Goal: Task Accomplishment & Management: Use online tool/utility

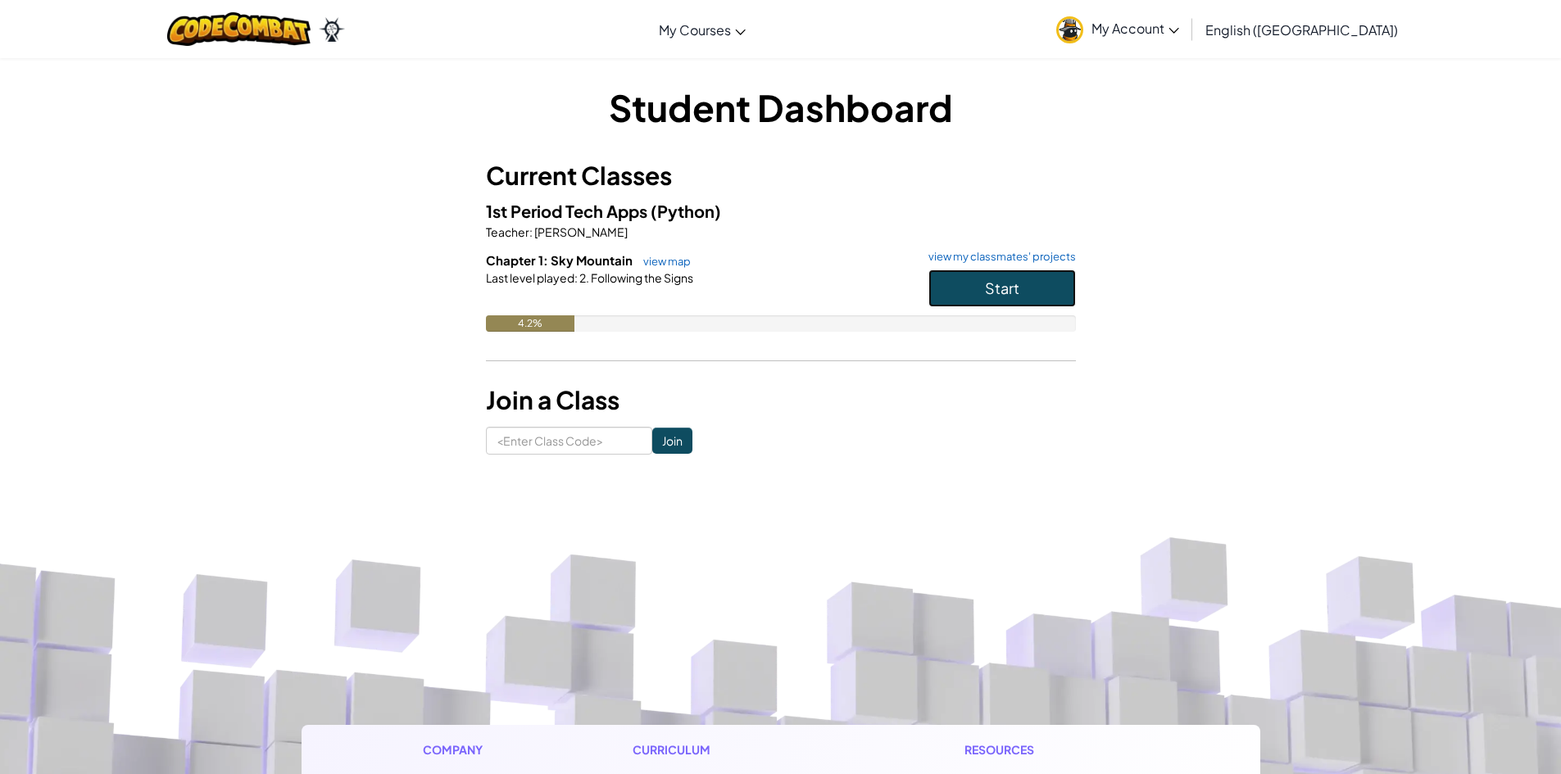
click at [1038, 288] on button "Start" at bounding box center [1001, 289] width 147 height 38
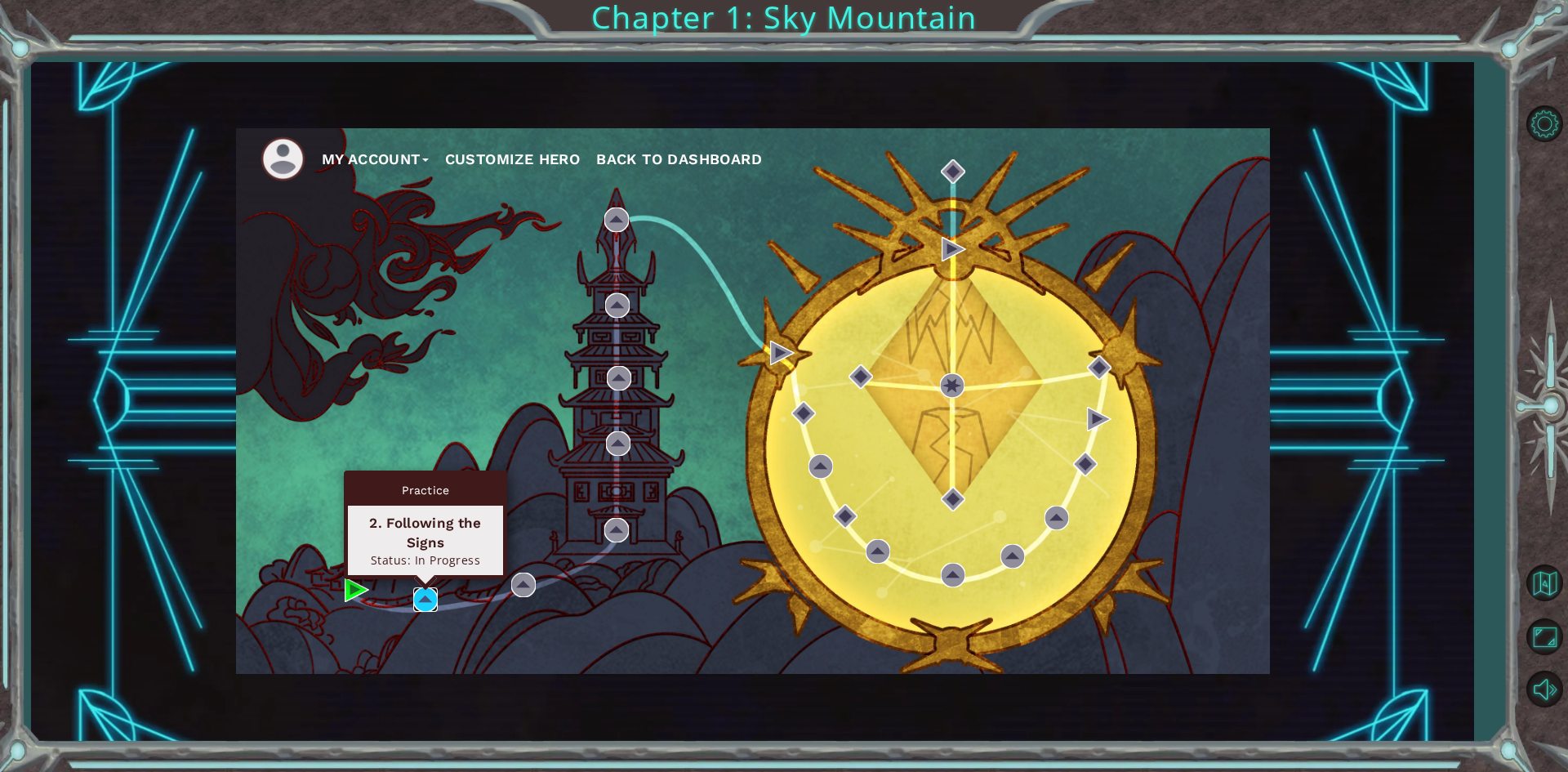
click at [425, 594] on img at bounding box center [426, 599] width 25 height 25
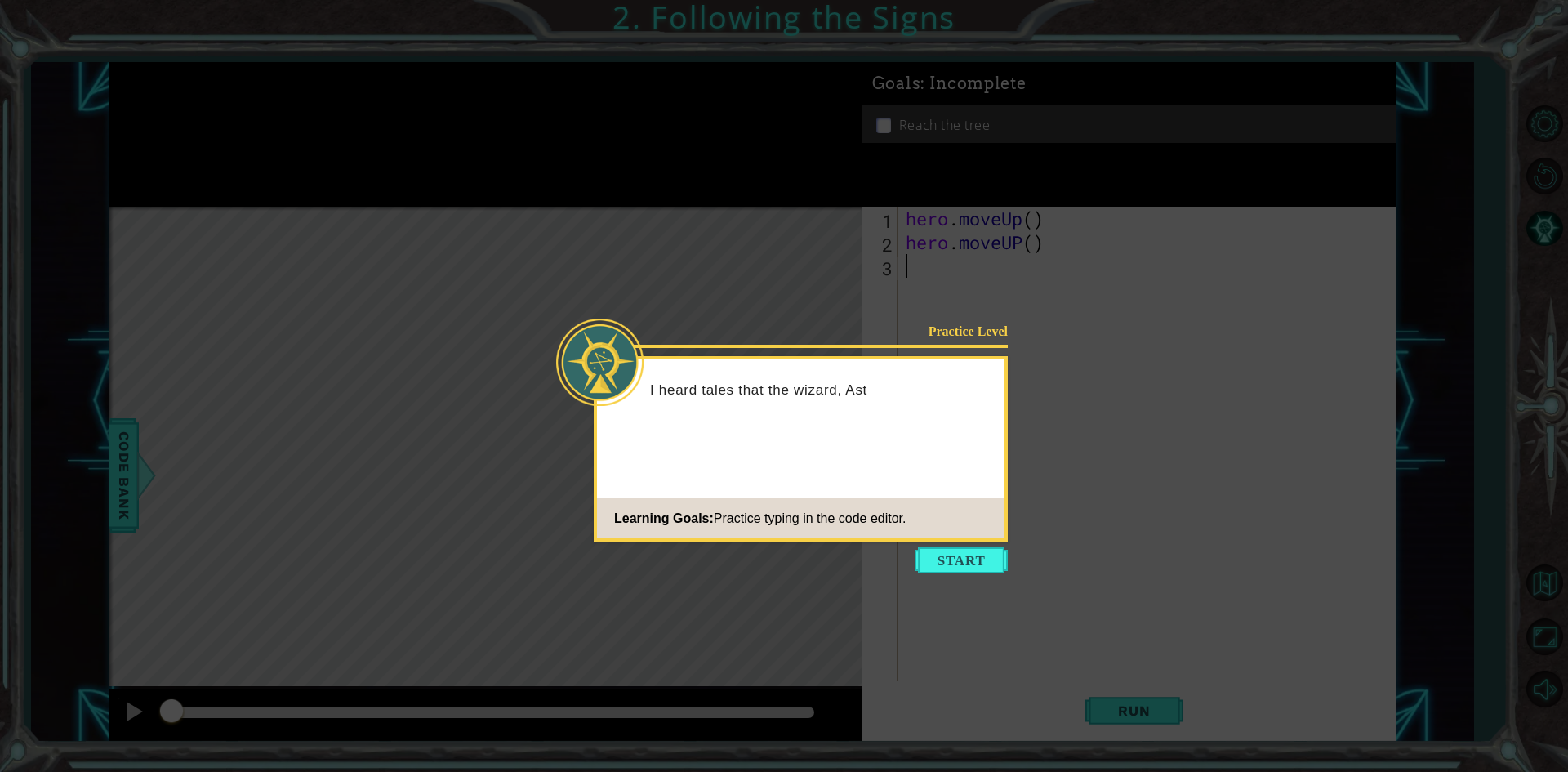
click at [978, 553] on button "Start" at bounding box center [961, 561] width 93 height 26
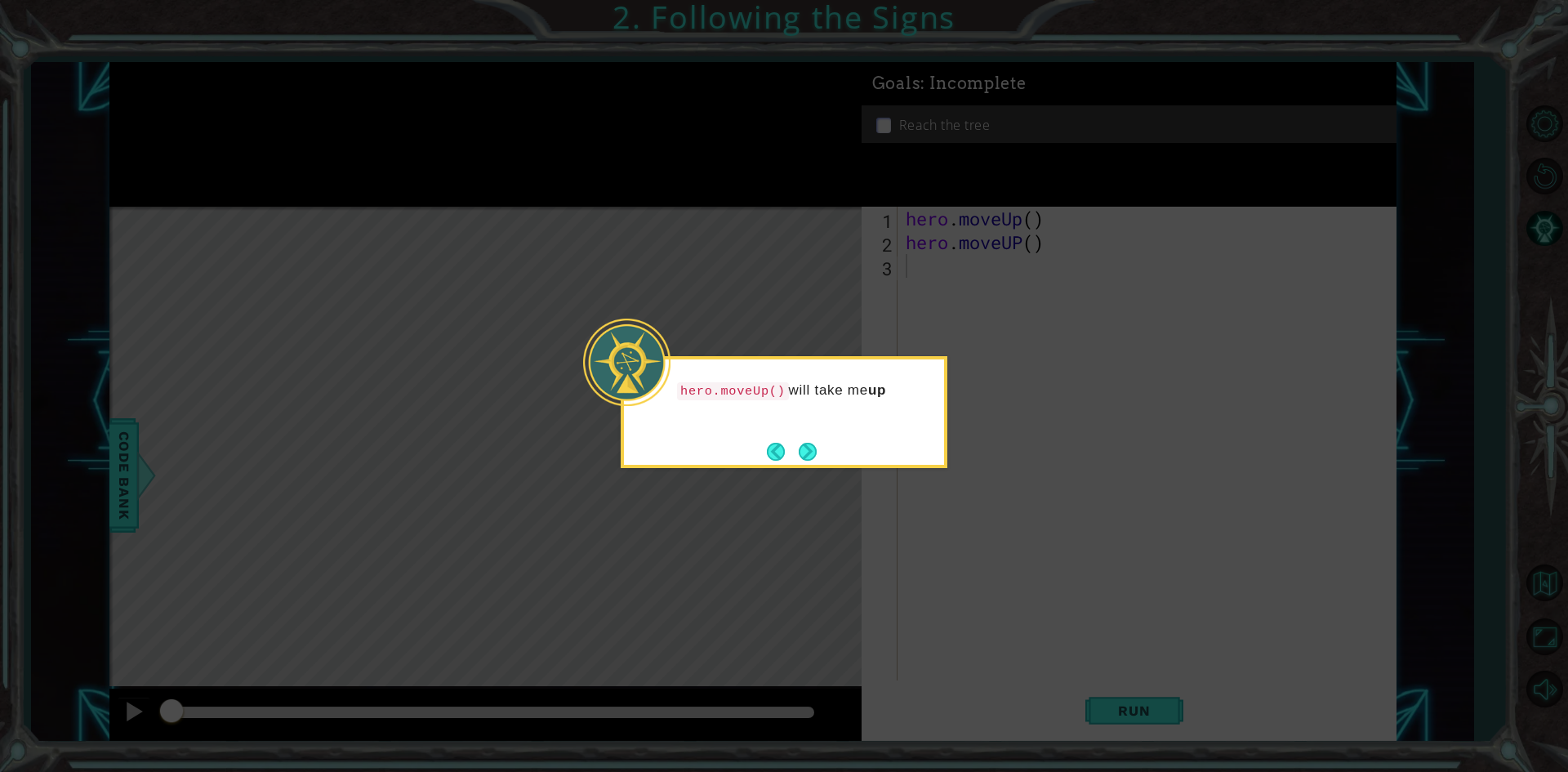
click at [808, 447] on button "Next" at bounding box center [807, 452] width 18 height 18
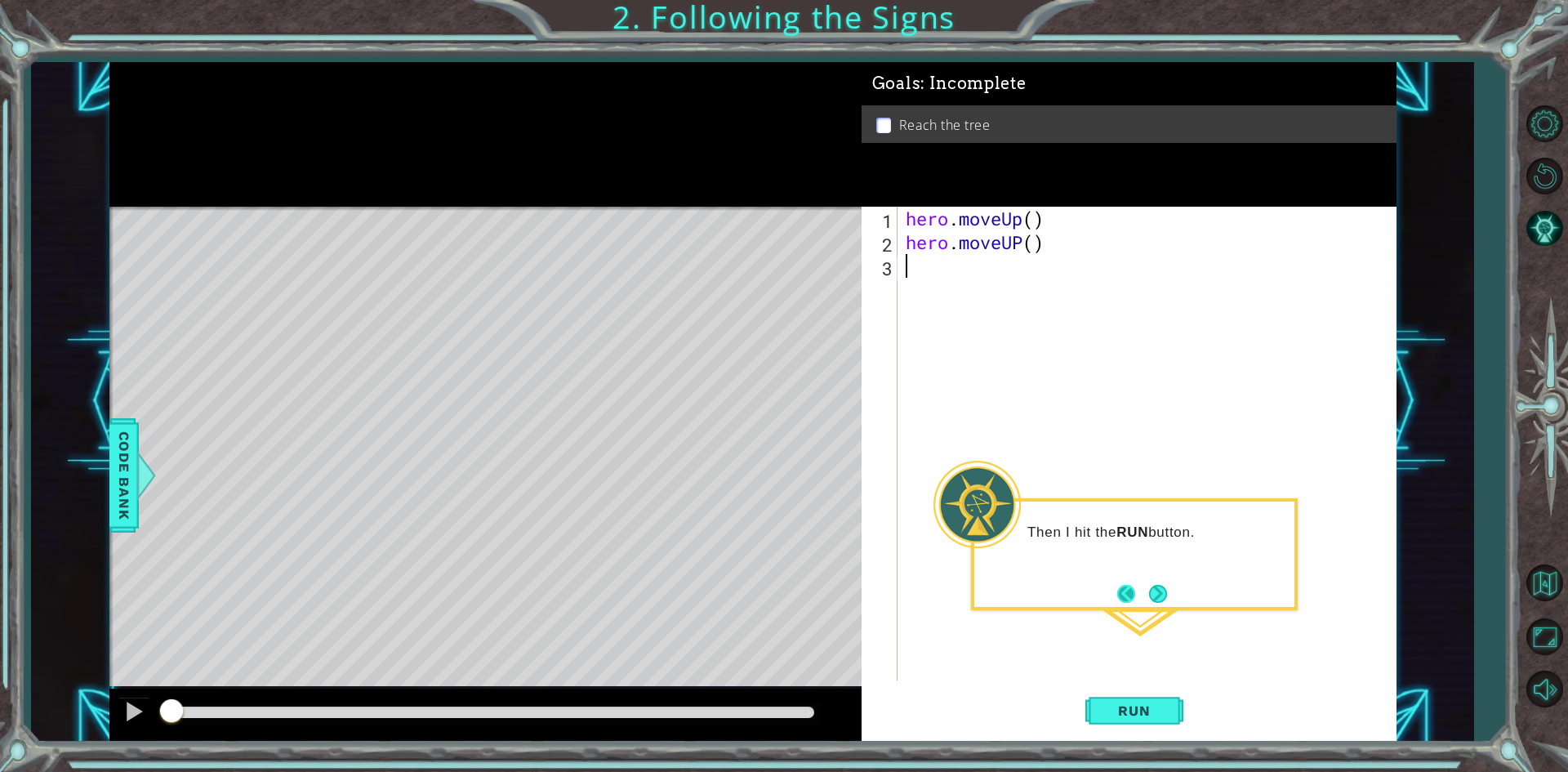
click at [1137, 591] on button "Back" at bounding box center [1133, 594] width 32 height 18
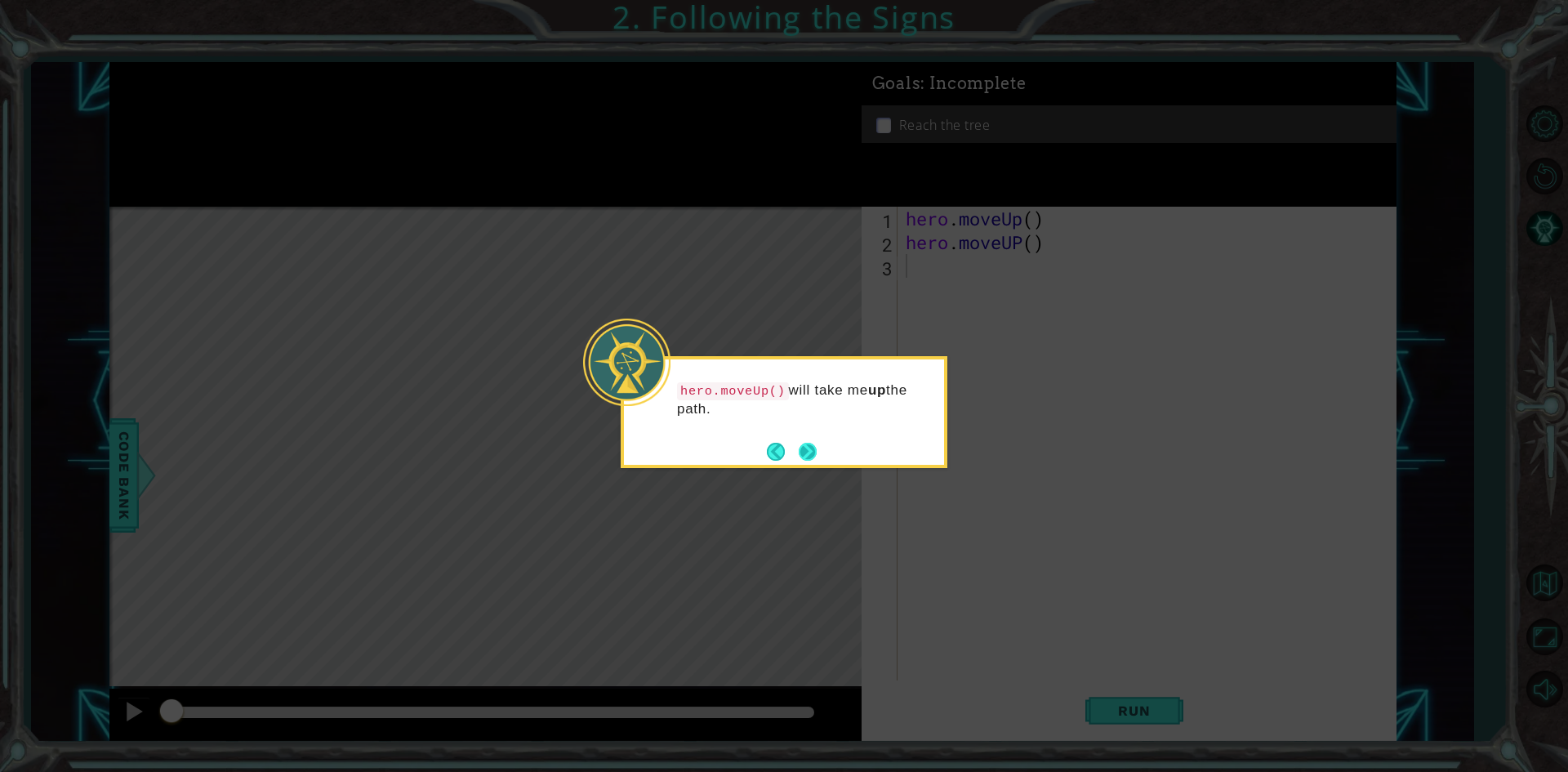
click at [808, 453] on button "Next" at bounding box center [807, 452] width 18 height 18
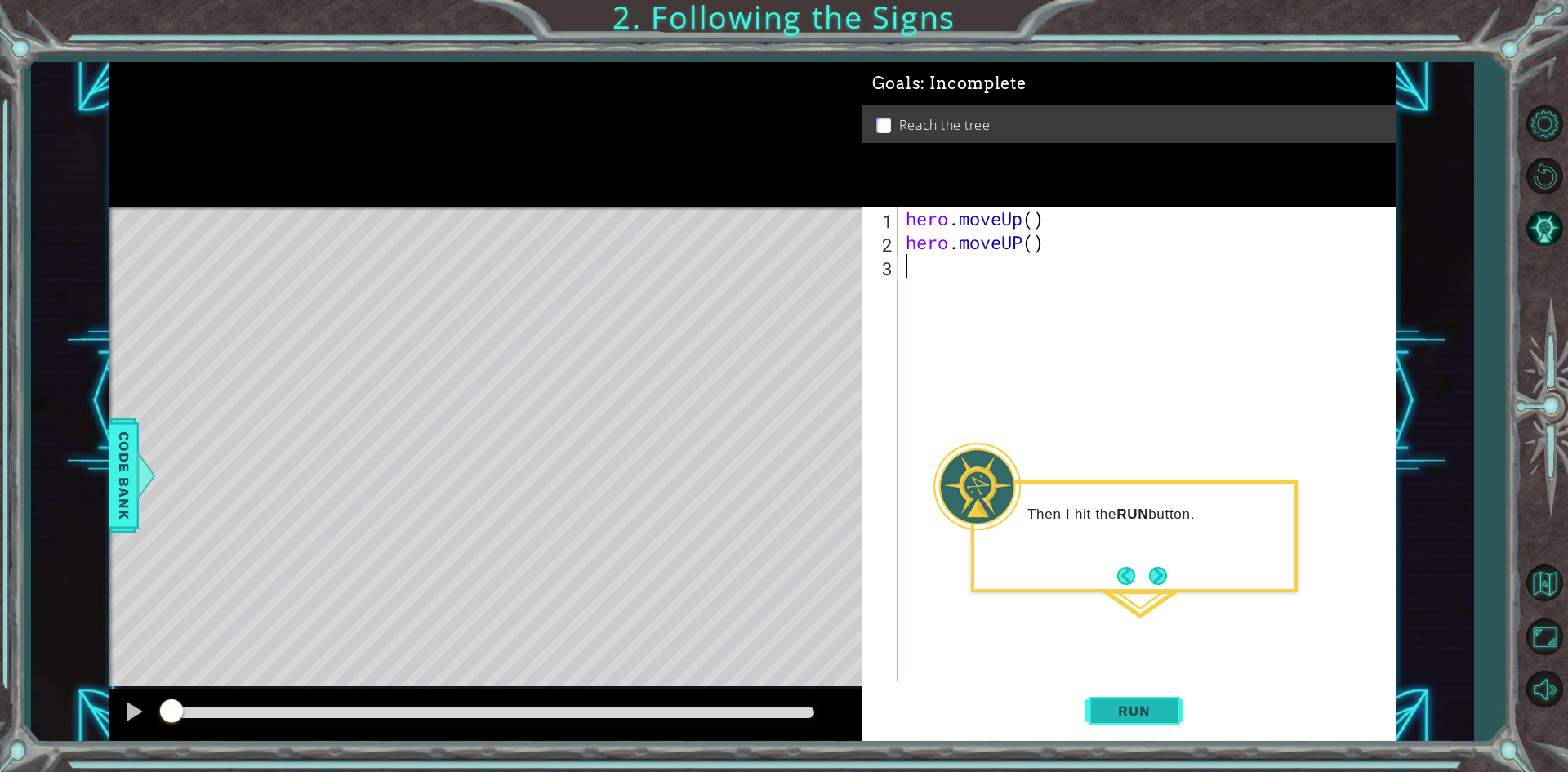
click at [1137, 698] on button "Run" at bounding box center [1134, 711] width 98 height 53
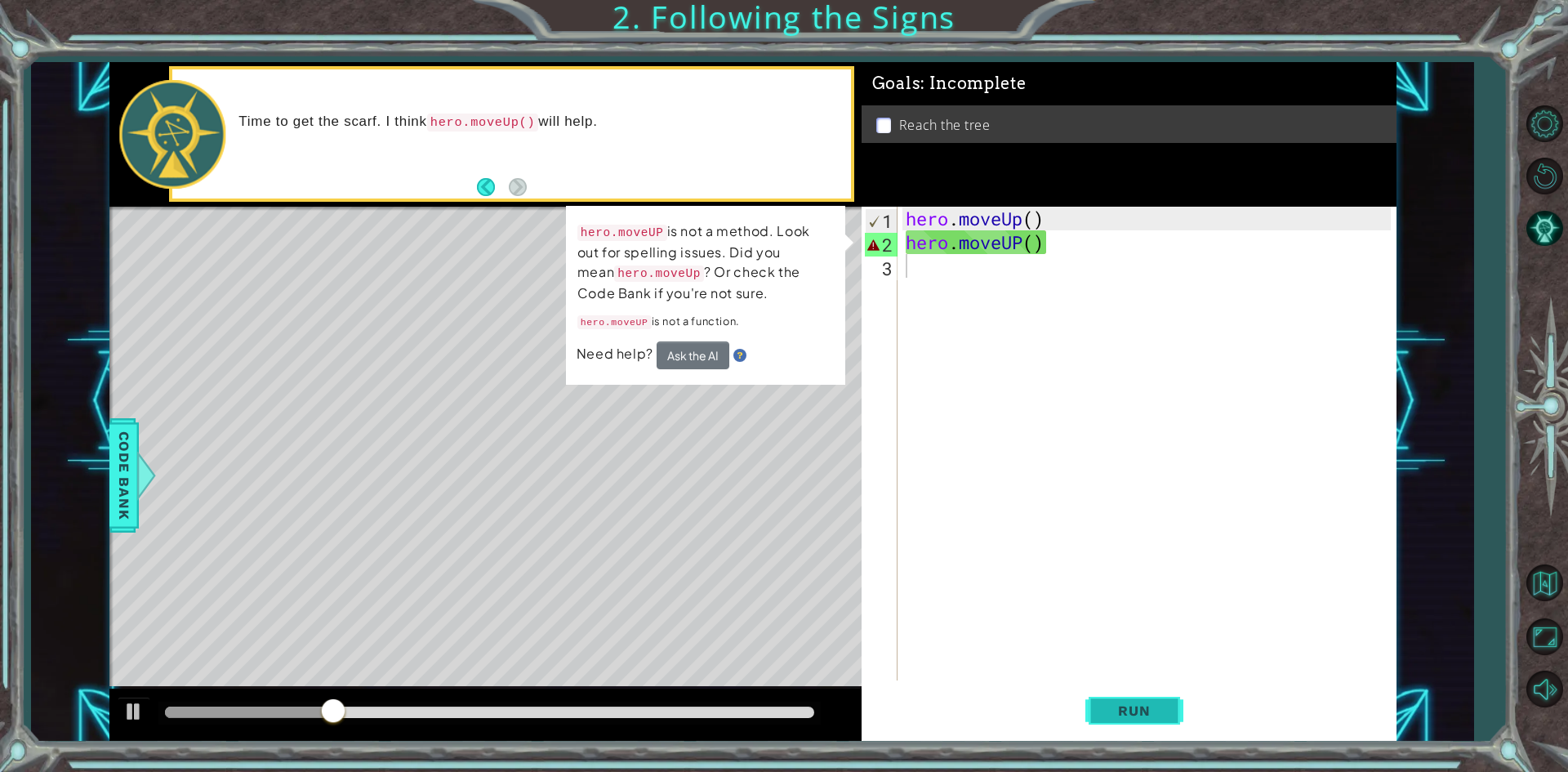
click at [1175, 714] on button "Run" at bounding box center [1134, 711] width 98 height 53
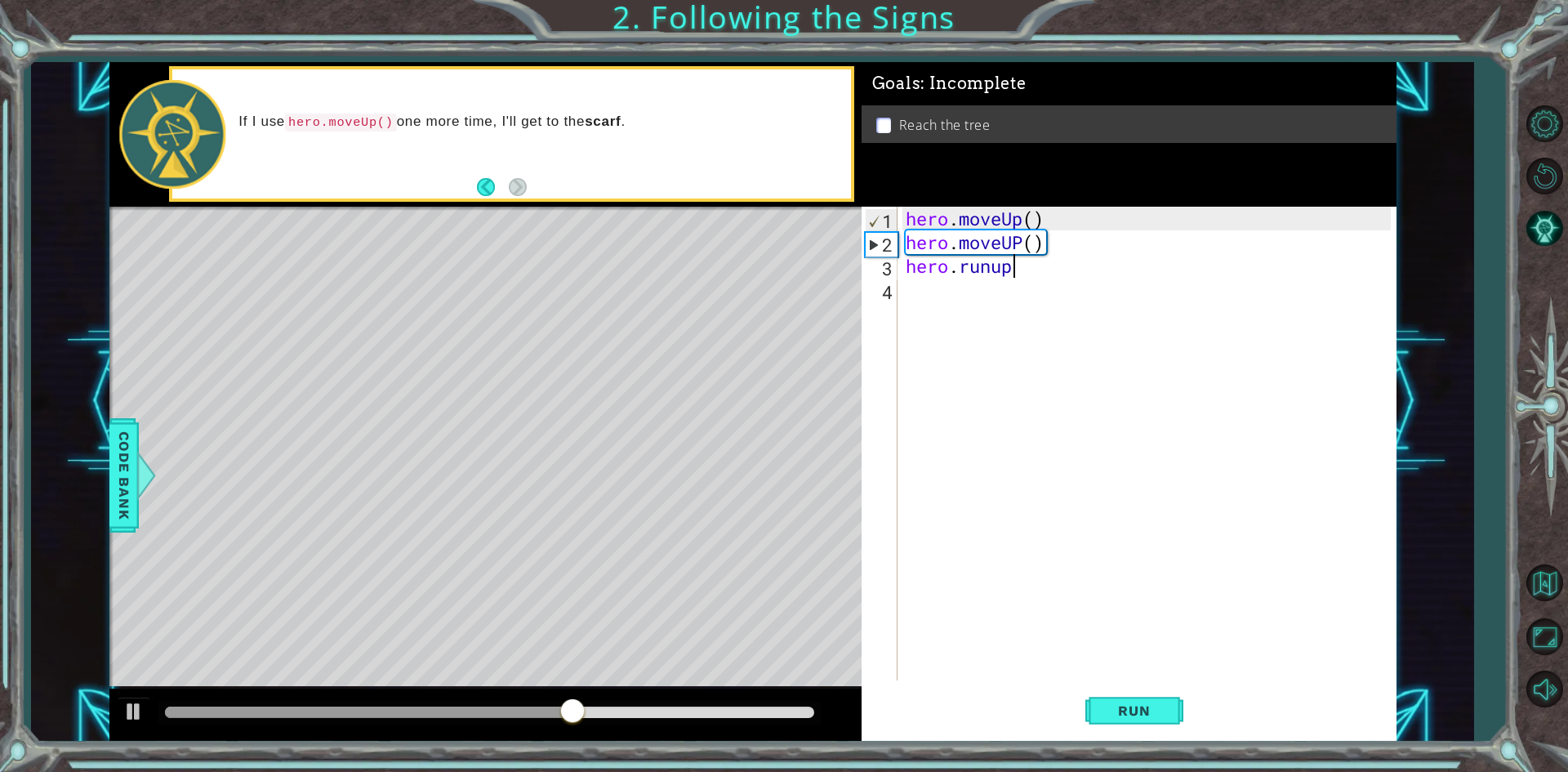
scroll to position [0, 4]
click at [1157, 691] on button "Run" at bounding box center [1134, 711] width 98 height 53
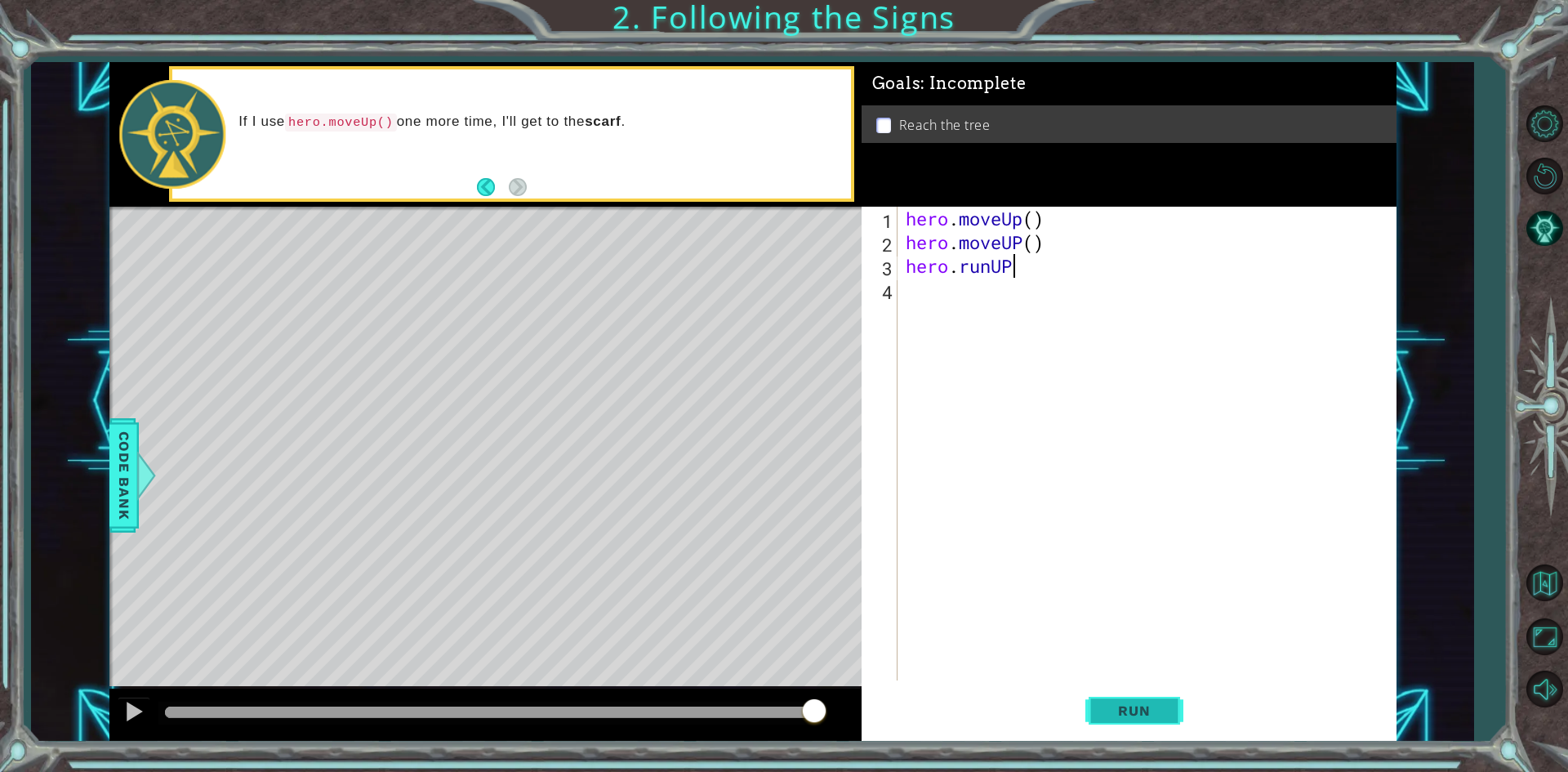
click at [1140, 707] on span "Run" at bounding box center [1133, 711] width 65 height 16
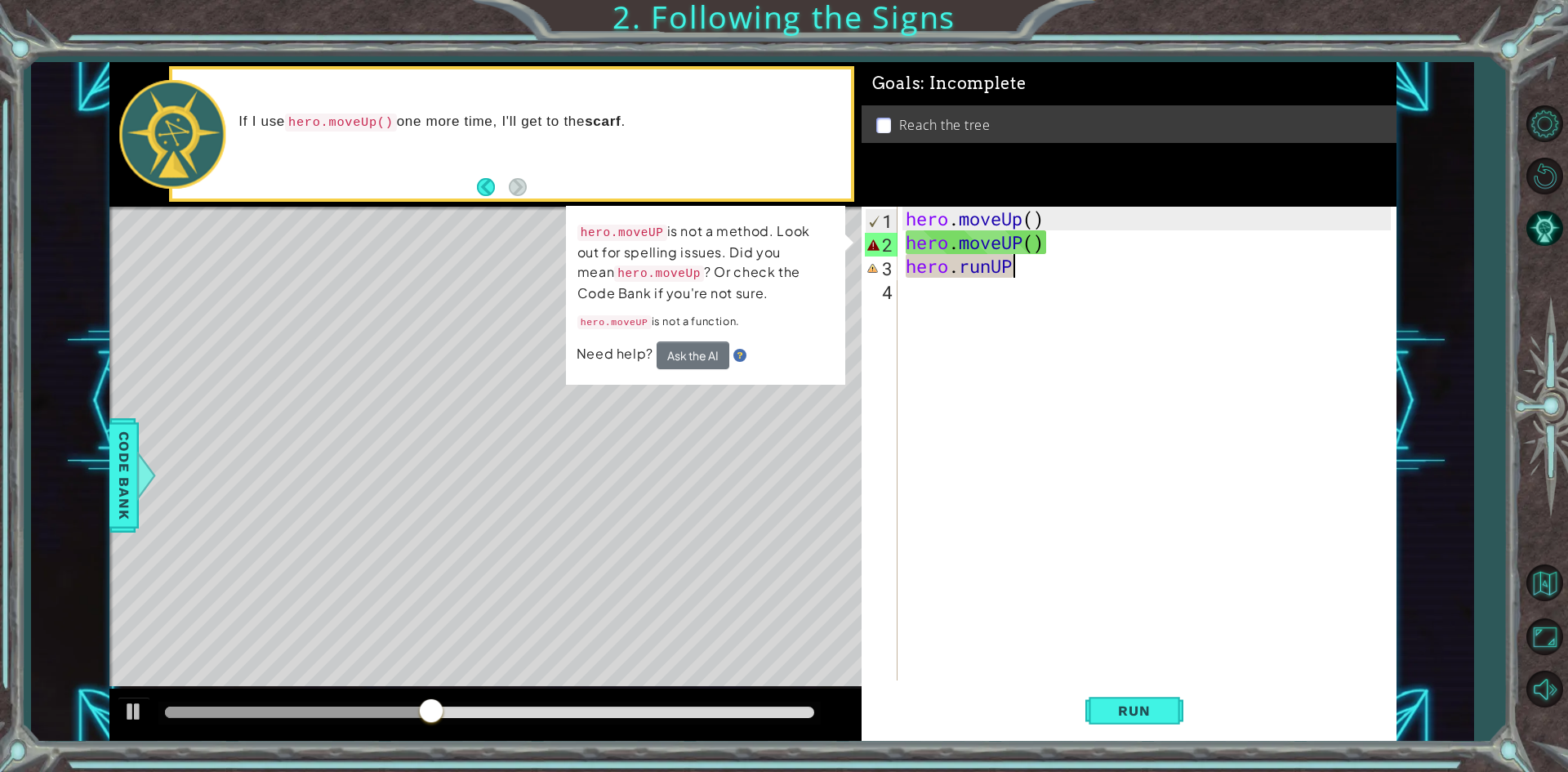
click at [992, 272] on div "hero . moveUp ( ) hero . moveUP ( ) hero . runUP" at bounding box center [1150, 467] width 496 height 522
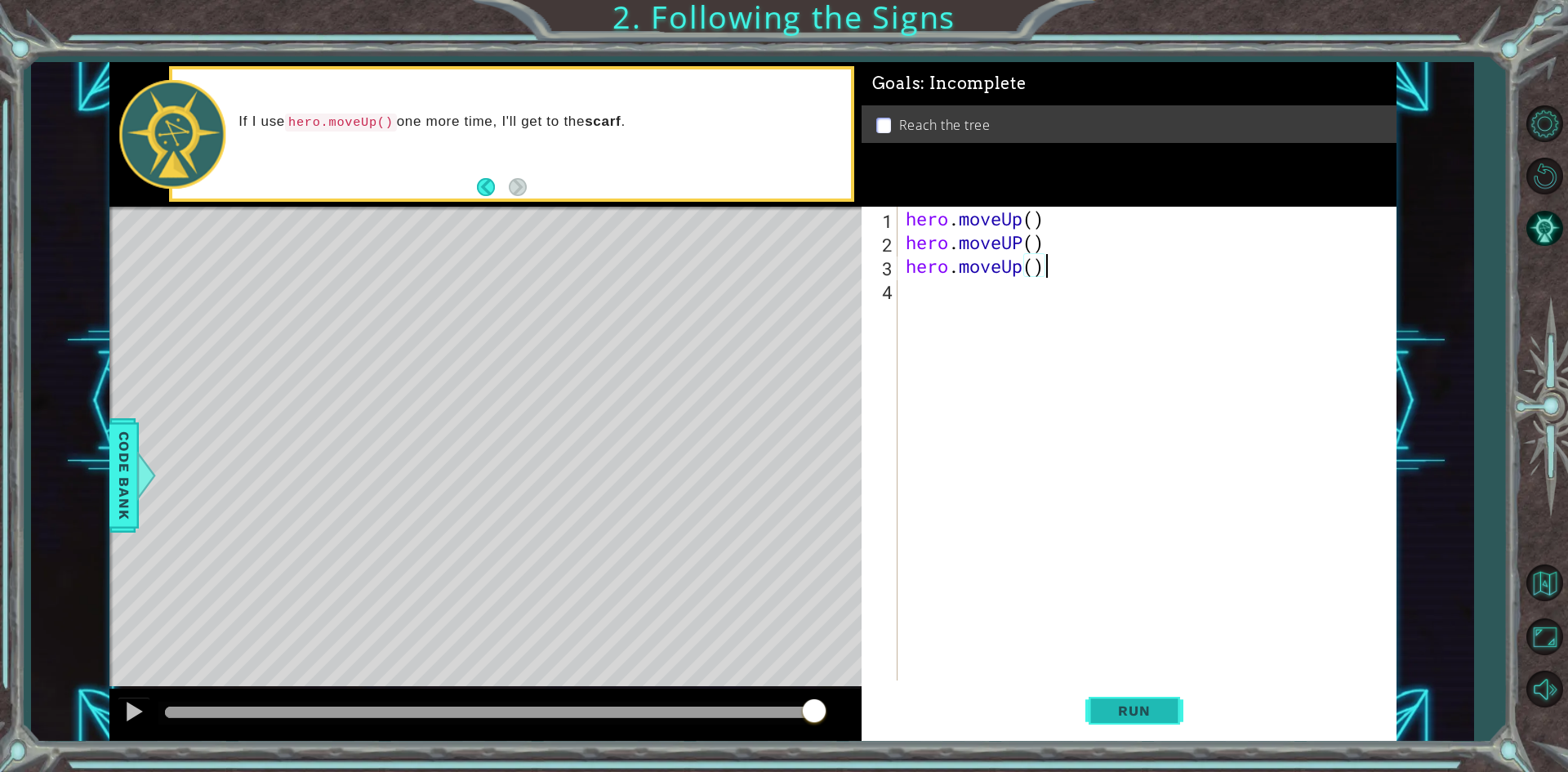
type textarea "hero.moveUp()"
click at [1143, 705] on span "Run" at bounding box center [1133, 711] width 65 height 16
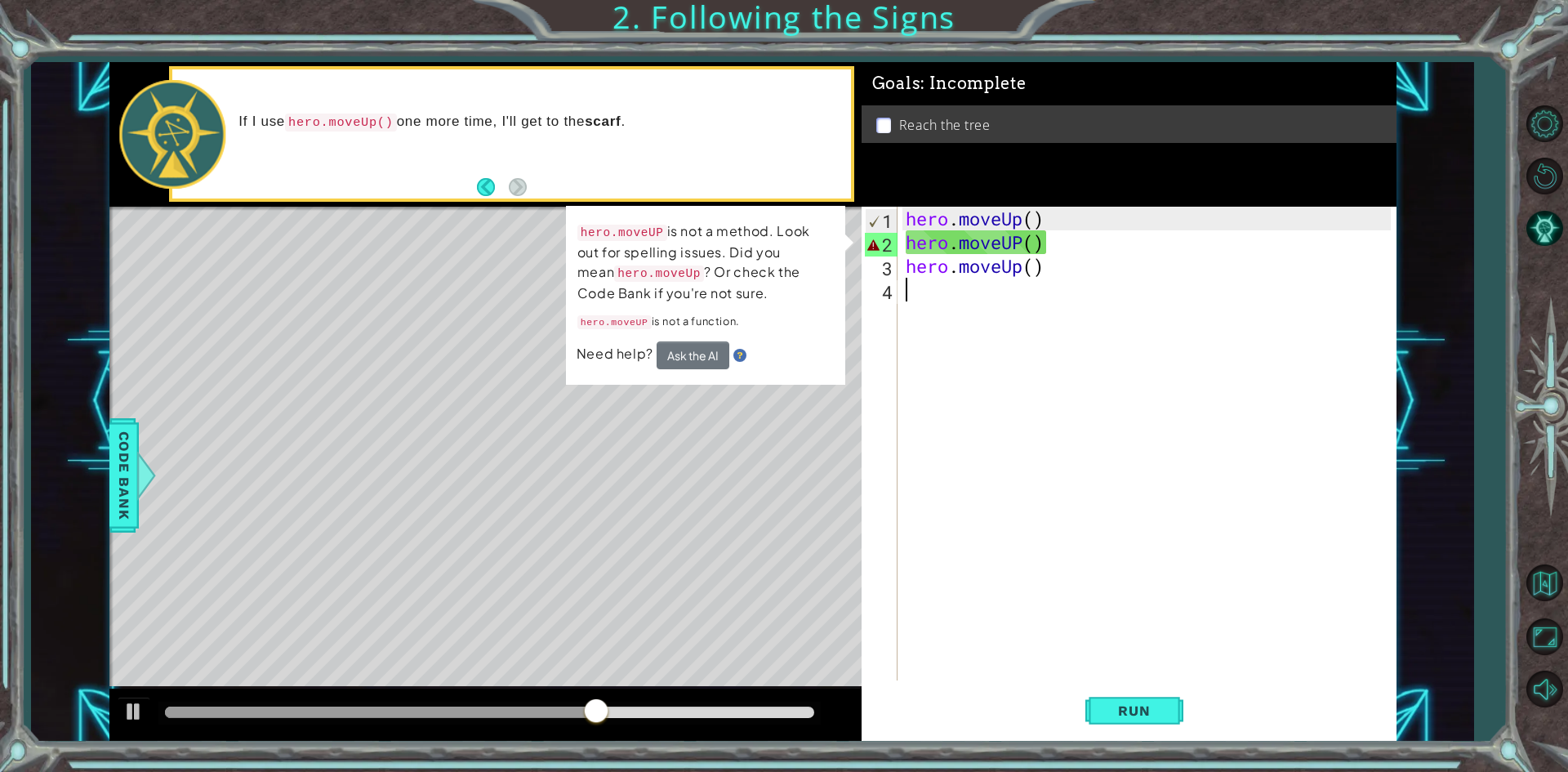
click at [1043, 439] on div "hero . moveUp ( ) hero . moveUP ( ) hero . moveUp ( )" at bounding box center [1150, 467] width 496 height 522
click at [703, 356] on button "Ask the AI" at bounding box center [693, 355] width 73 height 28
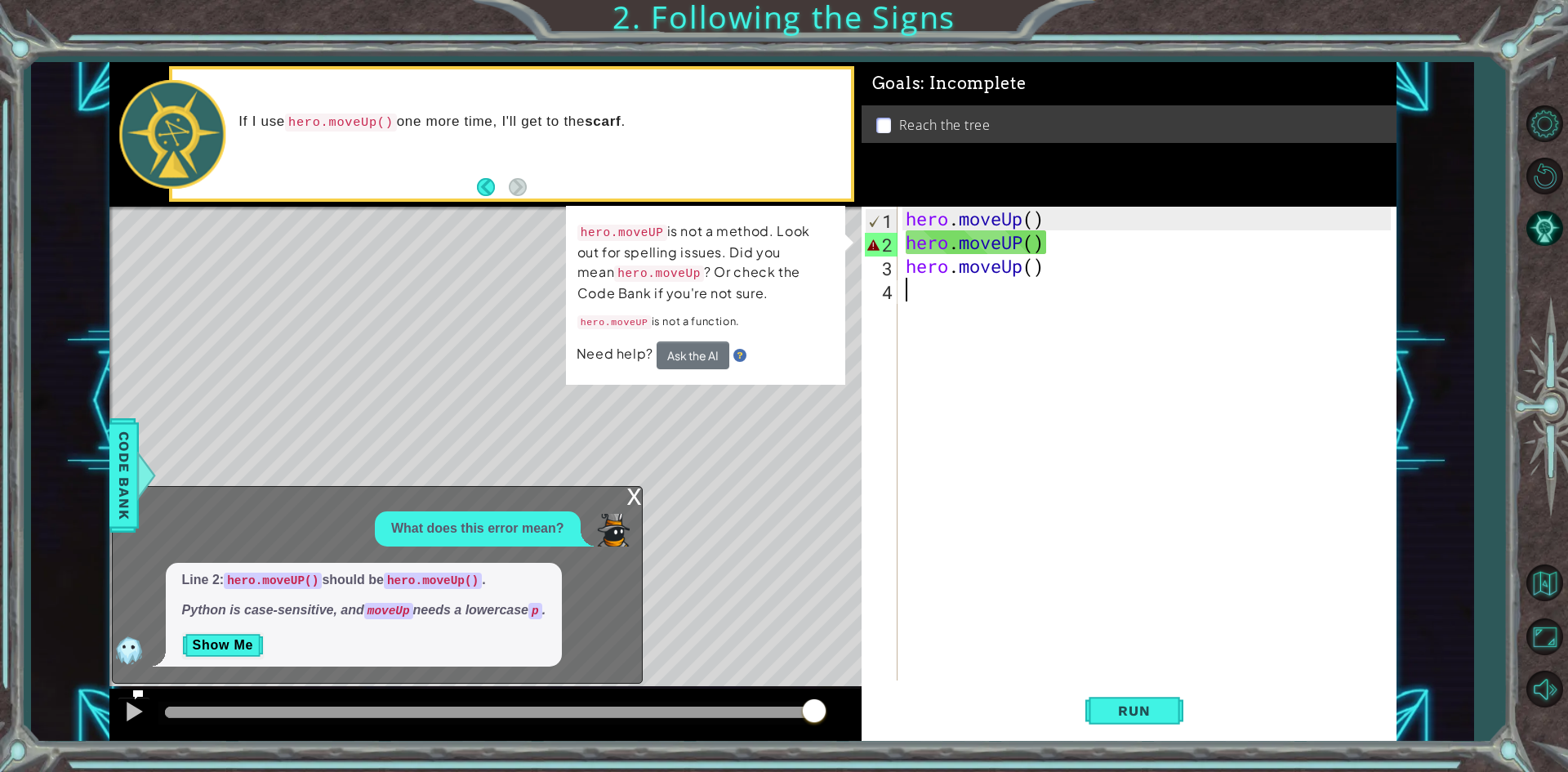
click at [1022, 243] on div "hero . moveUp ( ) hero . moveUP ( ) hero . moveUp ( )" at bounding box center [1150, 467] width 496 height 522
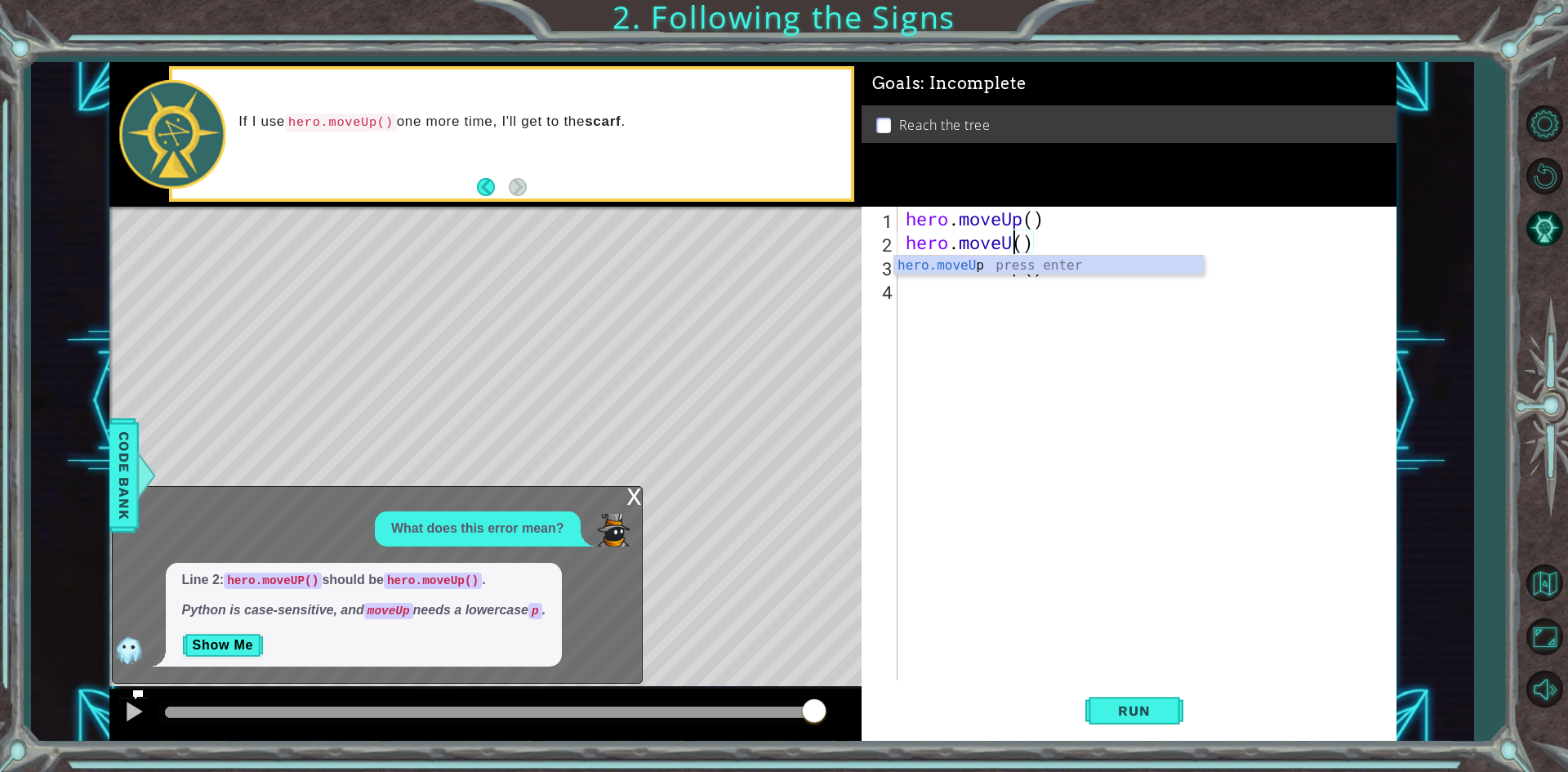
scroll to position [0, 5]
type textarea "hero.moveUp()"
click at [1163, 691] on button "Run" at bounding box center [1134, 711] width 98 height 53
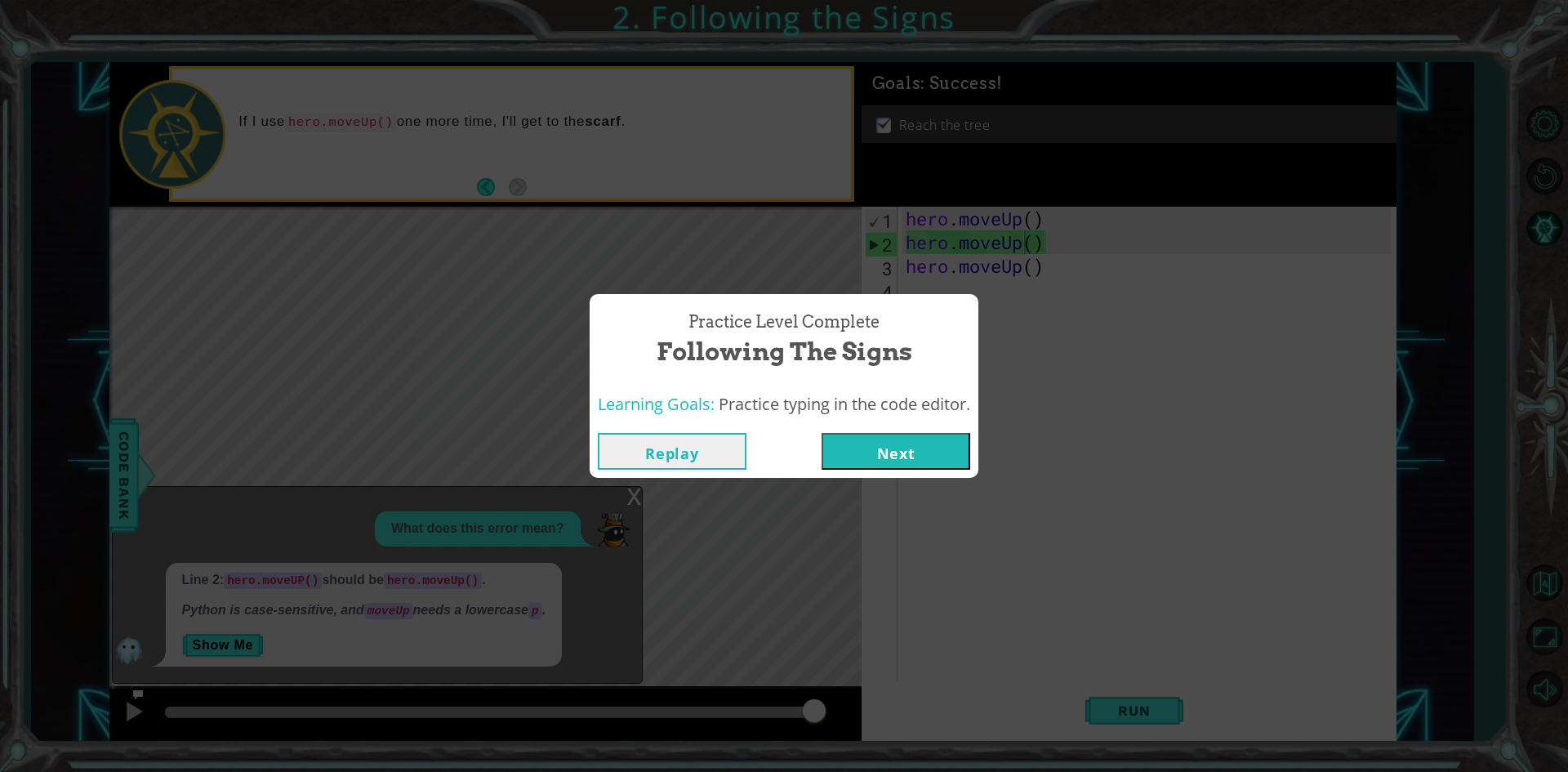
click at [921, 460] on button "Next" at bounding box center [895, 451] width 149 height 37
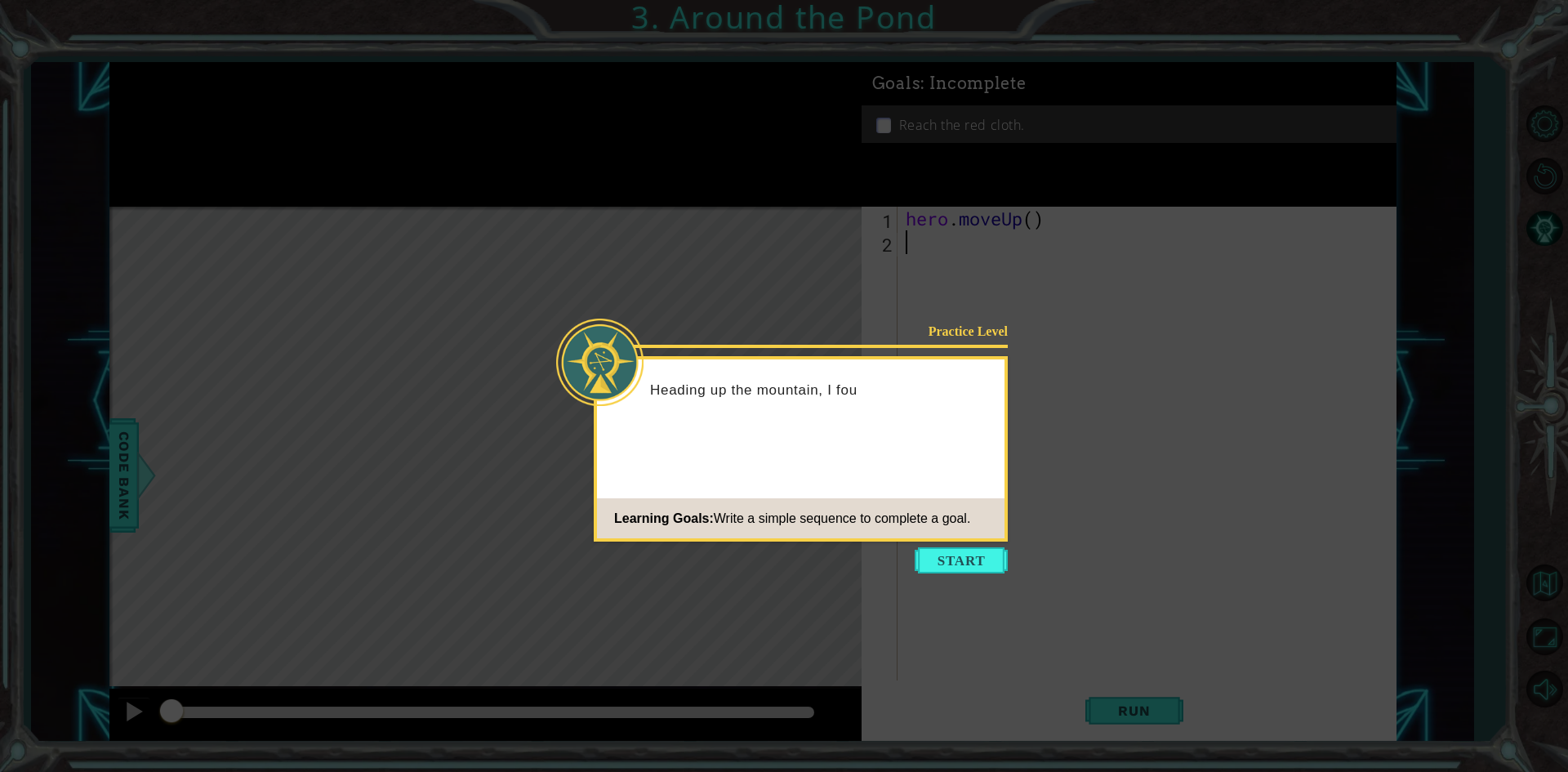
click at [924, 543] on icon at bounding box center [784, 386] width 1568 height 772
click at [968, 560] on button "Start" at bounding box center [961, 561] width 93 height 26
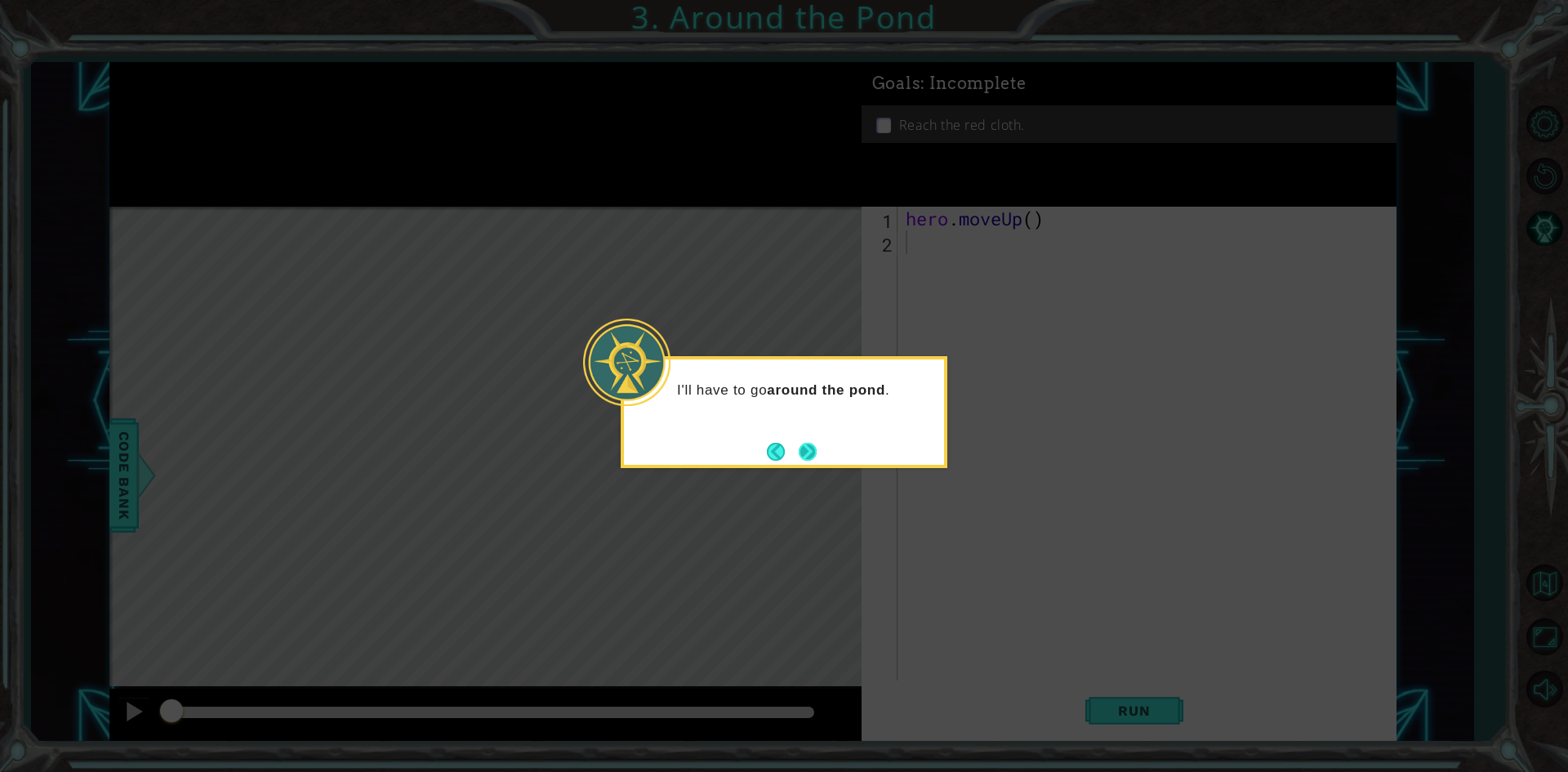
click at [820, 459] on div "I'll have to go around the pond ." at bounding box center [784, 412] width 327 height 112
click at [811, 453] on button "Next" at bounding box center [807, 452] width 18 height 18
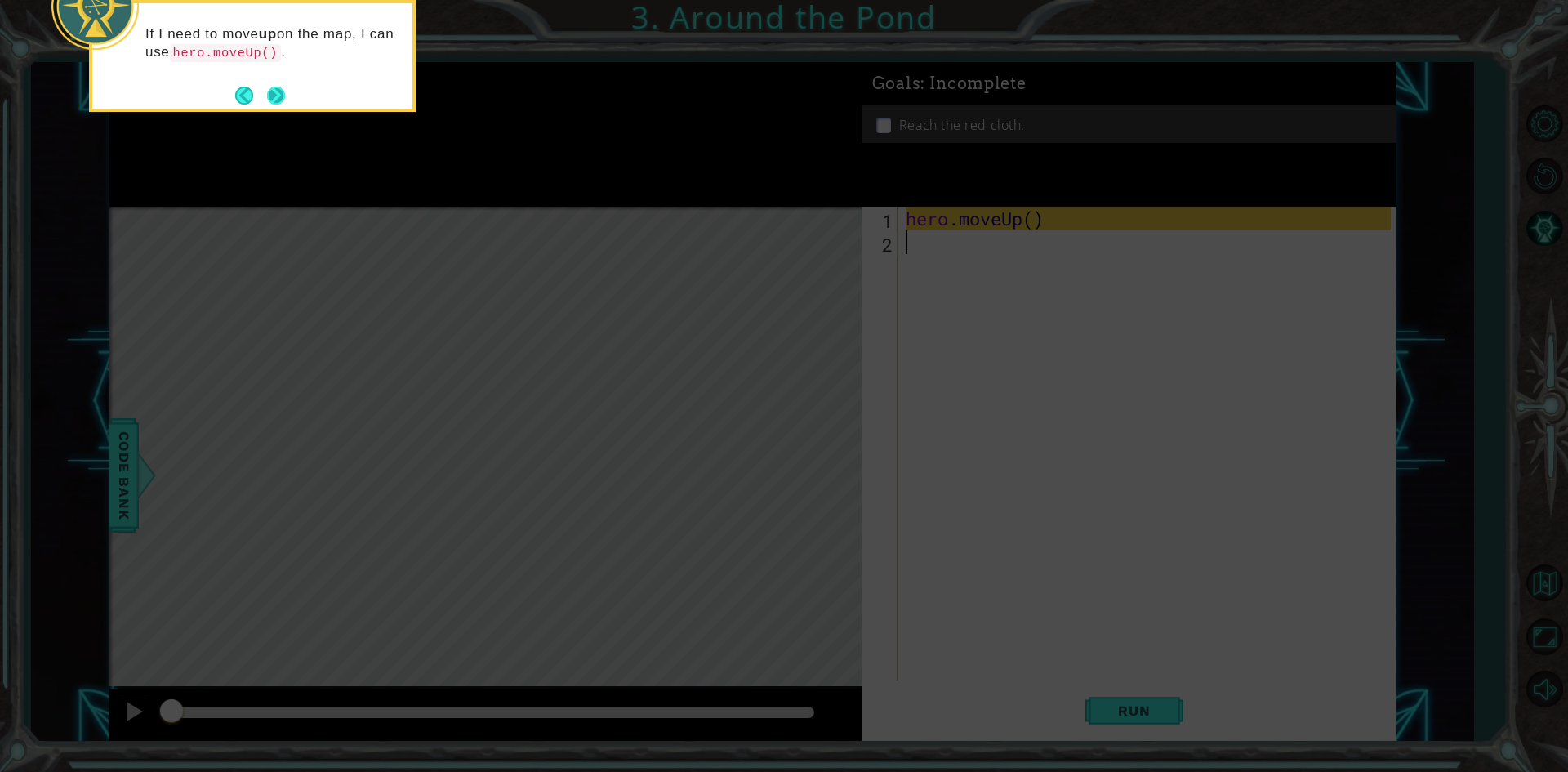
click at [275, 102] on button "Next" at bounding box center [276, 96] width 18 height 18
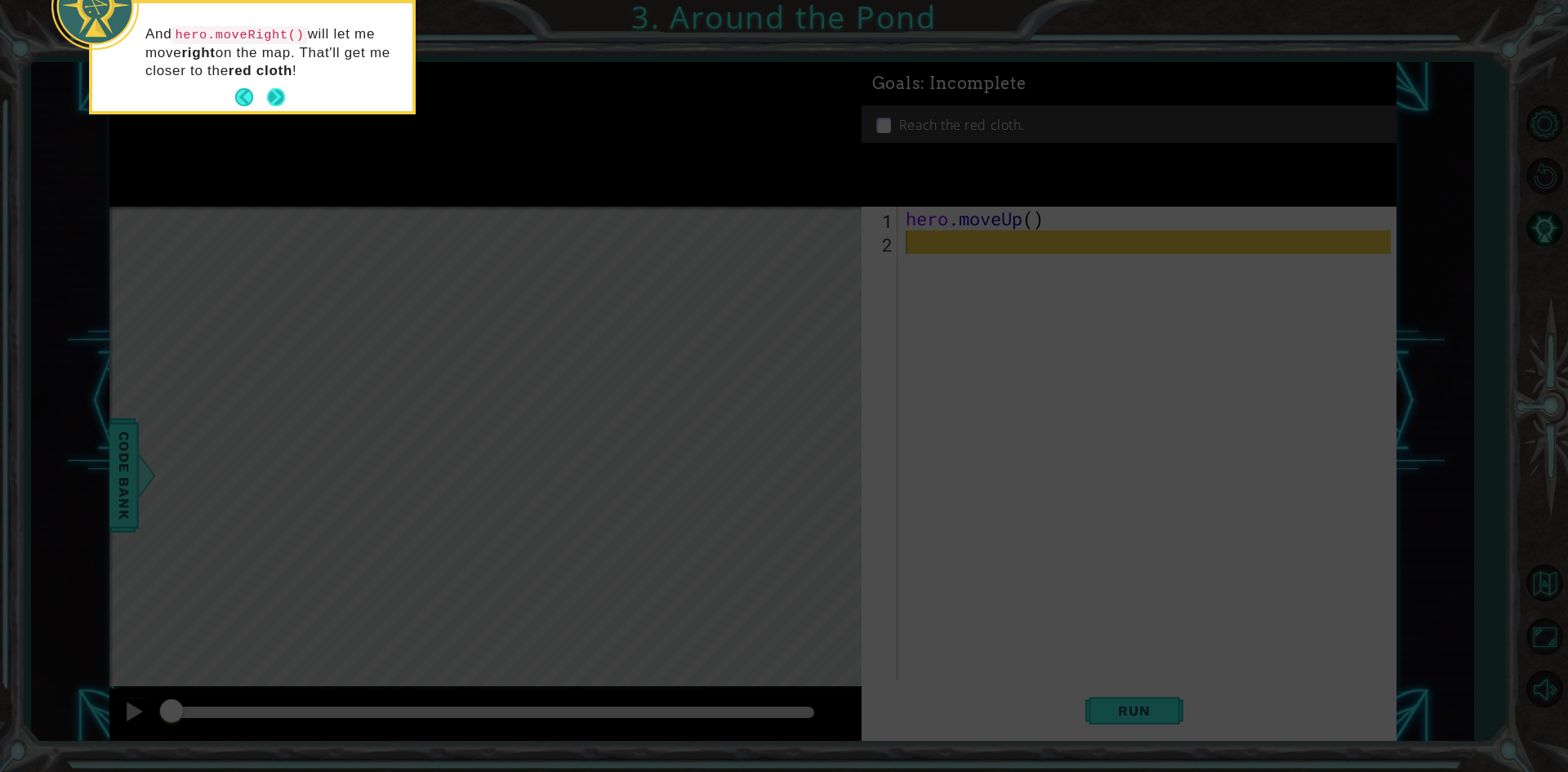
click at [280, 94] on button "Next" at bounding box center [276, 97] width 18 height 18
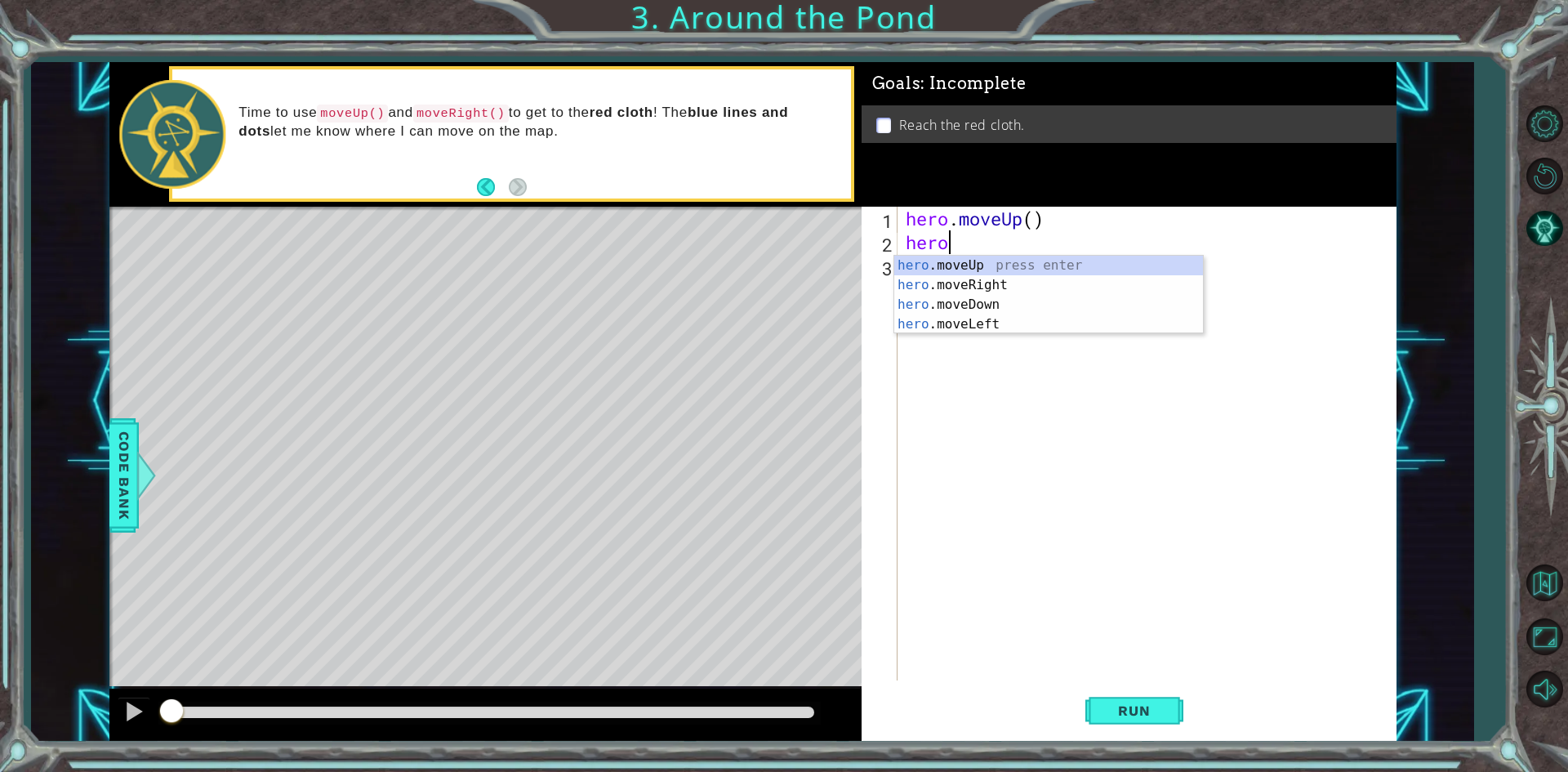
scroll to position [0, 2]
type textarea "hero.moveRIGHT"
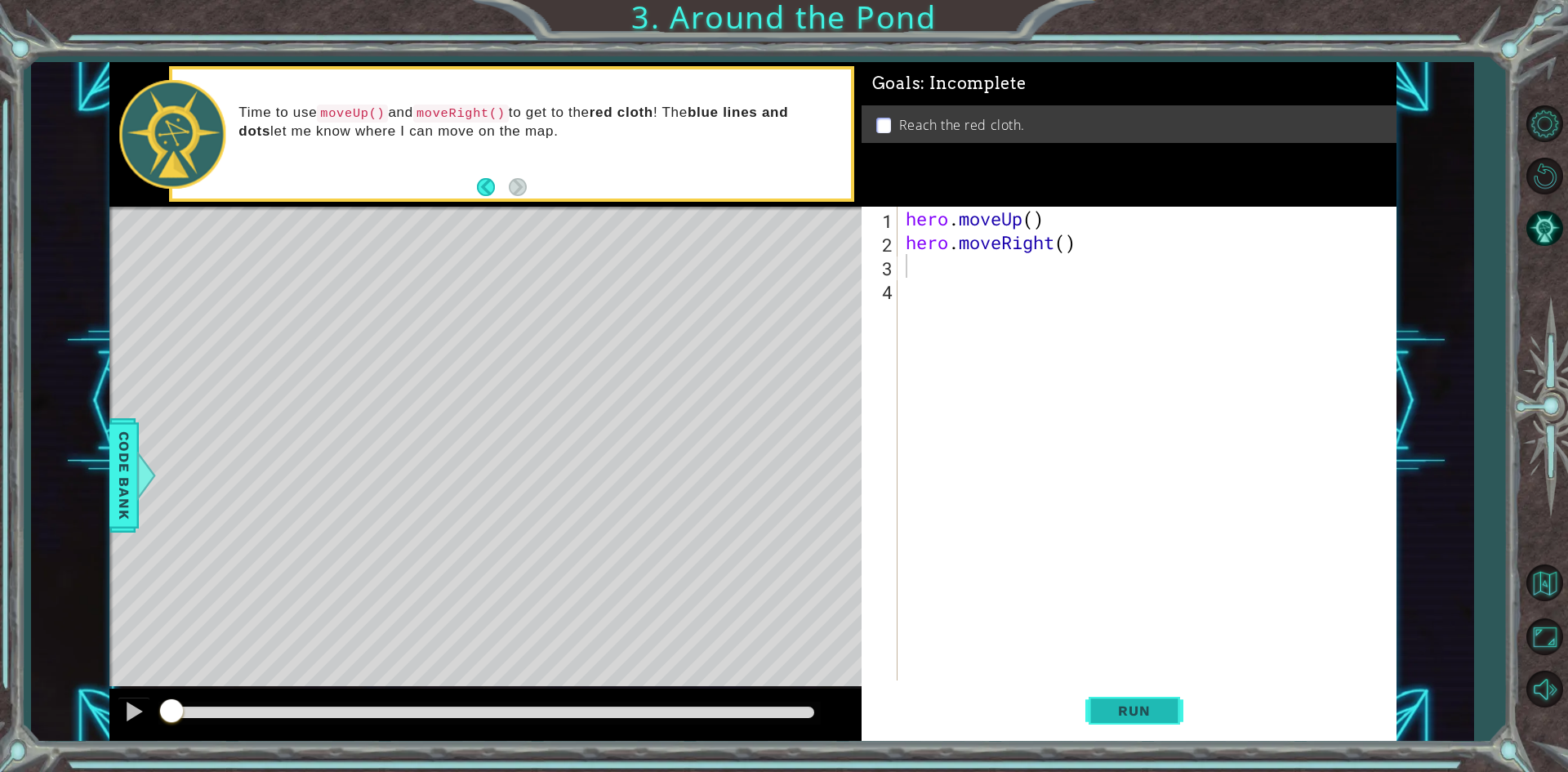
click at [1122, 699] on button "Run" at bounding box center [1134, 711] width 98 height 53
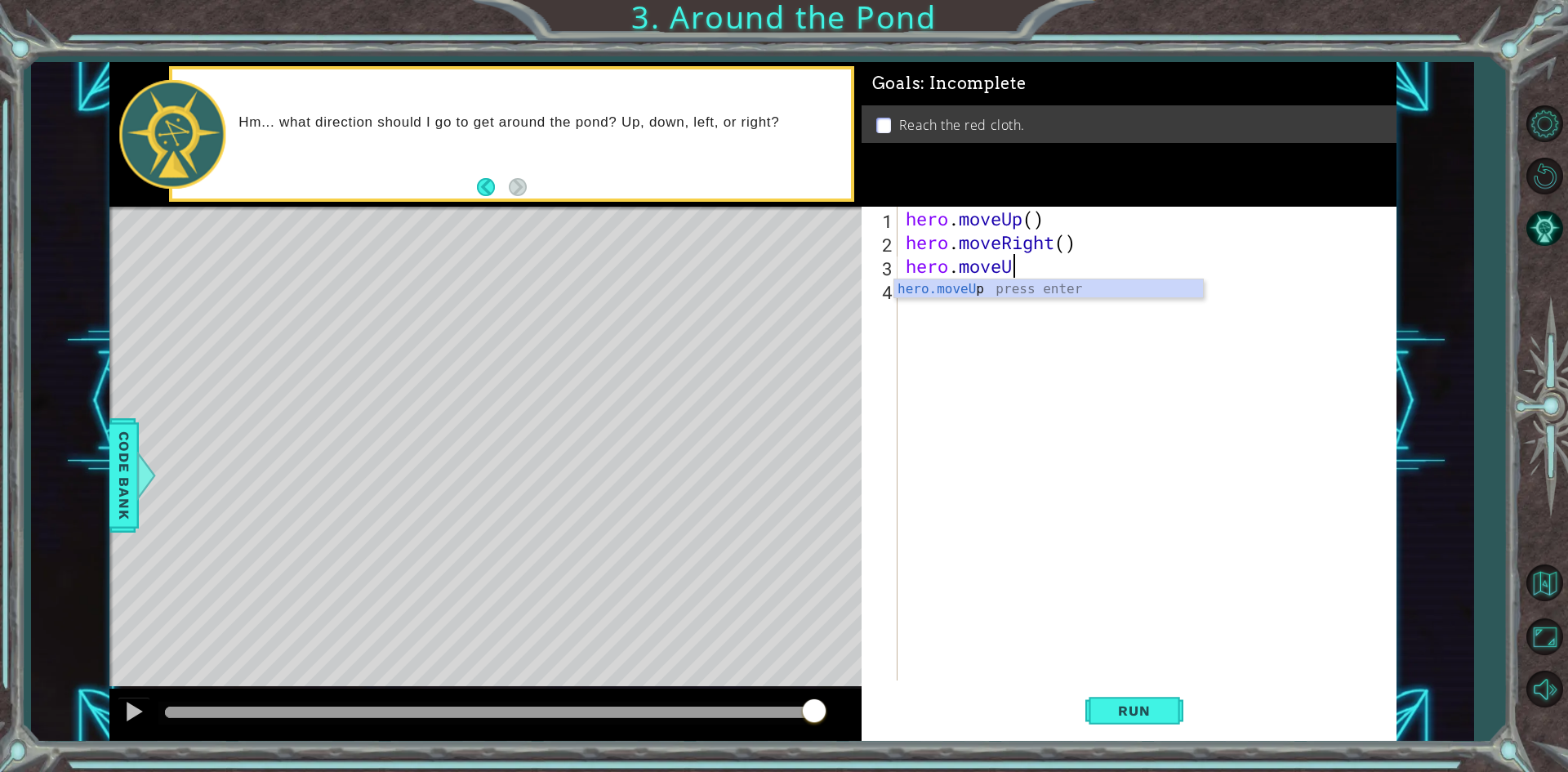
scroll to position [0, 4]
click at [1163, 716] on span "Run" at bounding box center [1133, 711] width 65 height 16
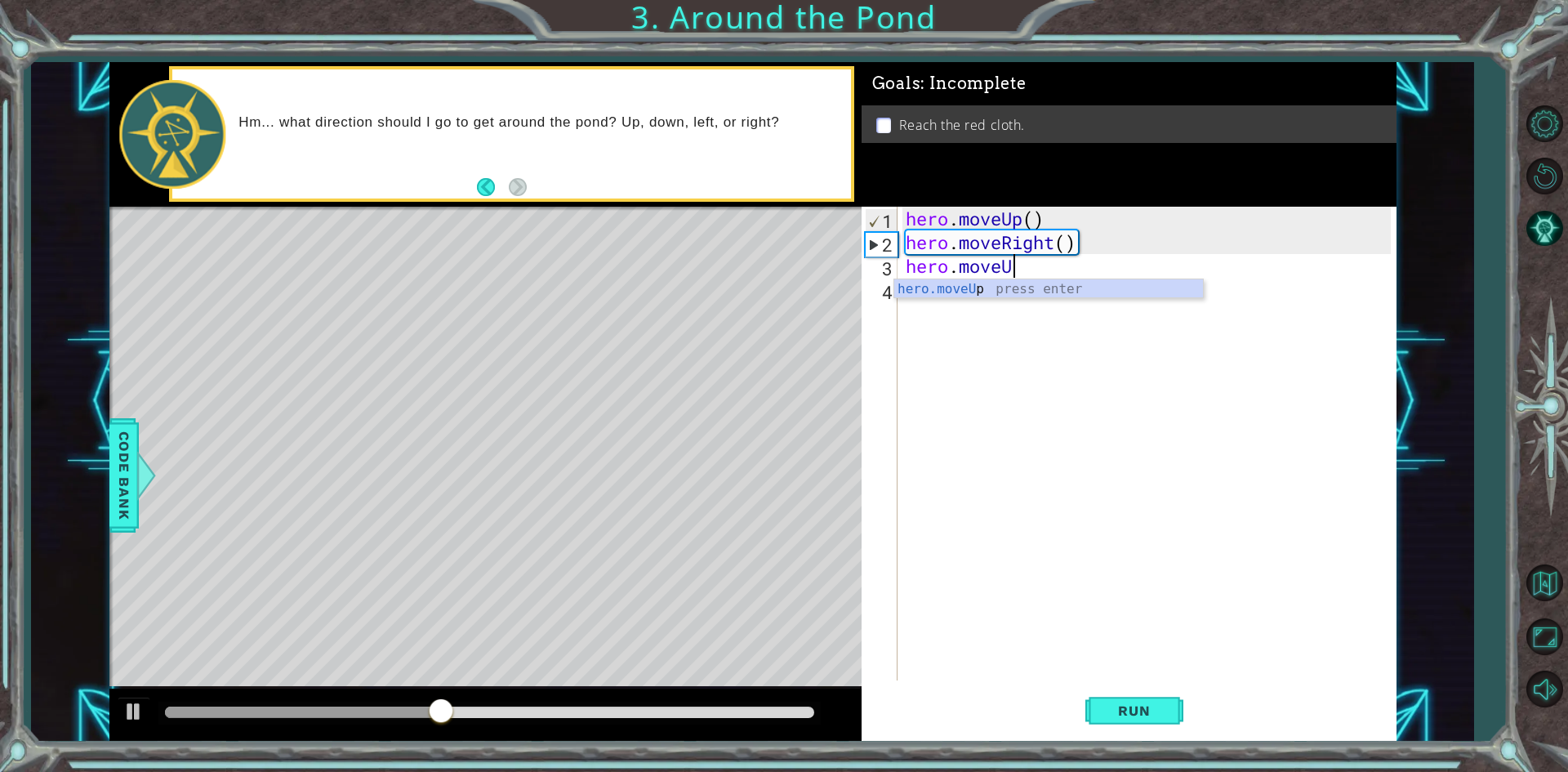
type textarea "hero.moveUP"
click at [1122, 300] on div "hero . moveUp ( ) hero . moveRight ( ) hero . moveUP" at bounding box center [1150, 467] width 496 height 522
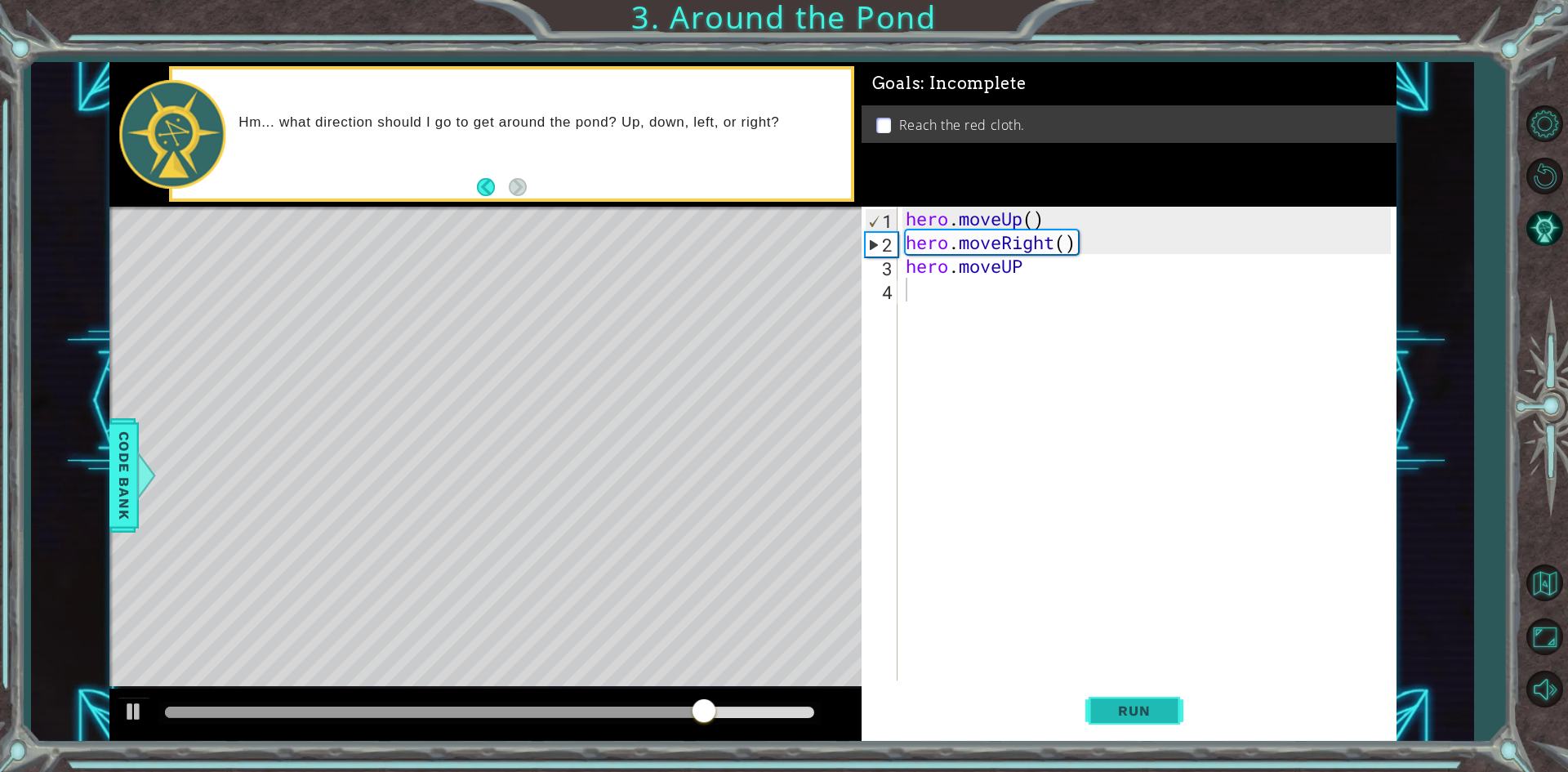
click at [1105, 733] on button "Run" at bounding box center [1134, 711] width 98 height 53
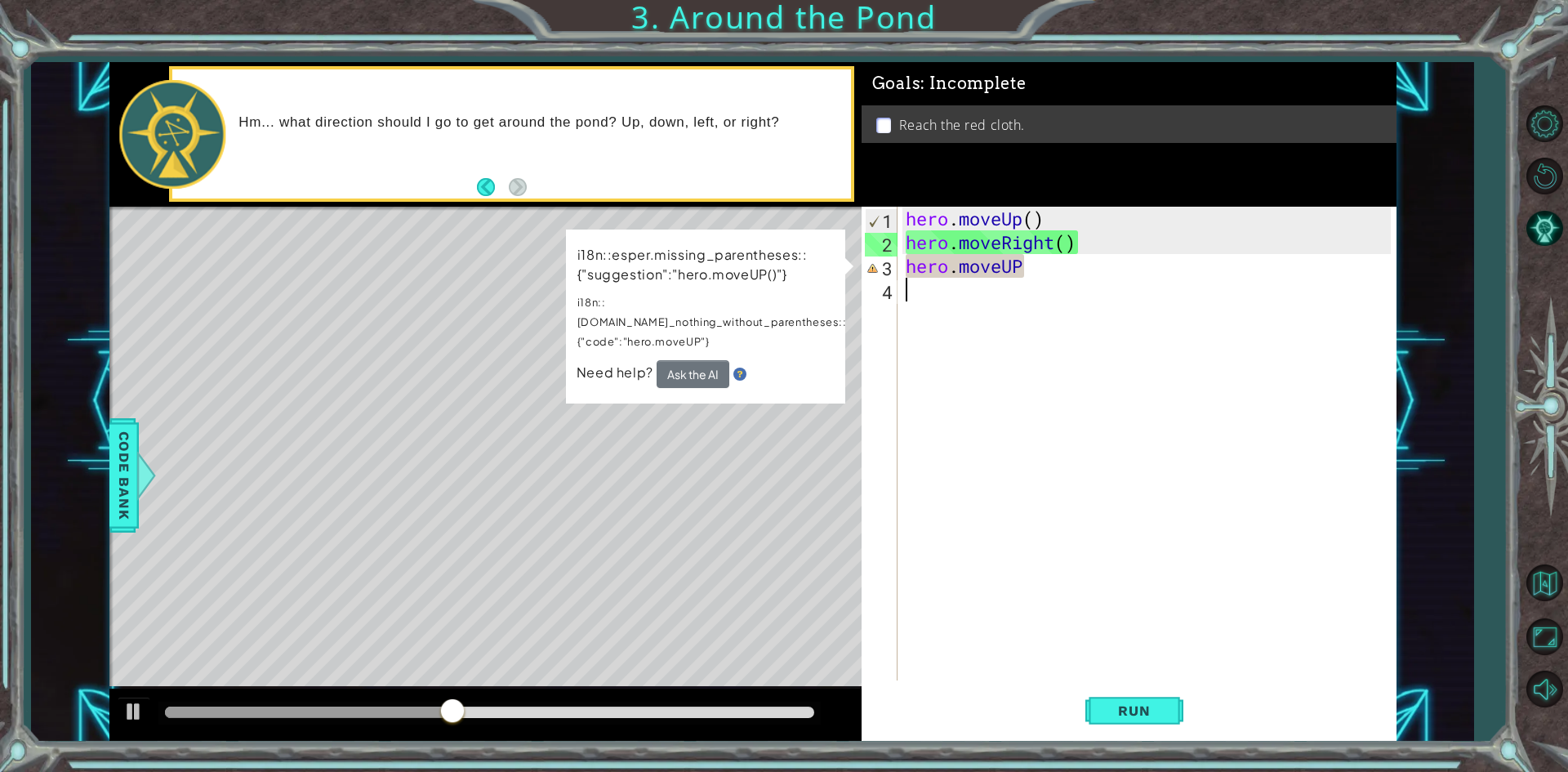
click at [1055, 270] on div "hero . moveUp ( ) hero . moveRight ( ) hero . moveUP" at bounding box center [1150, 467] width 496 height 522
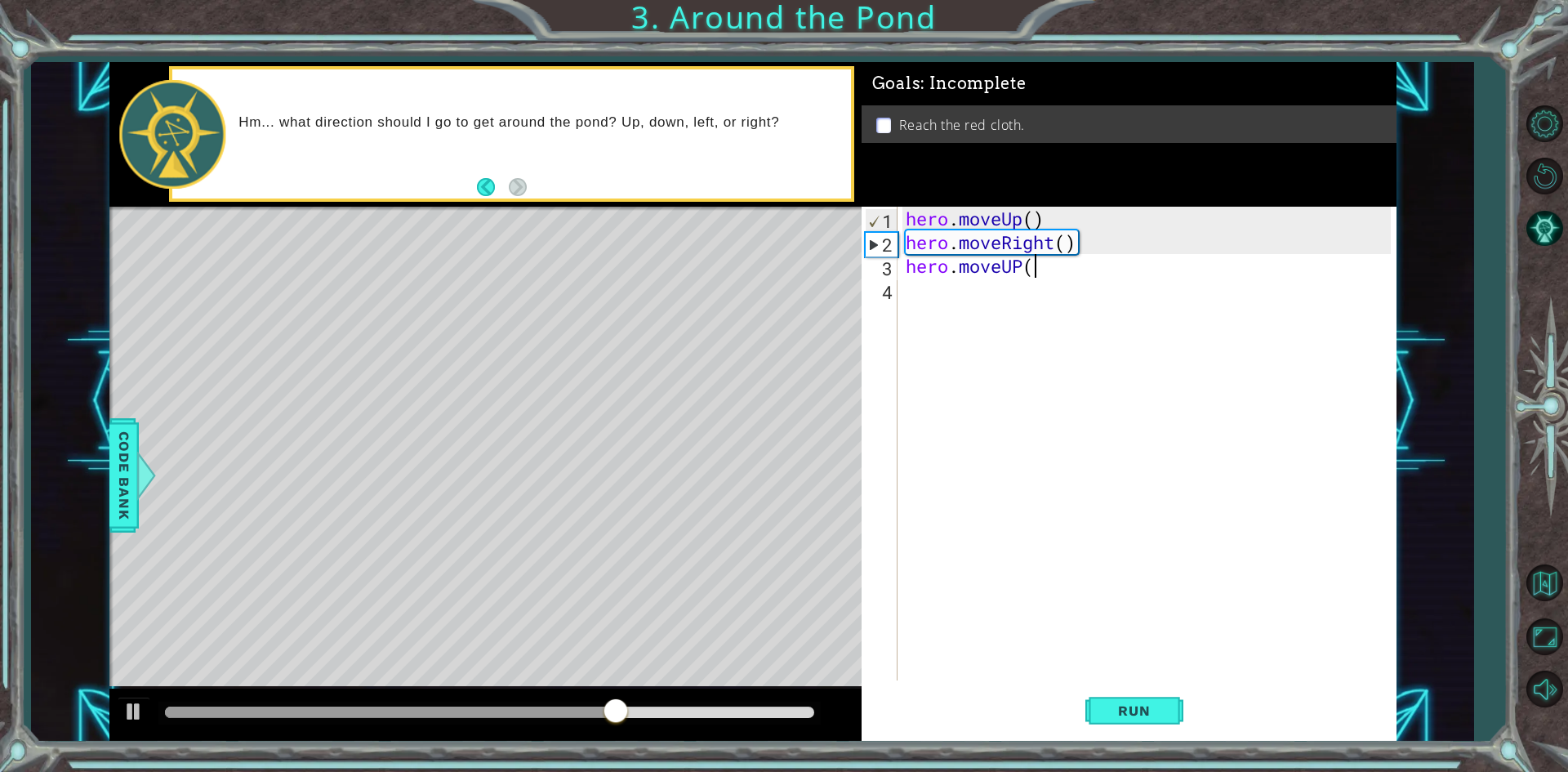
scroll to position [0, 5]
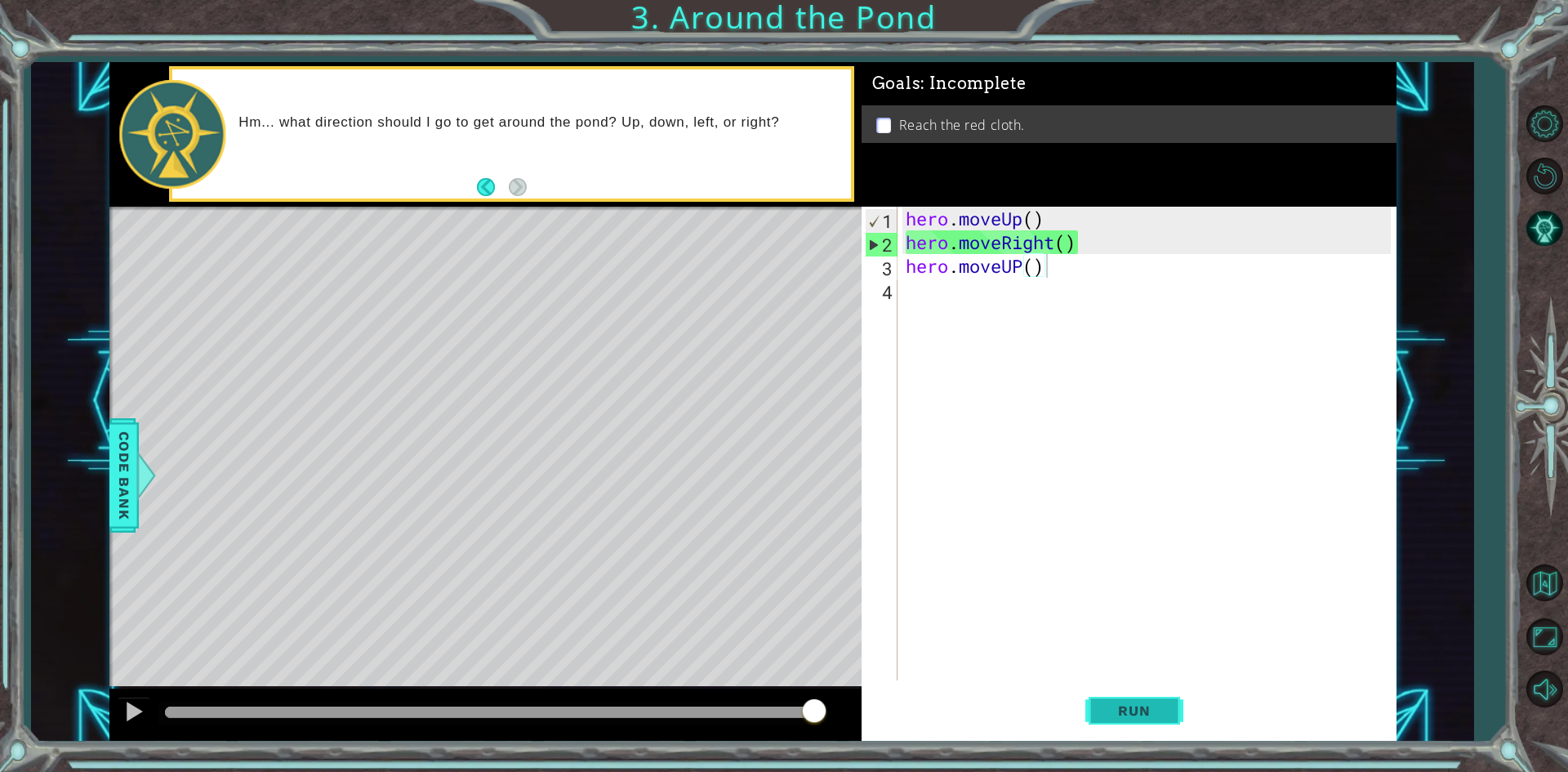
click at [1163, 722] on button "Run" at bounding box center [1134, 711] width 98 height 53
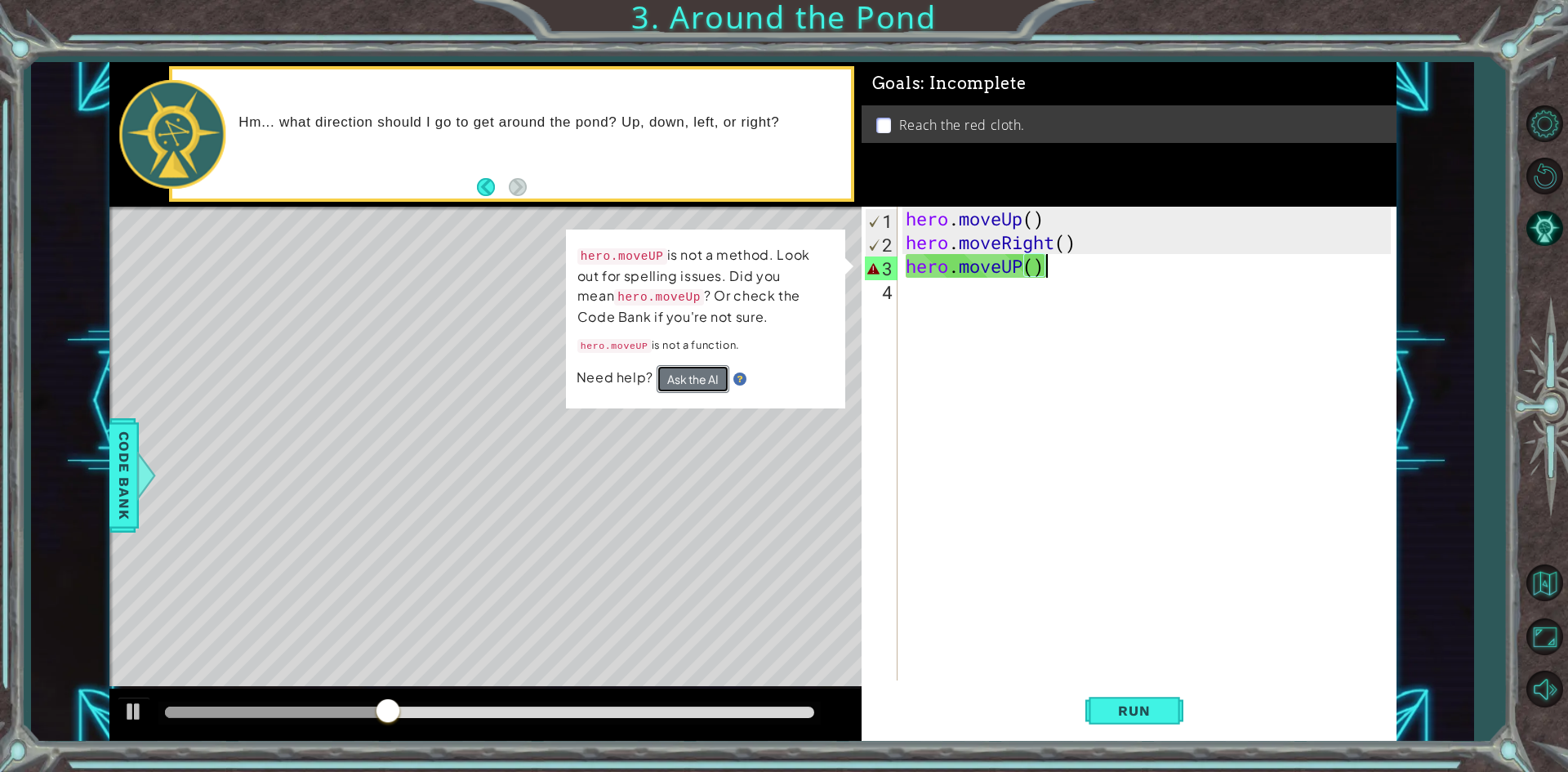
click at [684, 382] on button "Ask the AI" at bounding box center [693, 379] width 73 height 28
click at [1019, 266] on div "hero . moveUp ( ) hero . moveRight ( ) hero . moveUP ( )" at bounding box center [1150, 467] width 496 height 522
click at [1023, 264] on div "hero . moveUp ( ) hero . moveRight ( ) hero . moveUP ( )" at bounding box center [1150, 467] width 496 height 522
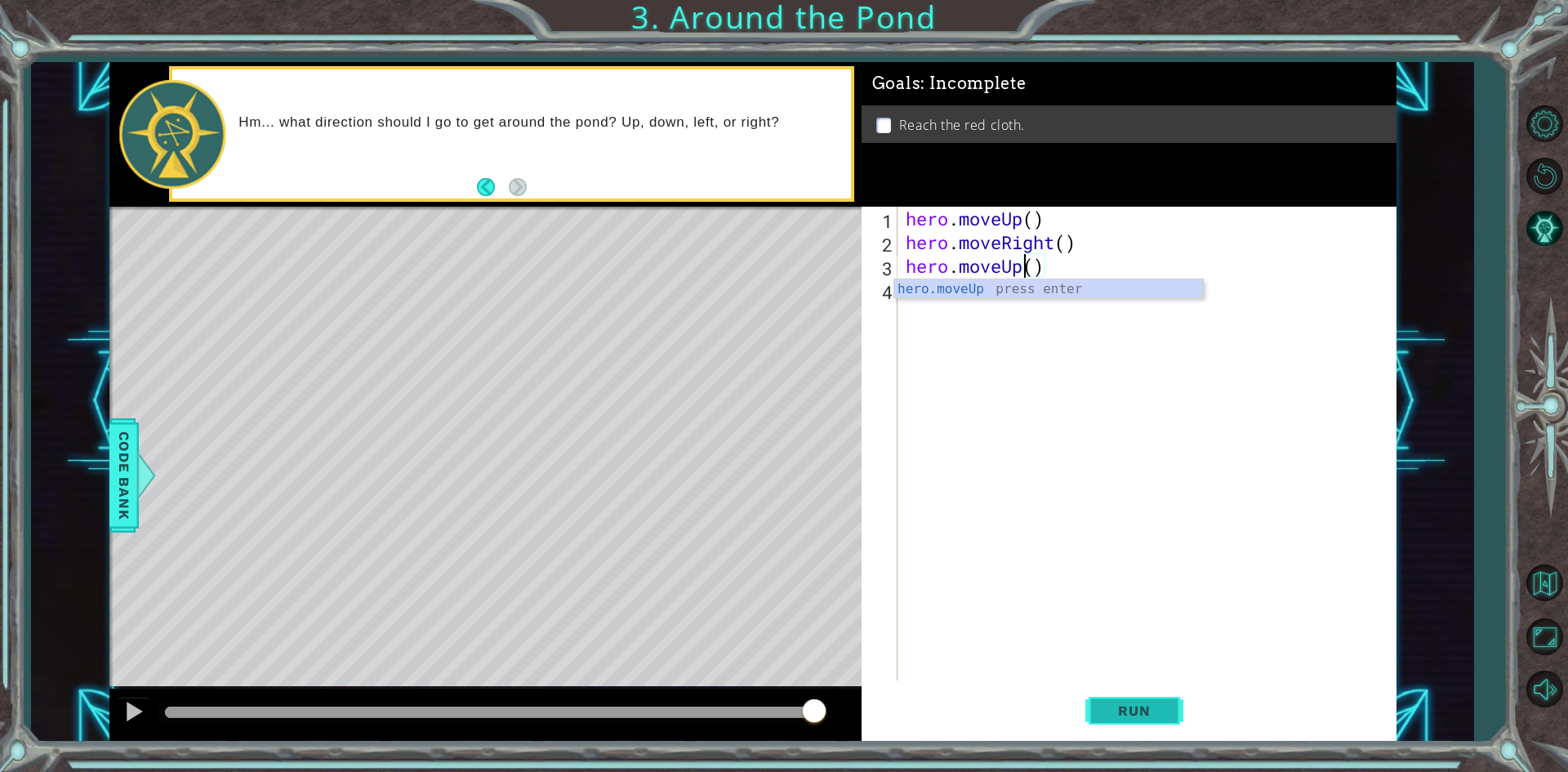
type textarea "hero.moveUp()"
click at [1104, 703] on span "Run" at bounding box center [1133, 711] width 65 height 16
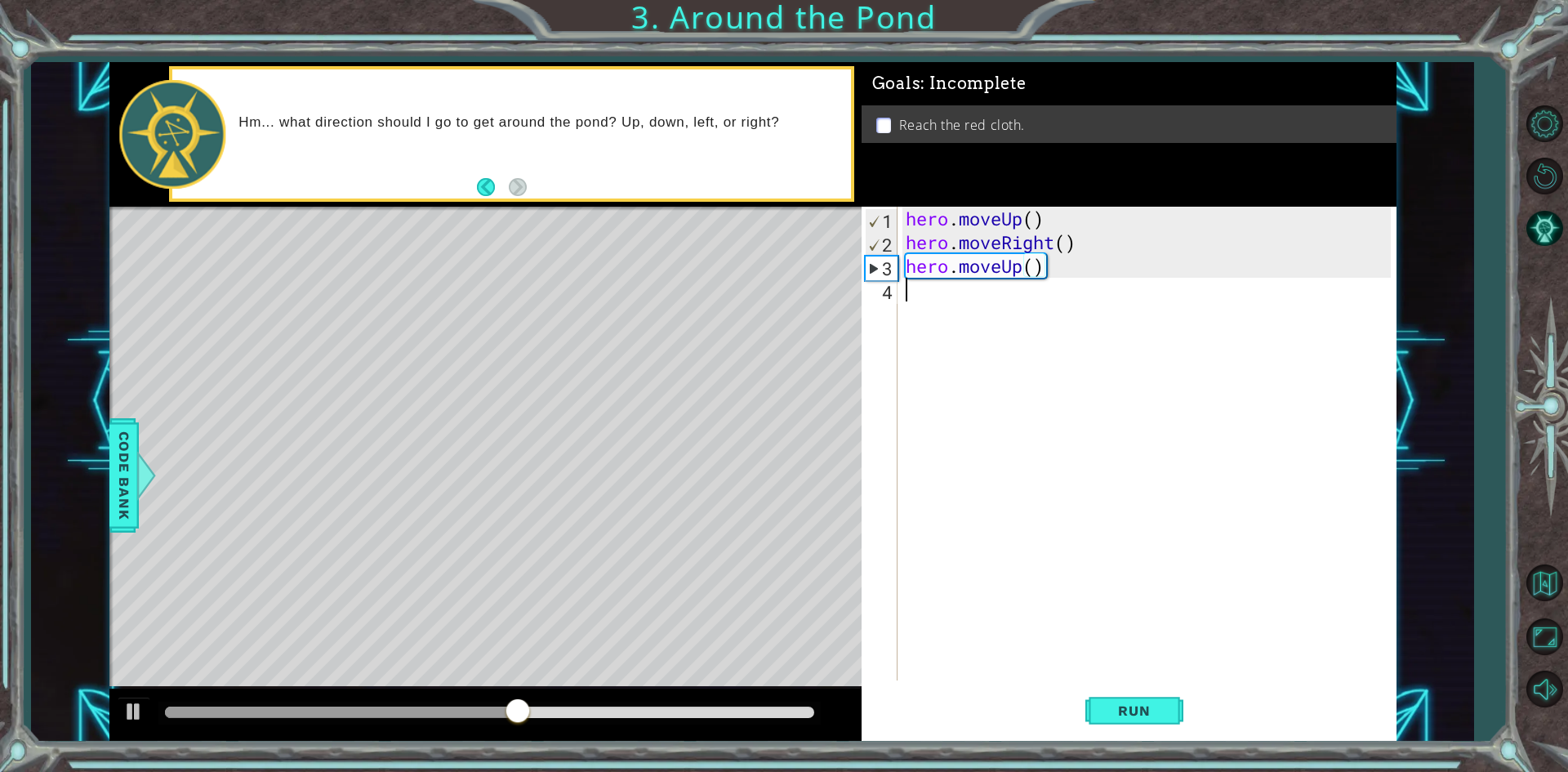
click at [1058, 291] on div "hero . moveUp ( ) hero . moveRight ( ) hero . moveUp ( )" at bounding box center [1150, 467] width 496 height 522
click at [931, 258] on div "hero . moveUp ( ) hero . moveRight ( ) hero . moveUp ( )" at bounding box center [1150, 467] width 496 height 522
click at [932, 260] on div "hero . moveUp ( ) hero . moveRight ( ) hero . moveUp ( )" at bounding box center [1150, 467] width 496 height 522
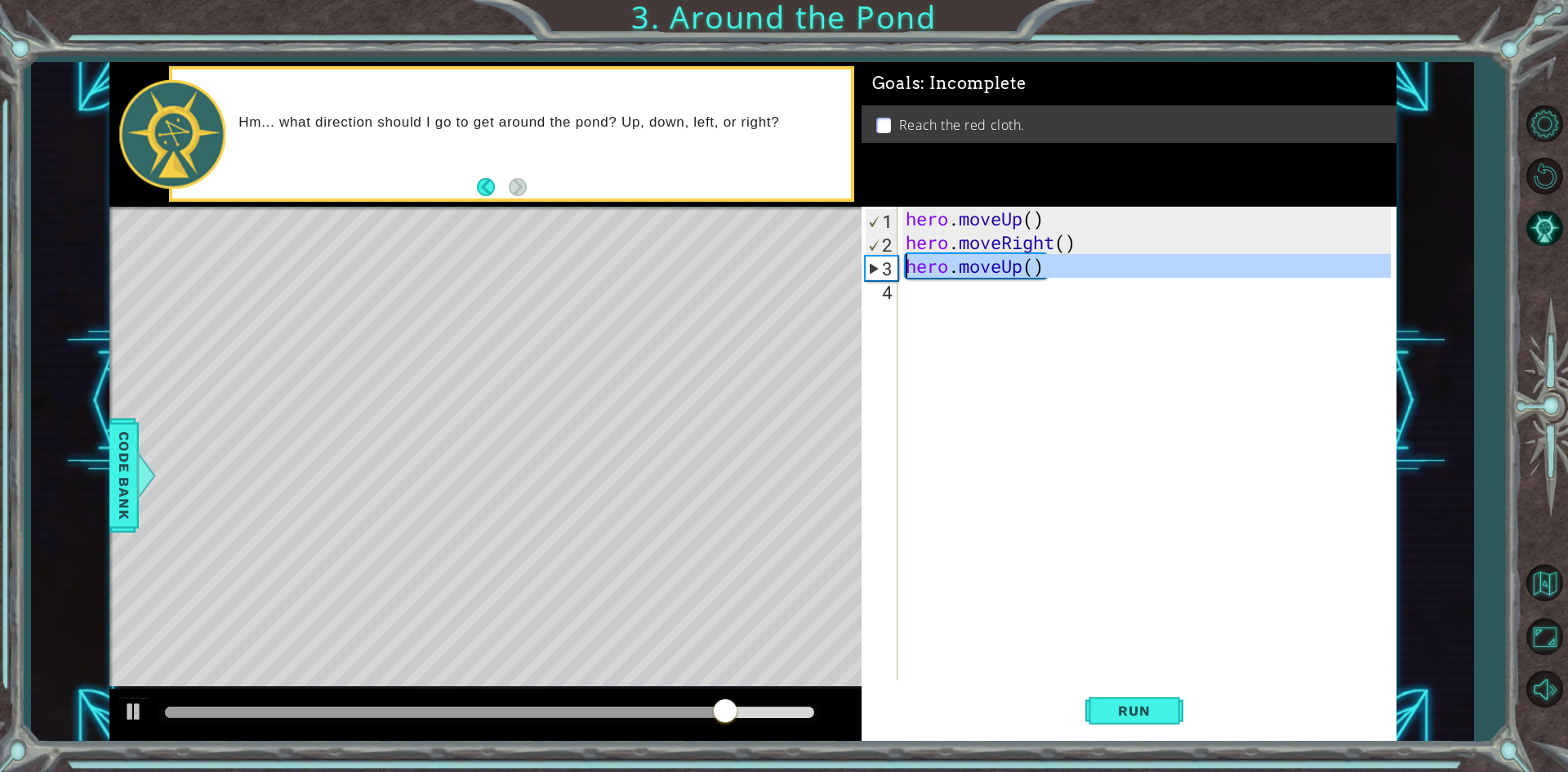
type textarea "V"
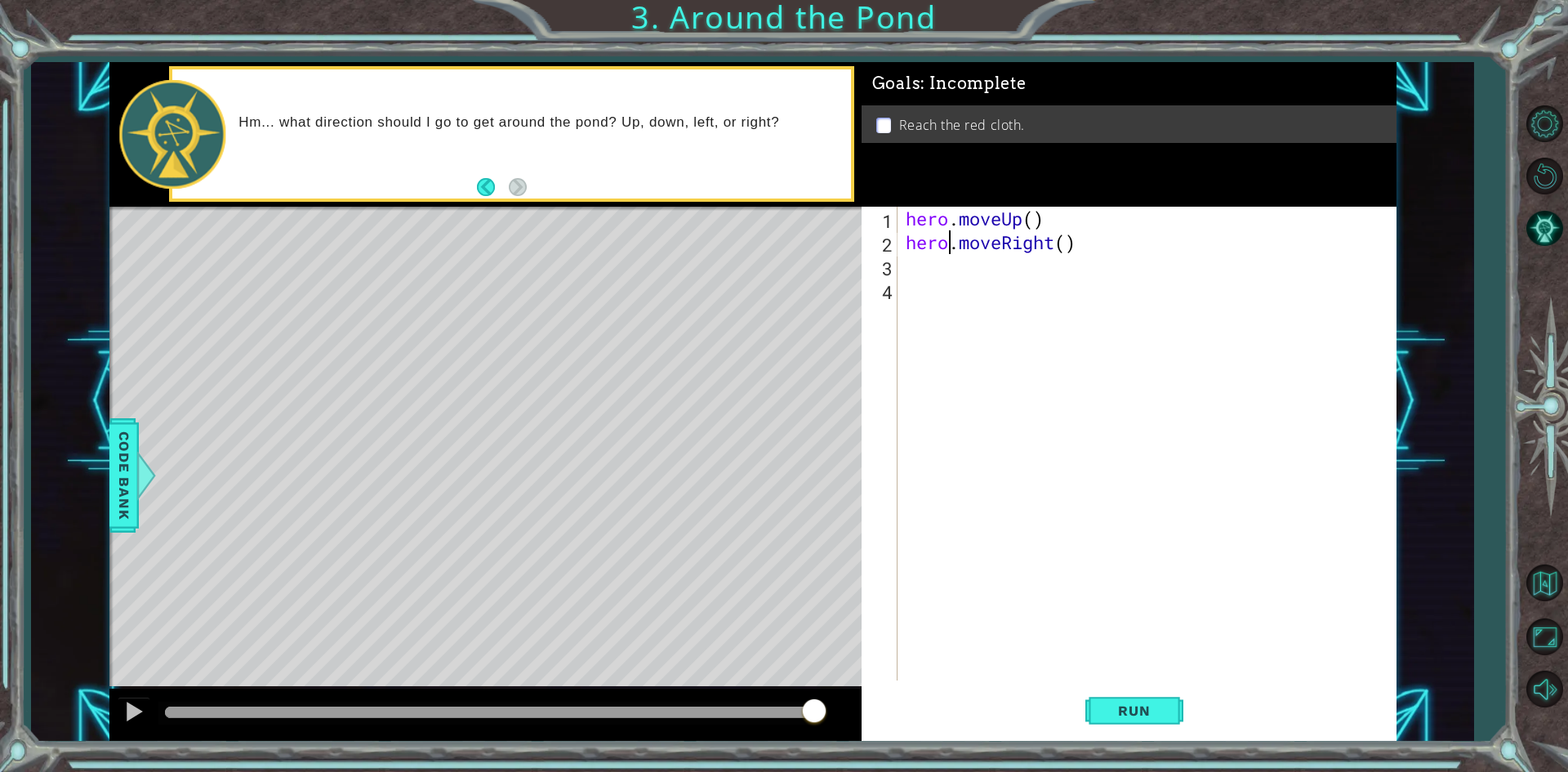
click at [948, 248] on div "hero . moveUp ( ) hero . moveRight ( )" at bounding box center [1150, 467] width 496 height 522
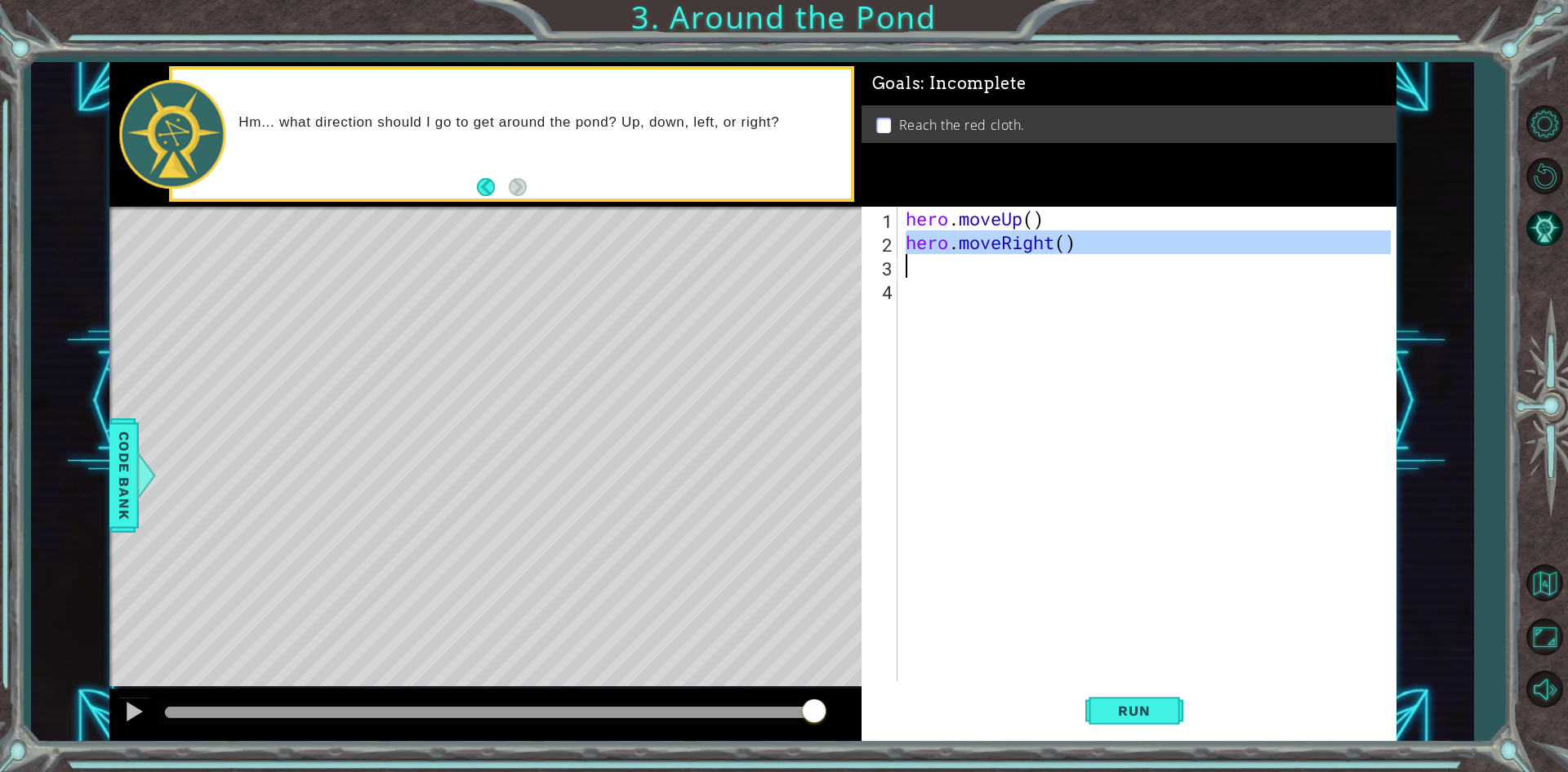
click at [948, 248] on div "hero . moveUp ( ) hero . moveRight ( )" at bounding box center [1150, 467] width 496 height 522
type textarea "C"
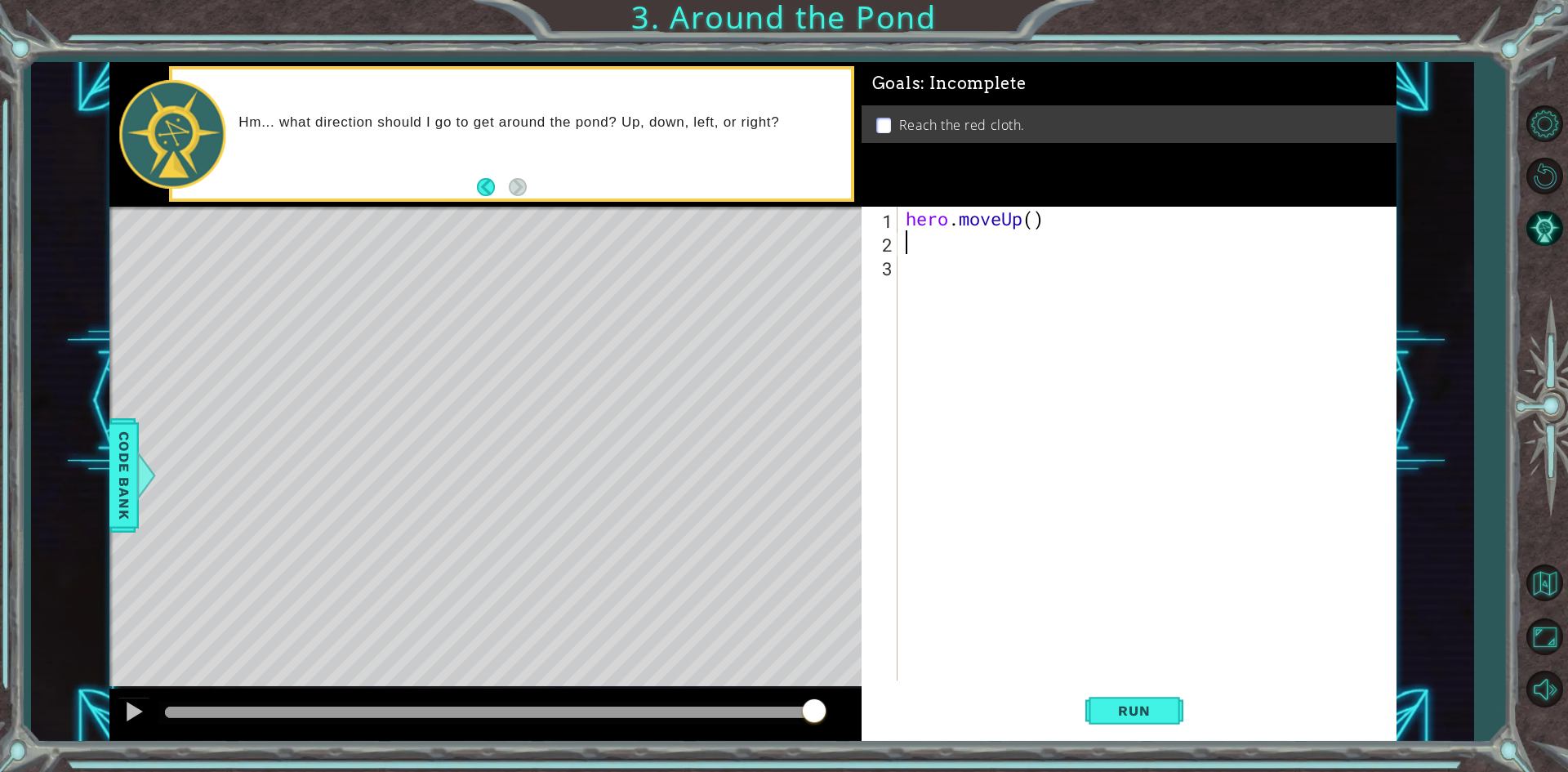
type textarea "V"
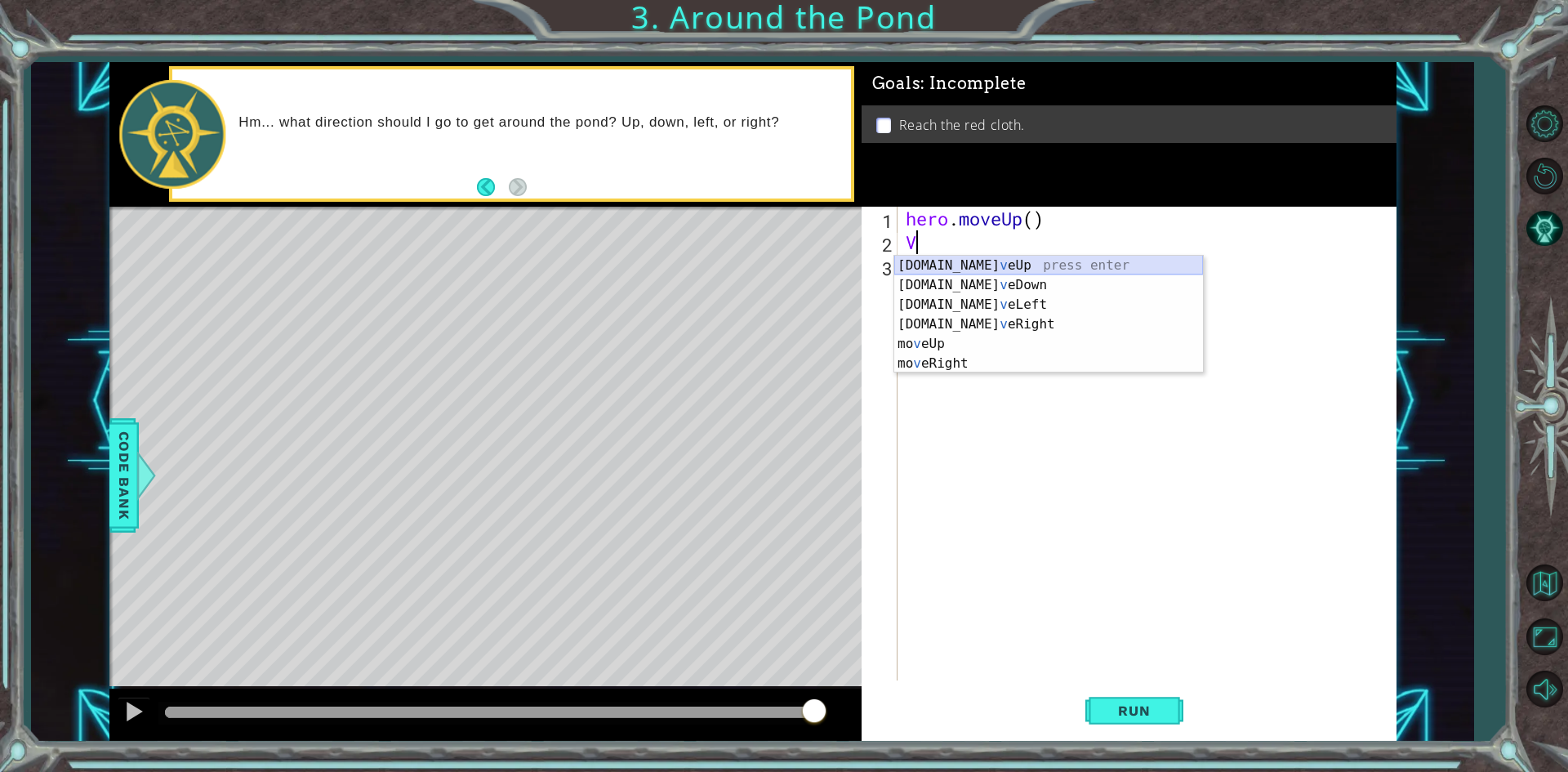
click at [969, 270] on div "[DOMAIN_NAME] v eUp press enter [DOMAIN_NAME] v eDown press enter [DOMAIN_NAME]…" at bounding box center [1049, 333] width 309 height 157
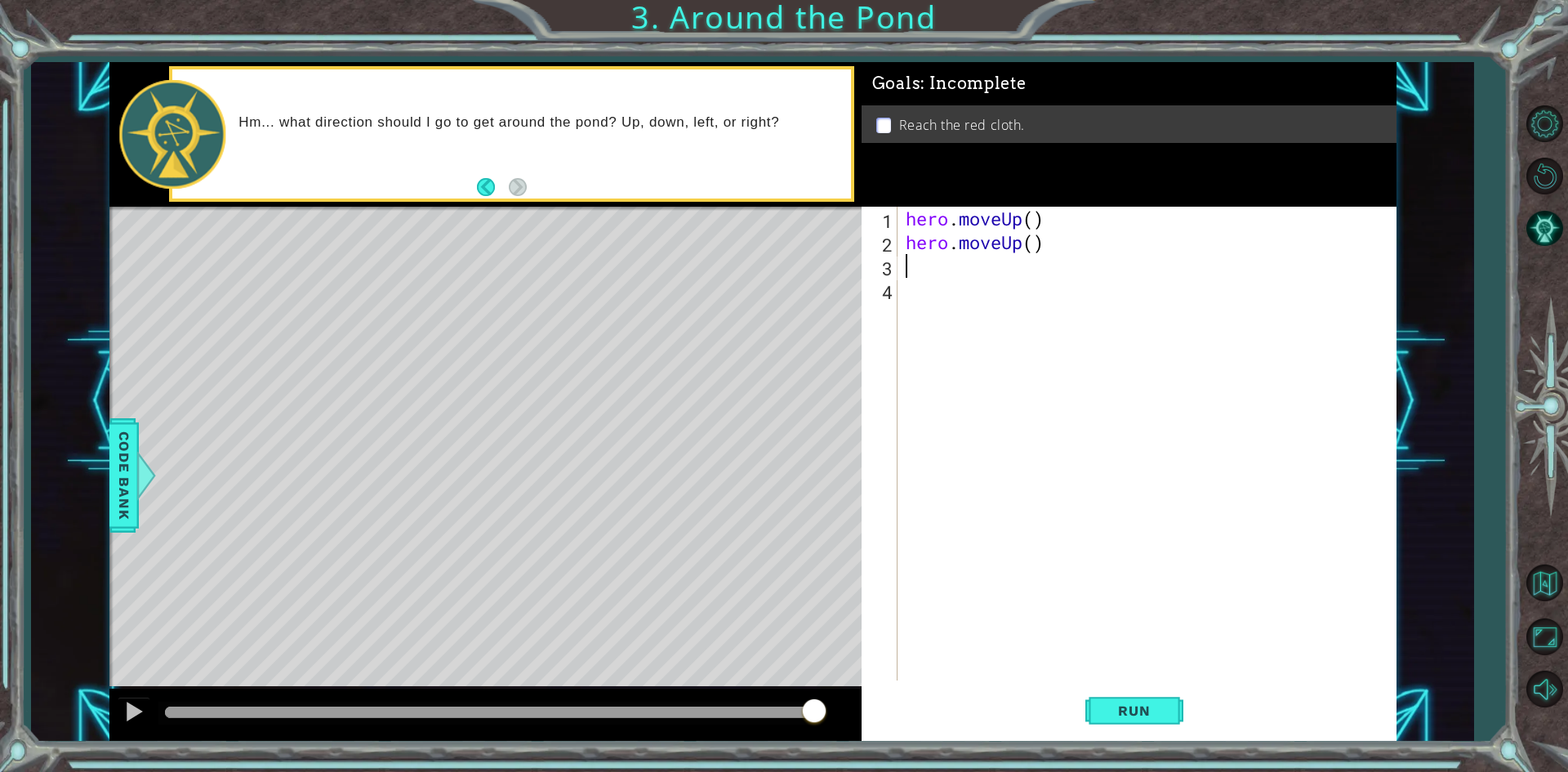
click at [912, 276] on div "hero . moveUp ( ) hero . moveUp ( )" at bounding box center [1150, 467] width 496 height 522
type textarea "h"
click at [996, 243] on div "hero . moveUp ( ) hero . moveUp ( ) hero . moveUp ( )" at bounding box center [1150, 467] width 496 height 522
click at [1042, 249] on div "hero . moveUp ( ) hero . moveUp ( ) hero . moveUp ( )" at bounding box center [1150, 467] width 496 height 522
click at [1013, 238] on div "hero . moveUp ( ) hero . moveUp ( ) hero . moveUp ( )" at bounding box center [1150, 467] width 496 height 522
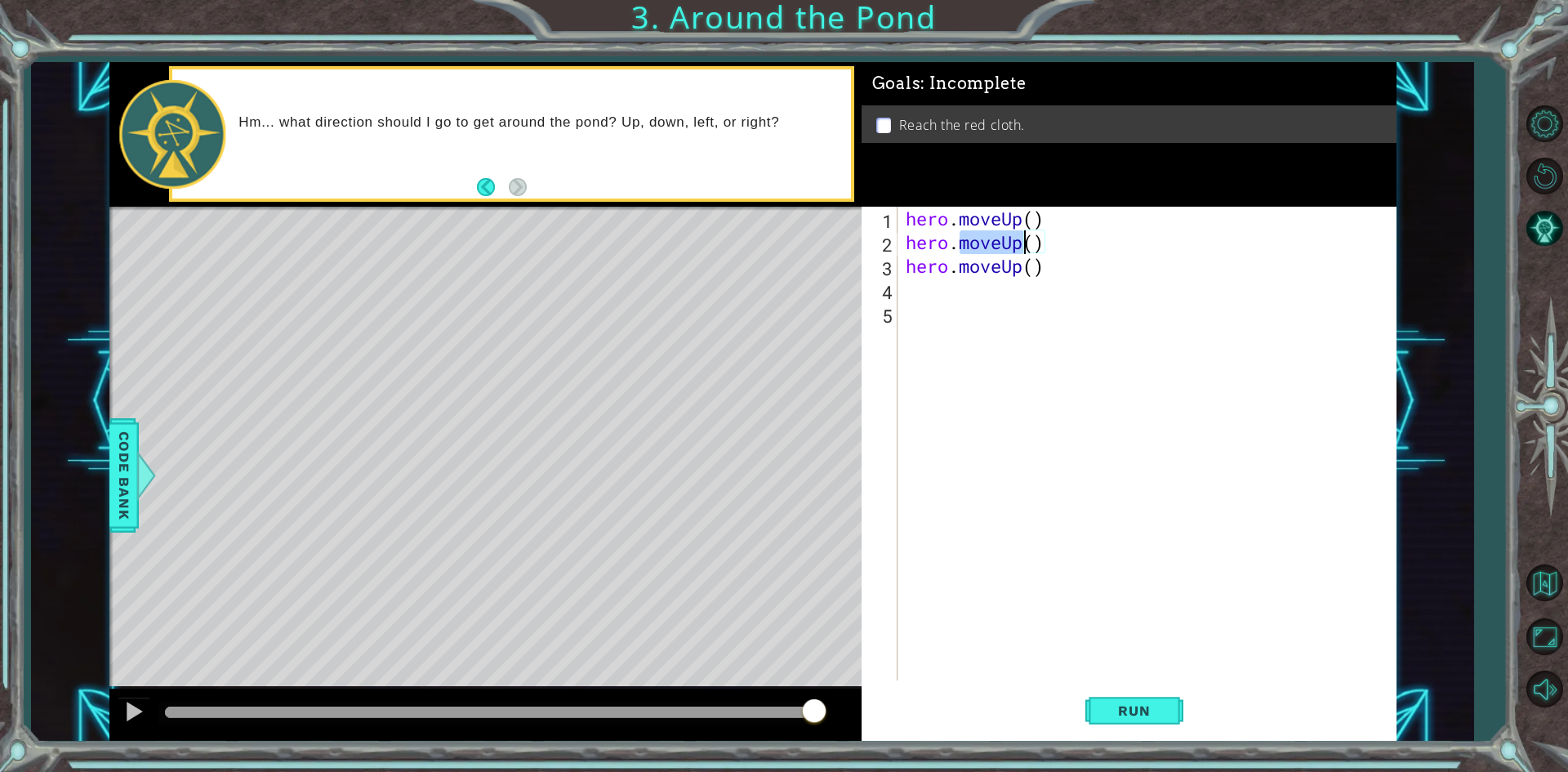
click at [1013, 238] on div "hero . moveUp ( ) hero . moveUp ( ) hero . moveUp ( )" at bounding box center [1150, 467] width 496 height 522
click at [1011, 238] on div "hero . moveUp ( ) hero . moveUp ( ) hero . moveUp ( )" at bounding box center [1150, 467] width 496 height 522
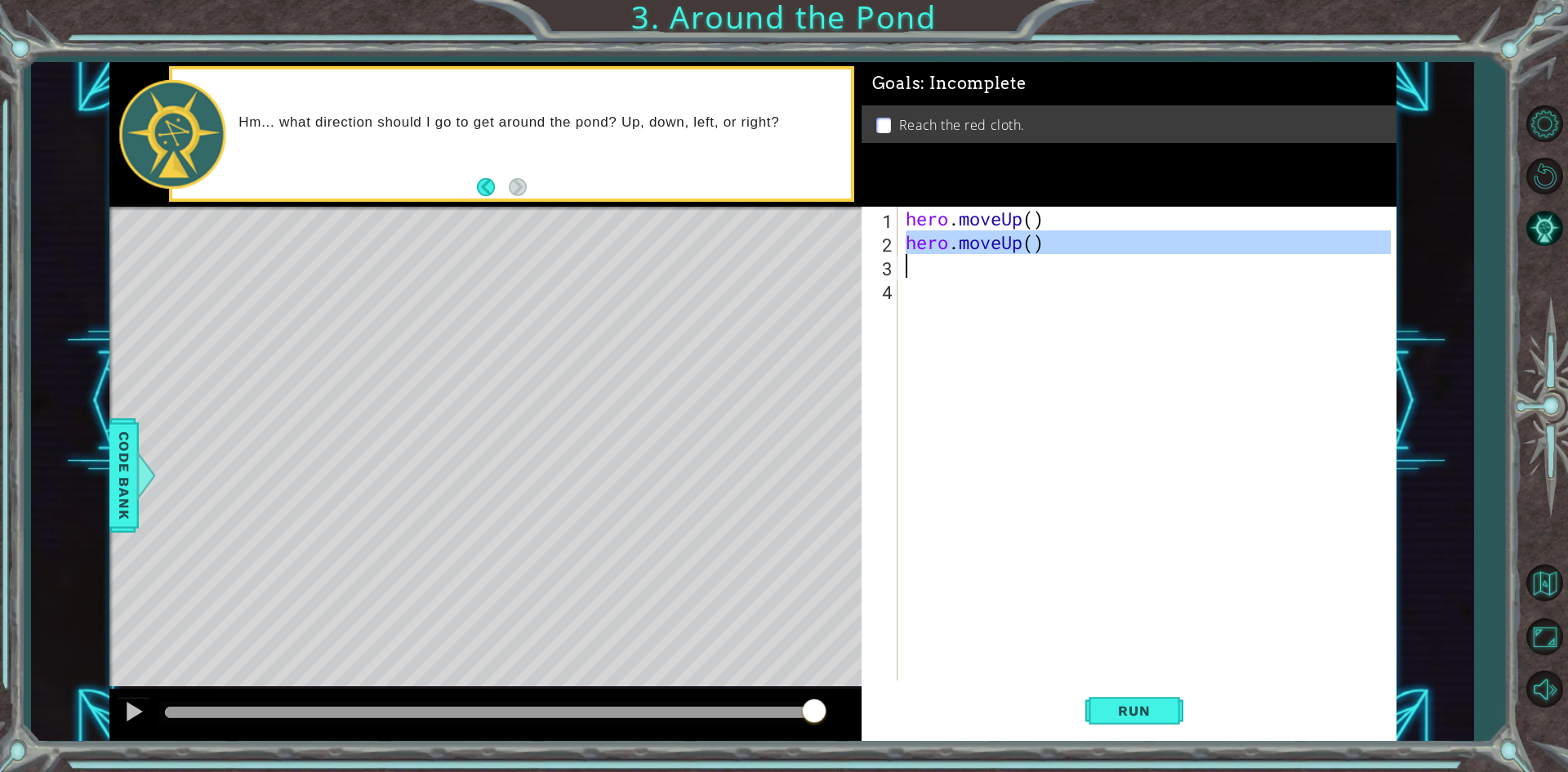
drag, startPoint x: 907, startPoint y: 250, endPoint x: 1133, endPoint y: 250, distance: 226.0
click at [1136, 274] on div "hero . moveUp ( ) hero . moveUp ( )" at bounding box center [1150, 467] width 496 height 522
type textarea "hero.moveUp()"
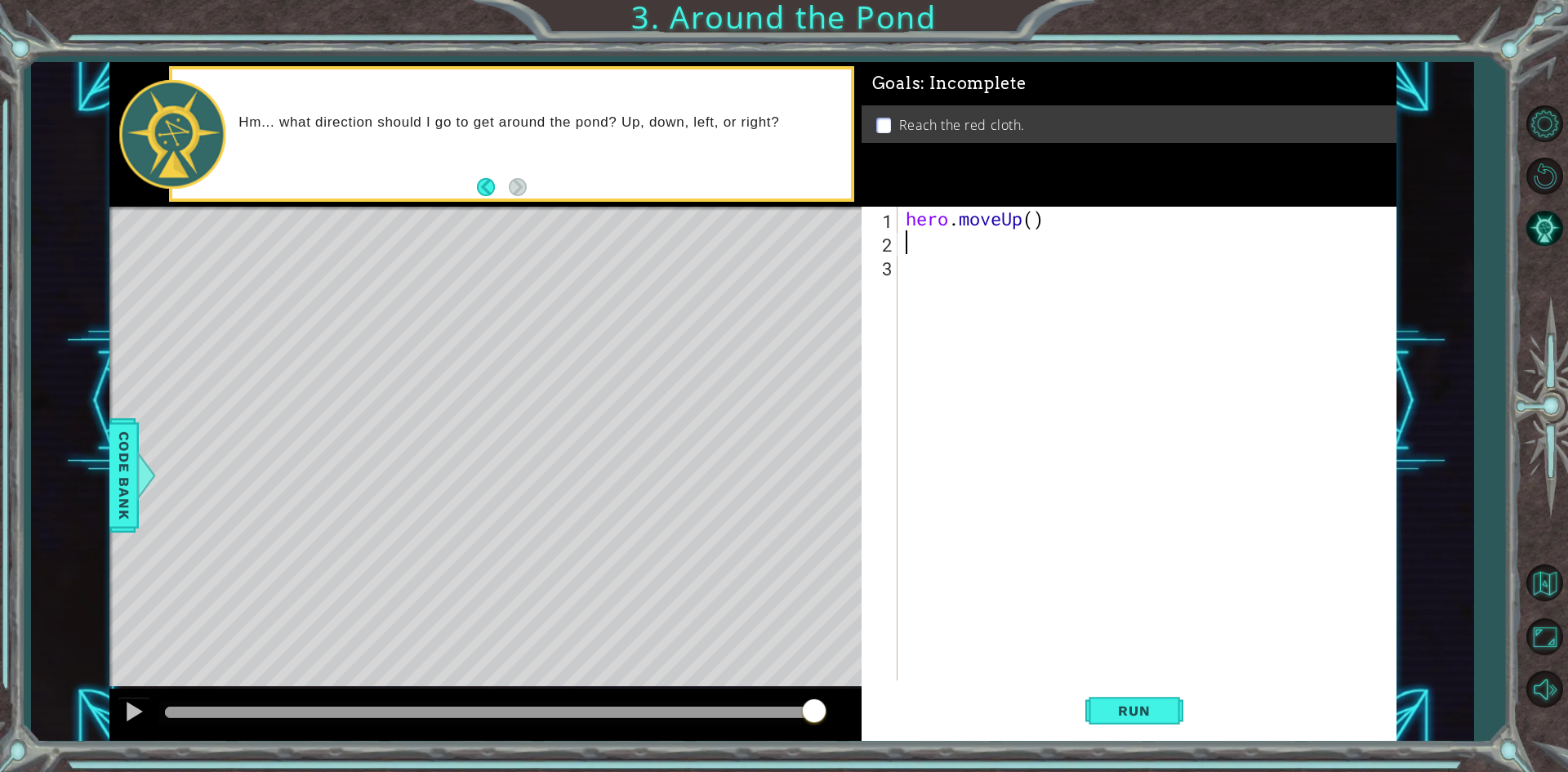
type textarea "h"
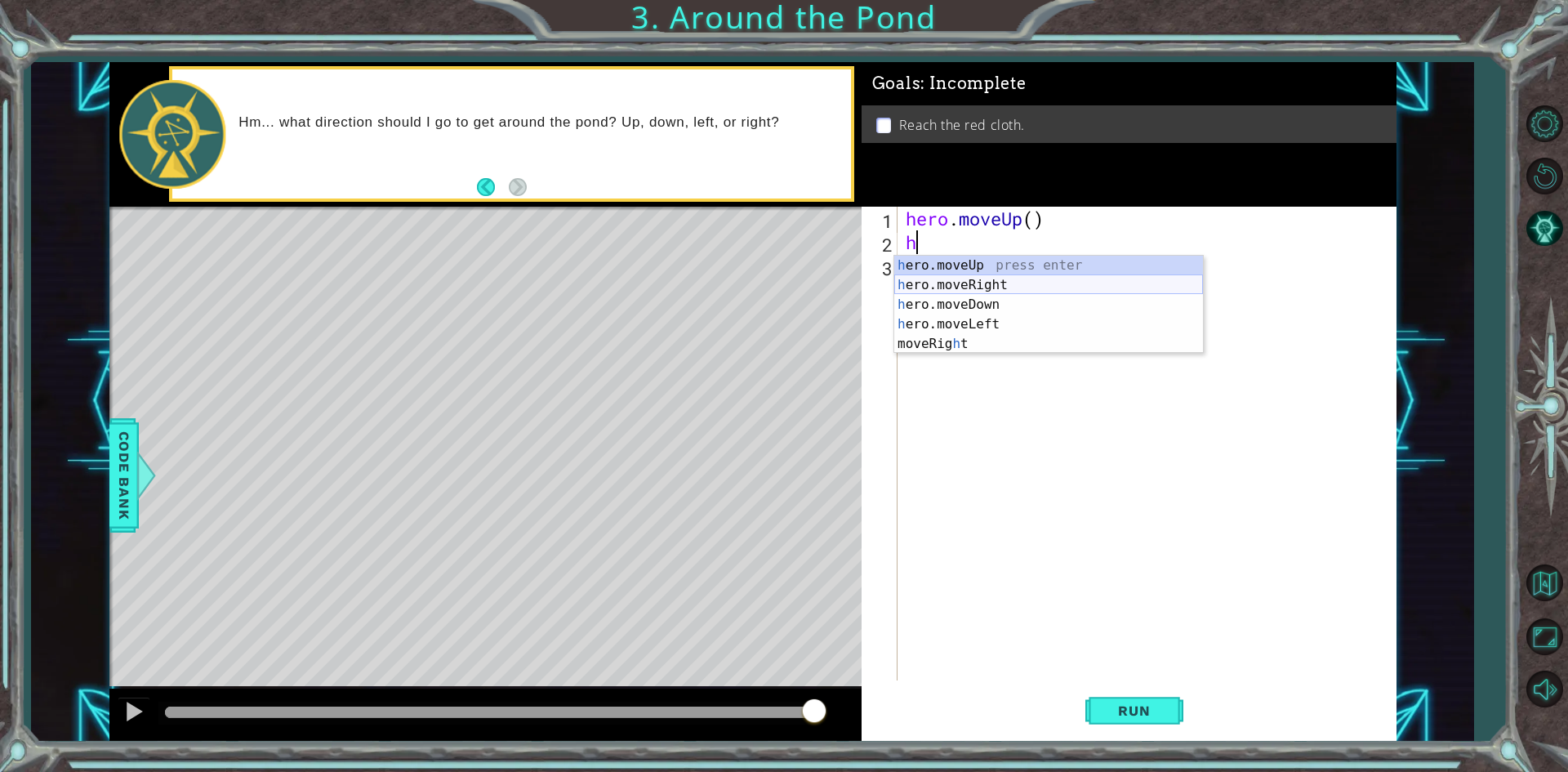
click at [1037, 278] on div "h ero.moveUp press enter h ero.moveRight press enter h ero.moveDown press enter…" at bounding box center [1049, 324] width 309 height 138
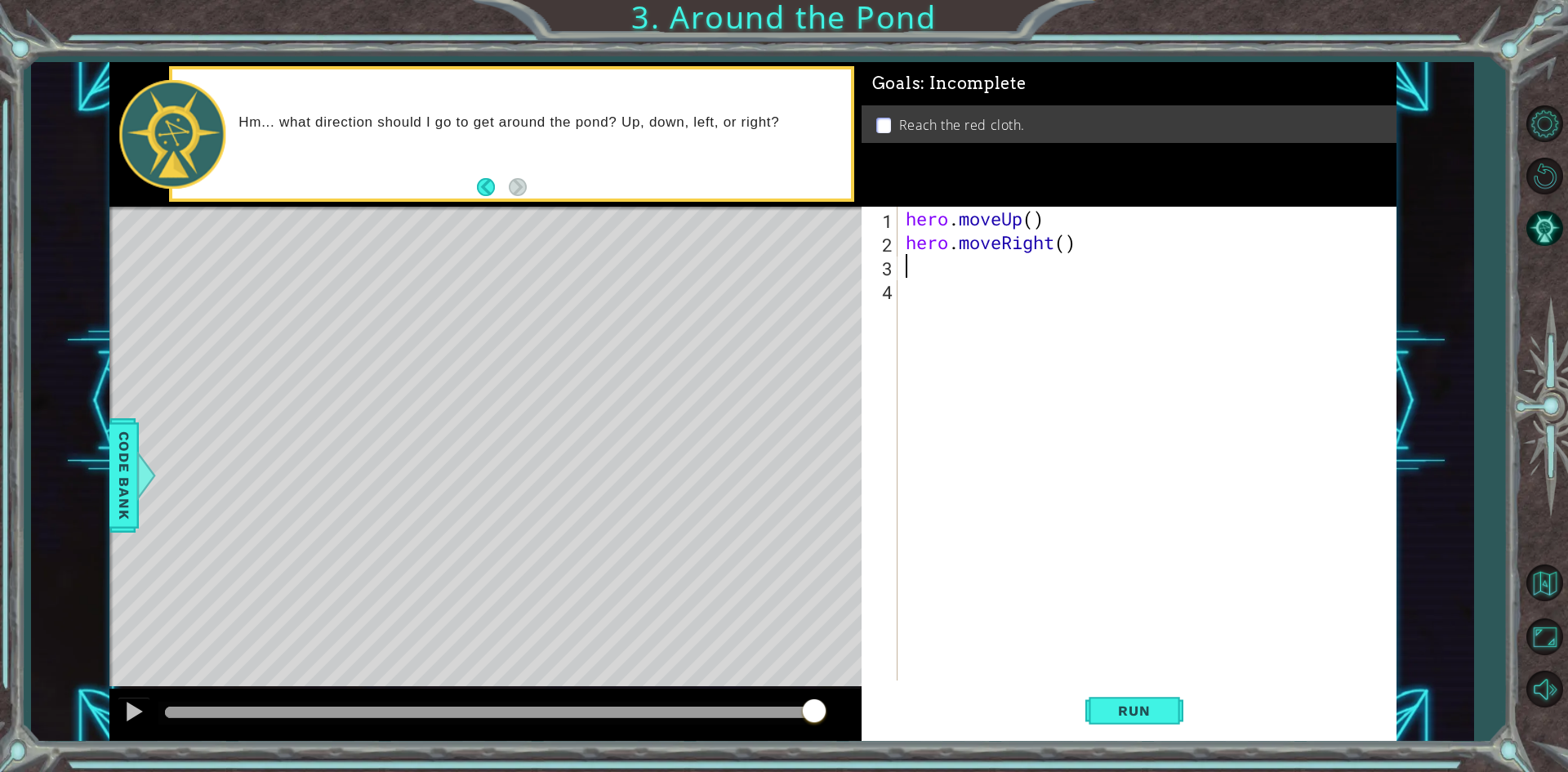
type textarea "h"
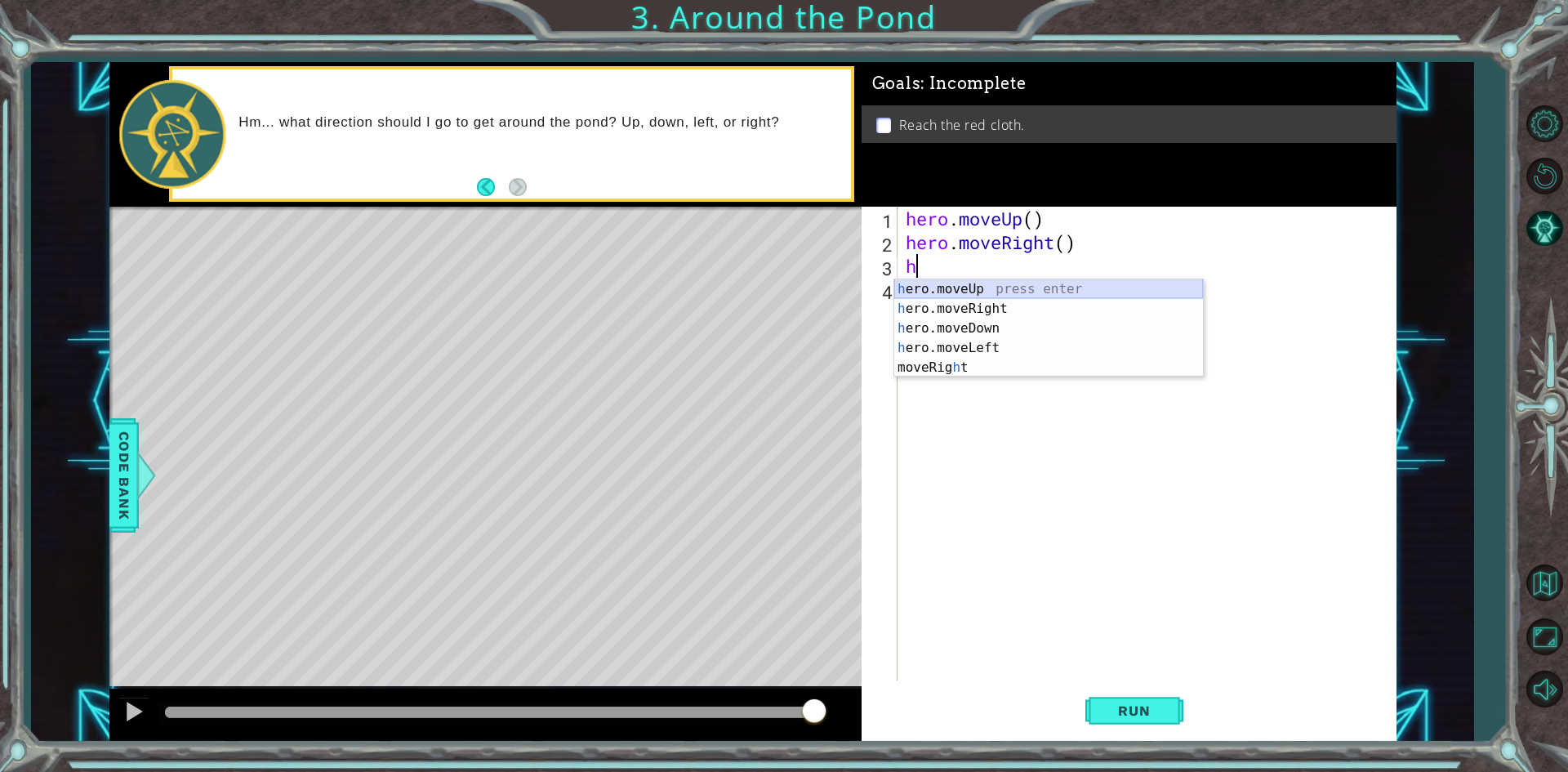
click at [965, 291] on div "h ero.moveUp press enter h ero.moveRight press enter h ero.moveDown press enter…" at bounding box center [1049, 348] width 309 height 138
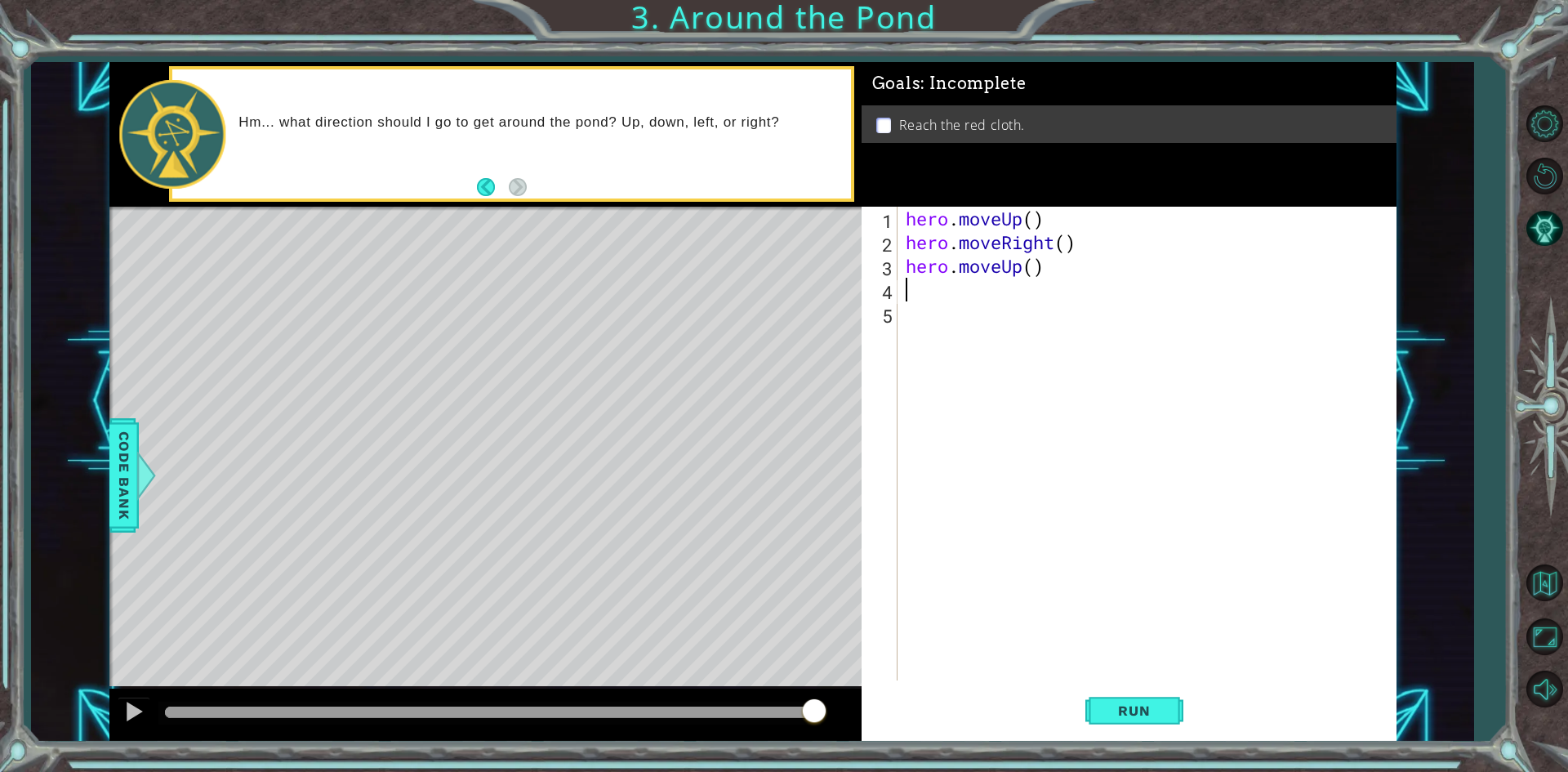
type textarea "h"
click at [1107, 686] on button "Run" at bounding box center [1134, 711] width 98 height 53
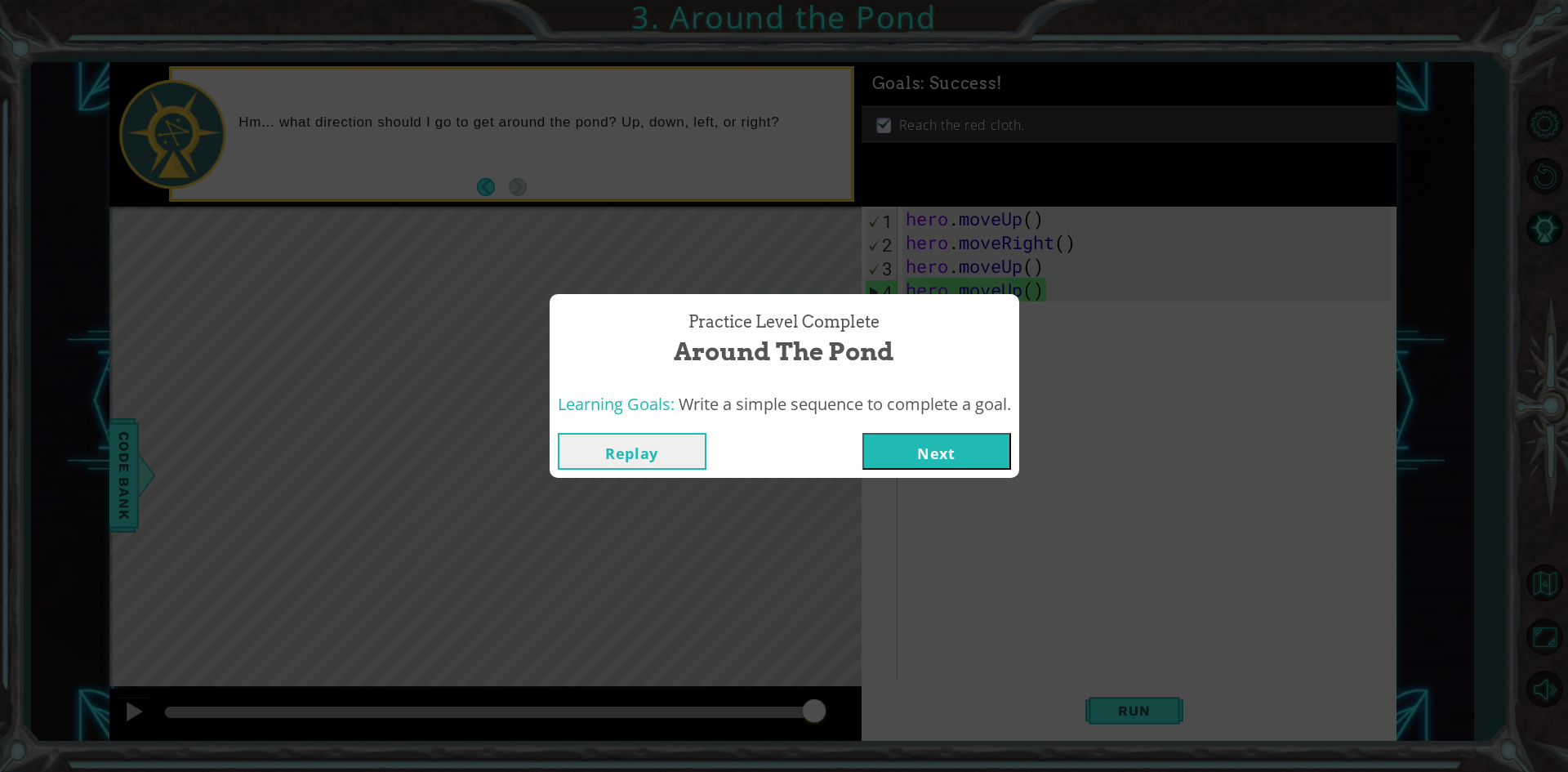
click at [993, 450] on button "Next" at bounding box center [936, 451] width 149 height 37
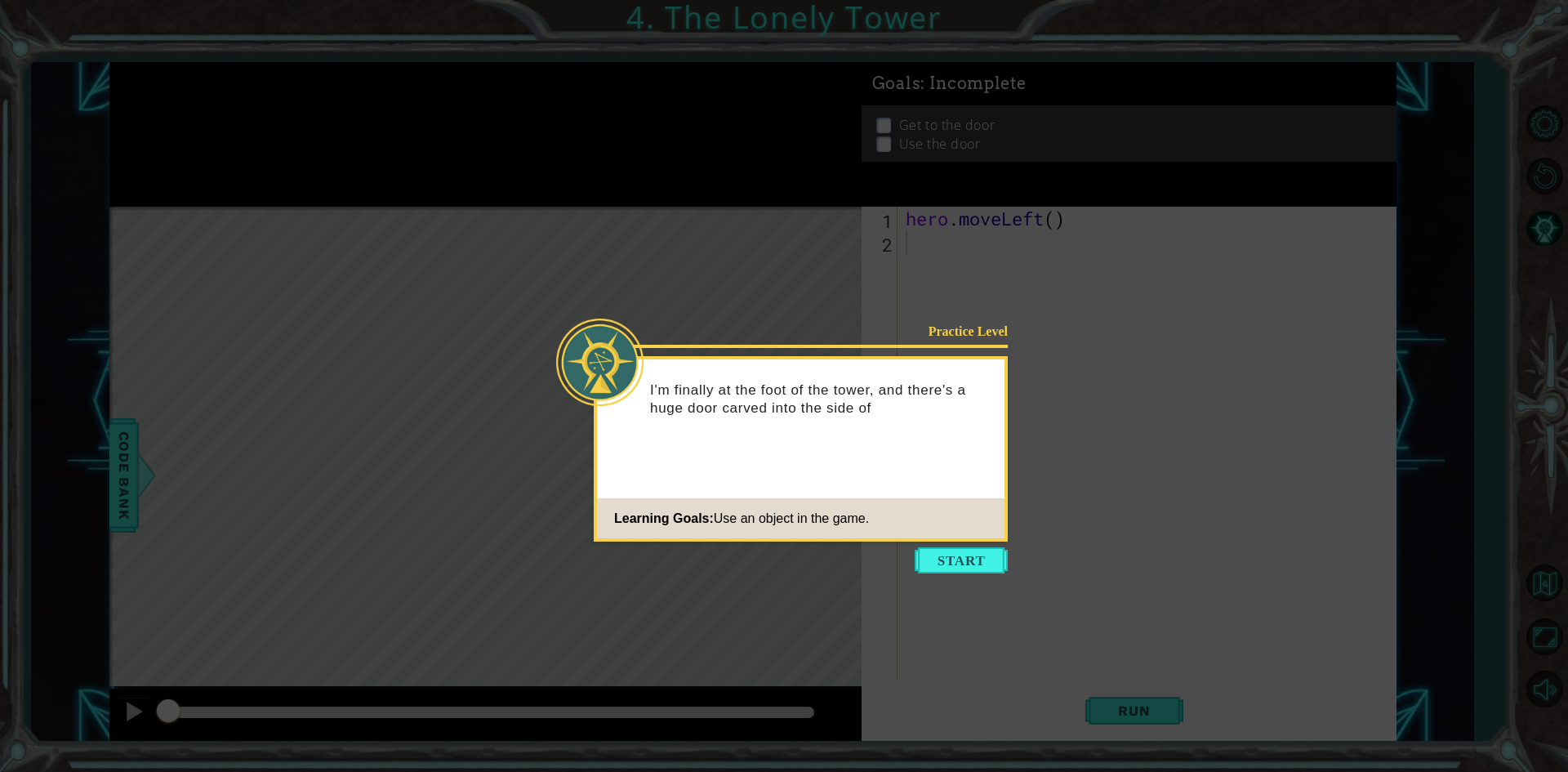
click at [979, 547] on body "1 ההההההההההההההההההההההההההההההההההההההההההההההההההההההההההההההההההההההההההההה…" at bounding box center [784, 386] width 1568 height 772
click at [980, 544] on icon at bounding box center [784, 386] width 1568 height 772
click at [977, 552] on button "Start" at bounding box center [961, 561] width 93 height 26
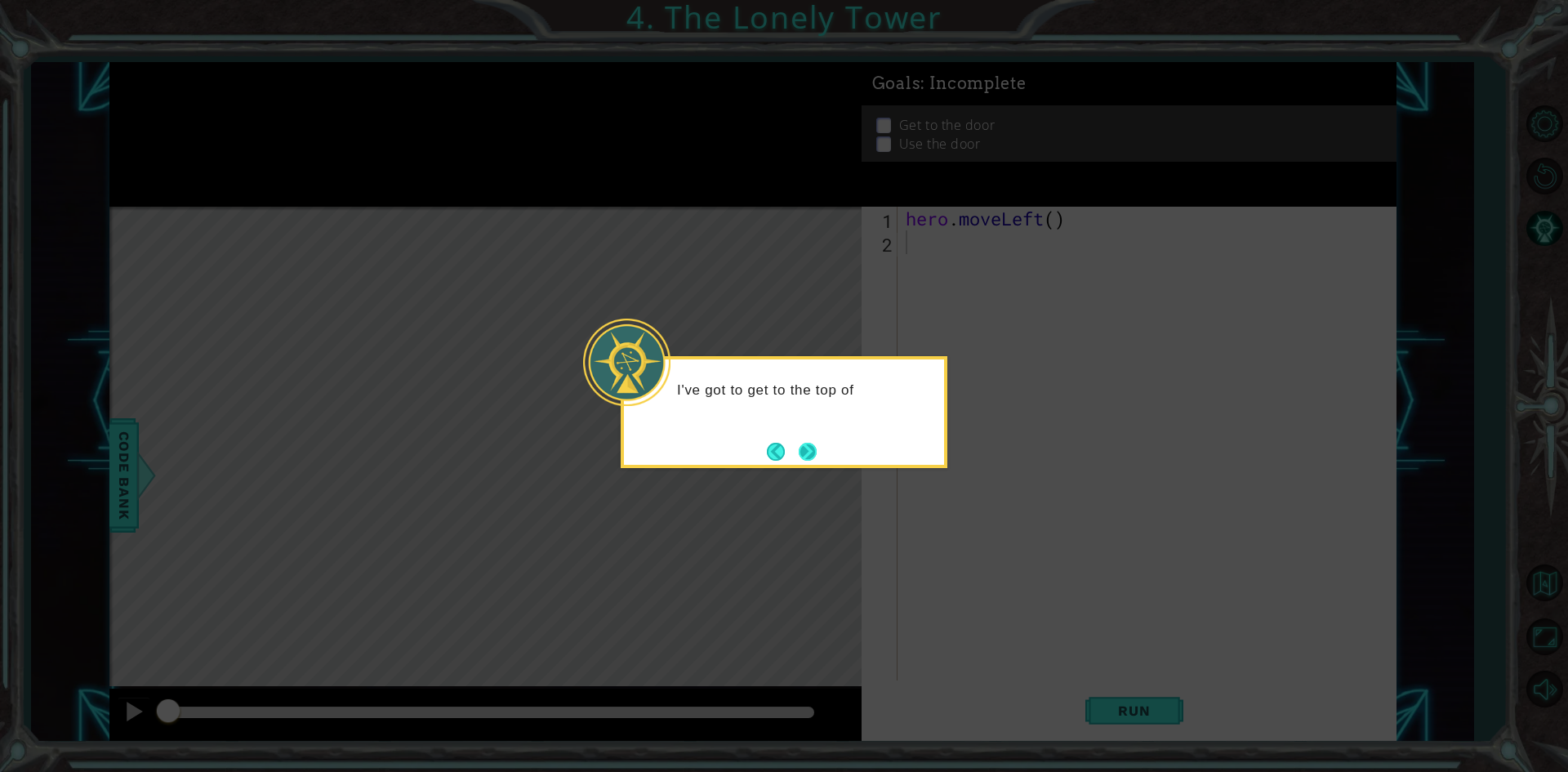
click at [801, 443] on button "Next" at bounding box center [807, 452] width 18 height 18
click at [798, 445] on button "Next" at bounding box center [807, 452] width 18 height 18
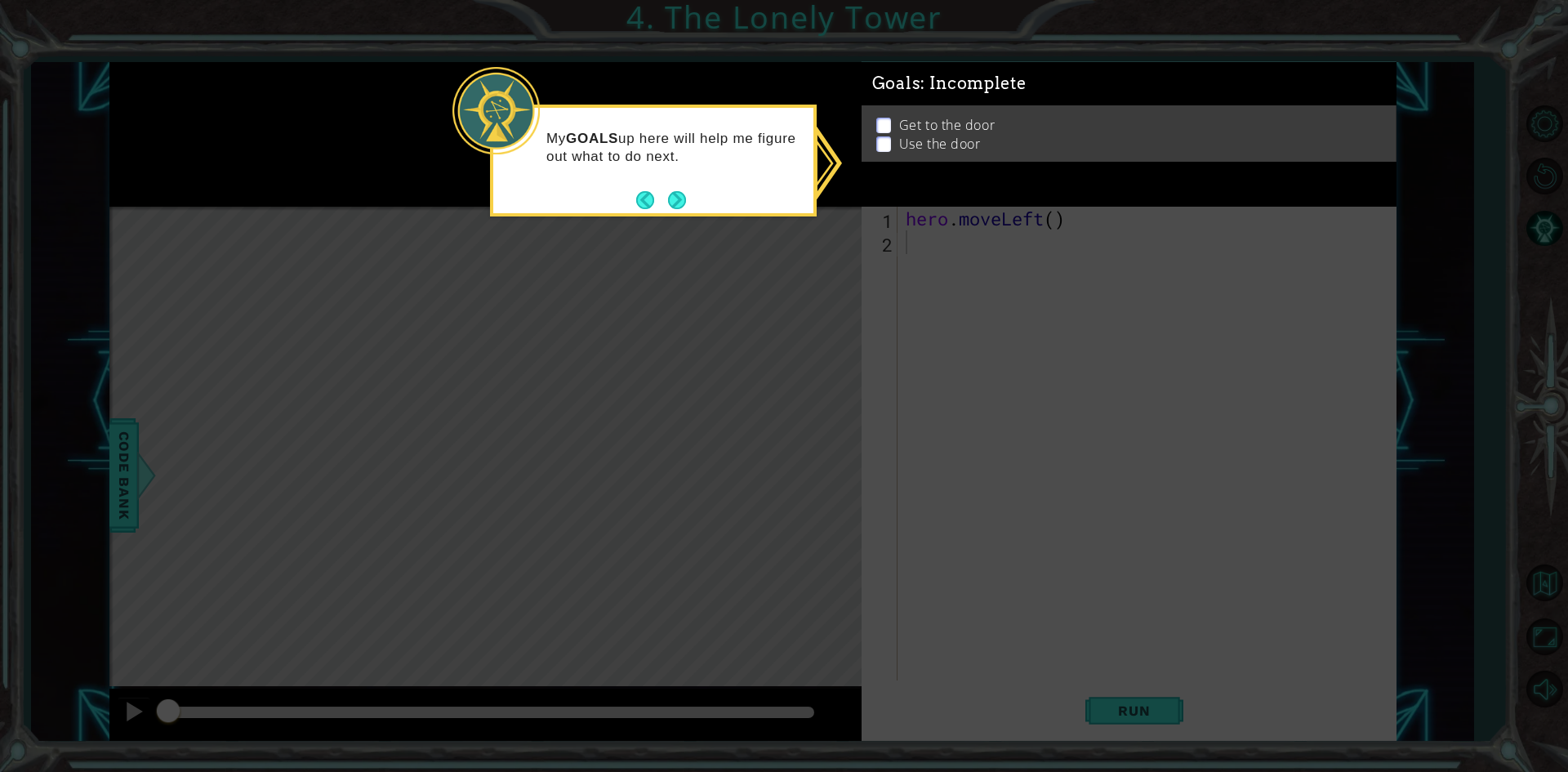
click at [947, 117] on p "Get to the door" at bounding box center [947, 126] width 96 height 18
click at [676, 193] on button "Next" at bounding box center [677, 200] width 18 height 18
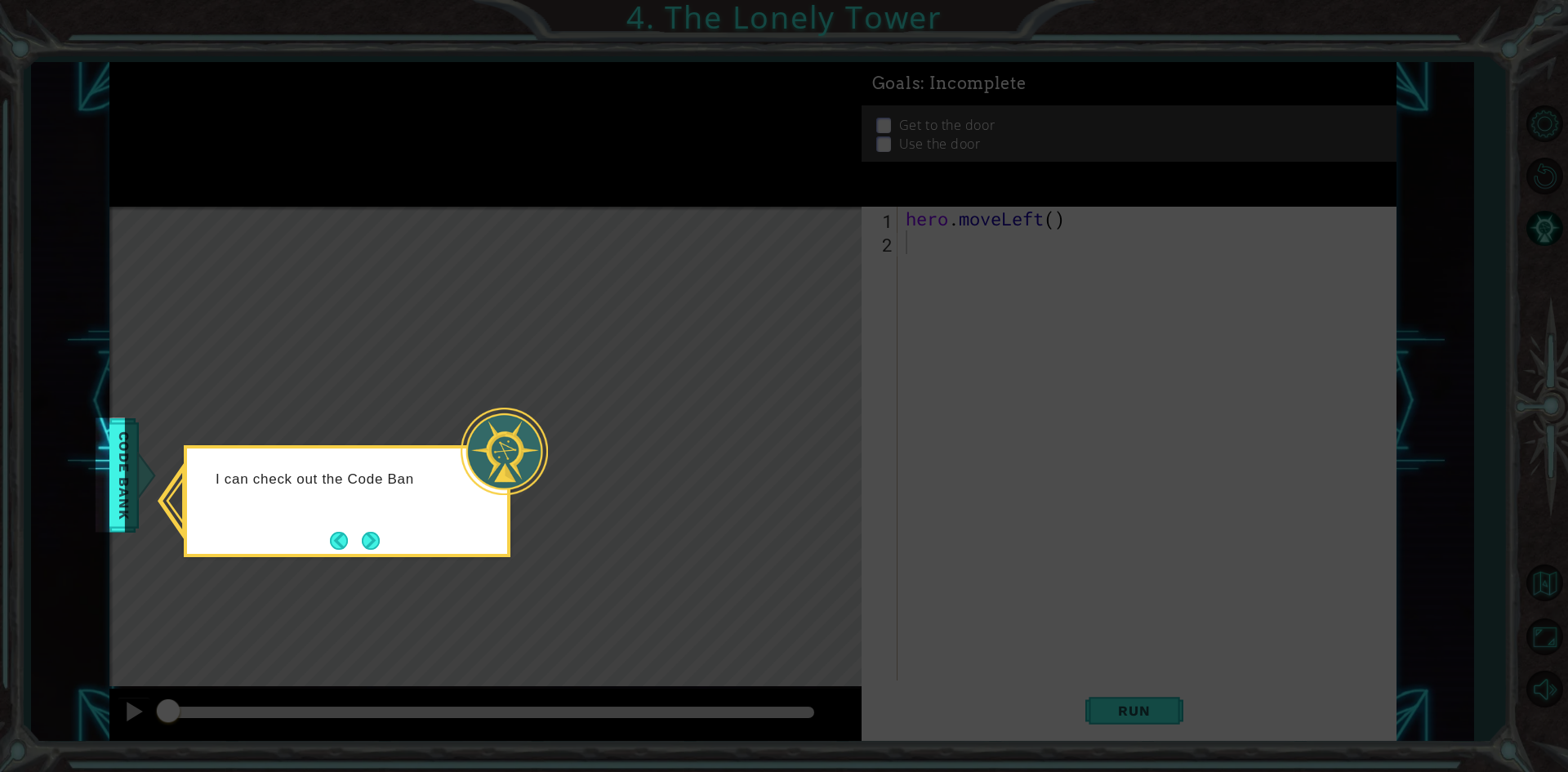
drag, startPoint x: 399, startPoint y: 488, endPoint x: 386, endPoint y: 485, distance: 13.3
click at [396, 488] on p "I can check out the Code Ban" at bounding box center [337, 480] width 244 height 18
click at [368, 543] on button "Next" at bounding box center [371, 541] width 18 height 18
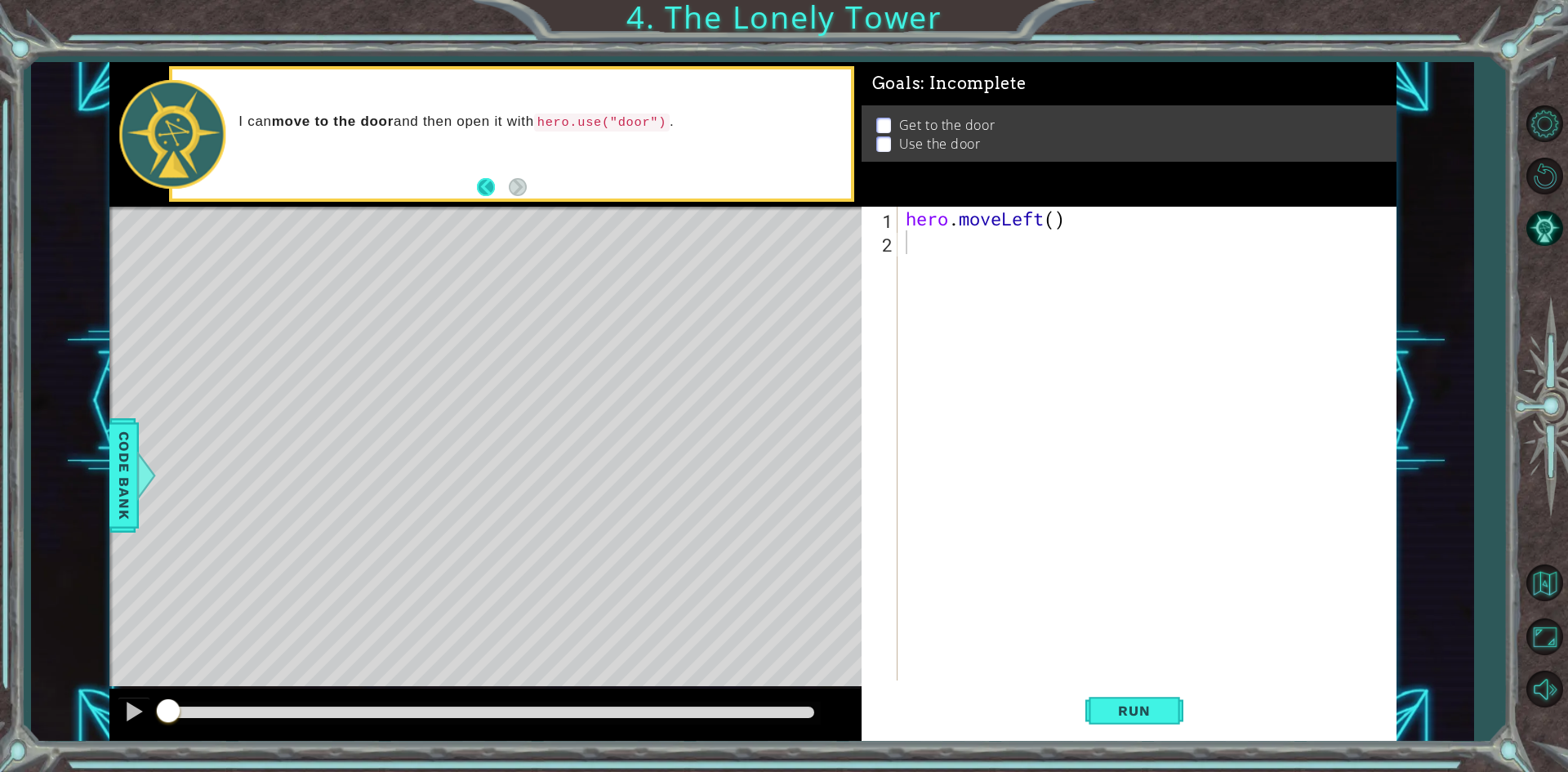
click at [485, 192] on button "Back" at bounding box center [492, 188] width 32 height 18
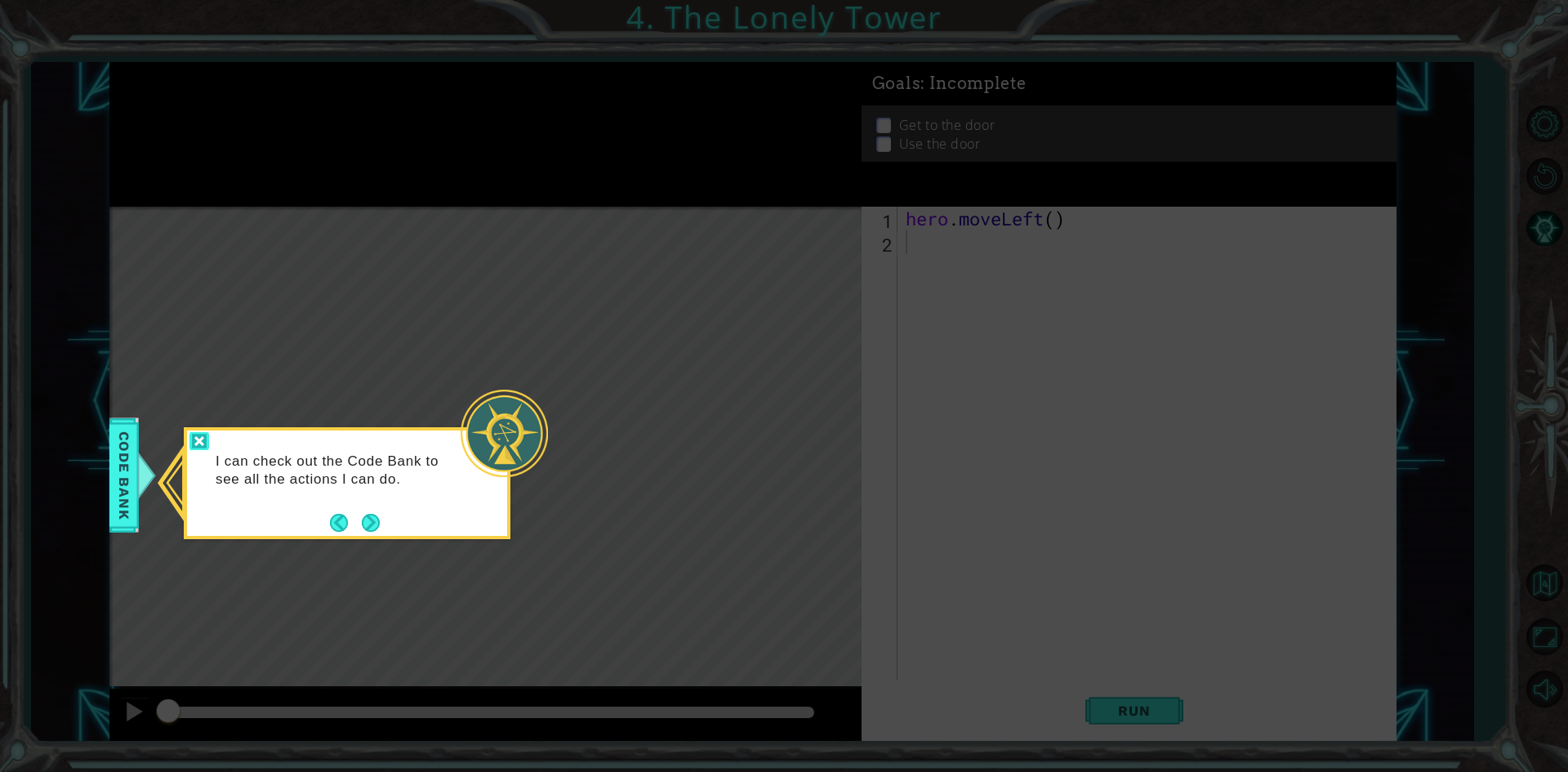
click at [190, 433] on div at bounding box center [199, 441] width 20 height 19
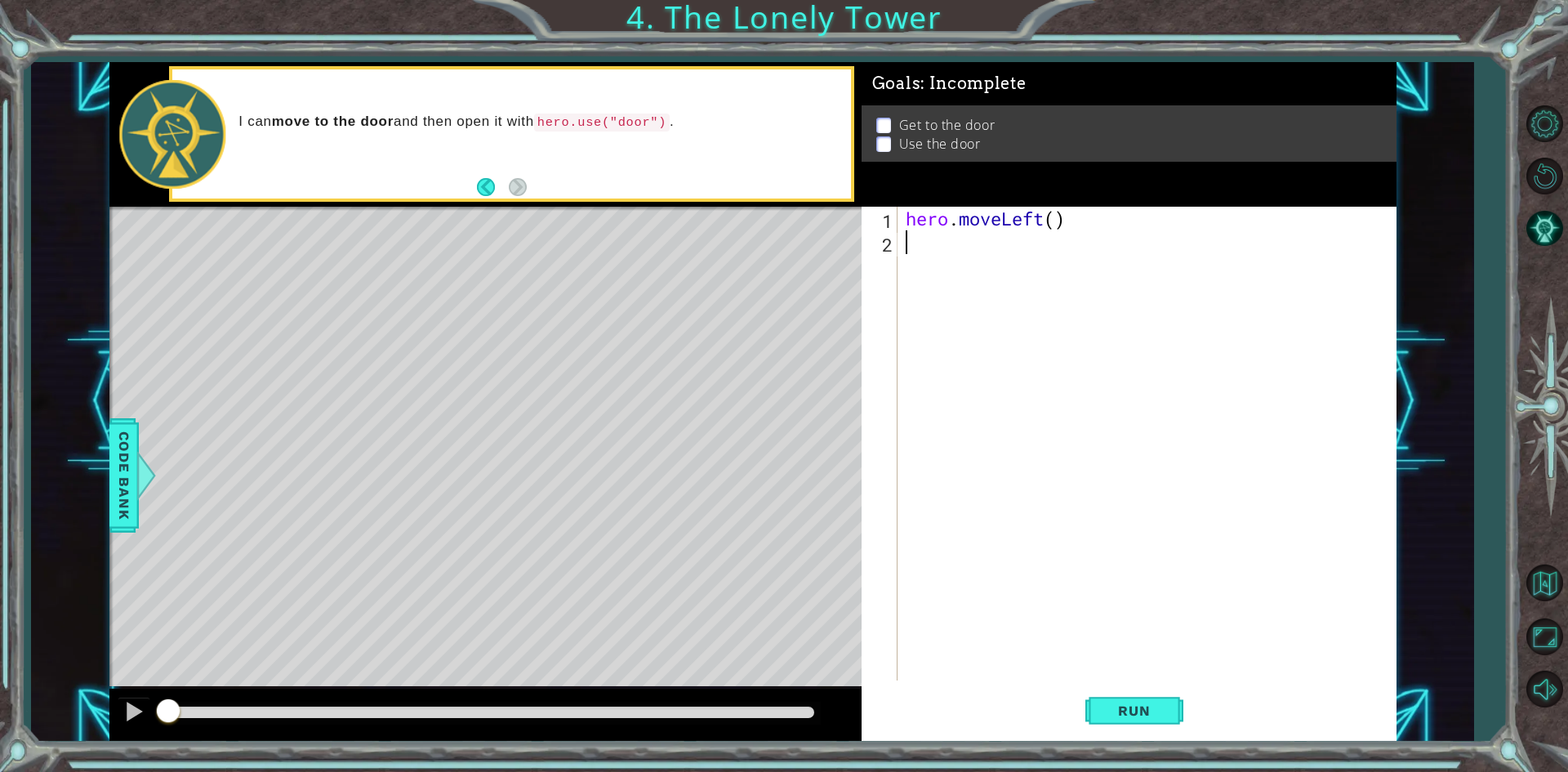
click at [883, 120] on p at bounding box center [883, 128] width 15 height 16
drag, startPoint x: 883, startPoint y: 115, endPoint x: 886, endPoint y: 125, distance: 10.4
click at [885, 130] on p at bounding box center [883, 138] width 15 height 16
click at [885, 153] on div "Get to the door Use the door" at bounding box center [1128, 136] width 535 height 57
click at [119, 454] on span "Code Bank" at bounding box center [122, 475] width 26 height 100
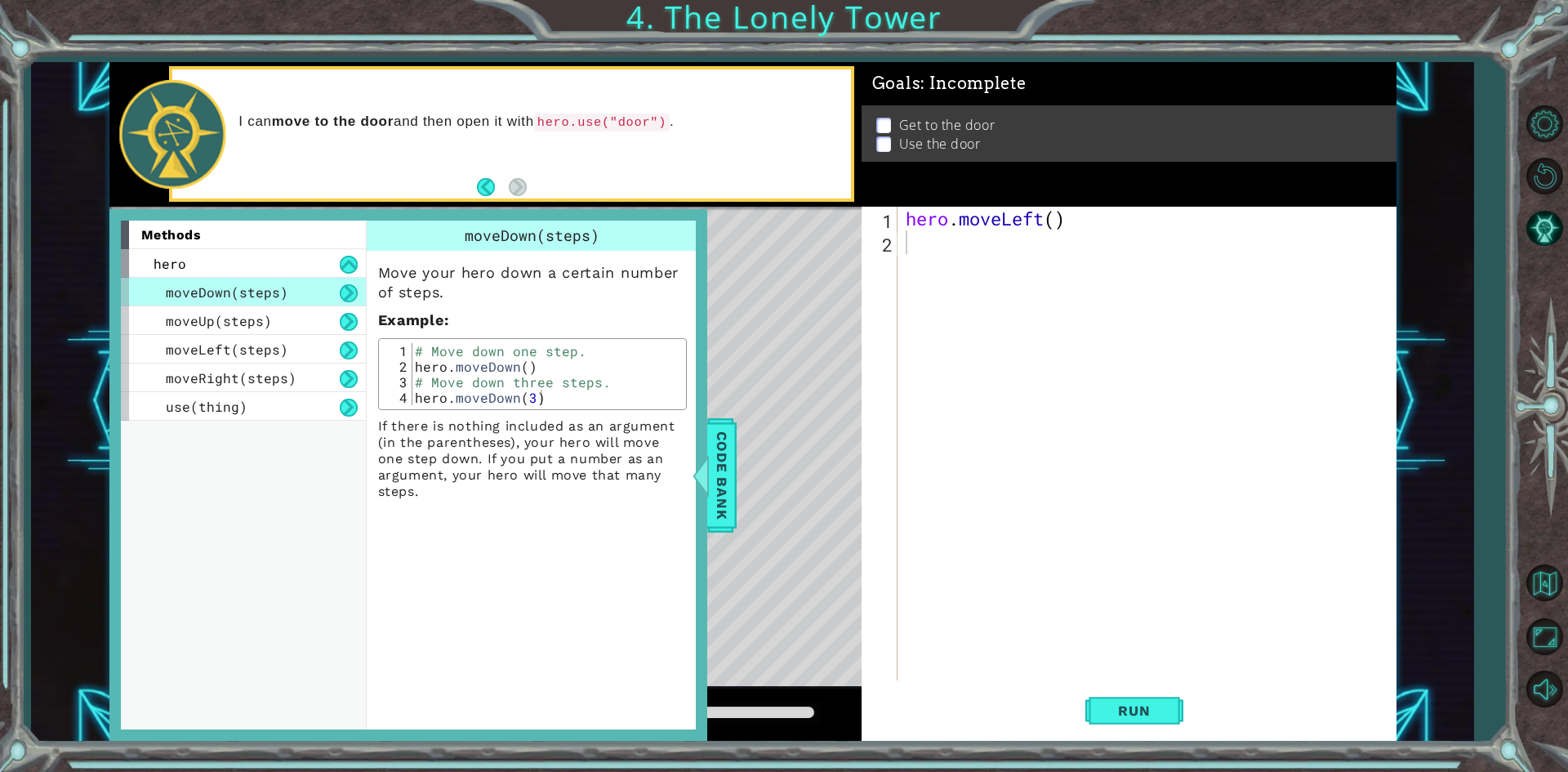
drag, startPoint x: 716, startPoint y: 467, endPoint x: 718, endPoint y: 434, distance: 33.1
click at [716, 458] on span "Code Bank" at bounding box center [715, 475] width 26 height 100
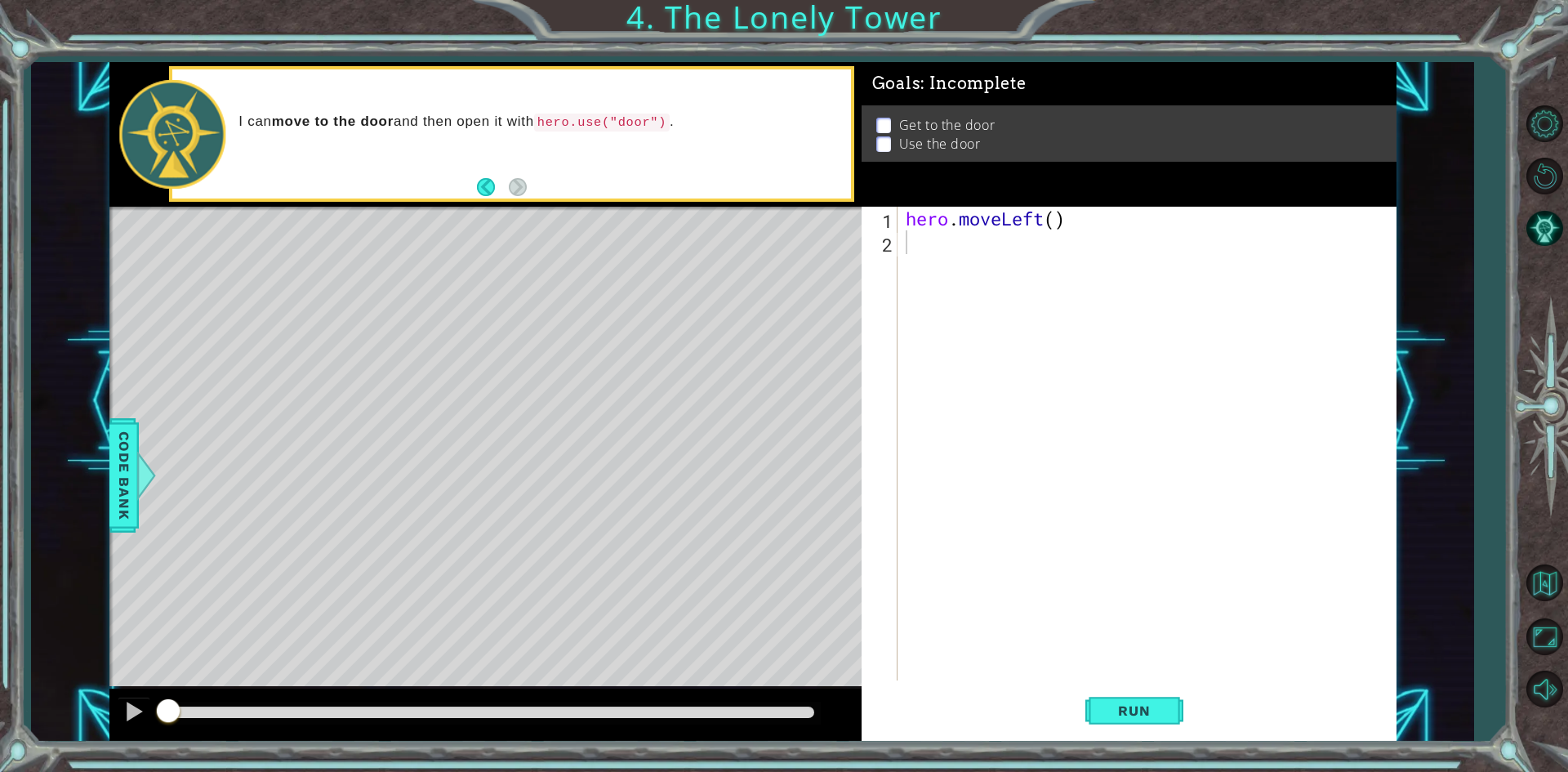
click at [923, 246] on div "hero . moveLeft ( )" at bounding box center [1150, 467] width 496 height 522
type textarea "h"
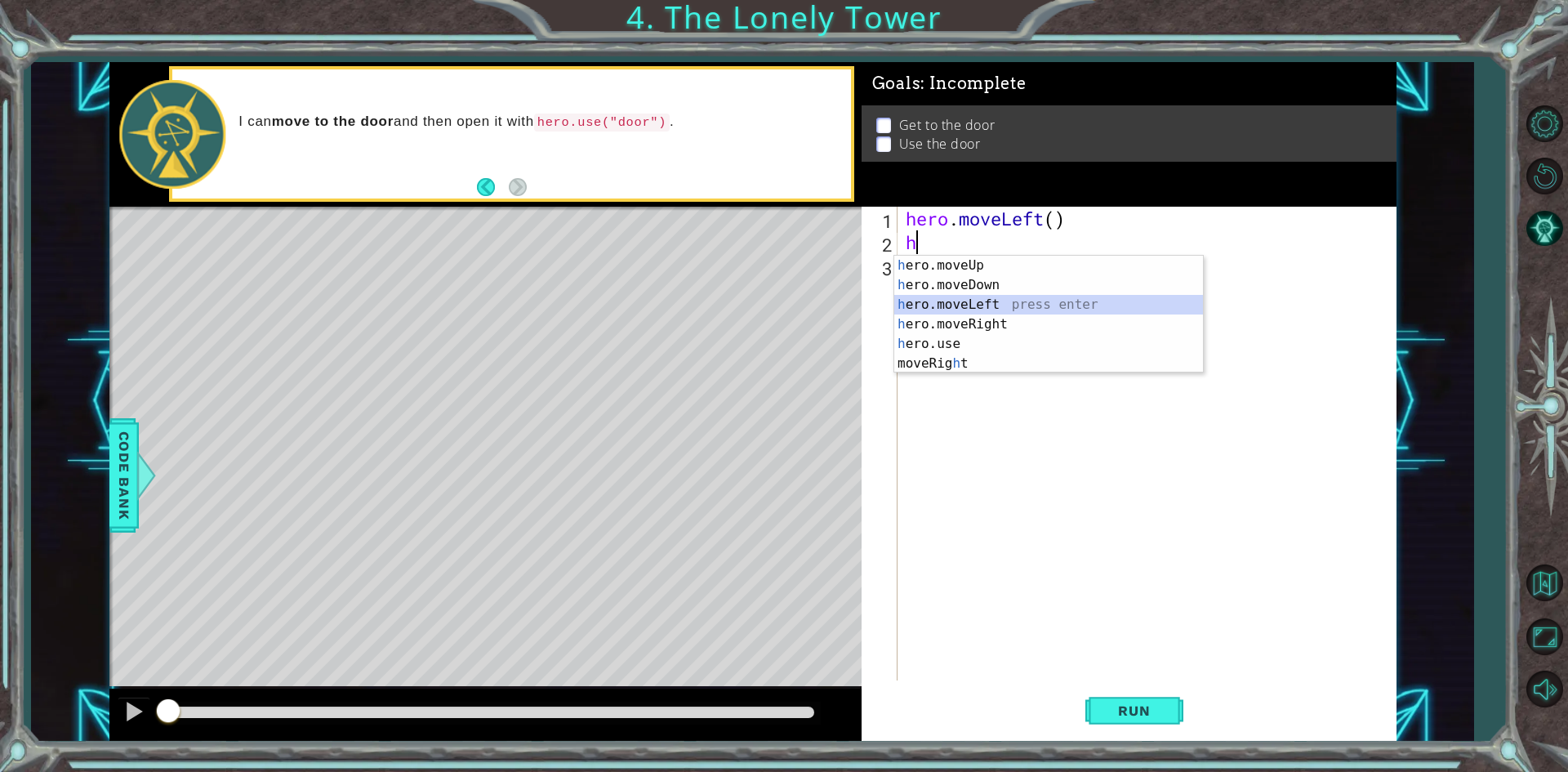
click at [951, 298] on div "h ero.moveUp press enter h ero.moveDown press enter h ero.moveLeft press enter …" at bounding box center [1049, 333] width 309 height 157
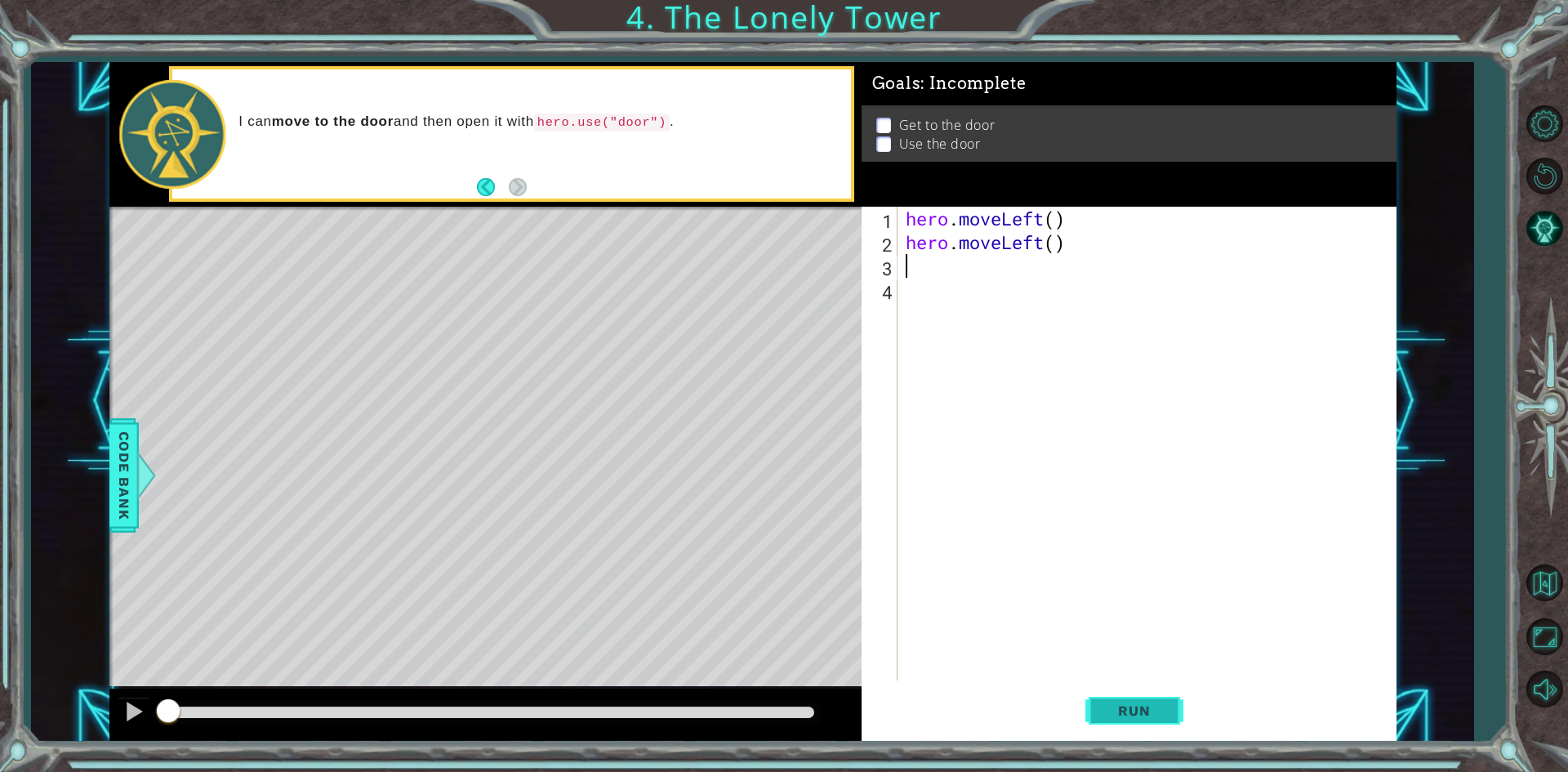
click at [1151, 712] on span "Run" at bounding box center [1133, 711] width 65 height 16
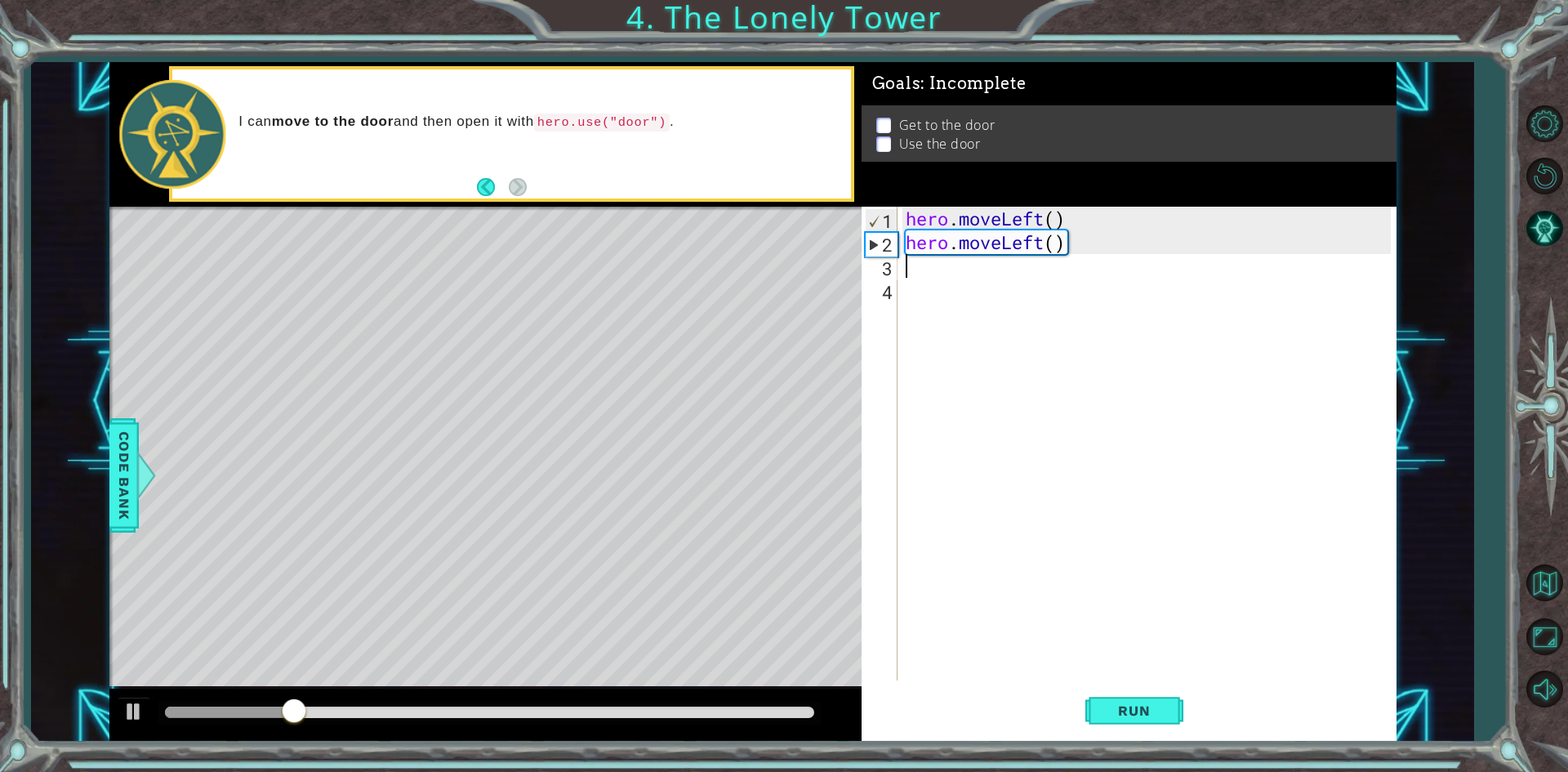
type textarea "h"
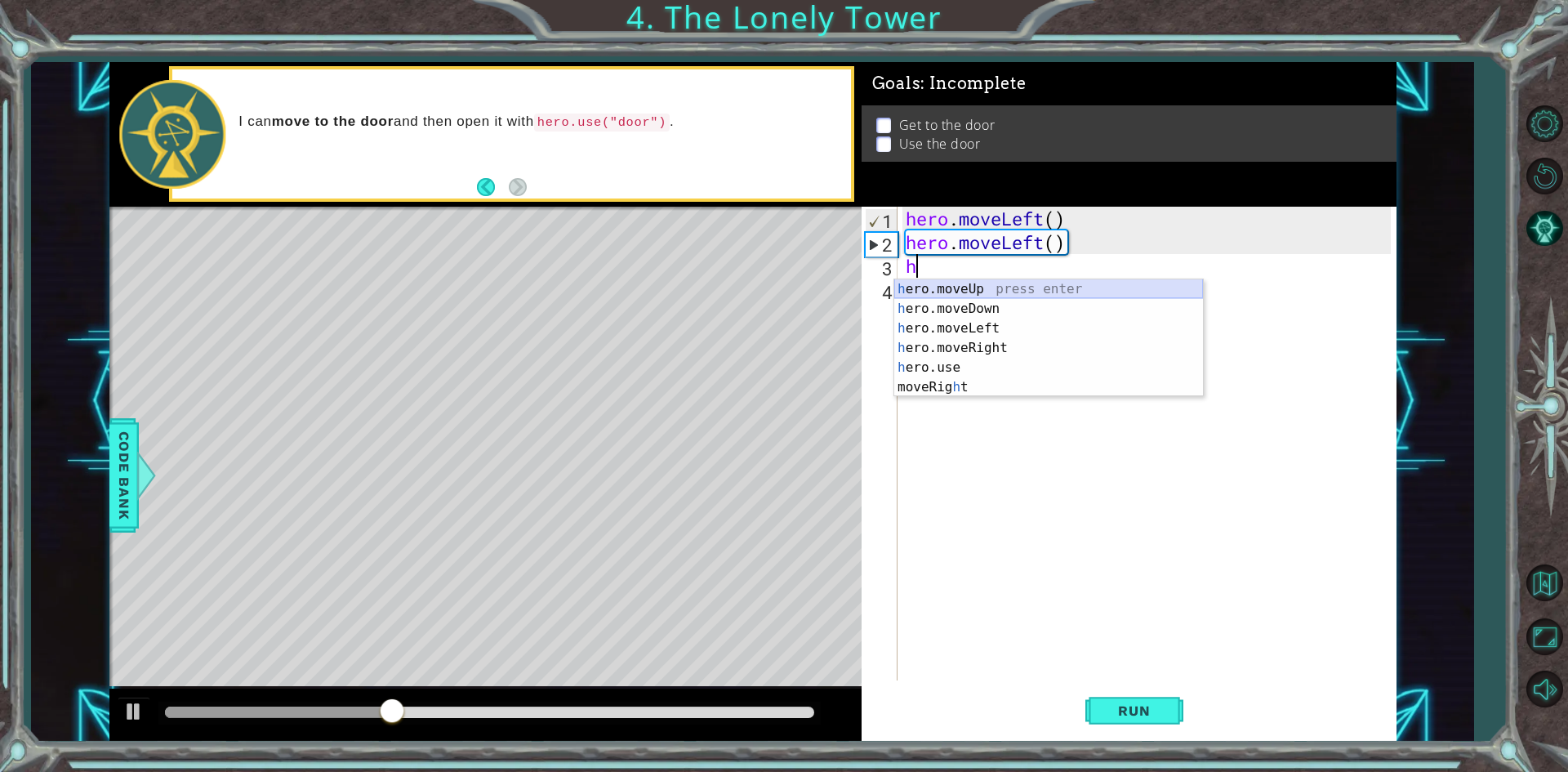
click at [1017, 282] on div "h ero.moveUp press enter h ero.moveDown press enter h ero.moveLeft press enter …" at bounding box center [1049, 357] width 309 height 157
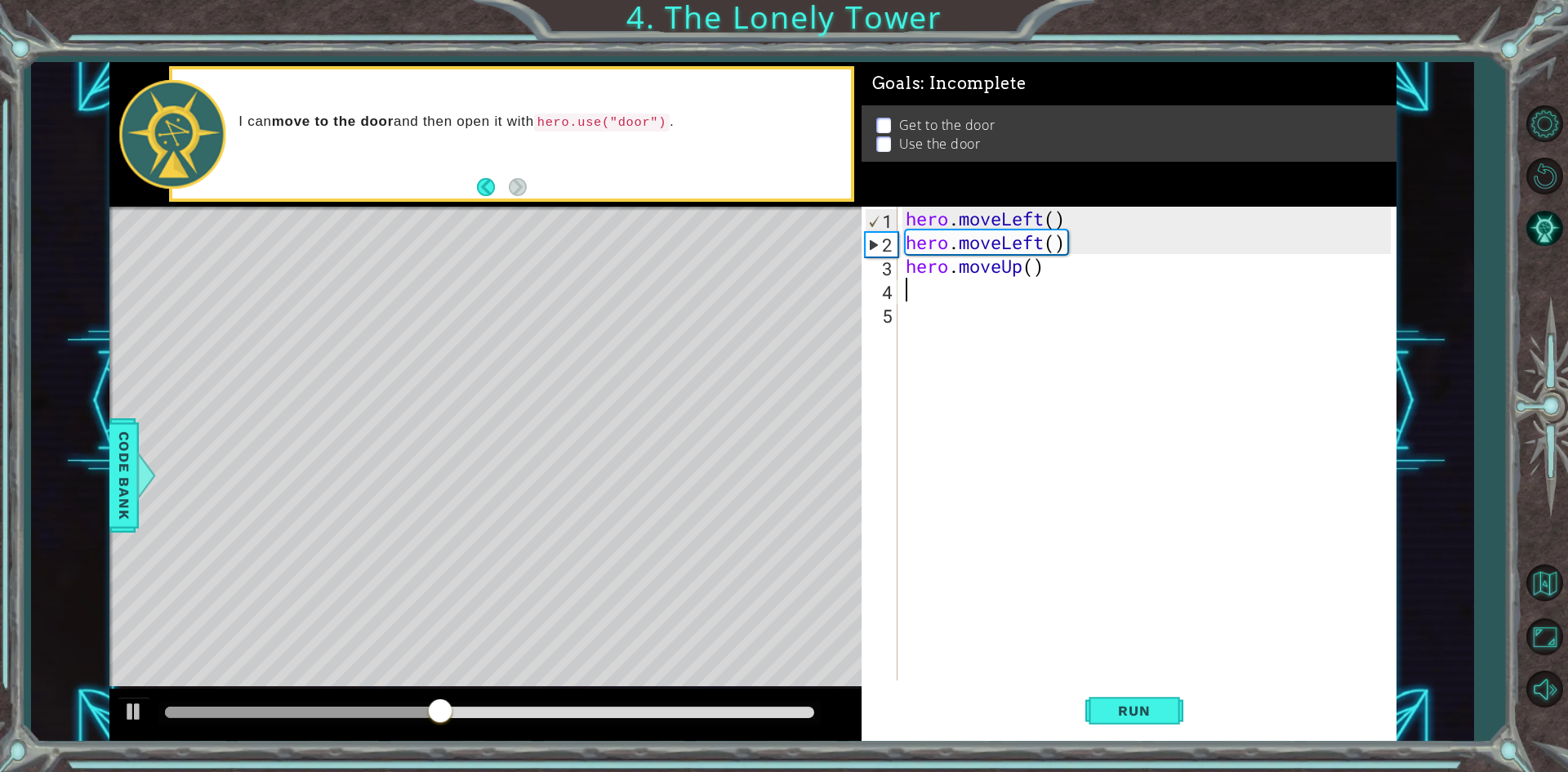
type textarea "h"
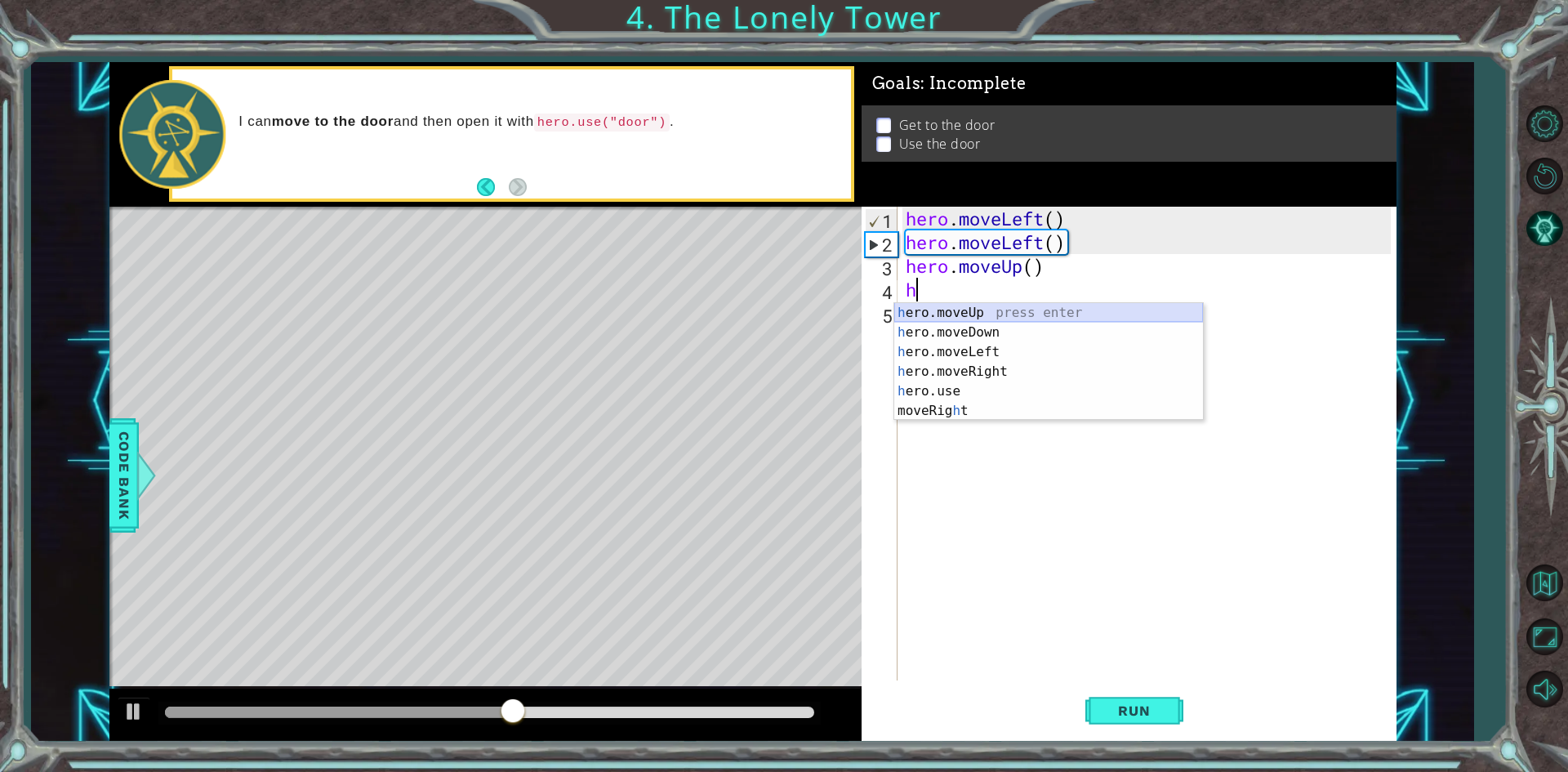
click at [996, 315] on div "h ero.moveUp press enter h ero.moveDown press enter h ero.moveLeft press enter …" at bounding box center [1049, 381] width 309 height 157
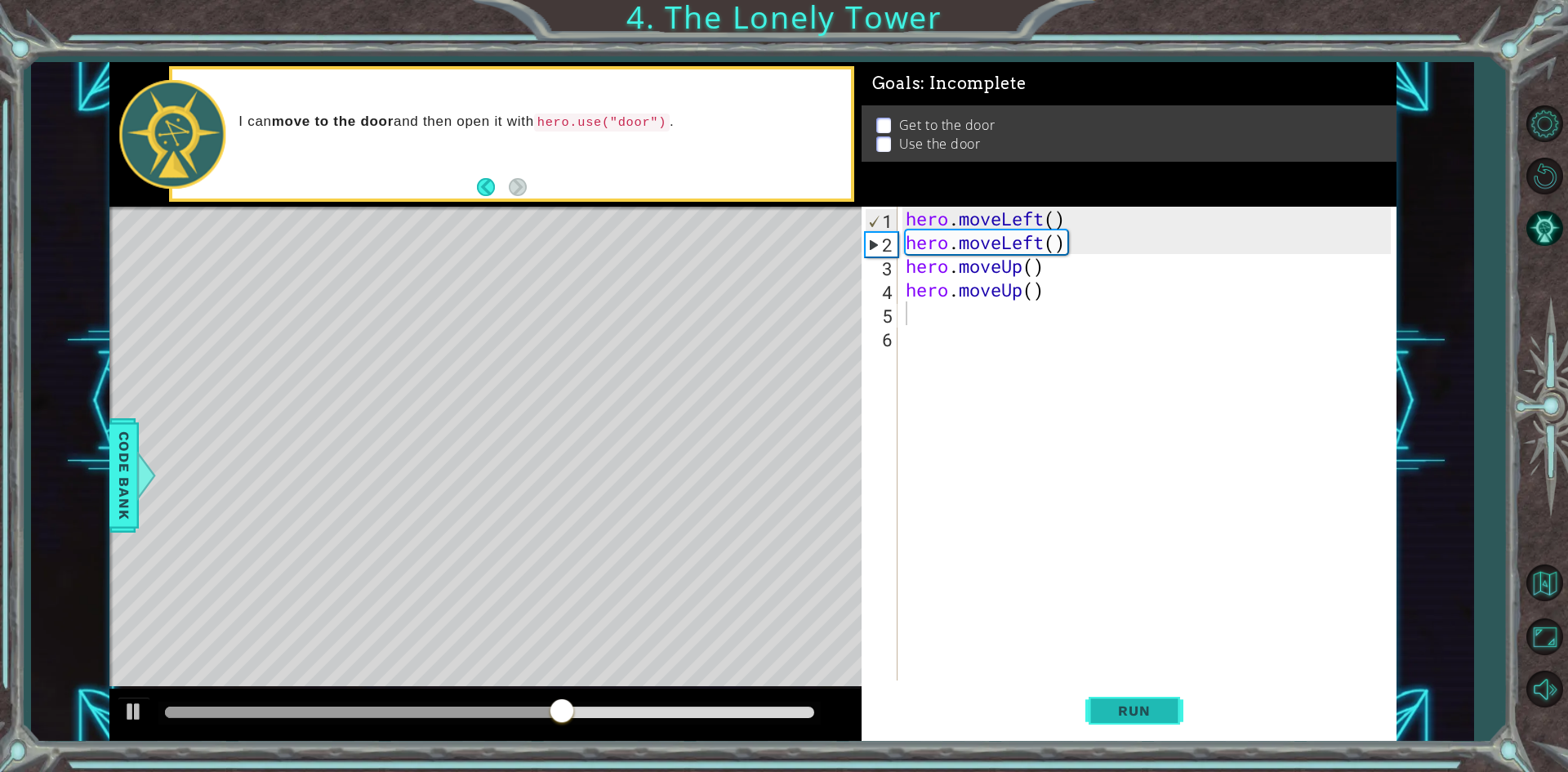
click at [1158, 711] on span "Run" at bounding box center [1133, 711] width 65 height 16
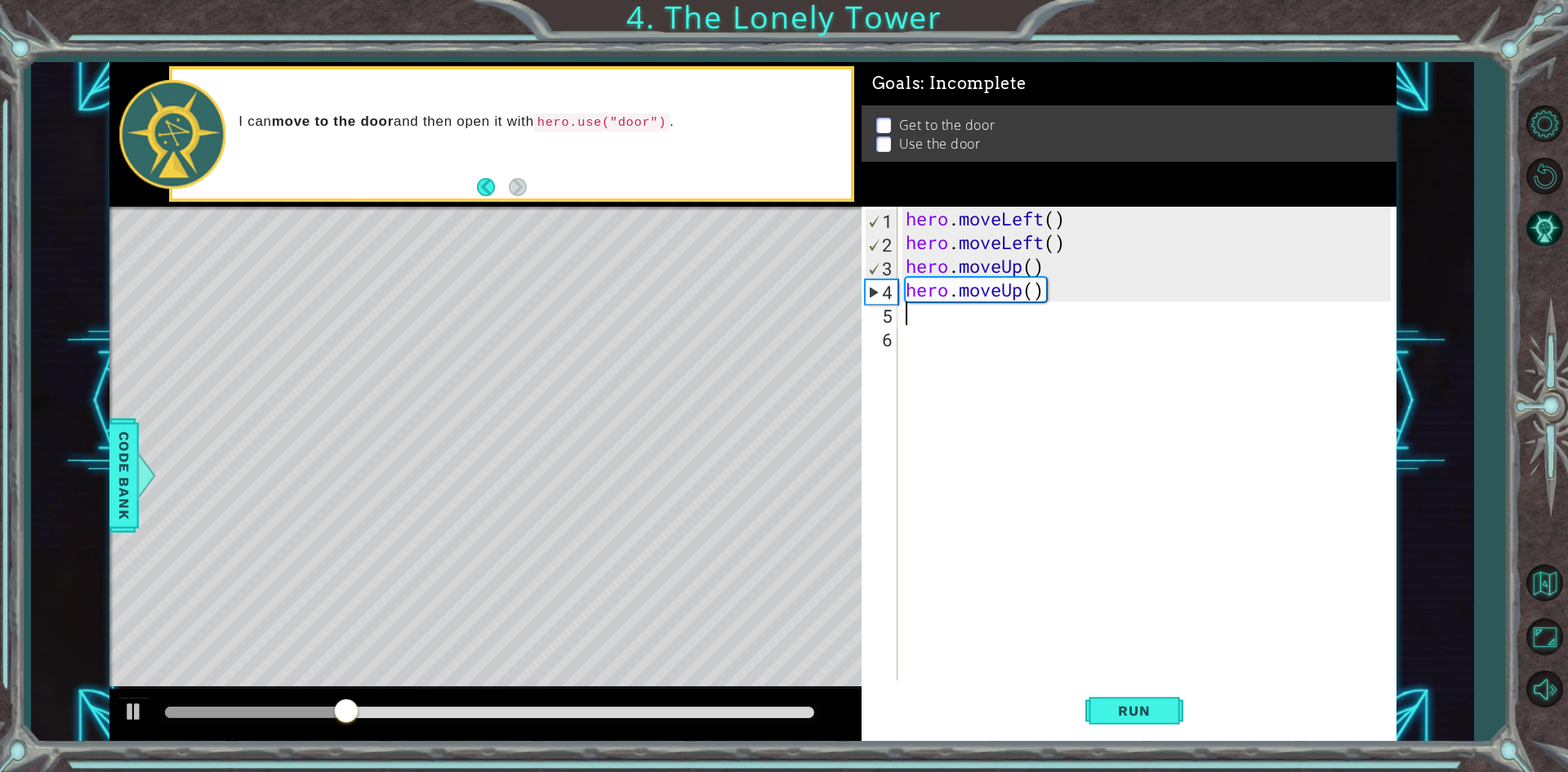
type textarea "h"
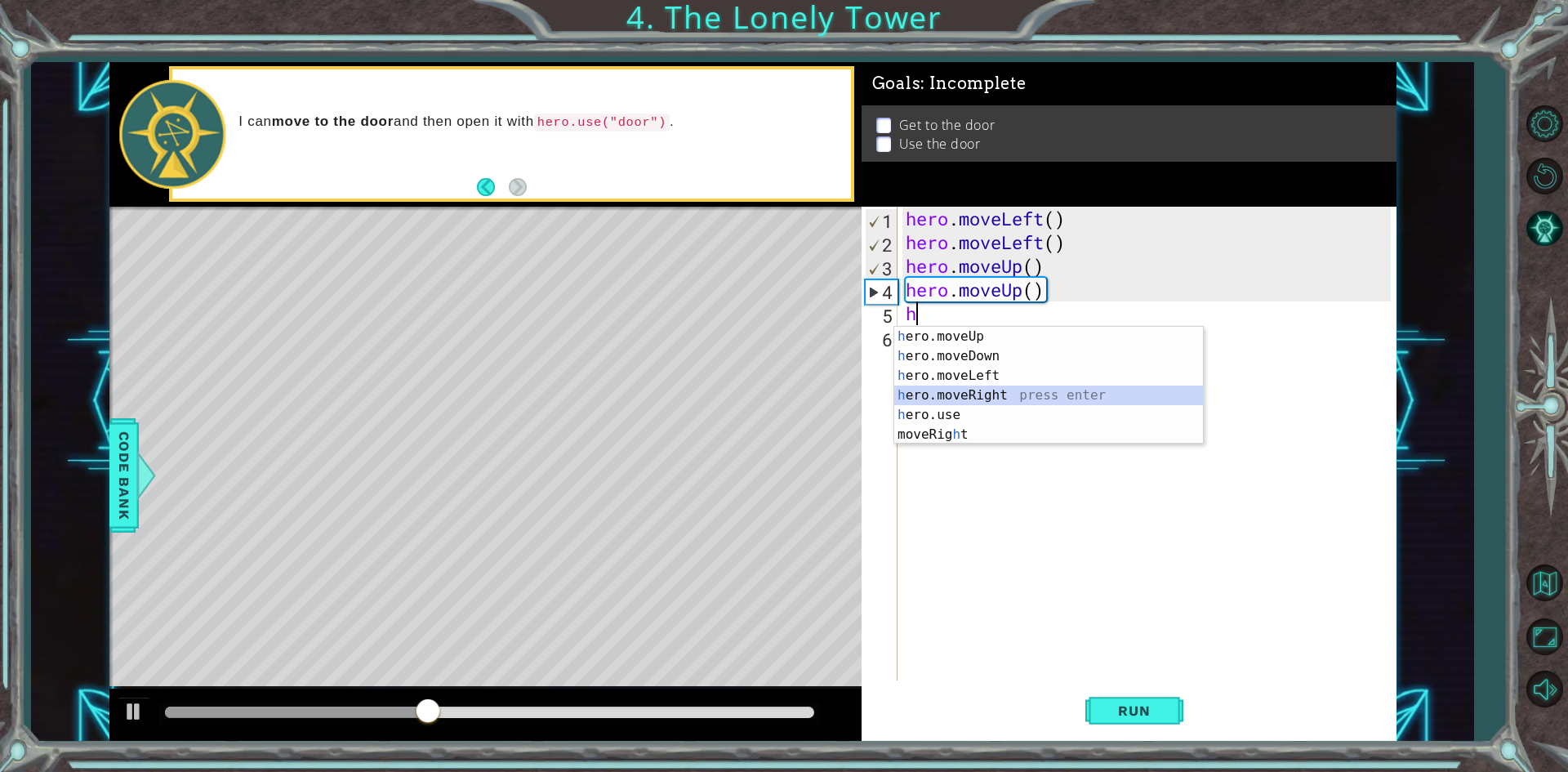
click at [1055, 402] on div "h ero.moveUp press enter h ero.moveDown press enter h ero.moveLeft press enter …" at bounding box center [1049, 405] width 309 height 157
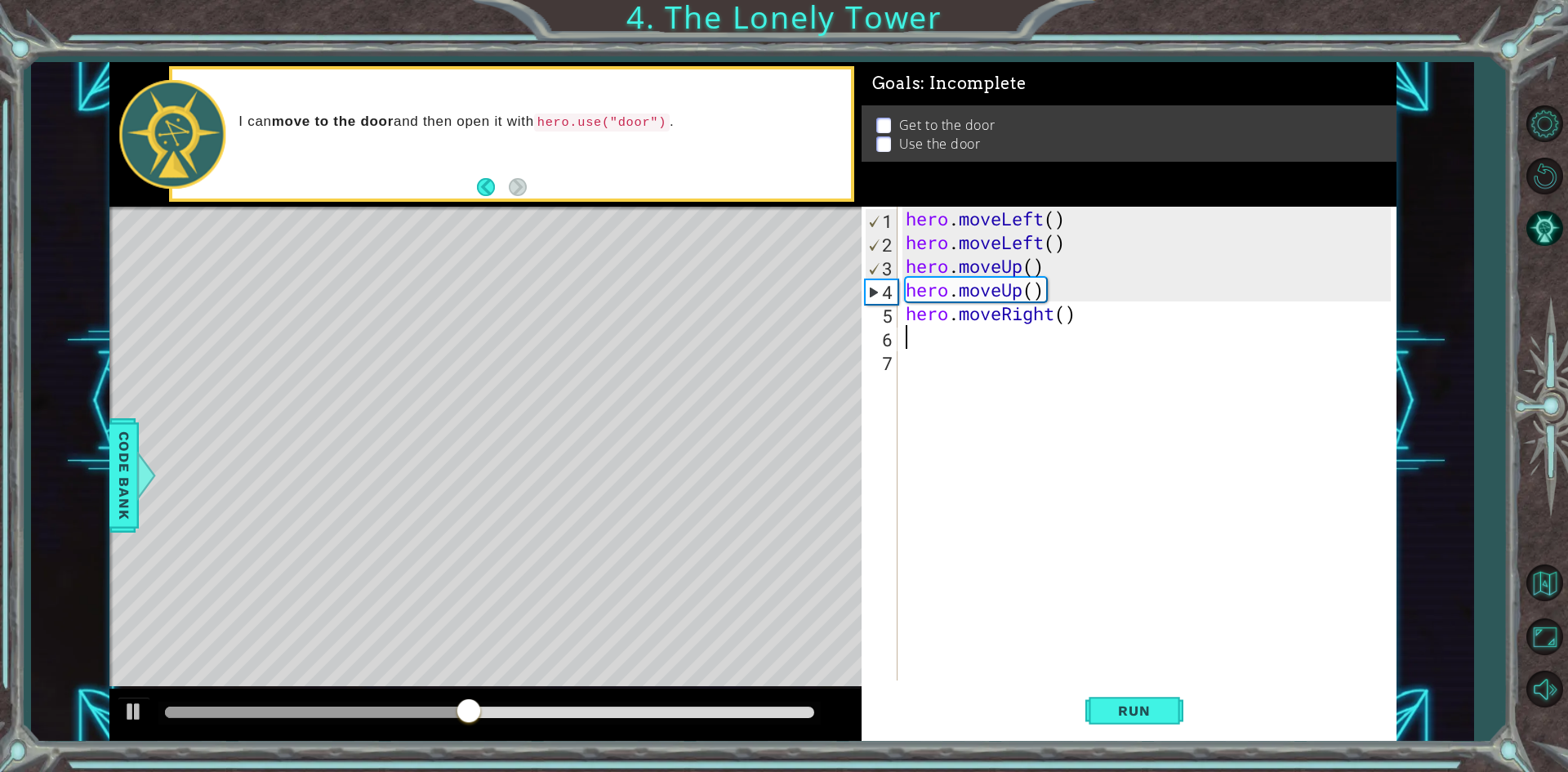
type textarea "h"
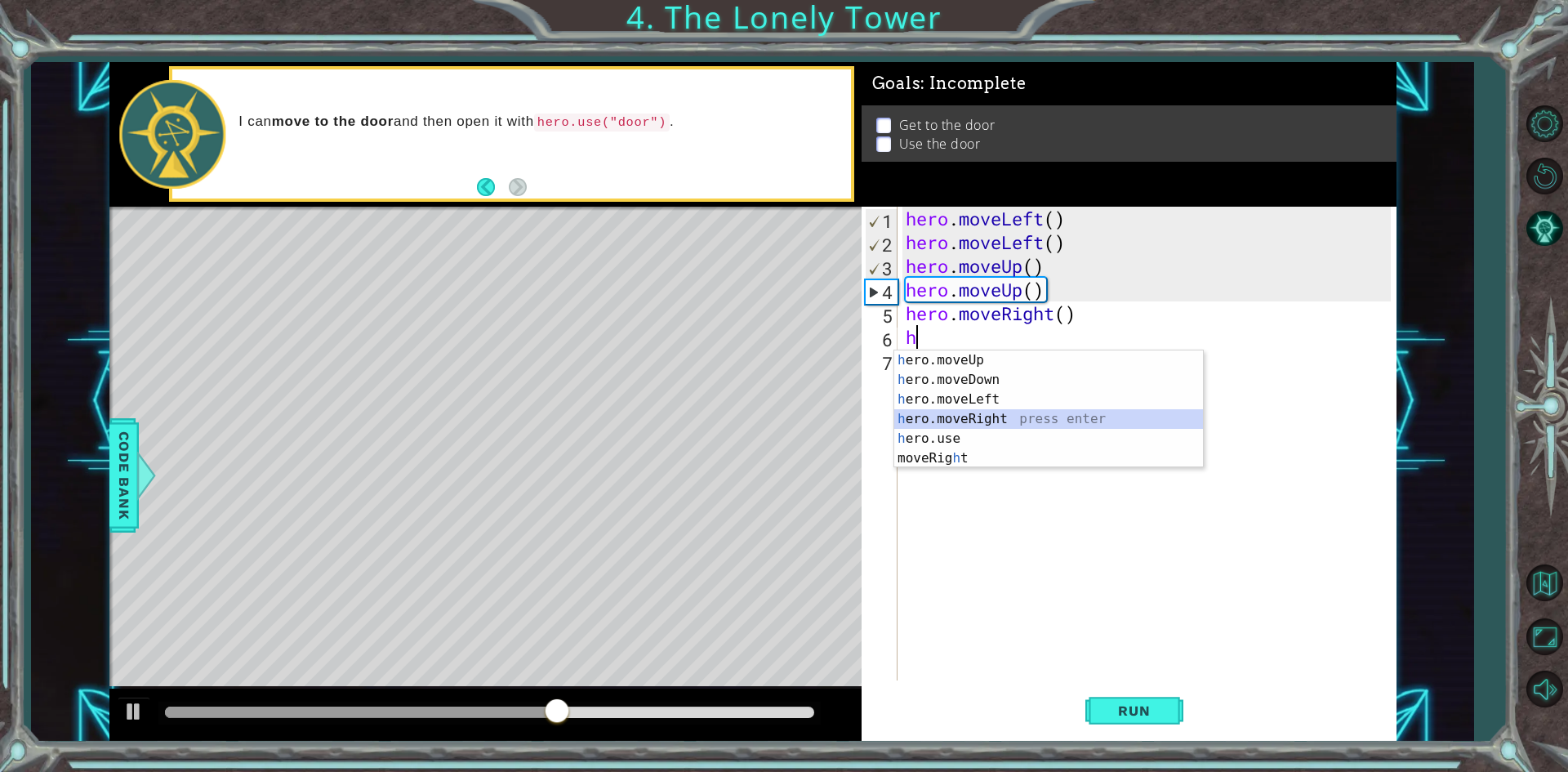
click at [987, 410] on div "h ero.moveUp press enter h ero.moveDown press enter h ero.moveLeft press enter …" at bounding box center [1049, 428] width 309 height 157
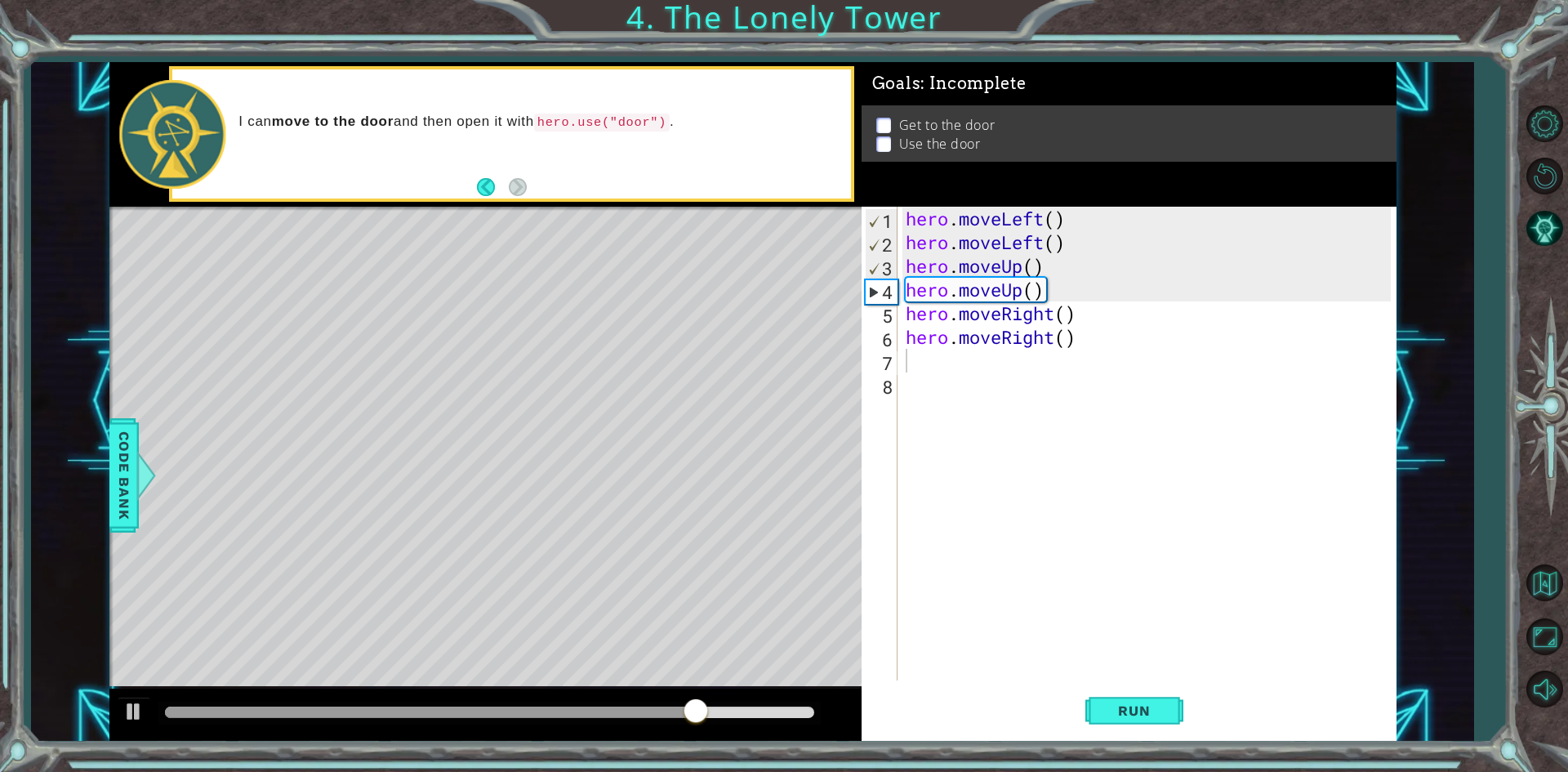
click at [107, 460] on div "1 ההההההההההההההההההההההההההההההההההההההההההההההההההההההההההההההההההההההההההההה…" at bounding box center [752, 402] width 1442 height 680
click at [118, 457] on span "Code Bank" at bounding box center [115, 475] width 26 height 100
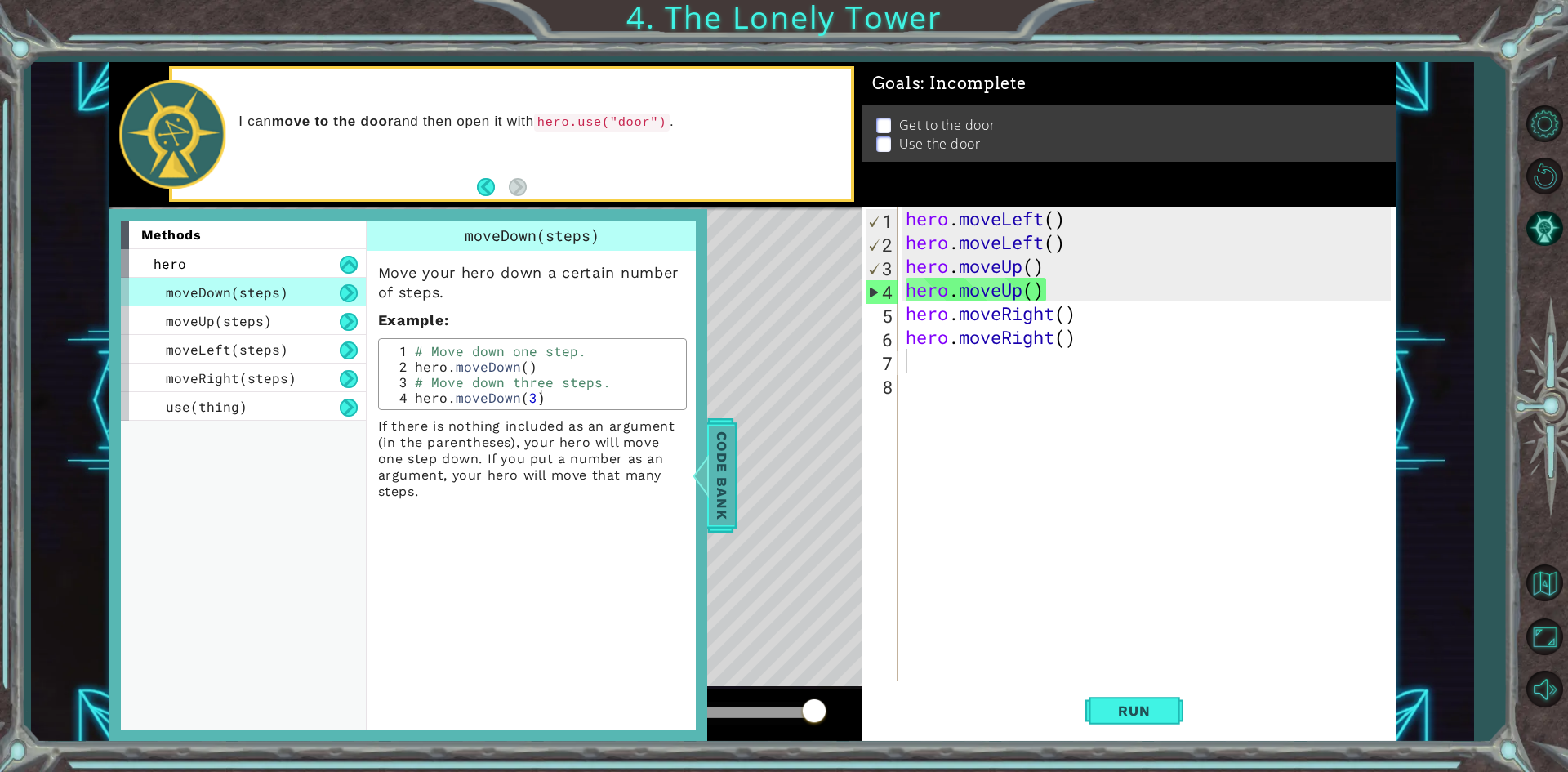
click at [730, 483] on span "Code Bank" at bounding box center [717, 475] width 26 height 100
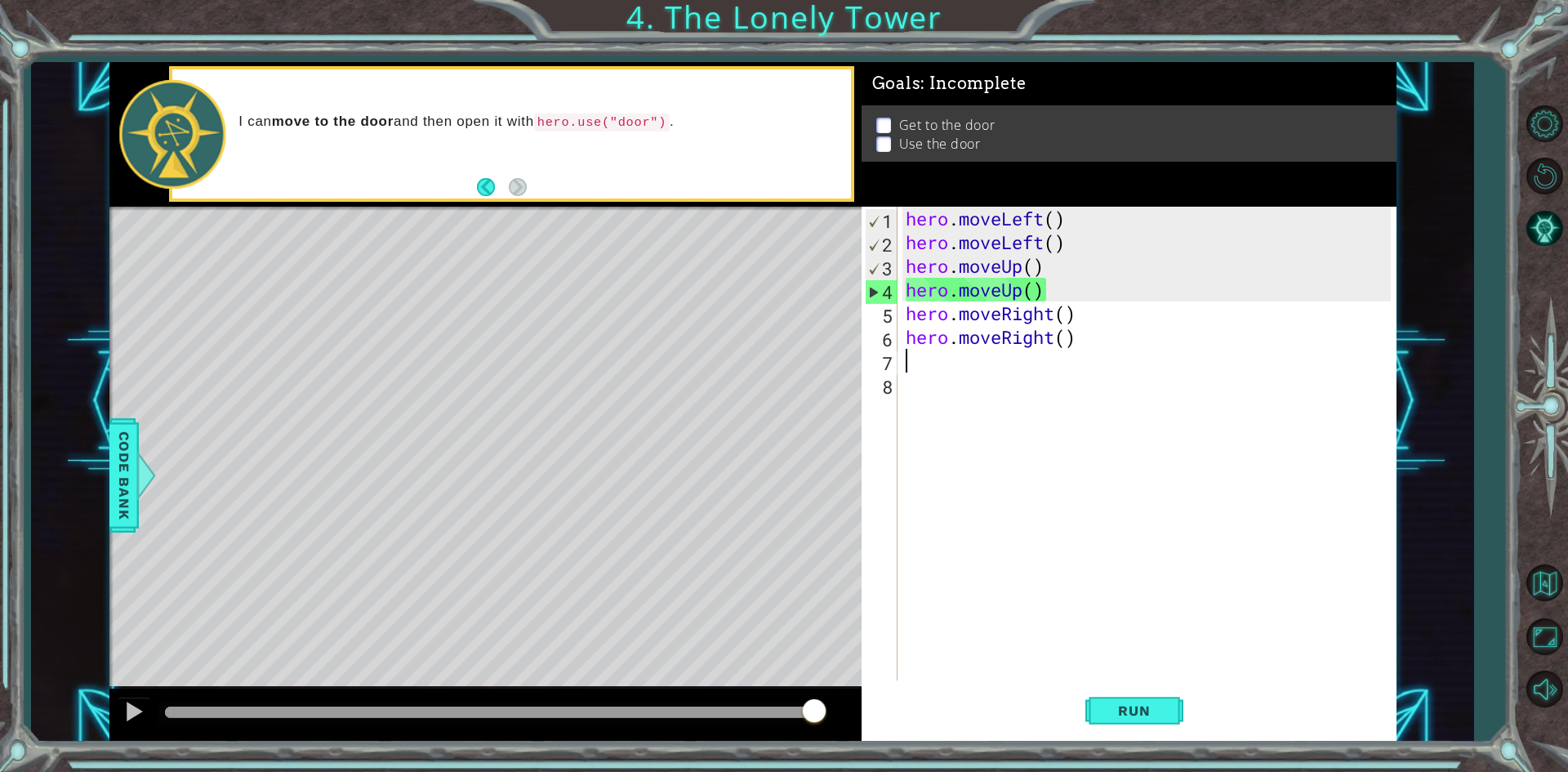
click at [910, 356] on div "hero . moveLeft ( ) hero . moveLeft ( ) hero . moveUp ( ) hero . moveUp ( ) her…" at bounding box center [1150, 467] width 496 height 522
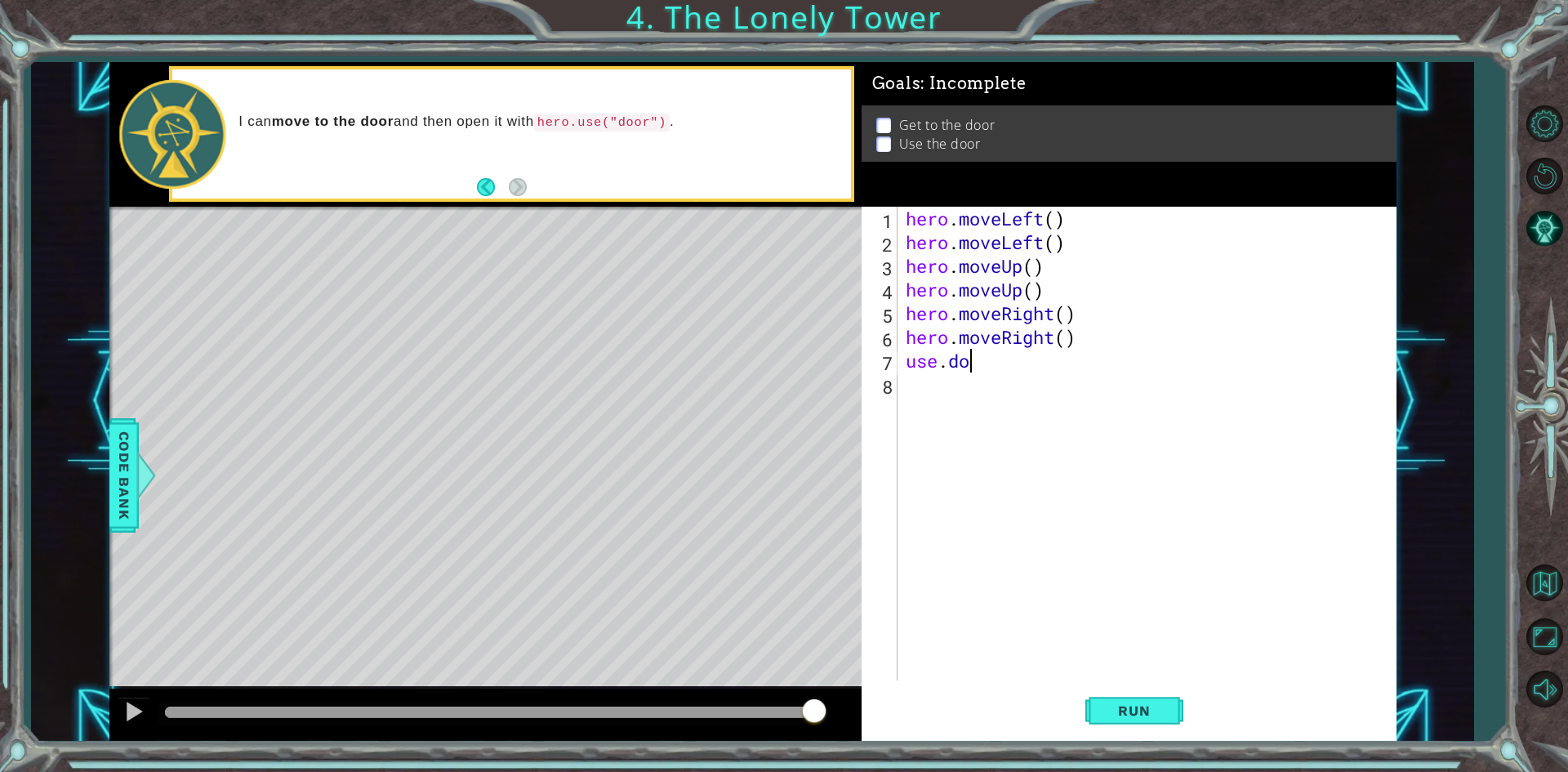
scroll to position [0, 2]
click at [1158, 705] on span "Run" at bounding box center [1133, 711] width 65 height 16
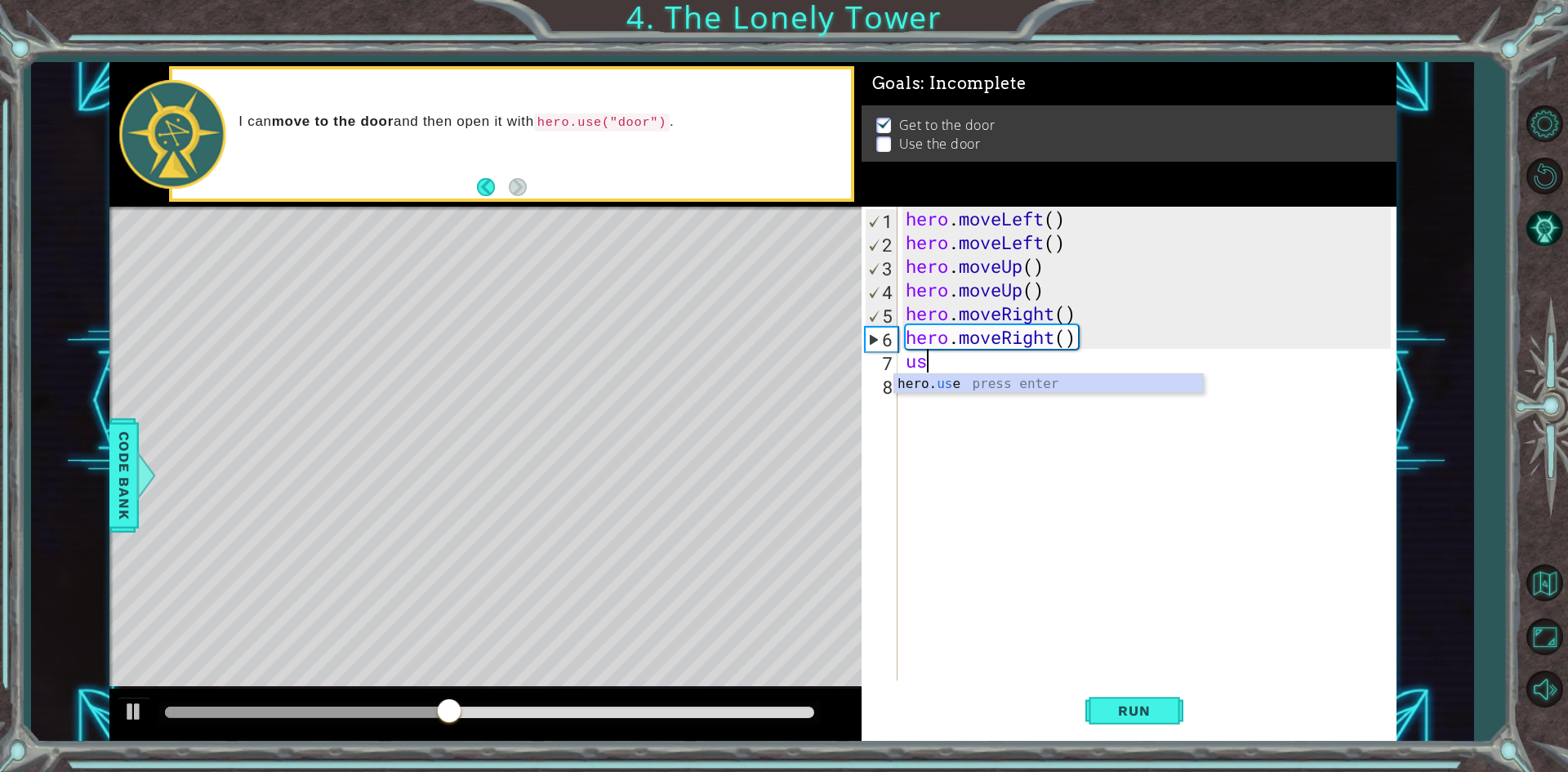
scroll to position [0, 0]
type textarea "u"
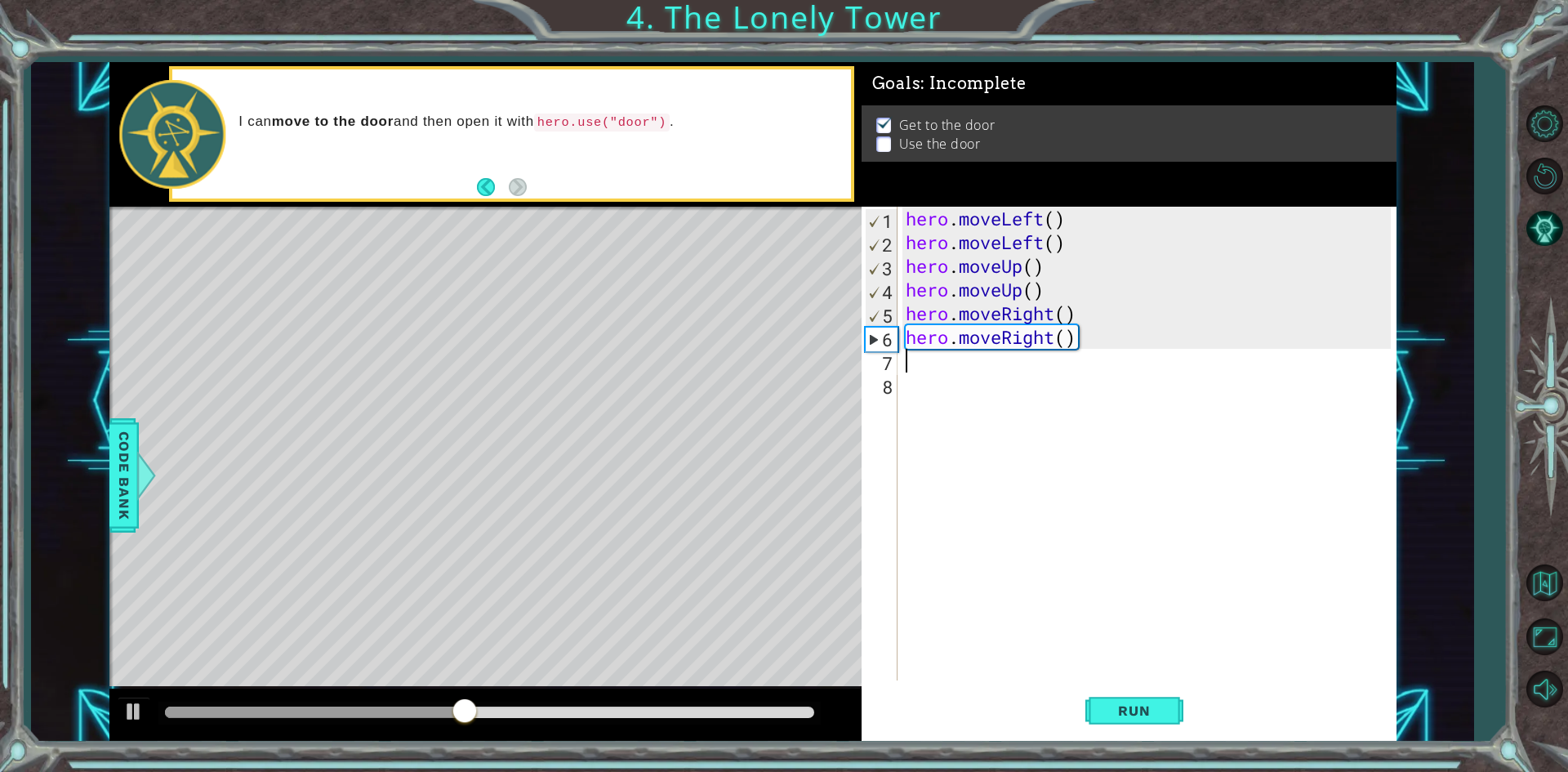
type textarea "hero.moveRight()"
click at [1066, 384] on div "hero . moveLeft ( ) hero . moveLeft ( ) hero . moveUp ( ) hero . moveUp ( ) her…" at bounding box center [1150, 467] width 496 height 522
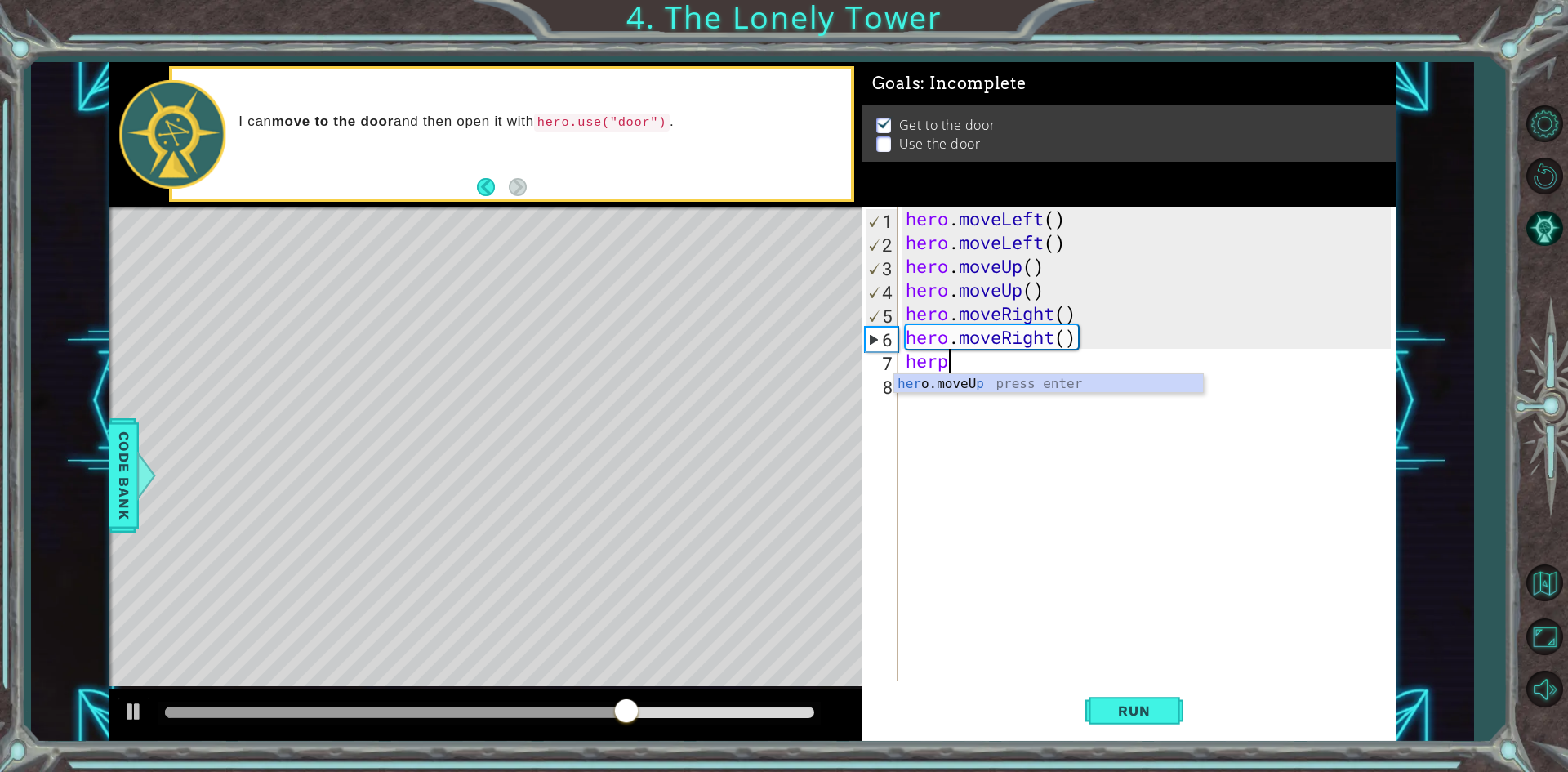
scroll to position [0, 1]
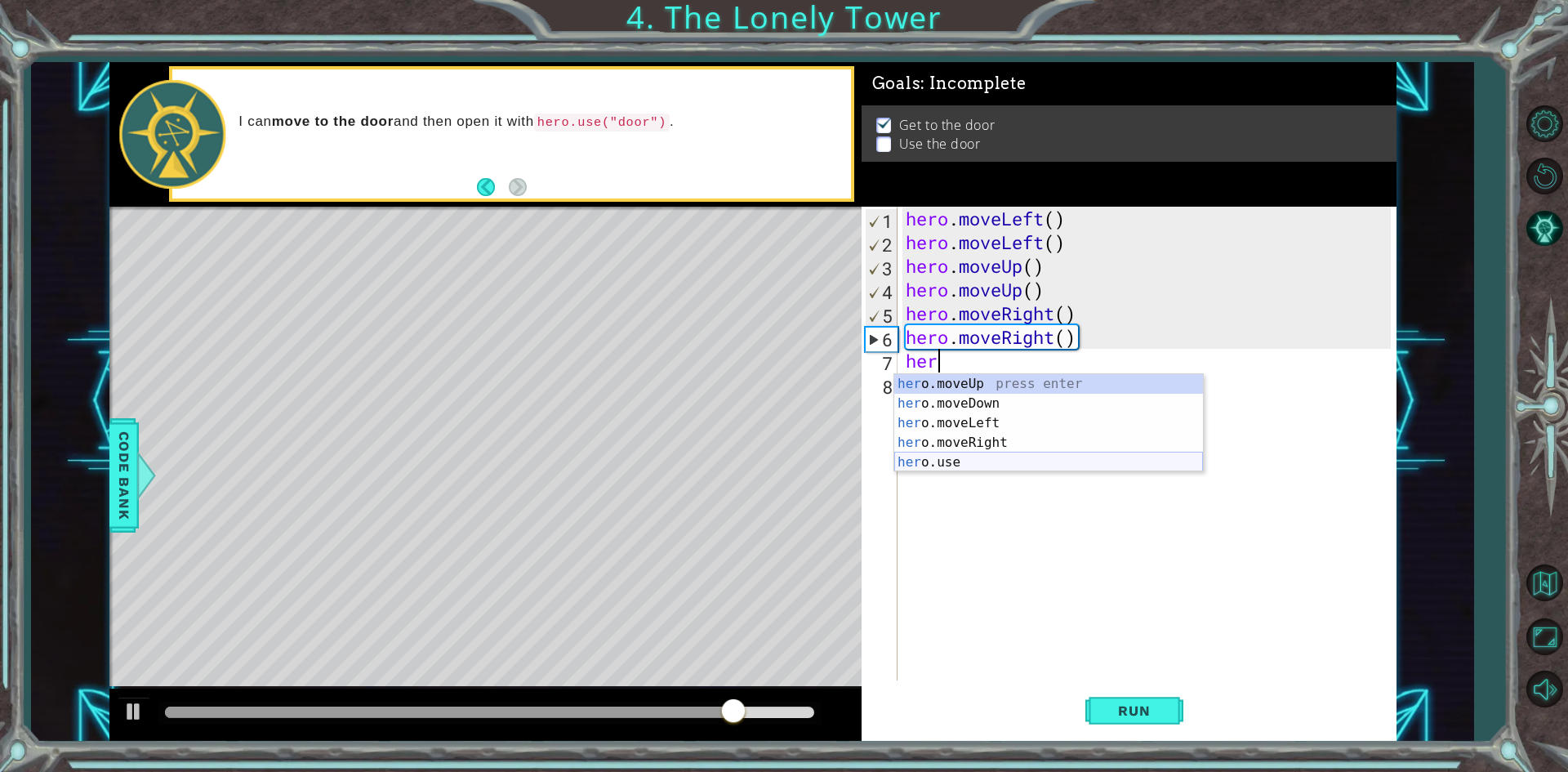
click at [982, 459] on div "her o.moveUp press enter her o.moveDown press enter her o.moveLeft press enter …" at bounding box center [1049, 443] width 309 height 138
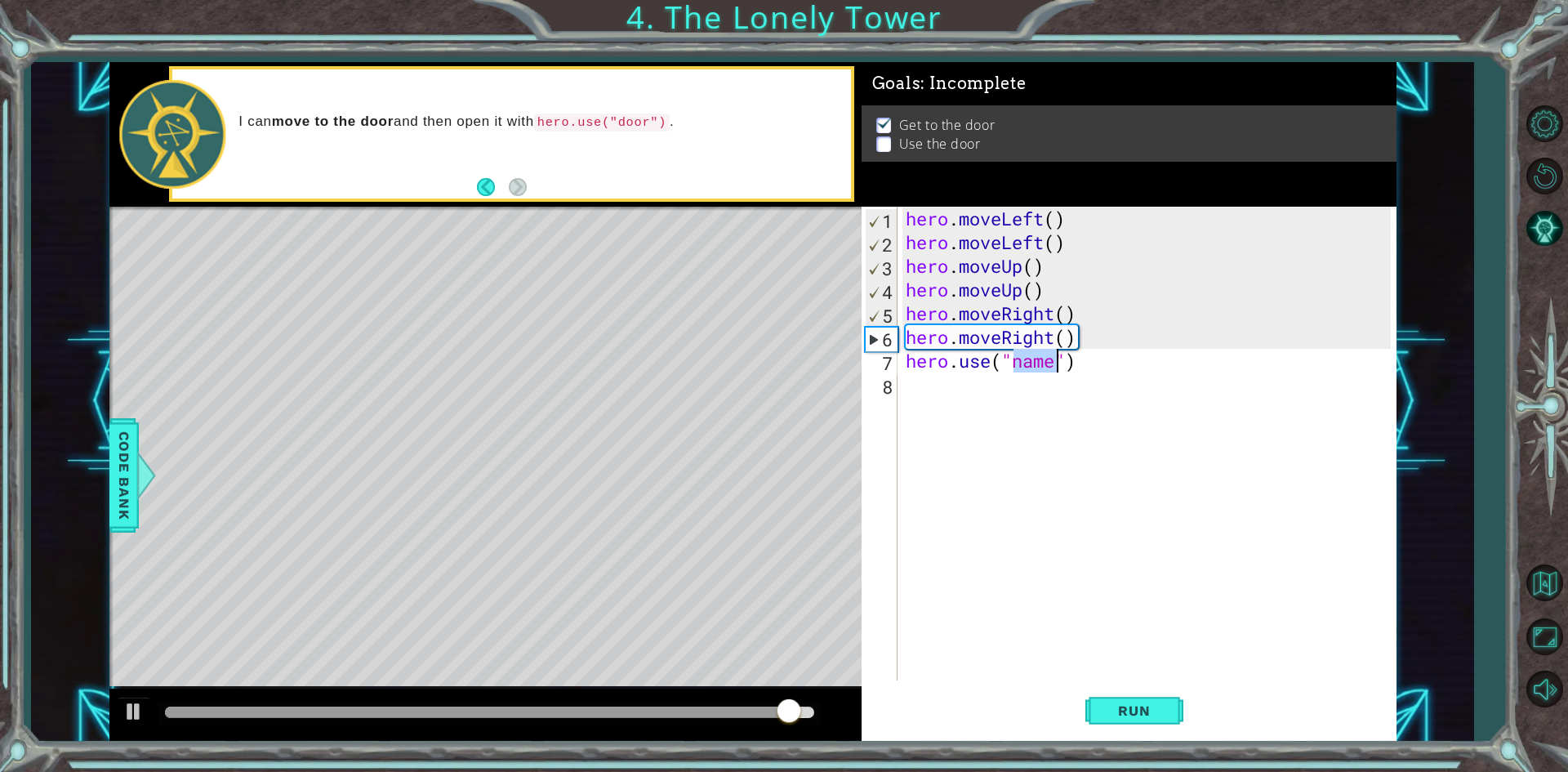
click at [1056, 355] on div "hero . moveLeft ( ) hero . moveLeft ( ) hero . moveUp ( ) hero . moveUp ( ) her…" at bounding box center [1146, 443] width 488 height 474
click at [1061, 364] on div "hero . moveLeft ( ) hero . moveLeft ( ) hero . moveUp ( ) hero . moveUp ( ) her…" at bounding box center [1150, 467] width 496 height 522
click at [1062, 358] on div "hero . moveLeft ( ) hero . moveLeft ( ) hero . moveUp ( ) hero . moveUp ( ) her…" at bounding box center [1150, 467] width 496 height 522
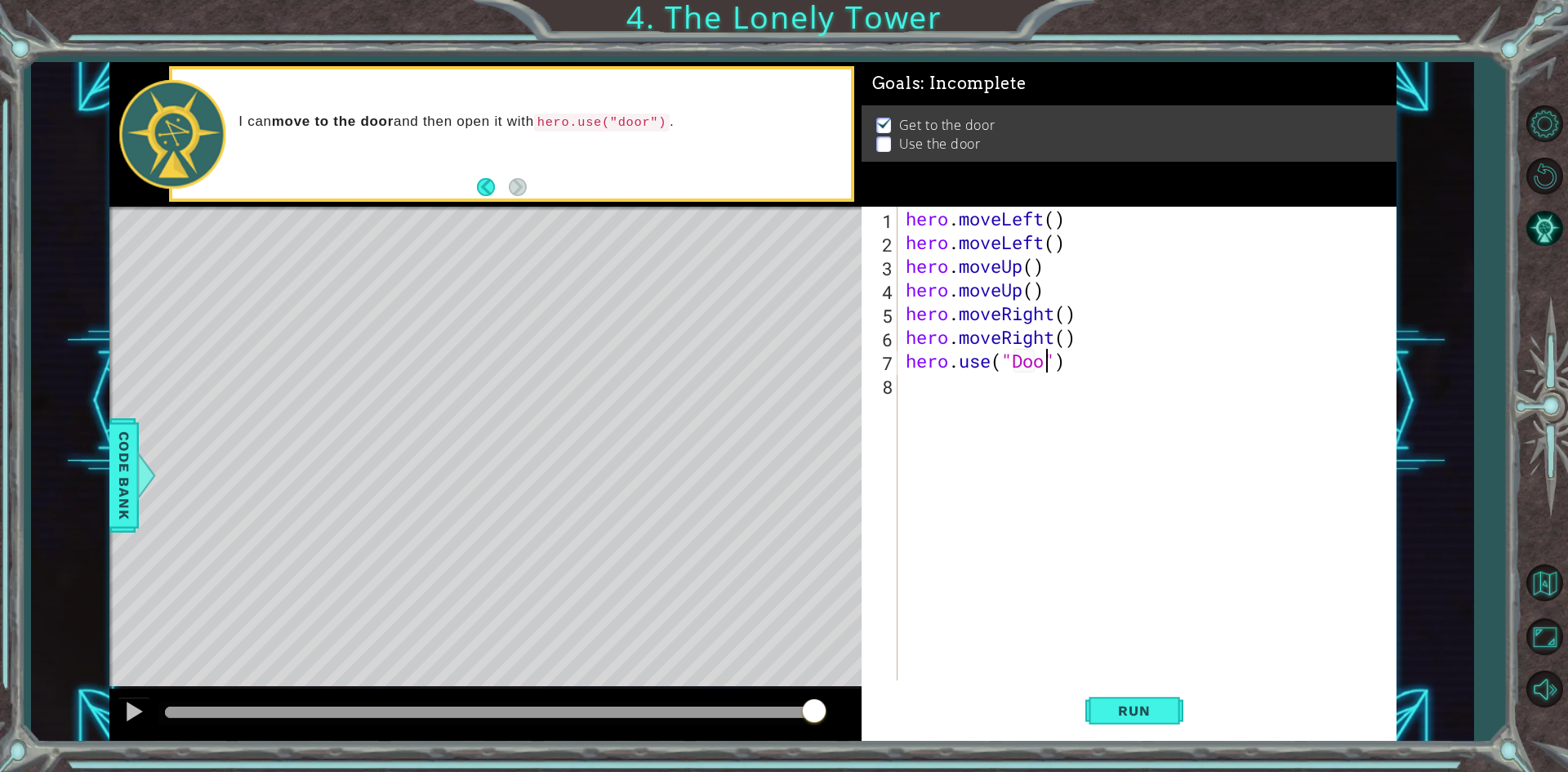
scroll to position [0, 7]
click at [1159, 695] on button "Run" at bounding box center [1134, 711] width 98 height 53
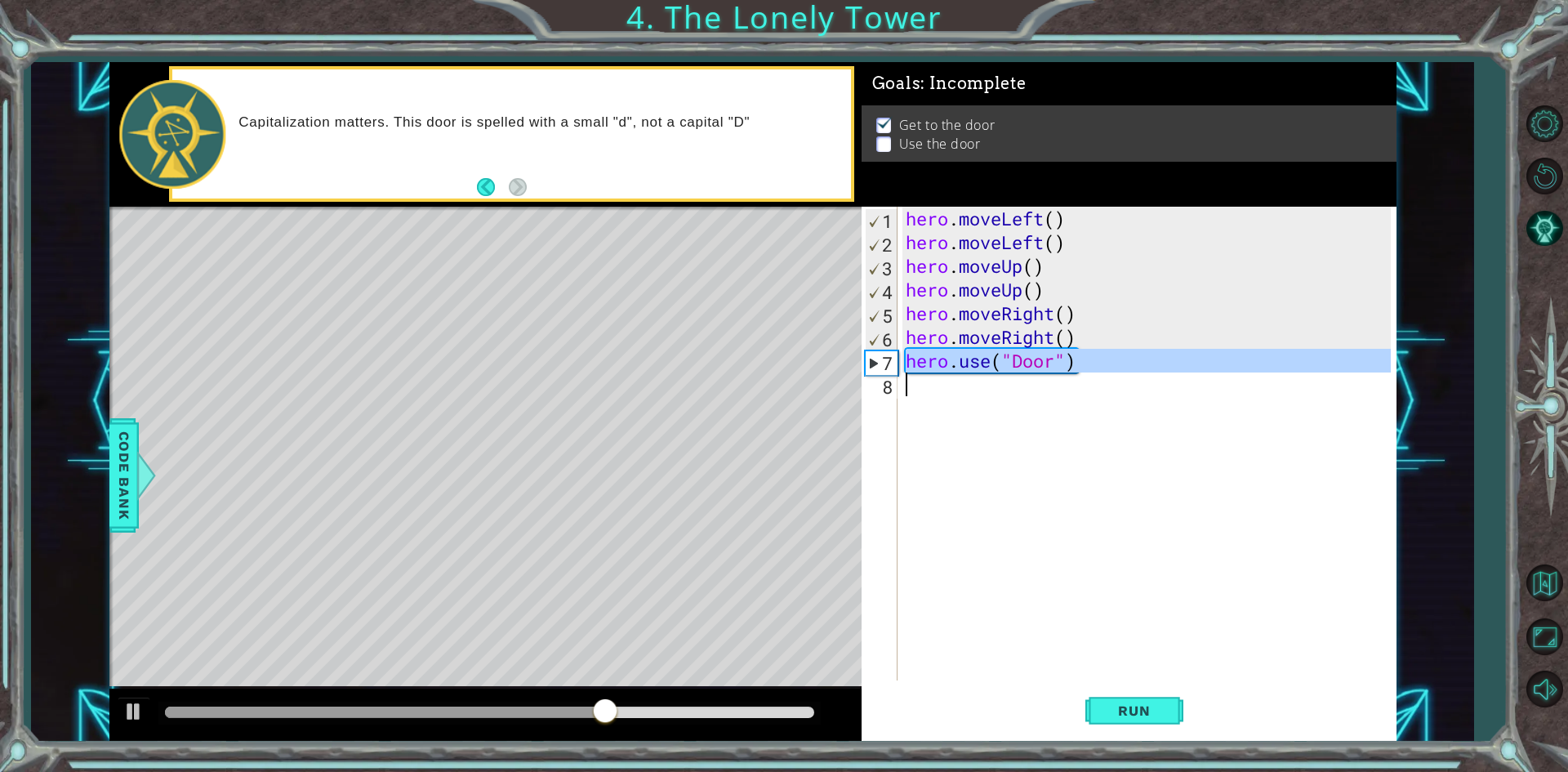
drag, startPoint x: 904, startPoint y: 360, endPoint x: 1140, endPoint y: 396, distance: 238.7
click at [1140, 396] on div "hero . moveLeft ( ) hero . moveLeft ( ) hero . moveUp ( ) hero . moveUp ( ) her…" at bounding box center [1150, 467] width 496 height 522
type textarea "hero.use("Door")"
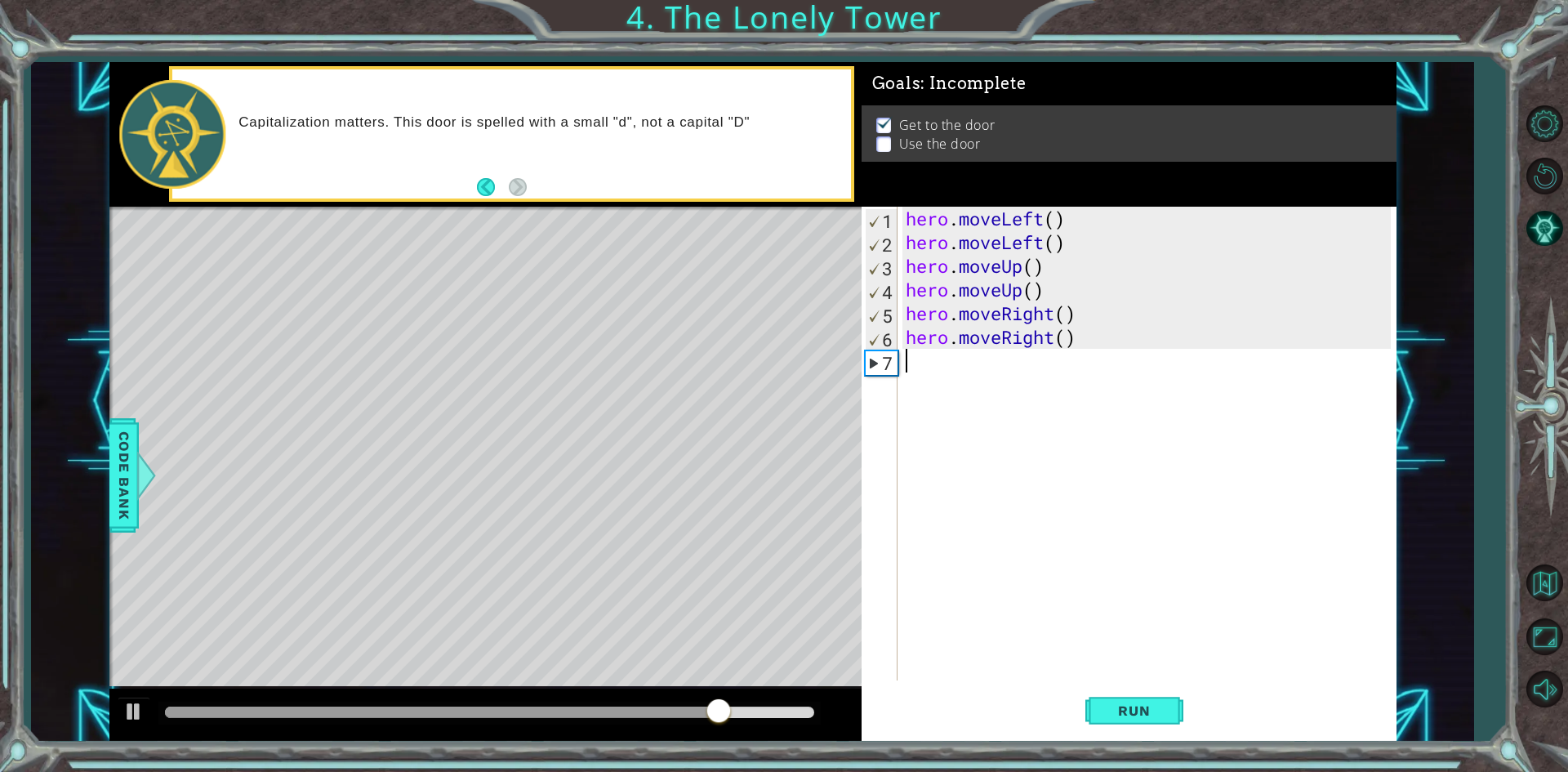
scroll to position [0, 0]
type textarea "h"
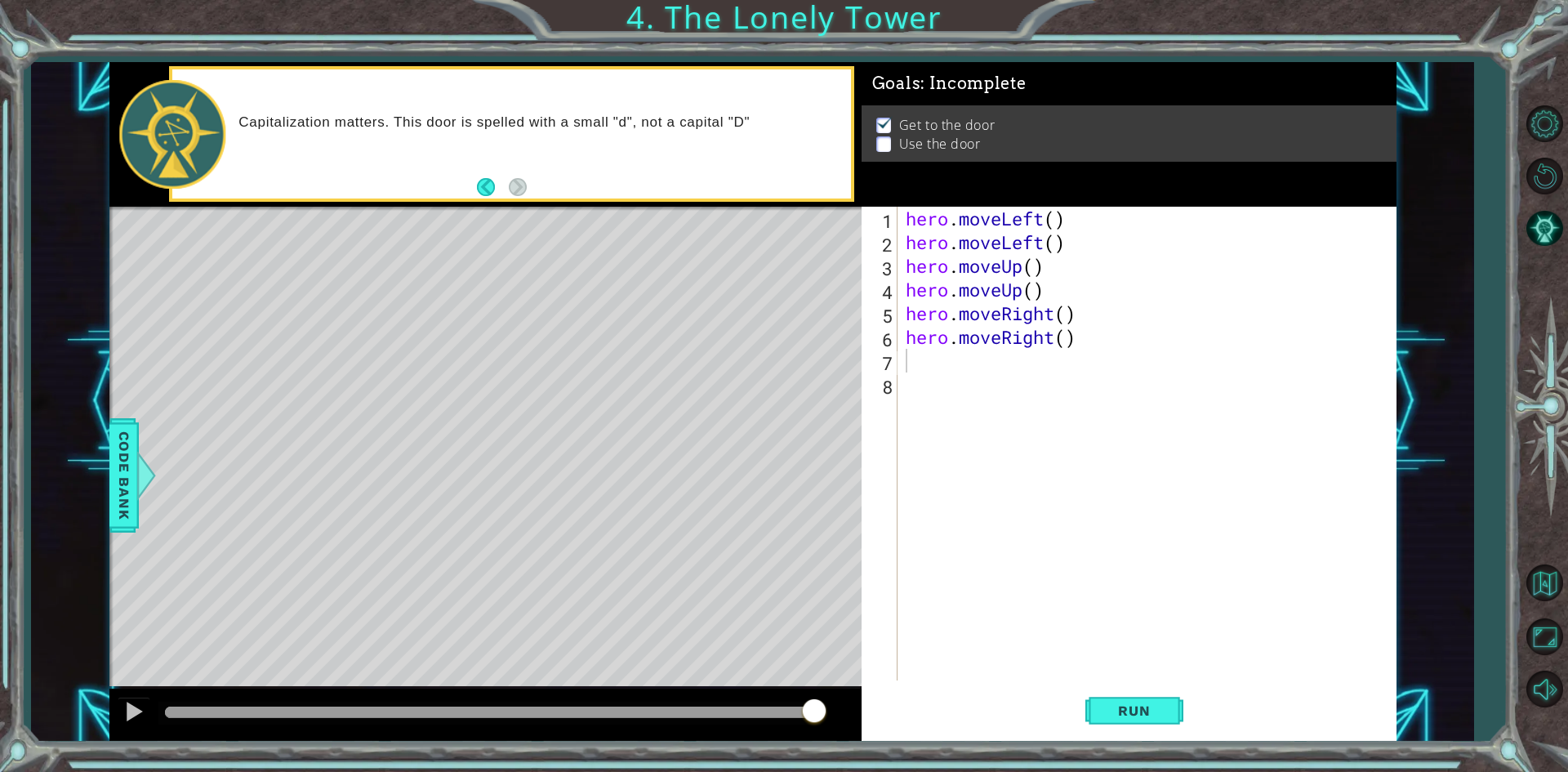
click at [113, 458] on span "Code Bank" at bounding box center [122, 475] width 26 height 100
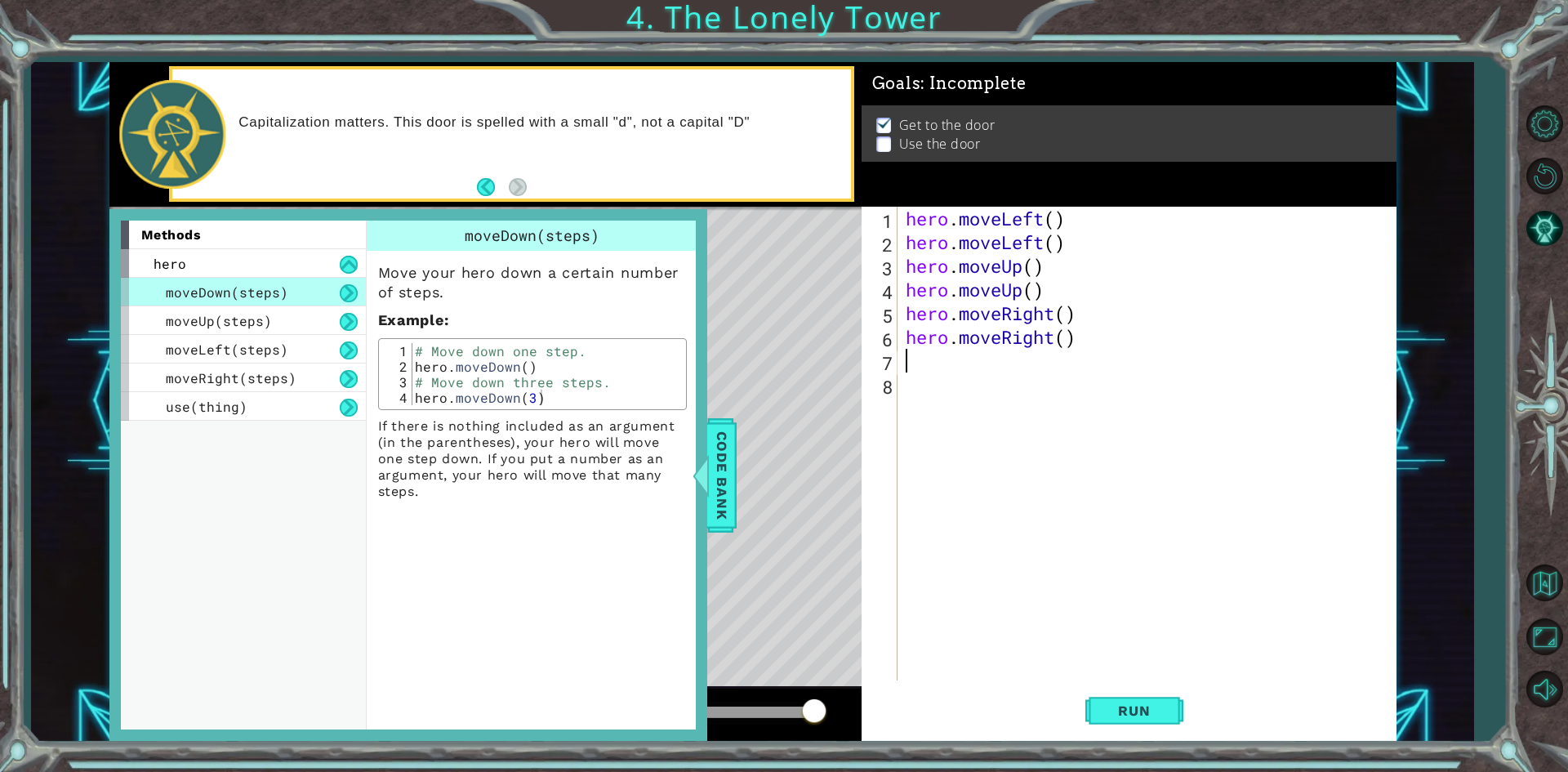
click at [987, 361] on div "hero . moveLeft ( ) hero . moveLeft ( ) hero . moveUp ( ) hero . moveUp ( ) her…" at bounding box center [1150, 467] width 496 height 522
type textarea "hero.moveleft"
click at [997, 380] on div "hero.moveLeft press enter" at bounding box center [1049, 403] width 309 height 59
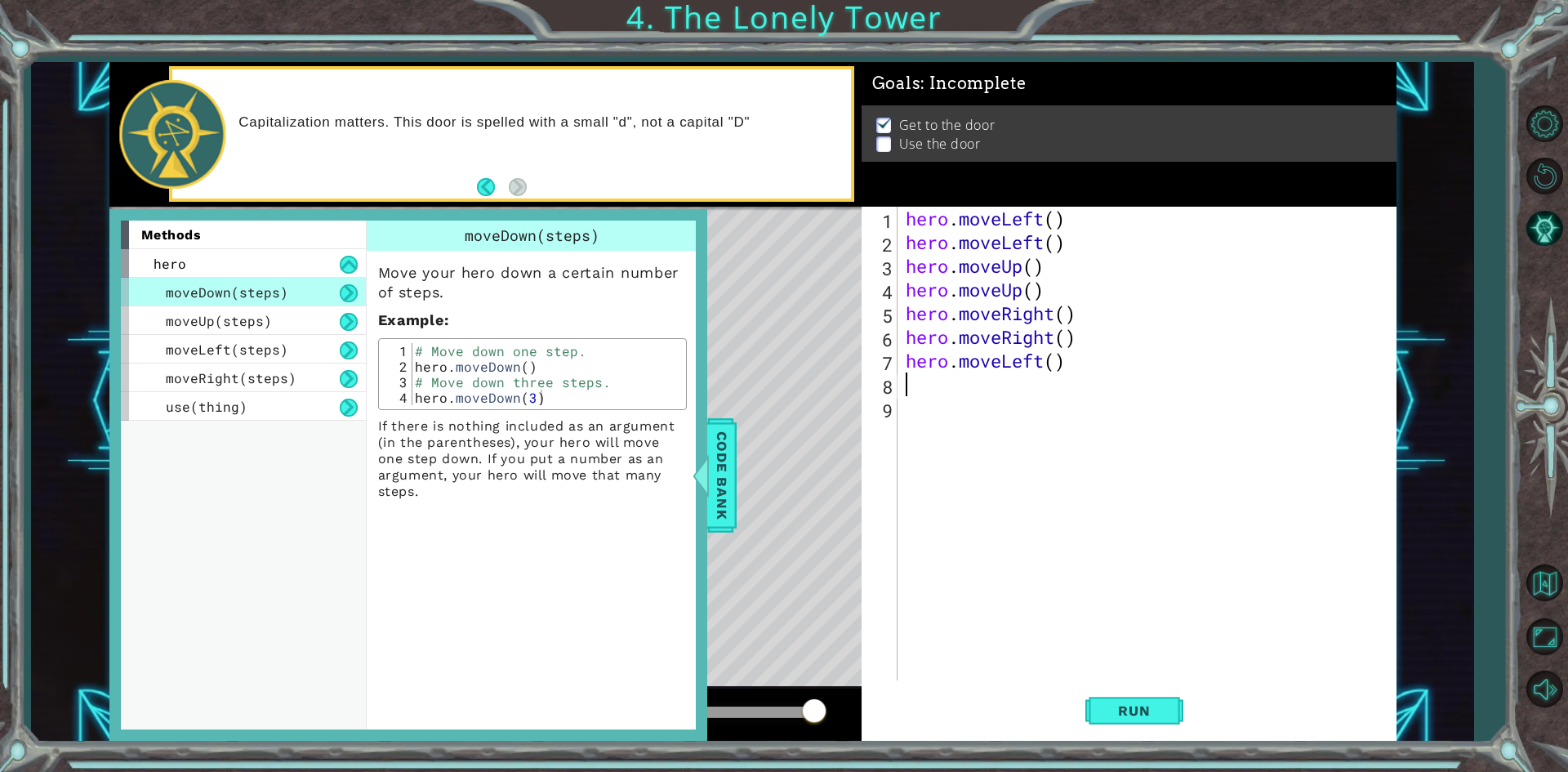
click at [1055, 362] on div "hero . moveLeft ( ) hero . moveLeft ( ) hero . moveUp ( ) hero . moveUp ( ) her…" at bounding box center [1150, 467] width 496 height 522
type textarea "hero.moveLeft(steps)"
click at [974, 389] on div "hero . moveLeft ( ) hero . moveLeft ( ) hero . moveUp ( ) hero . moveUp ( ) her…" at bounding box center [1150, 467] width 496 height 522
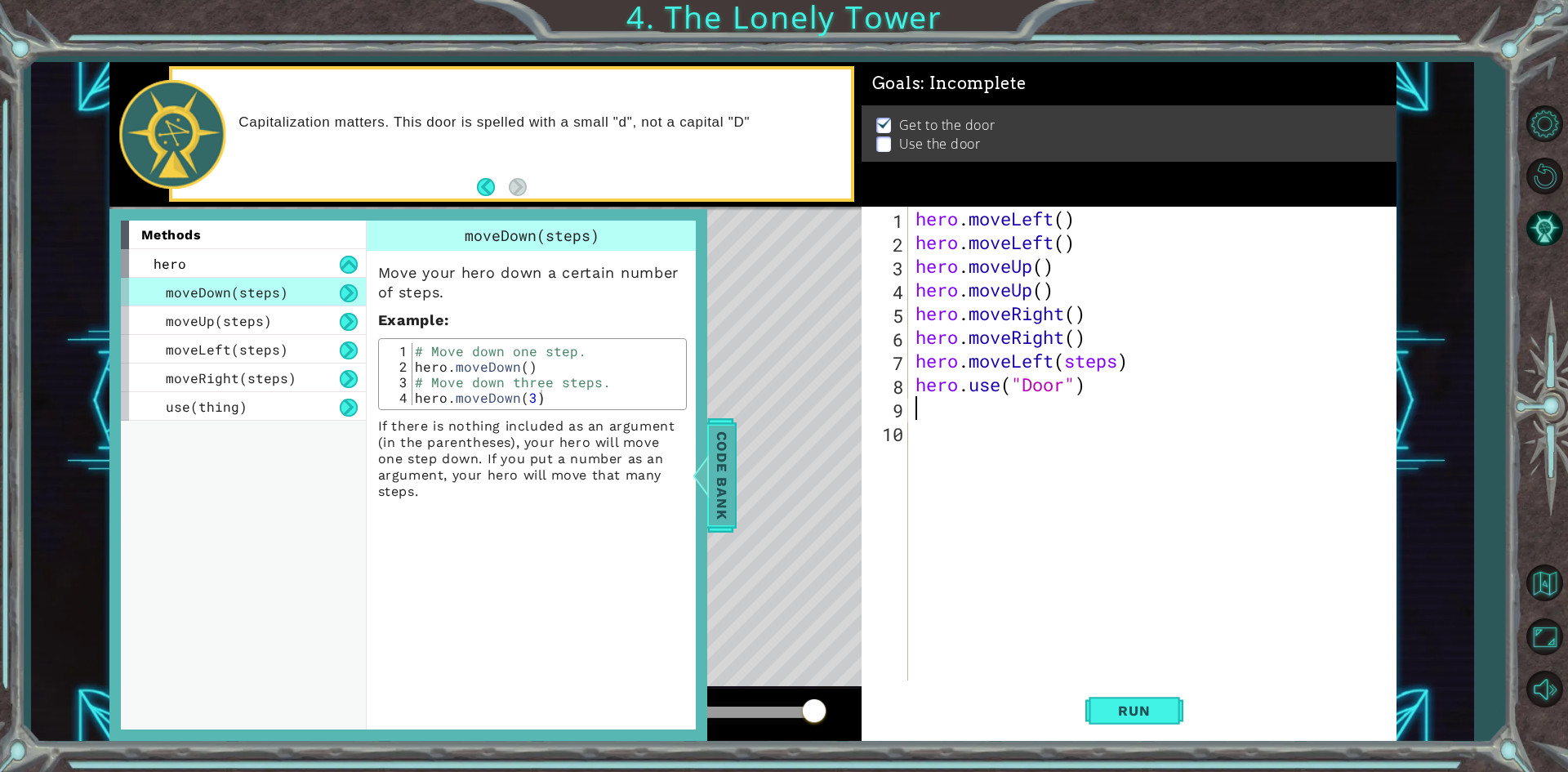
click at [720, 450] on span "Code Bank" at bounding box center [711, 475] width 26 height 100
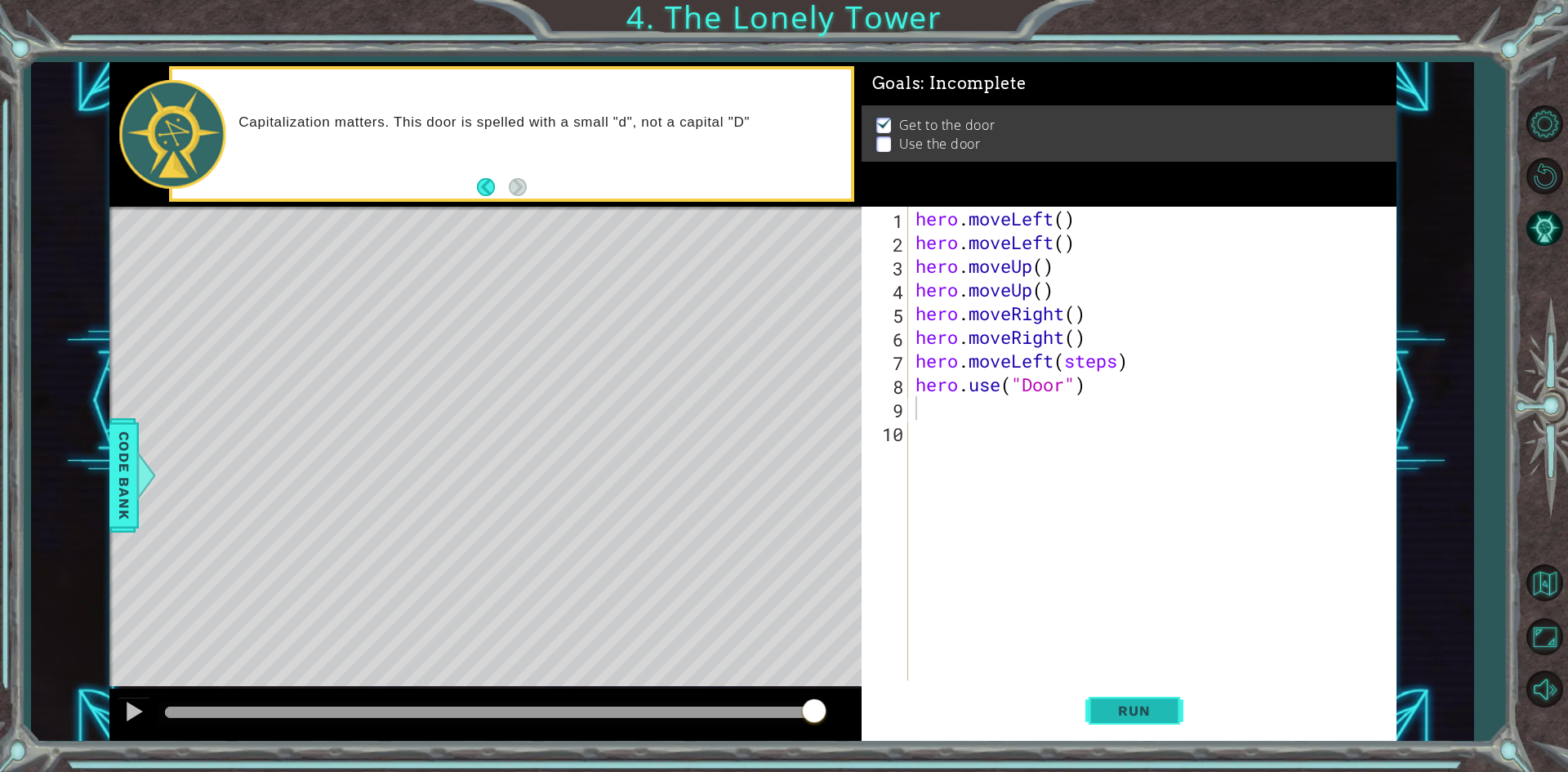
click at [1162, 714] on span "Run" at bounding box center [1133, 711] width 65 height 16
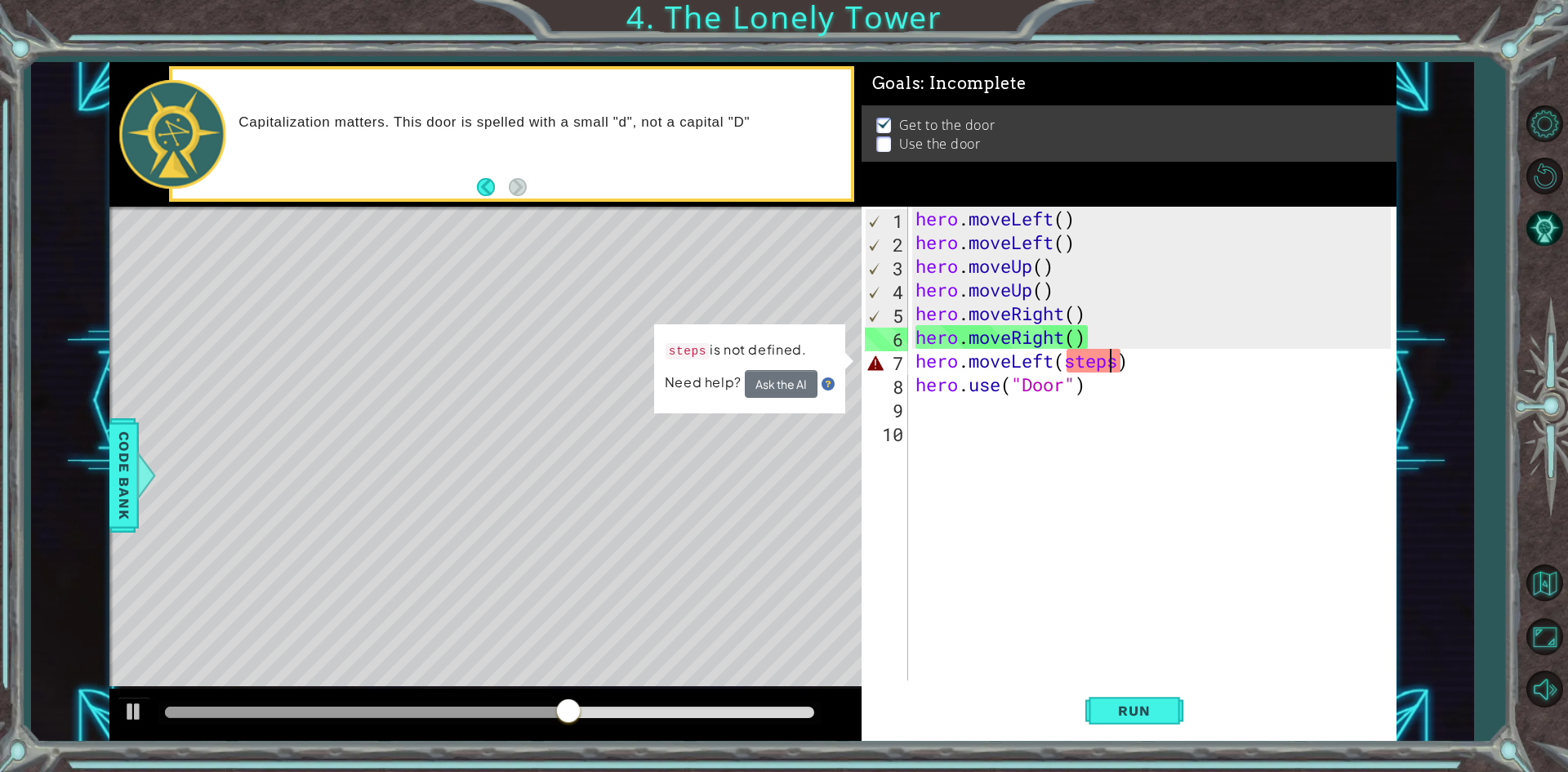
click at [1112, 361] on div "hero . moveLeft ( ) hero . moveLeft ( ) hero . moveUp ( ) hero . moveUp ( ) her…" at bounding box center [1155, 467] width 486 height 522
click at [1112, 363] on div "hero . moveLeft ( ) hero . moveLeft ( ) hero . moveUp ( ) hero . moveUp ( ) her…" at bounding box center [1155, 467] width 486 height 522
click at [1112, 364] on div "hero . moveLeft ( ) hero . moveLeft ( ) hero . moveUp ( ) hero . moveUp ( ) her…" at bounding box center [1155, 467] width 486 height 522
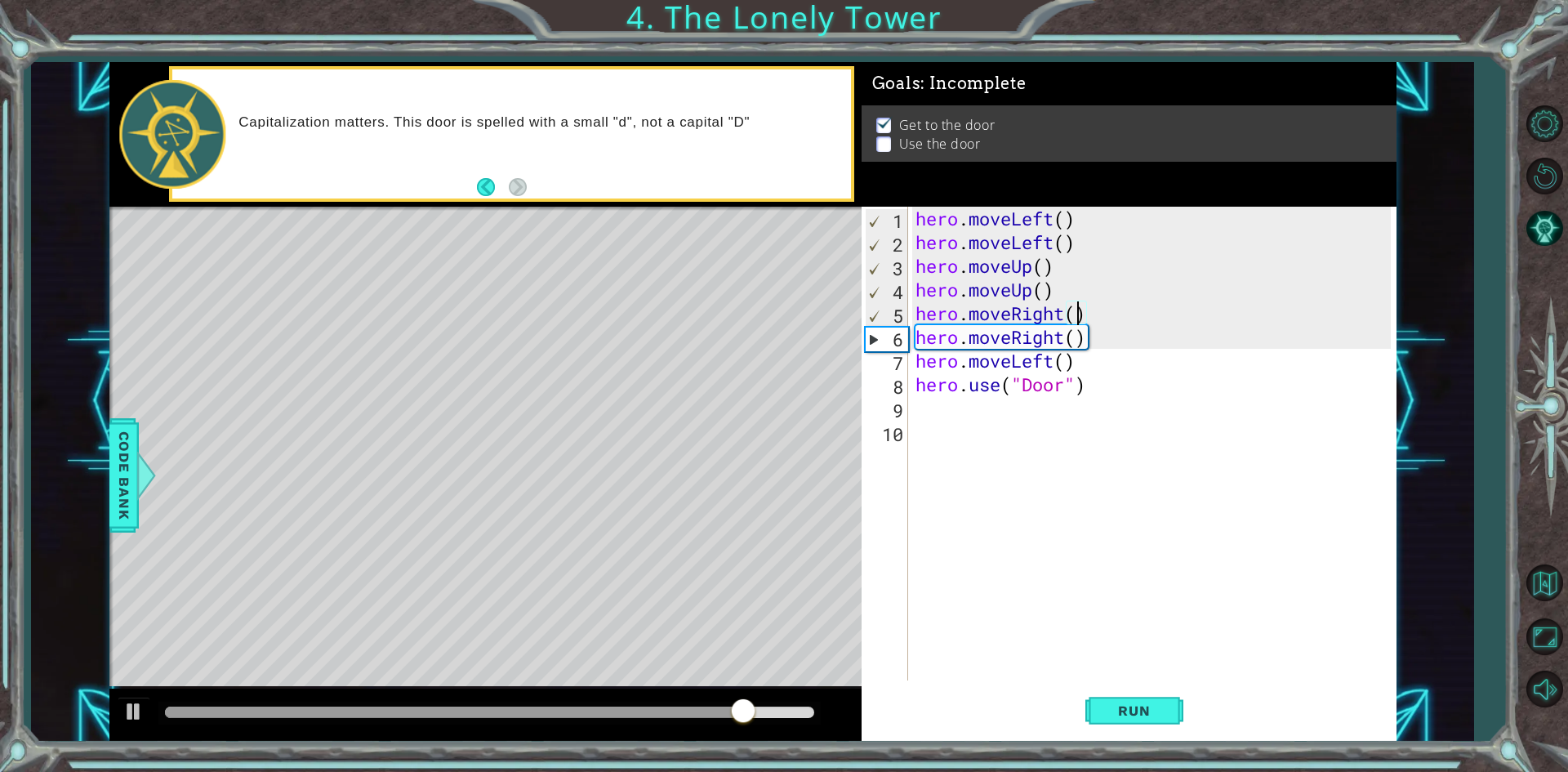
click at [1075, 315] on div "hero . moveLeft ( ) hero . moveLeft ( ) hero . moveUp ( ) hero . moveUp ( ) her…" at bounding box center [1155, 467] width 486 height 522
click at [999, 336] on div "hero . moveLeft ( ) hero . moveLeft ( ) hero . moveUp ( ) hero . moveUp ( ) her…" at bounding box center [1155, 467] width 486 height 522
click at [1000, 335] on div "hero . moveLeft ( ) hero . moveLeft ( ) hero . moveUp ( ) hero . moveUp ( ) her…" at bounding box center [1155, 467] width 486 height 522
click at [1002, 334] on div "hero . moveLeft ( ) hero . moveLeft ( ) hero . moveUp ( ) hero . moveUp ( ) her…" at bounding box center [1151, 443] width 478 height 474
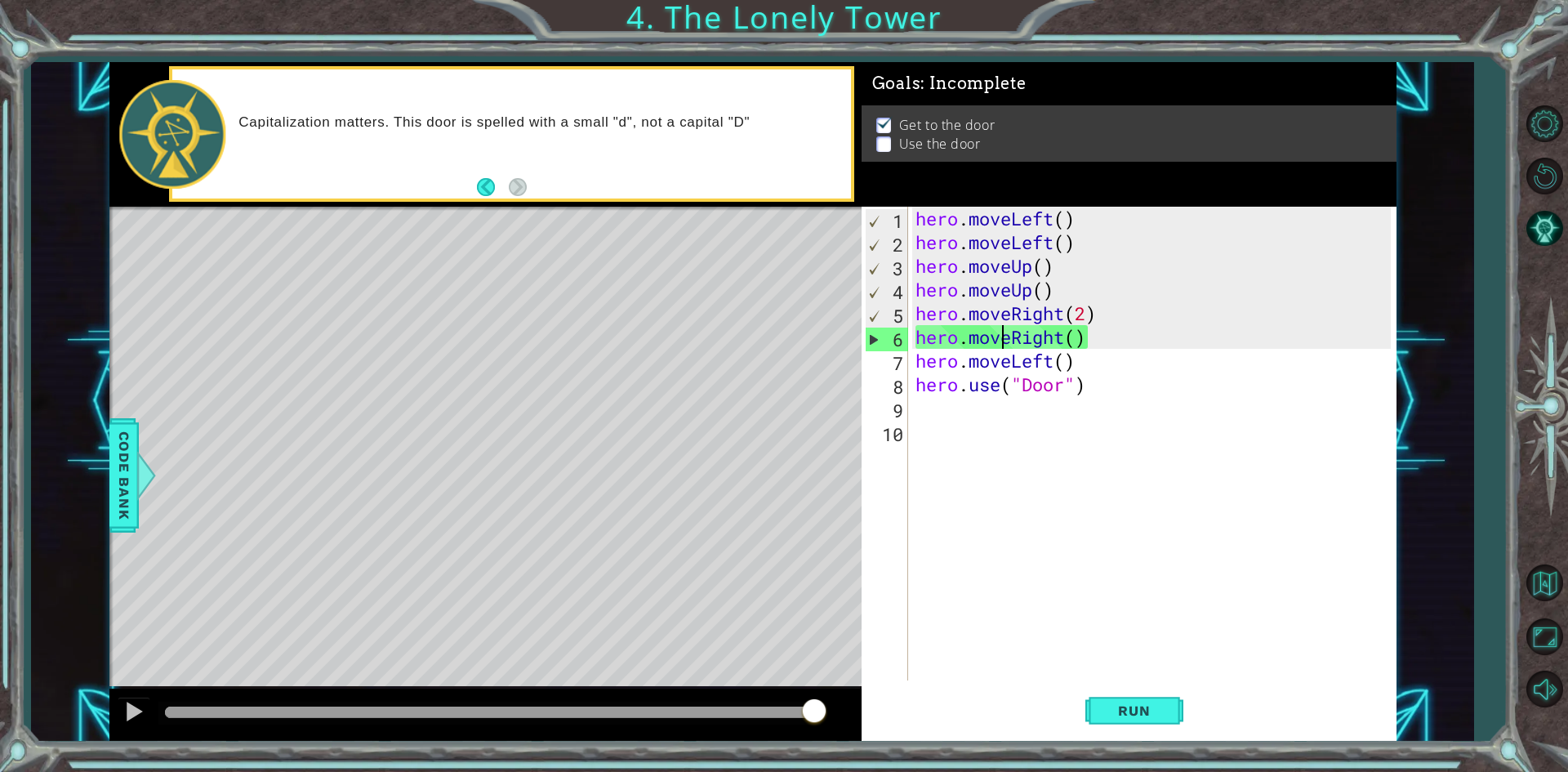
click at [1004, 332] on div "hero . moveLeft ( ) hero . moveLeft ( ) hero . moveUp ( ) hero . moveUp ( ) her…" at bounding box center [1155, 467] width 486 height 522
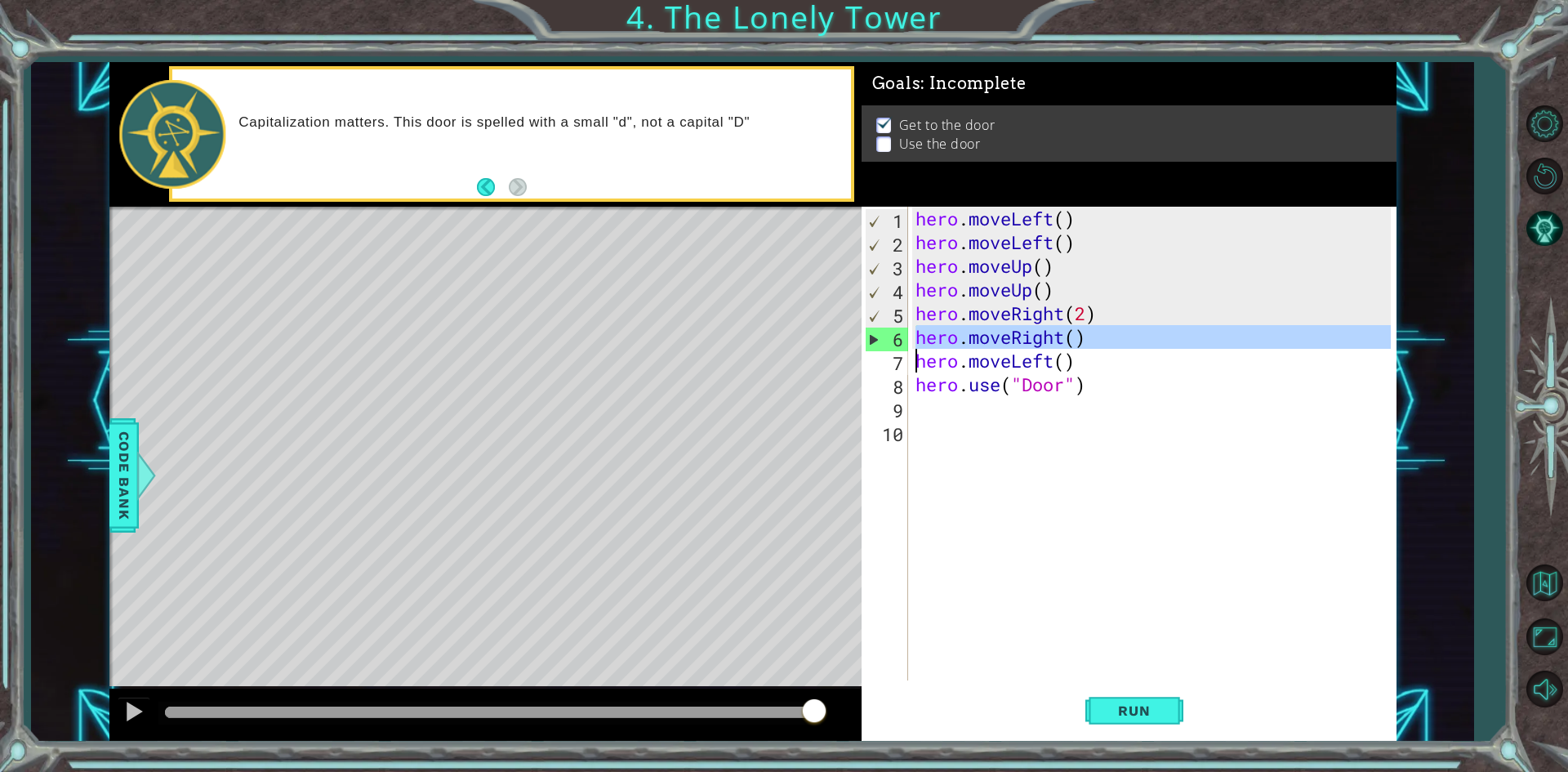
scroll to position [0, 7]
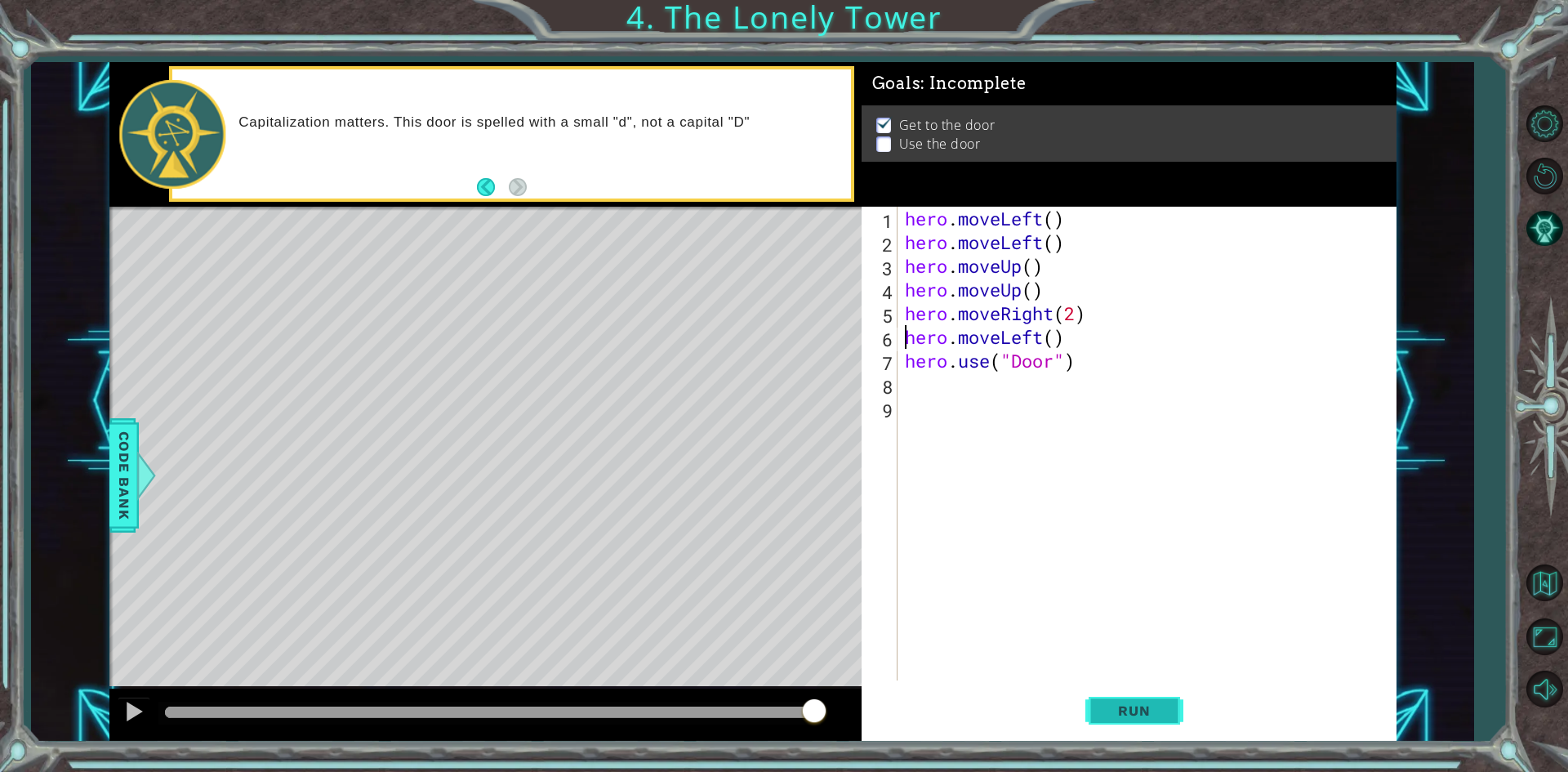
click at [1178, 709] on button "Run" at bounding box center [1134, 711] width 98 height 53
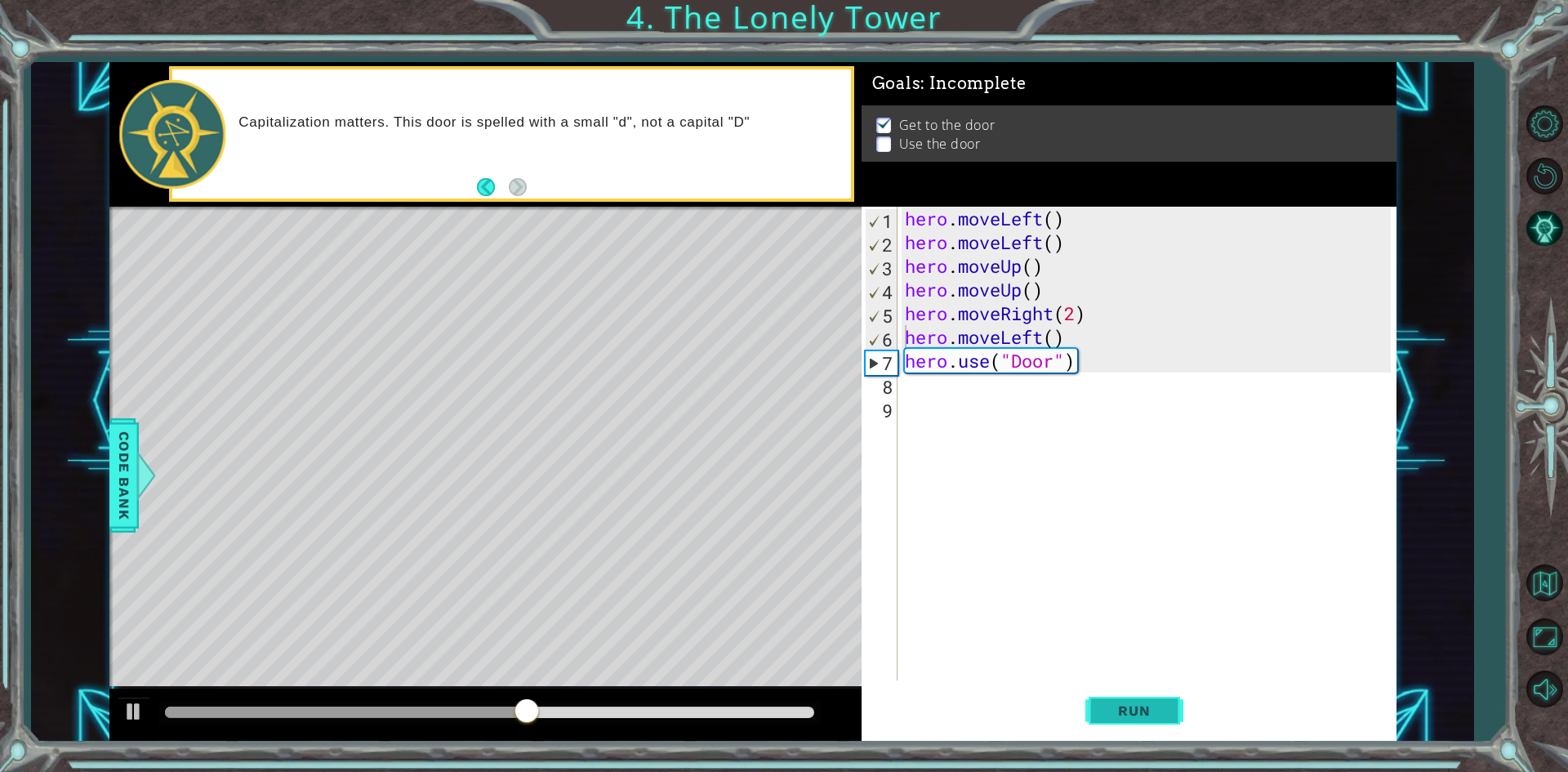
click at [1131, 721] on button "Run" at bounding box center [1134, 711] width 98 height 53
click at [1118, 709] on span "Run" at bounding box center [1133, 711] width 65 height 16
click at [1070, 308] on div "hero . moveLeft ( ) hero . moveLeft ( ) hero . moveUp ( ) hero . moveUp ( ) her…" at bounding box center [1149, 467] width 497 height 522
click at [1068, 314] on div "hero . moveLeft ( ) hero . moveLeft ( ) hero . moveUp ( ) hero . moveUp ( ) her…" at bounding box center [1149, 467] width 497 height 522
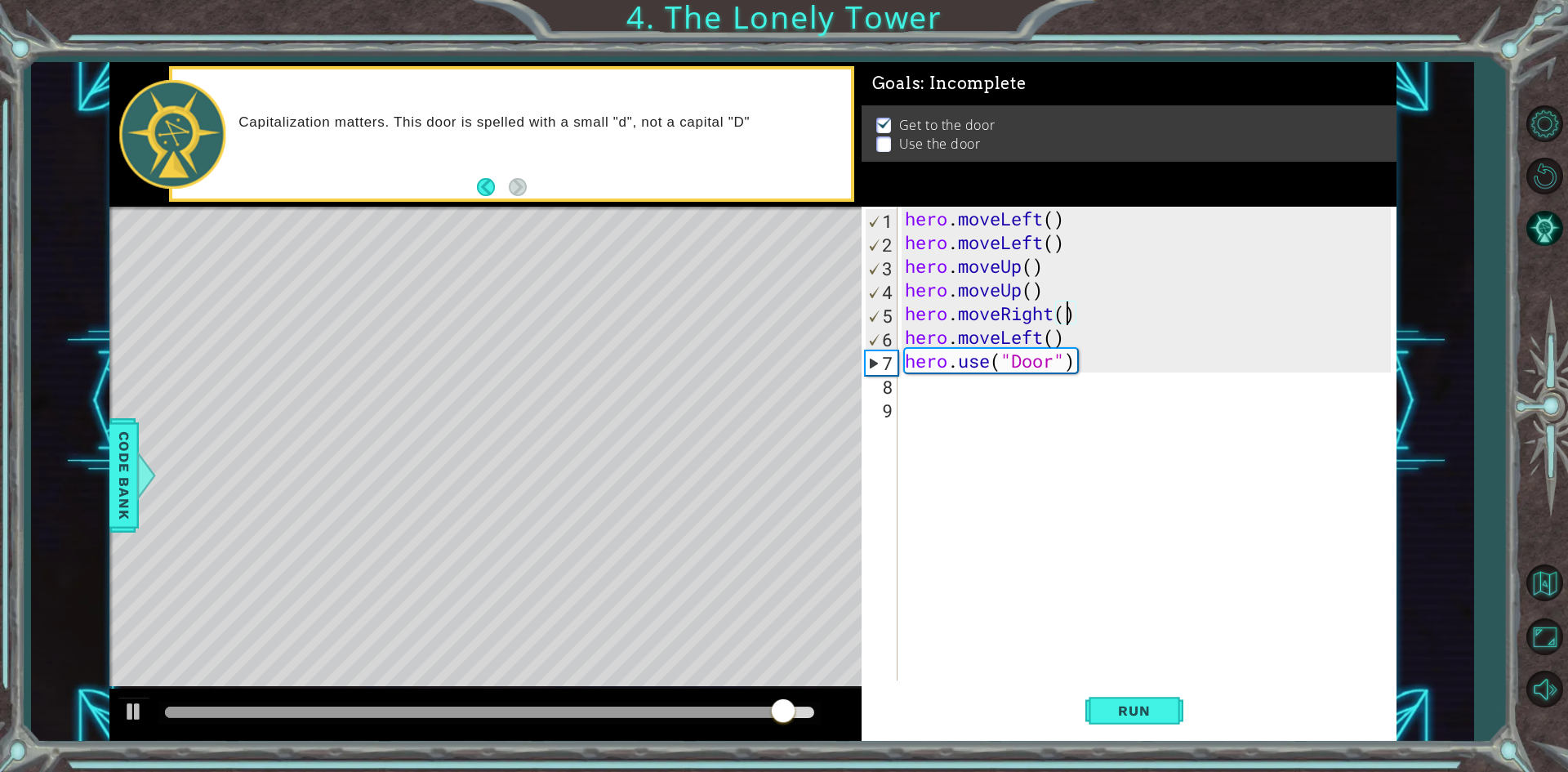
click at [987, 302] on div "hero . moveLeft ( ) hero . moveLeft ( ) hero . moveUp ( ) hero . moveUp ( ) her…" at bounding box center [1149, 467] width 497 height 522
click at [1061, 335] on div "hero . moveLeft ( ) hero . moveLeft ( ) hero . moveUp ( ) hero . moveUp ( ) her…" at bounding box center [1149, 467] width 497 height 522
click at [1049, 312] on div "hero . moveLeft ( ) hero . moveLeft ( ) hero . moveUp ( ) hero . moveUp ( ) her…" at bounding box center [1149, 467] width 497 height 522
click at [1040, 340] on div "hero . moveLeft ( ) hero . moveLeft ( ) hero . moveUp ( ) hero . moveUp ( ) her…" at bounding box center [1149, 467] width 497 height 522
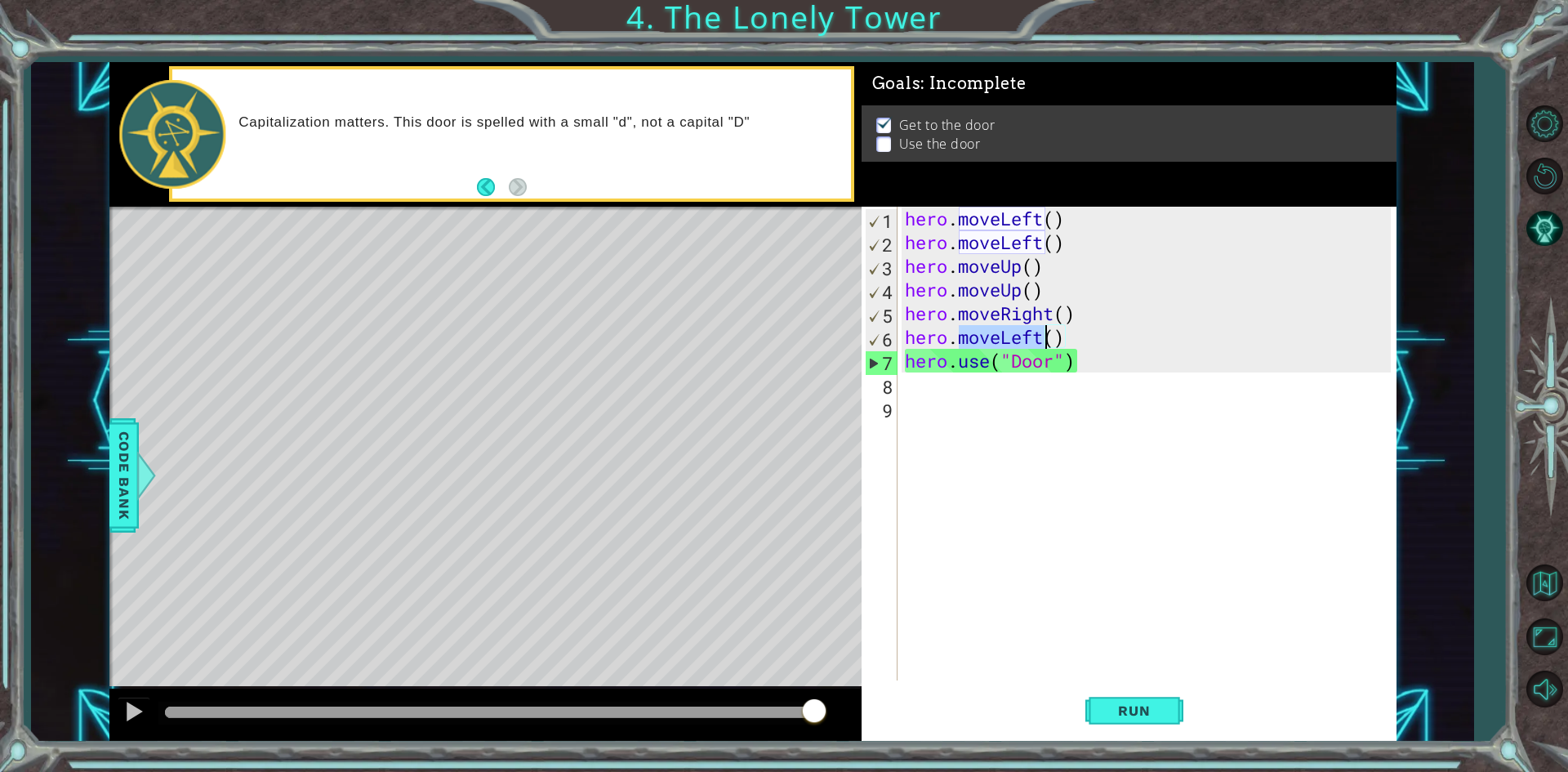
click at [1052, 339] on div "hero . moveLeft ( ) hero . moveLeft ( ) hero . moveUp ( ) hero . moveUp ( ) her…" at bounding box center [1149, 467] width 497 height 522
click at [1067, 332] on div "hero . moveLeft ( ) hero . moveLeft ( ) hero . moveUp ( ) hero . moveUp ( ) her…" at bounding box center [1149, 467] width 497 height 522
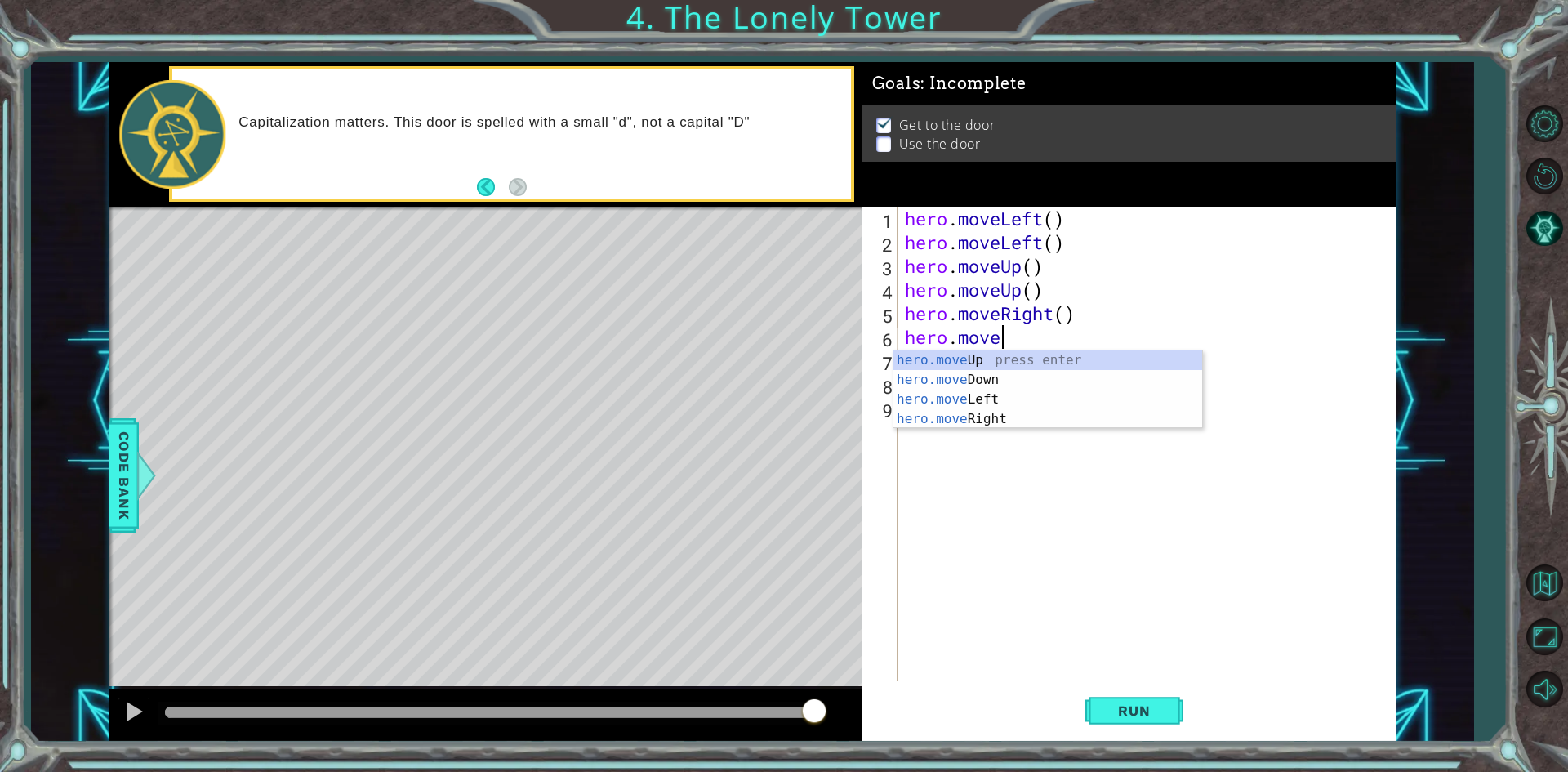
scroll to position [0, 0]
type textarea "h"
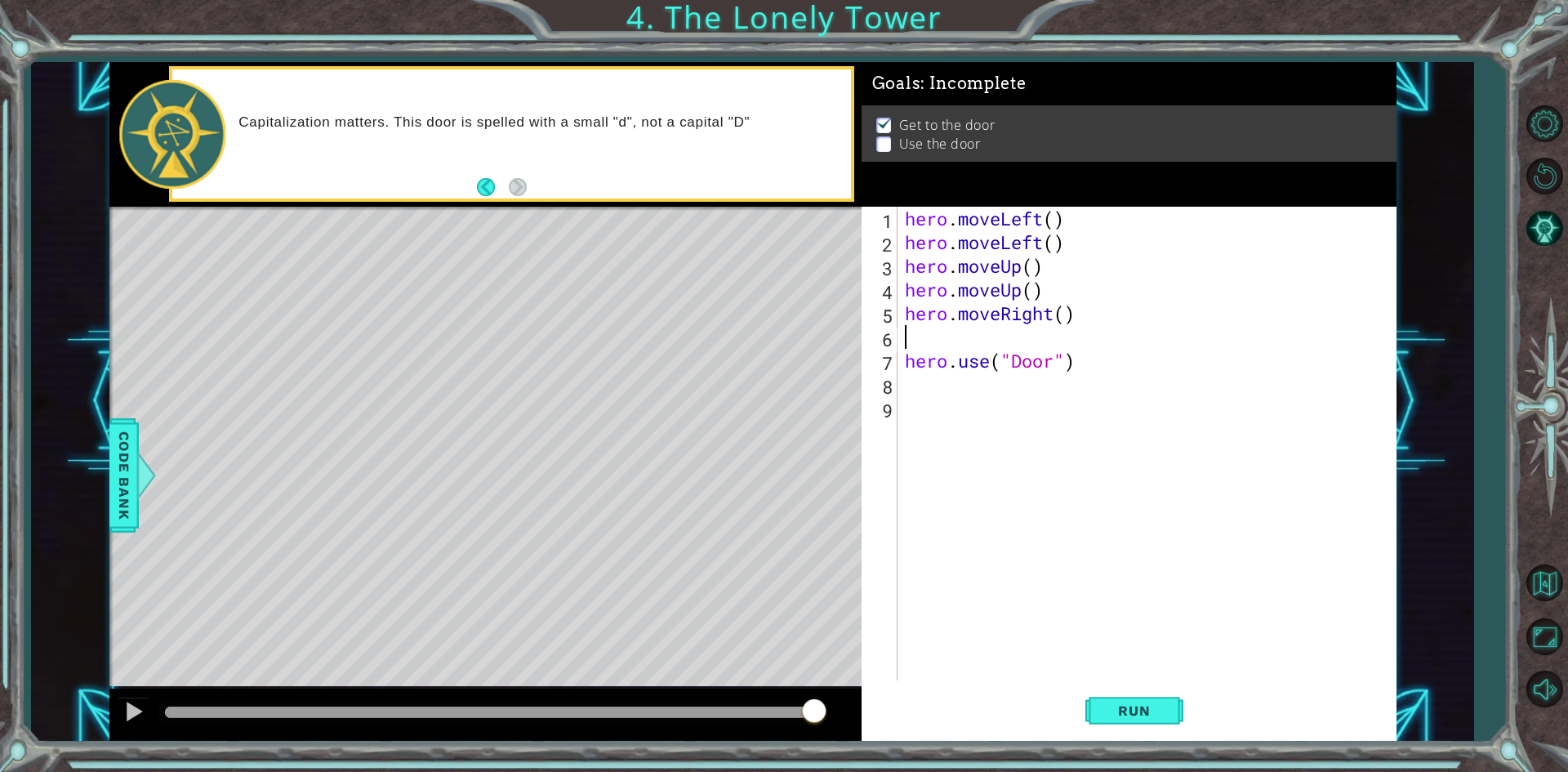
type textarea "h"
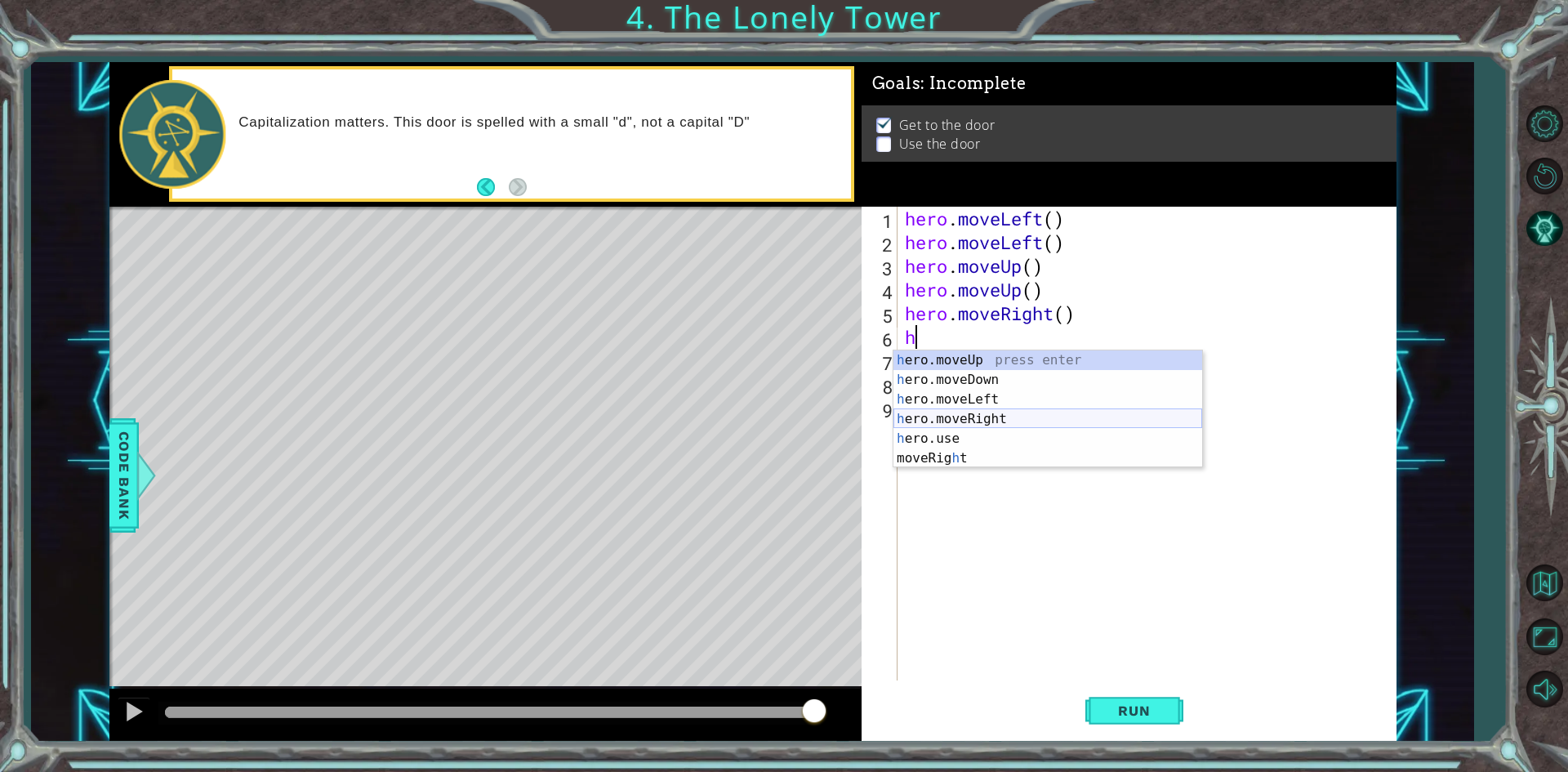
click at [1055, 419] on div "h ero.moveUp press enter h ero.moveDown press enter h ero.moveLeft press enter …" at bounding box center [1048, 428] width 309 height 157
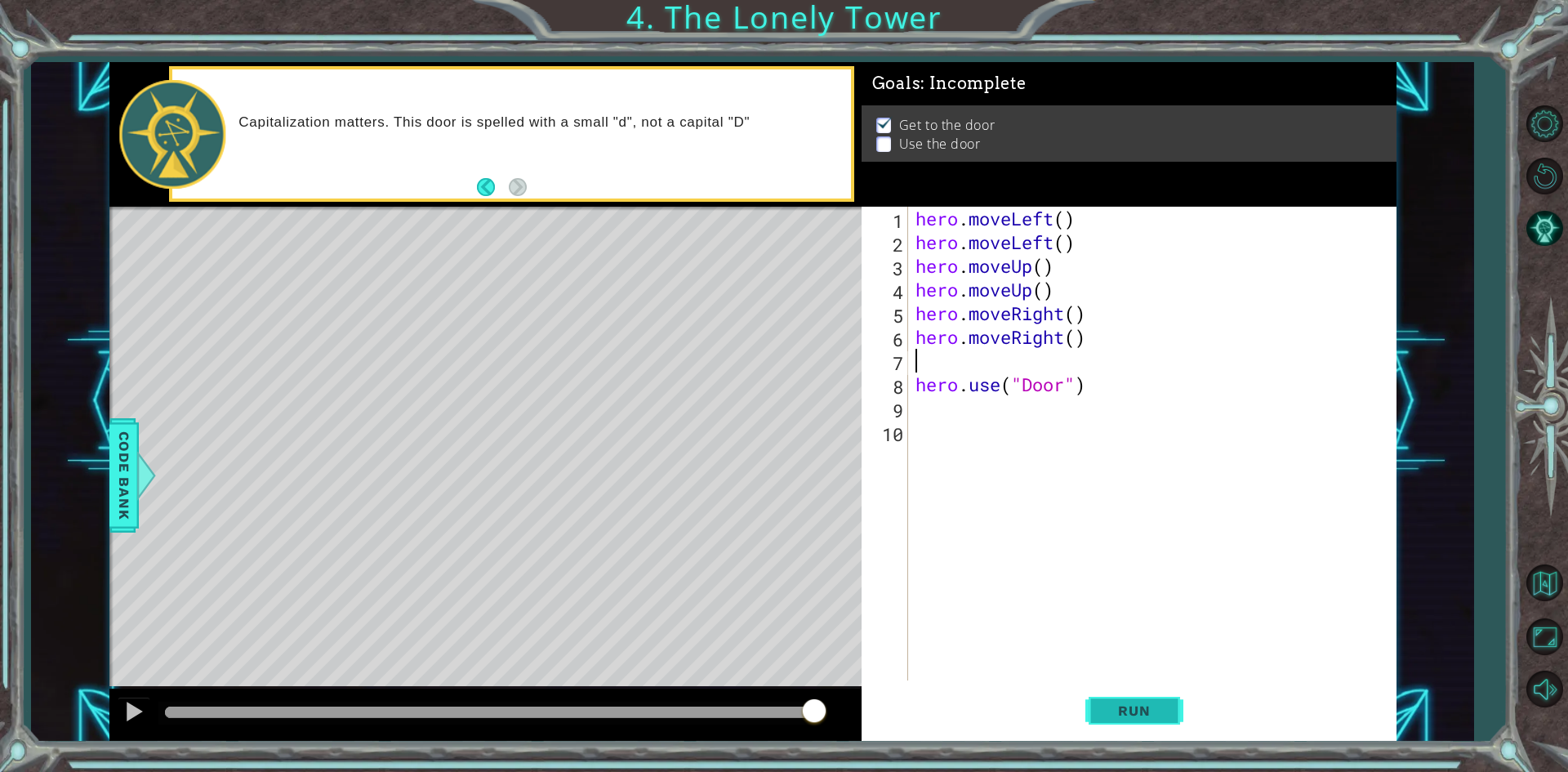
click at [1099, 699] on button "Run" at bounding box center [1134, 711] width 98 height 53
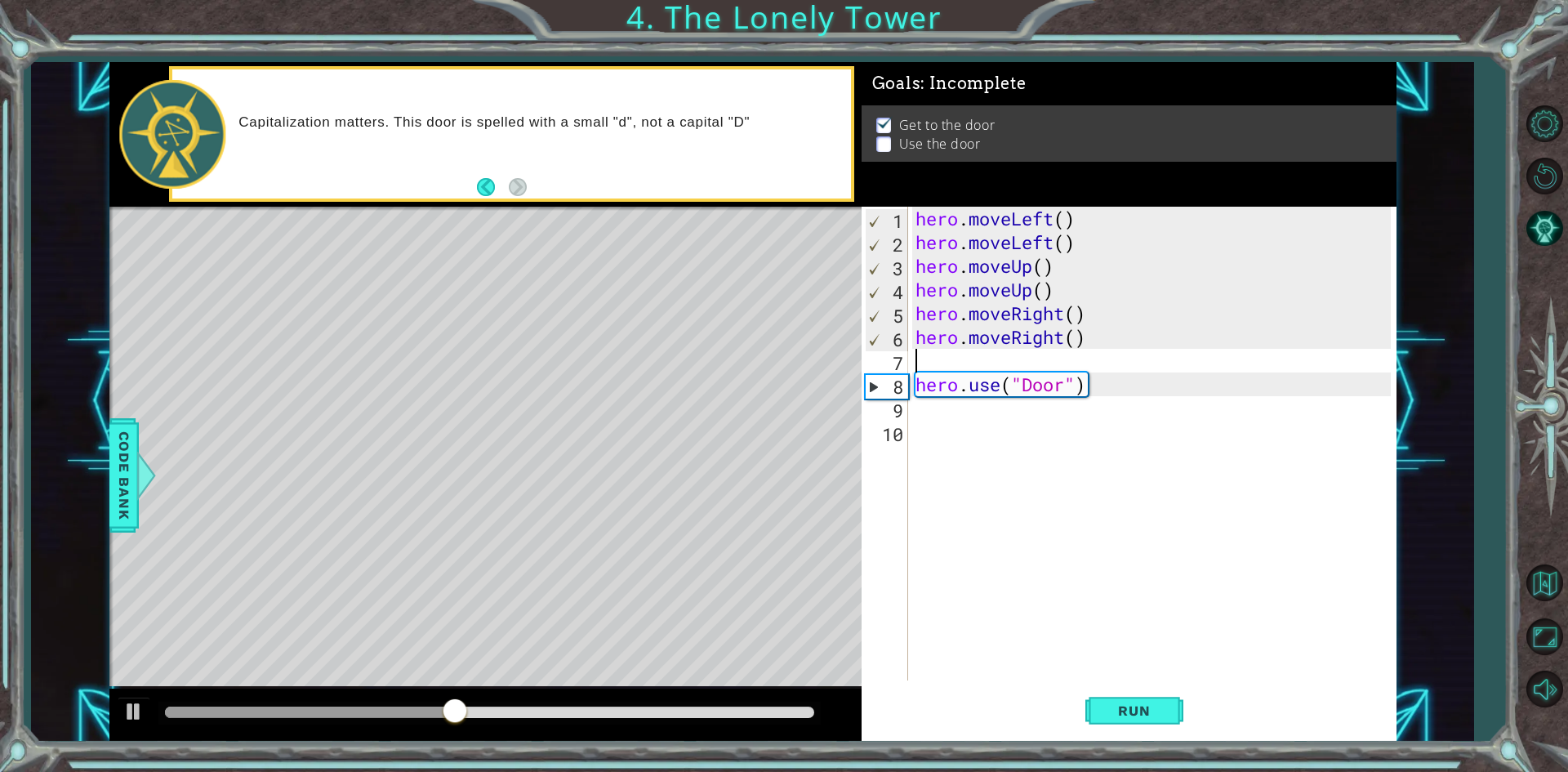
click at [946, 357] on div "hero . moveLeft ( ) hero . moveLeft ( ) hero . moveUp ( ) hero . moveUp ( ) her…" at bounding box center [1155, 467] width 486 height 522
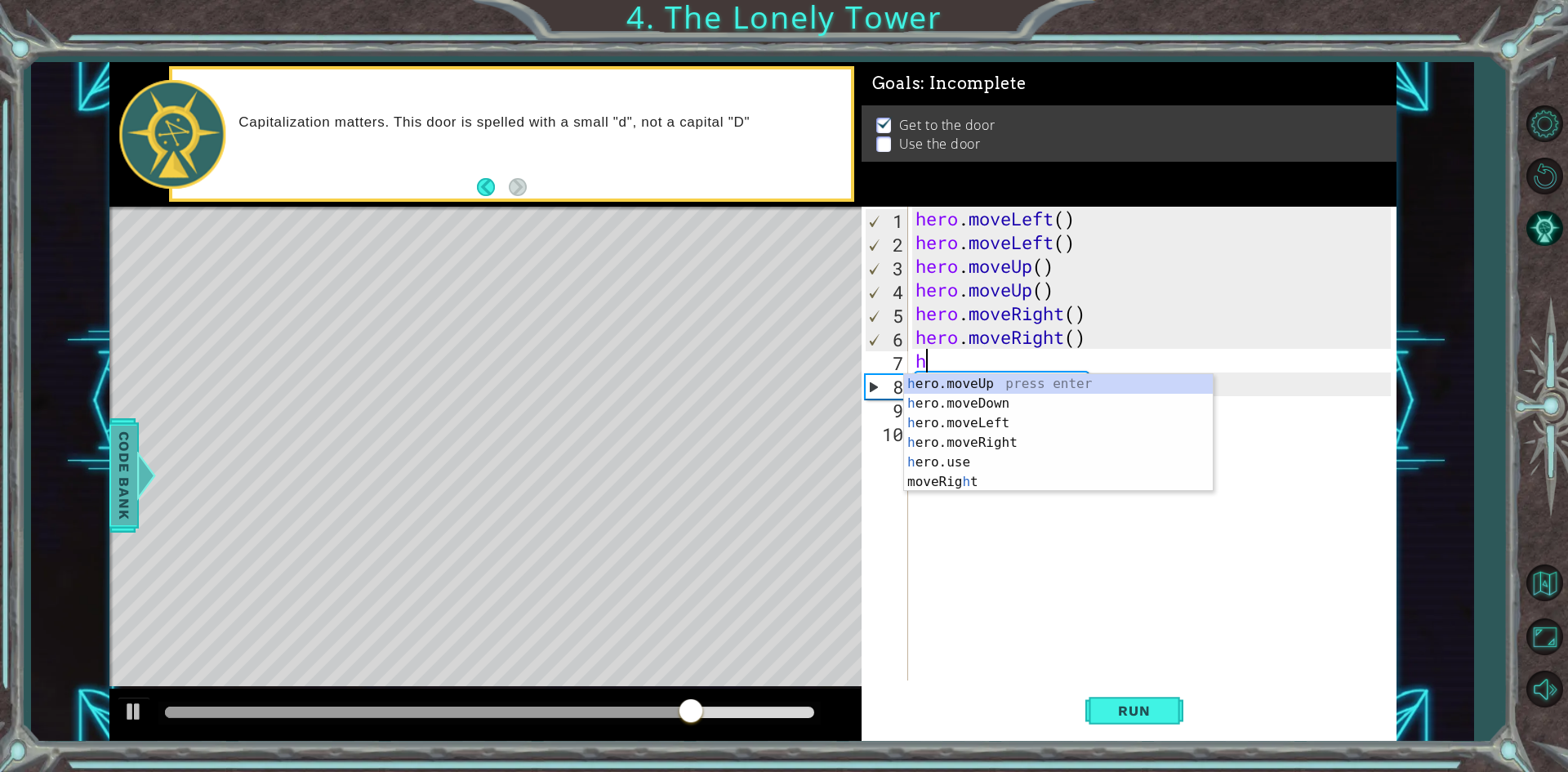
type textarea "h"
click at [126, 504] on span "Code Bank" at bounding box center [124, 475] width 26 height 100
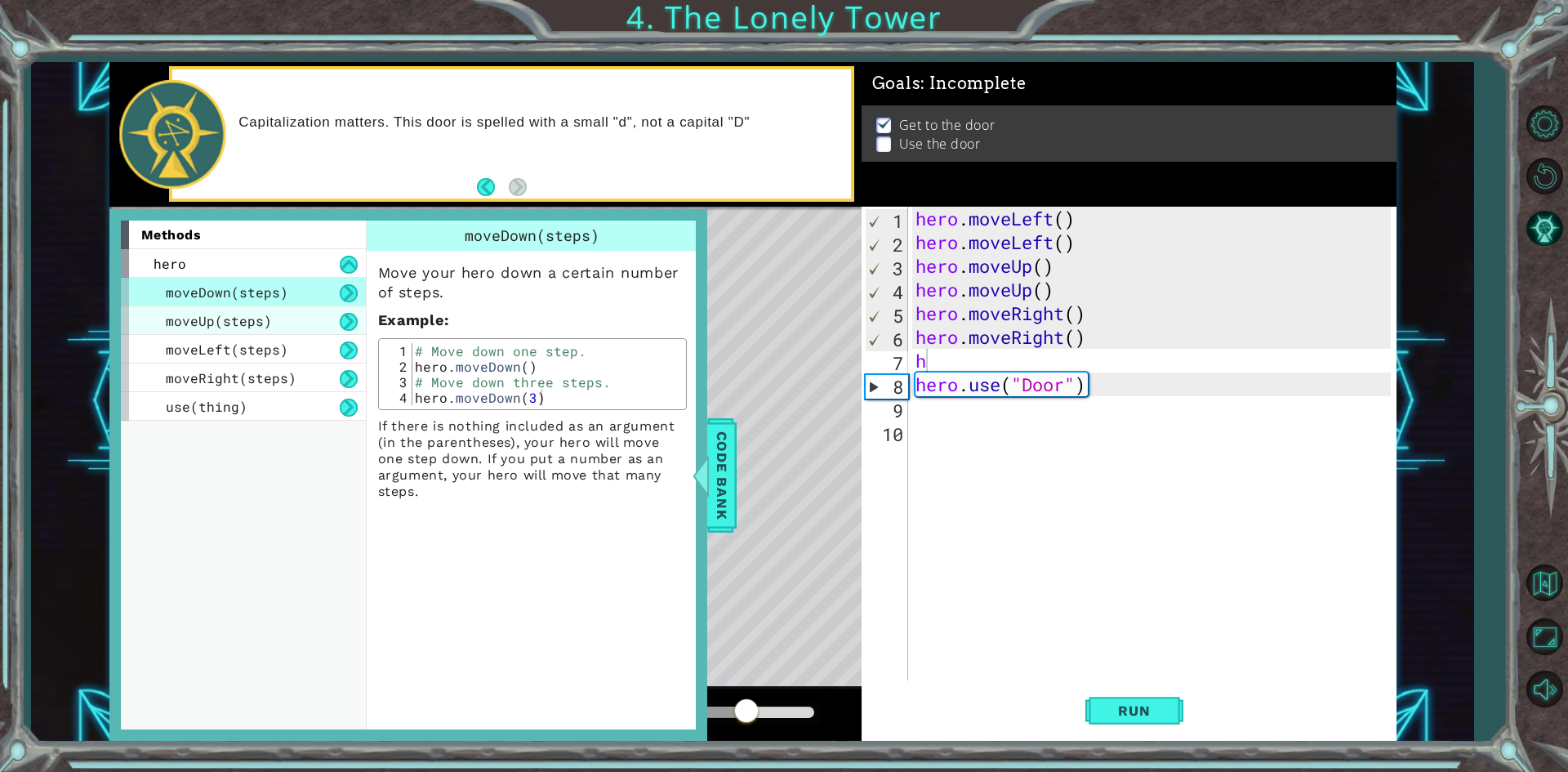
click at [282, 315] on div "moveUp(steps)" at bounding box center [243, 320] width 245 height 29
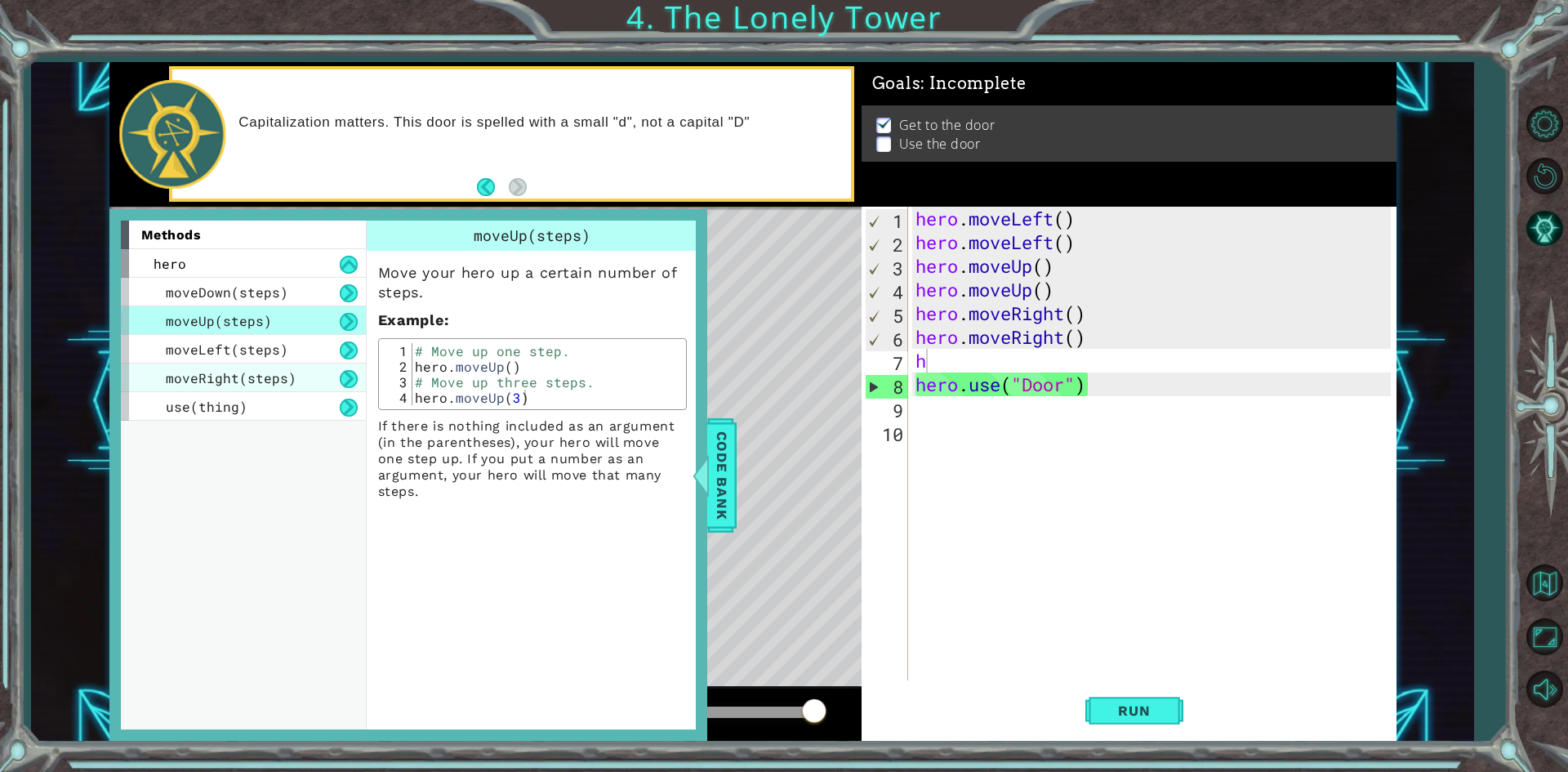
click at [317, 371] on div "moveRight(steps)" at bounding box center [243, 378] width 245 height 29
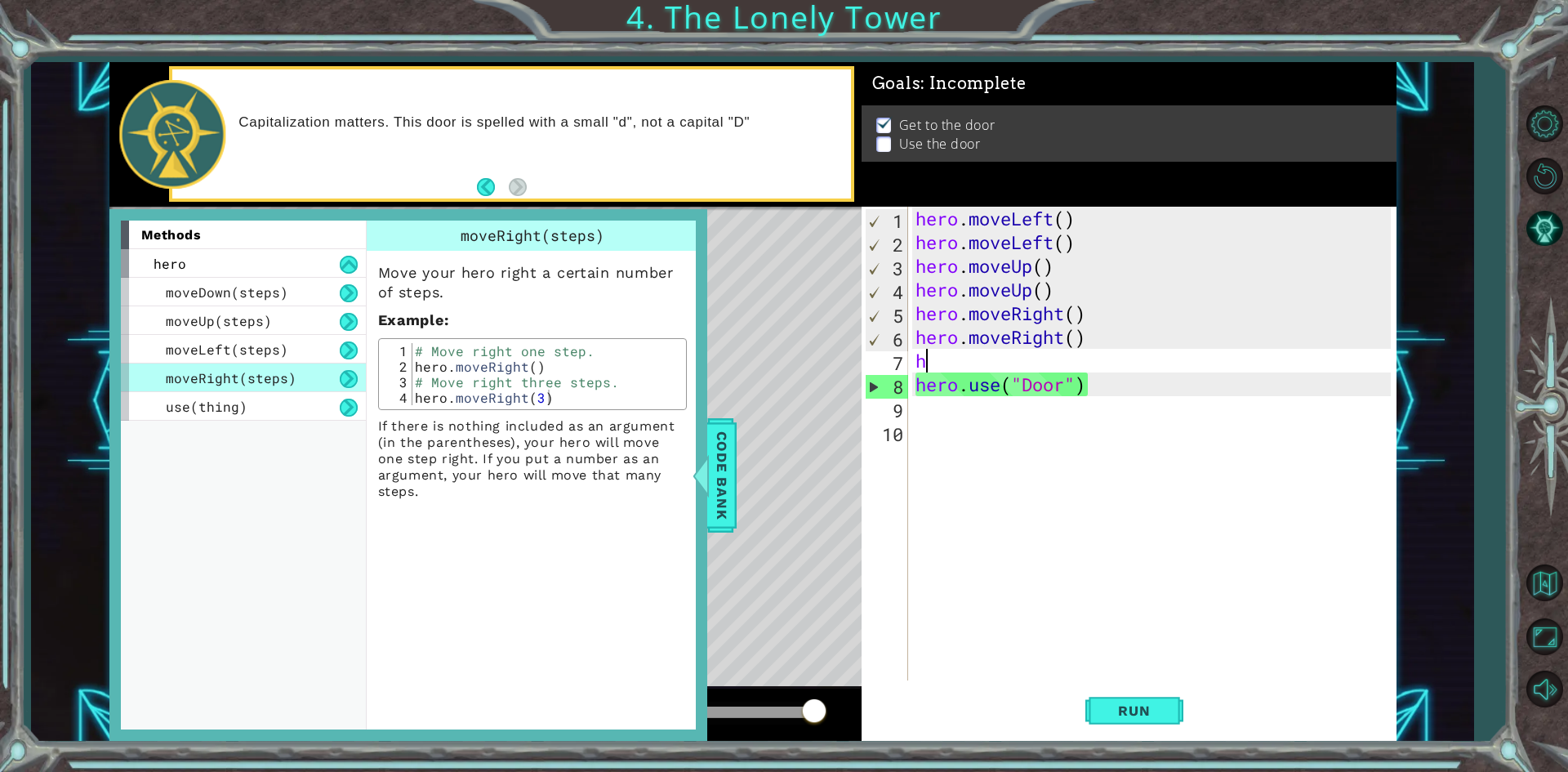
click at [999, 366] on div "hero . moveLeft ( ) hero . moveLeft ( ) hero . moveUp ( ) hero . moveUp ( ) her…" at bounding box center [1155, 467] width 486 height 522
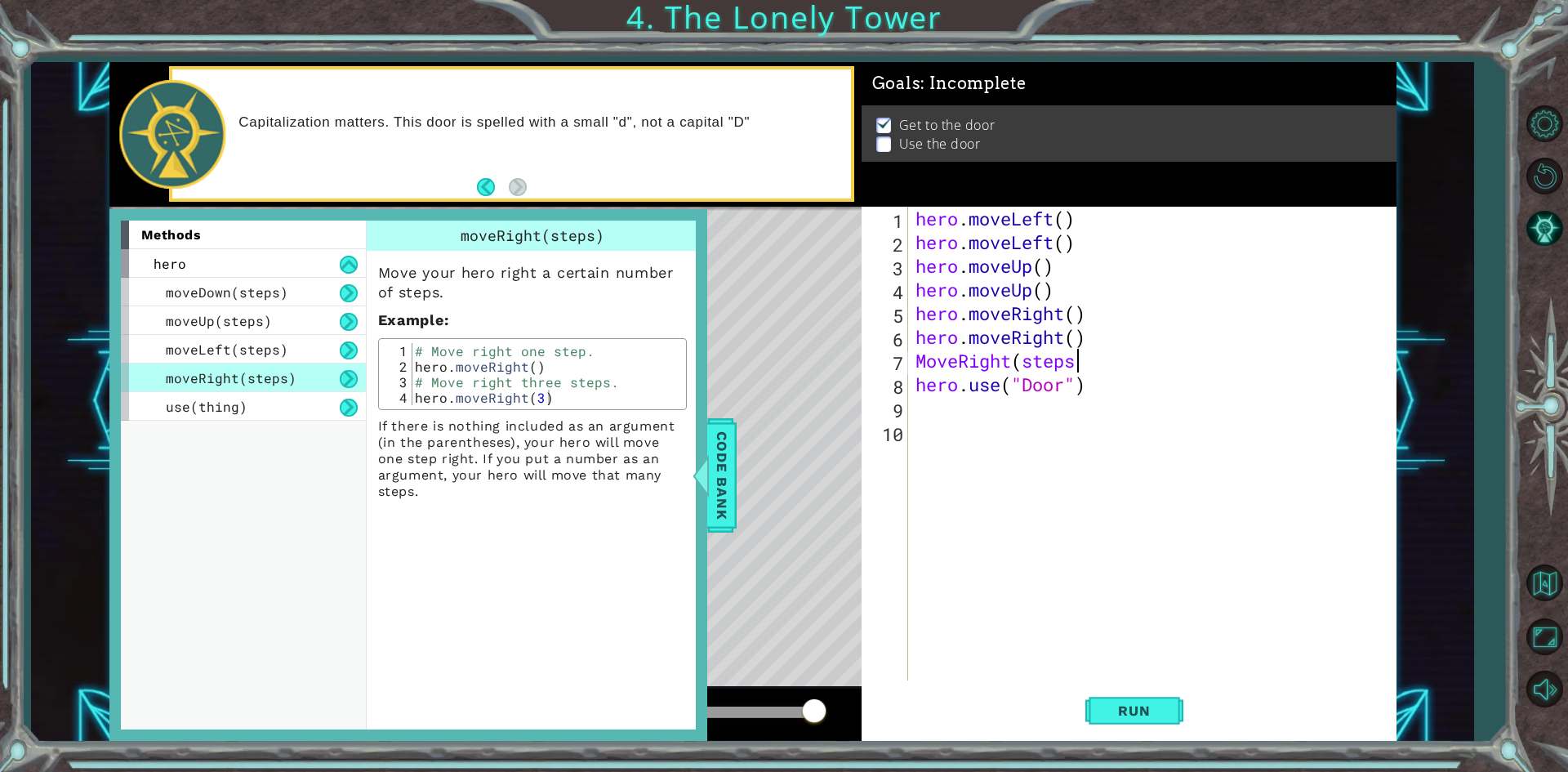
scroll to position [0, 7]
click at [1105, 711] on span "Run" at bounding box center [1133, 711] width 65 height 16
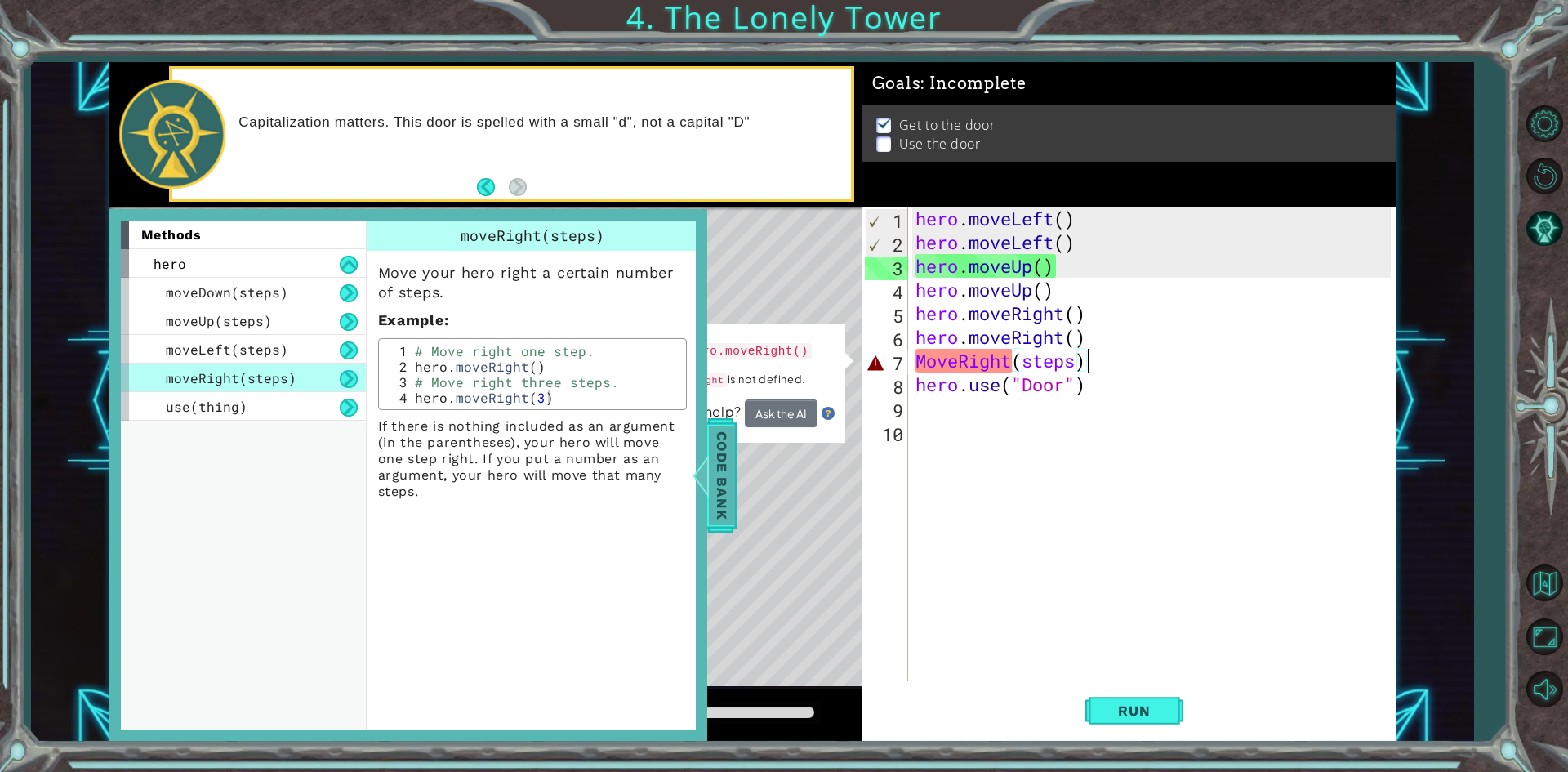
click at [715, 450] on span "Code Bank" at bounding box center [715, 475] width 26 height 100
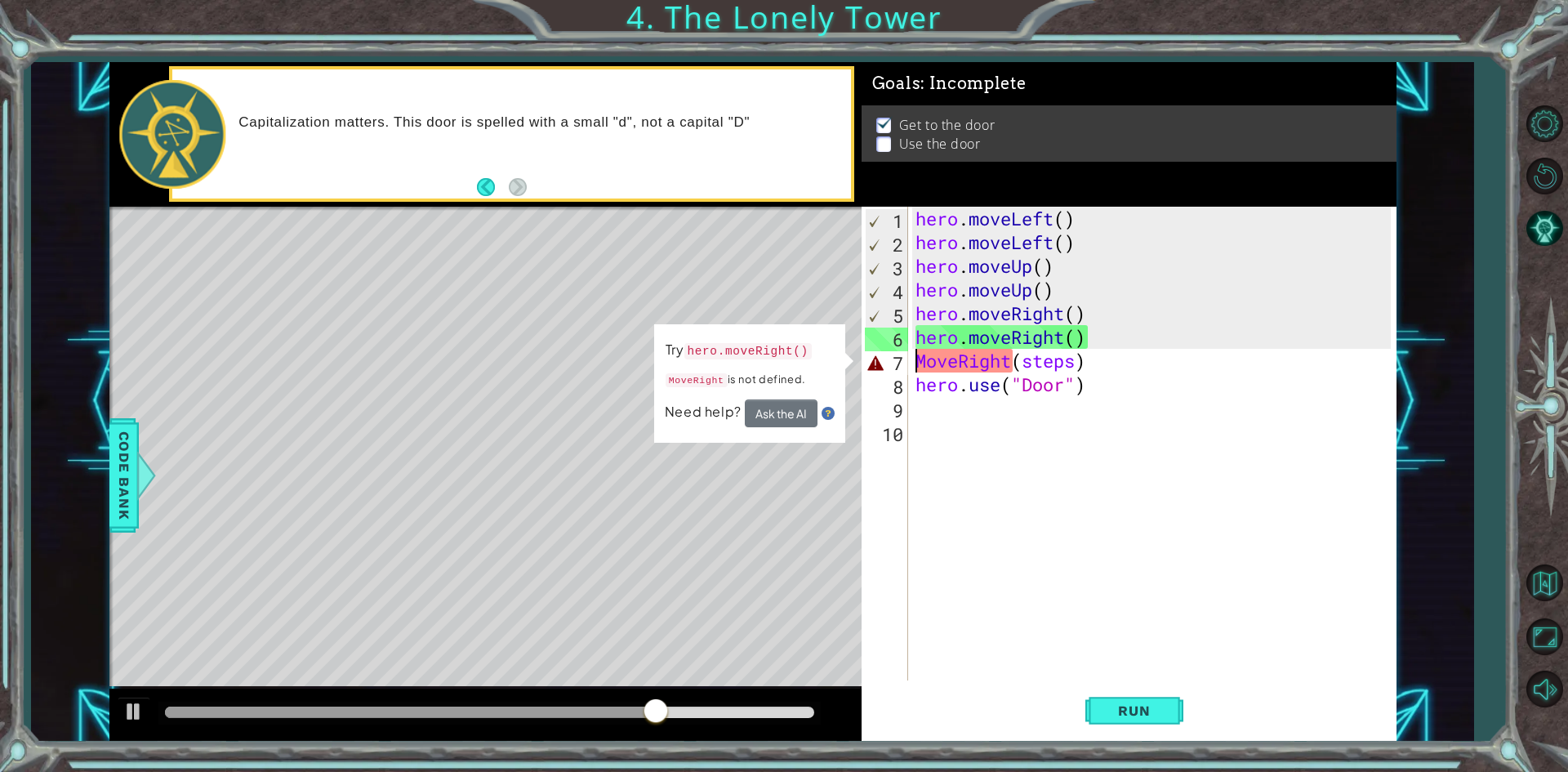
click at [914, 353] on div "hero . moveLeft ( ) hero . moveLeft ( ) hero . moveUp ( ) hero . moveUp ( ) her…" at bounding box center [1155, 467] width 486 height 522
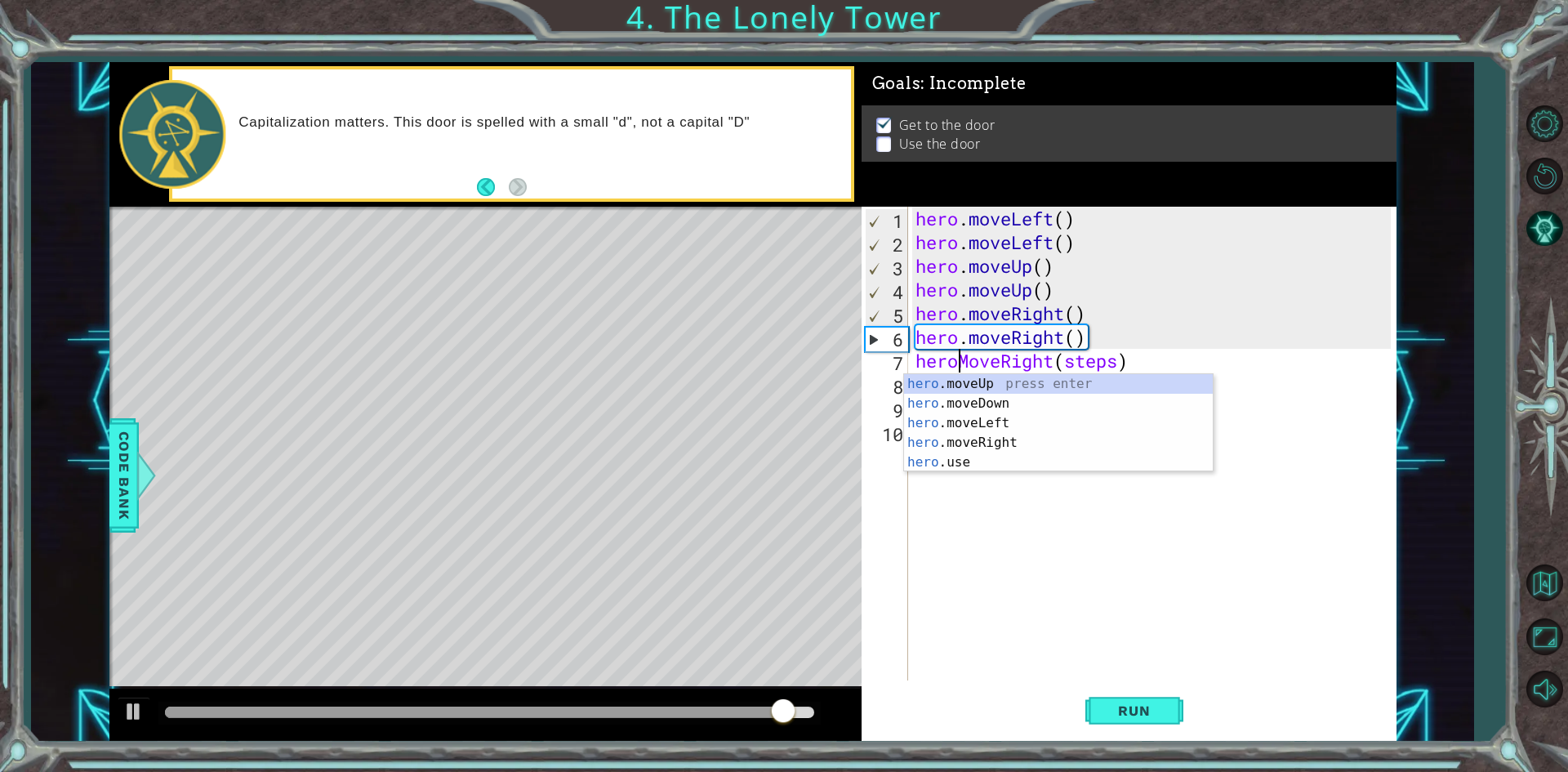
scroll to position [0, 2]
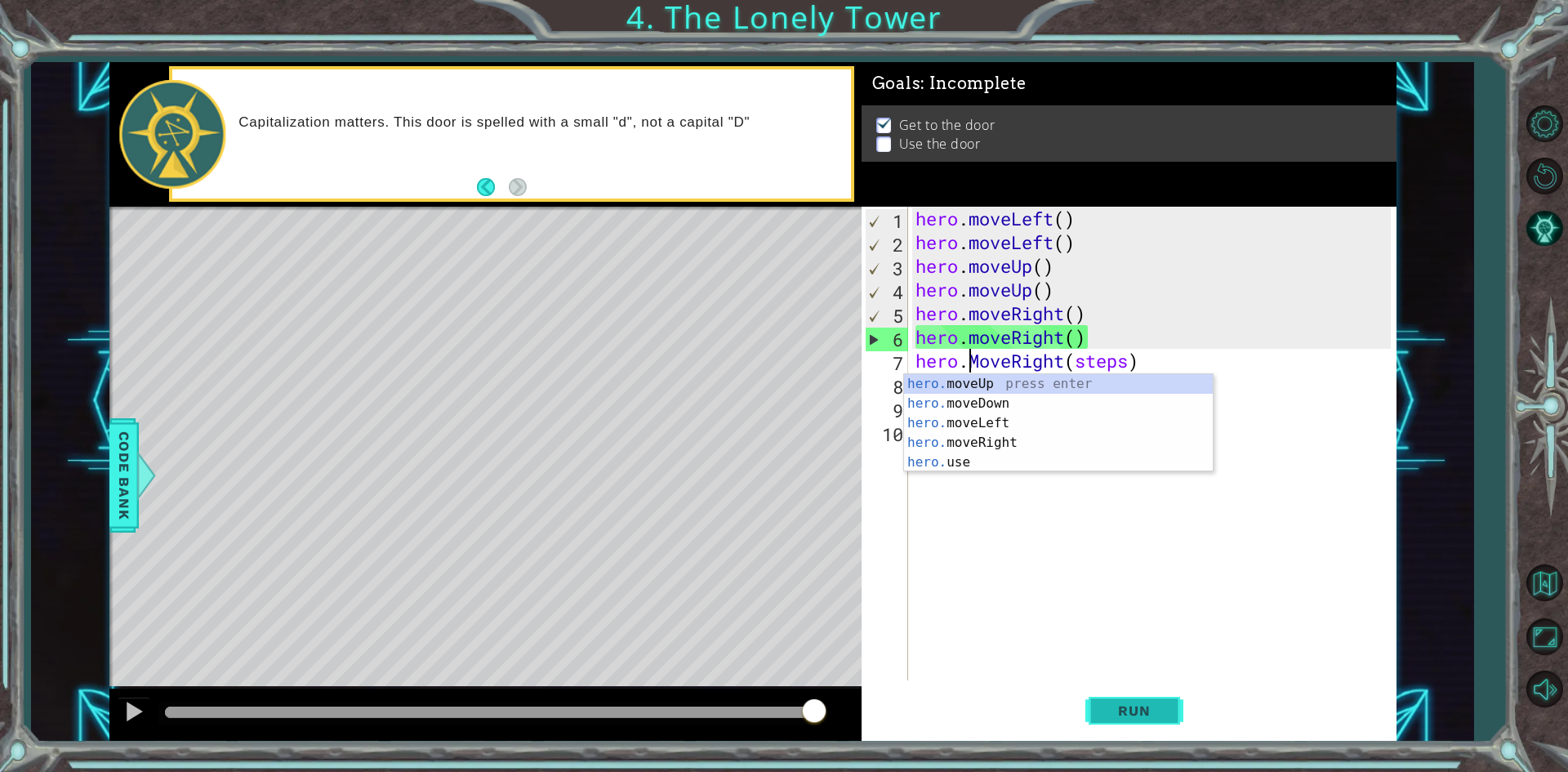
click at [1113, 717] on span "Run" at bounding box center [1133, 711] width 65 height 16
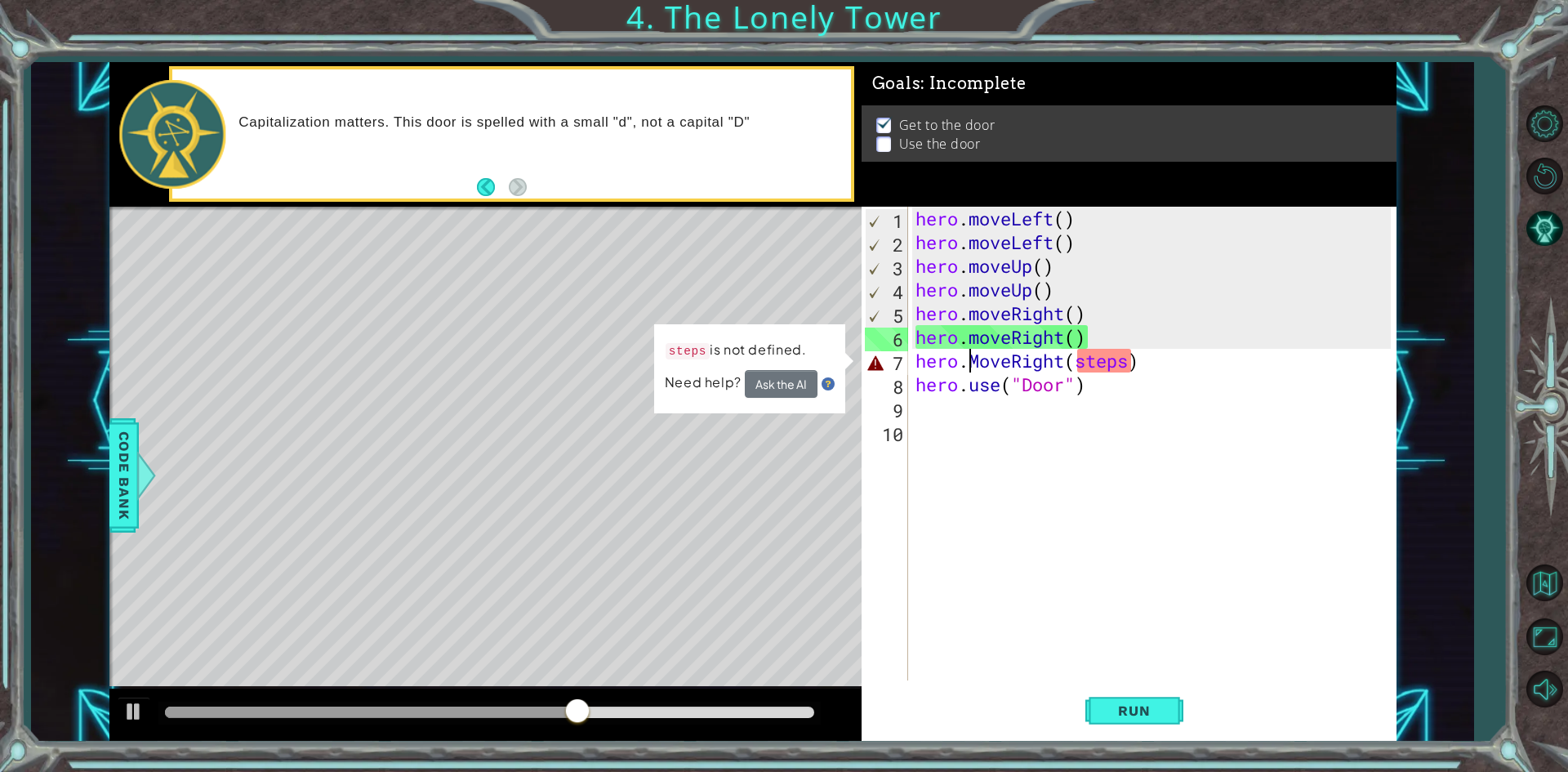
click at [983, 357] on div "hero . moveLeft ( ) hero . moveLeft ( ) hero . moveUp ( ) hero . moveUp ( ) her…" at bounding box center [1155, 467] width 486 height 522
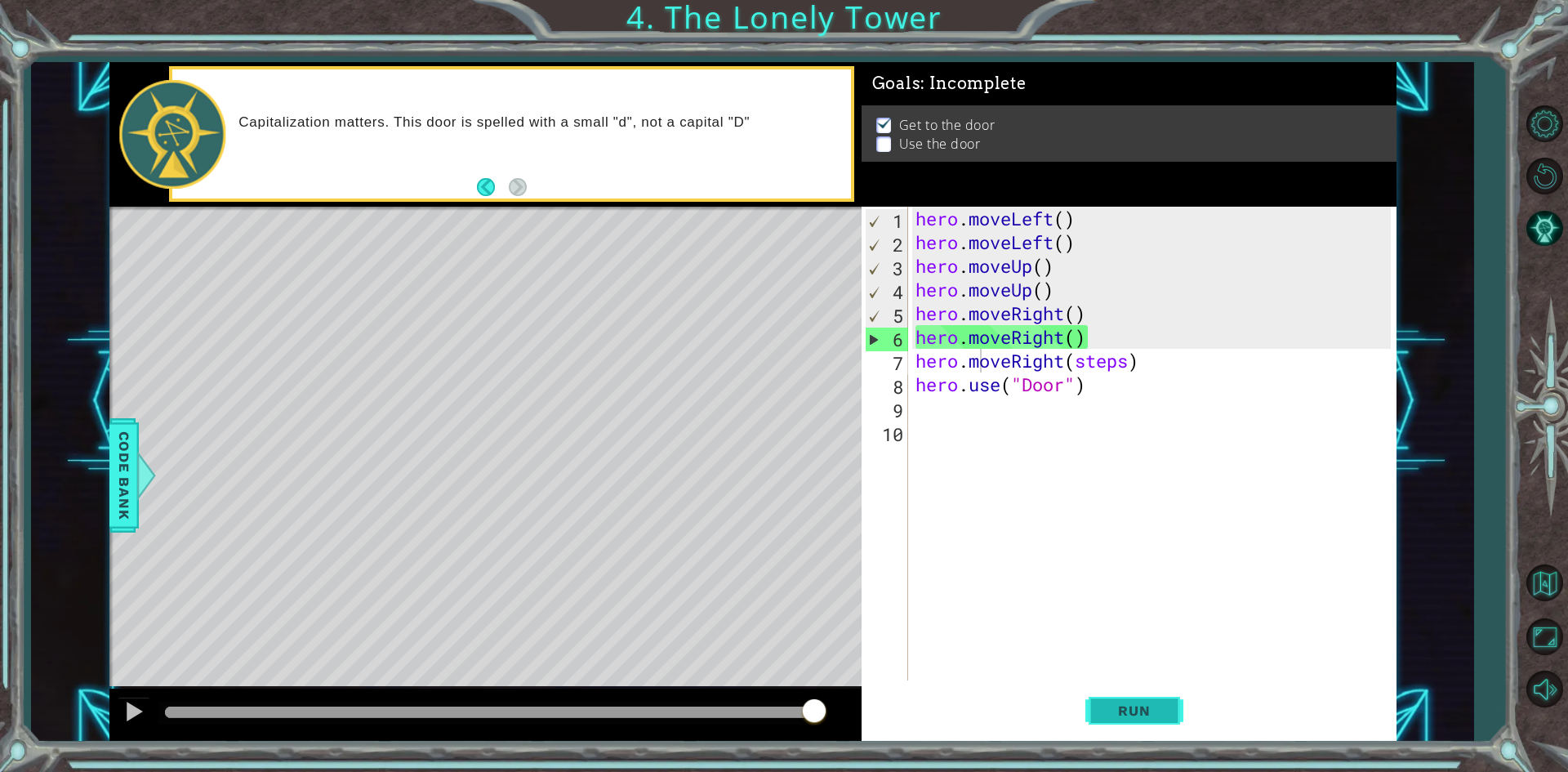
click at [1128, 704] on span "Run" at bounding box center [1133, 711] width 65 height 16
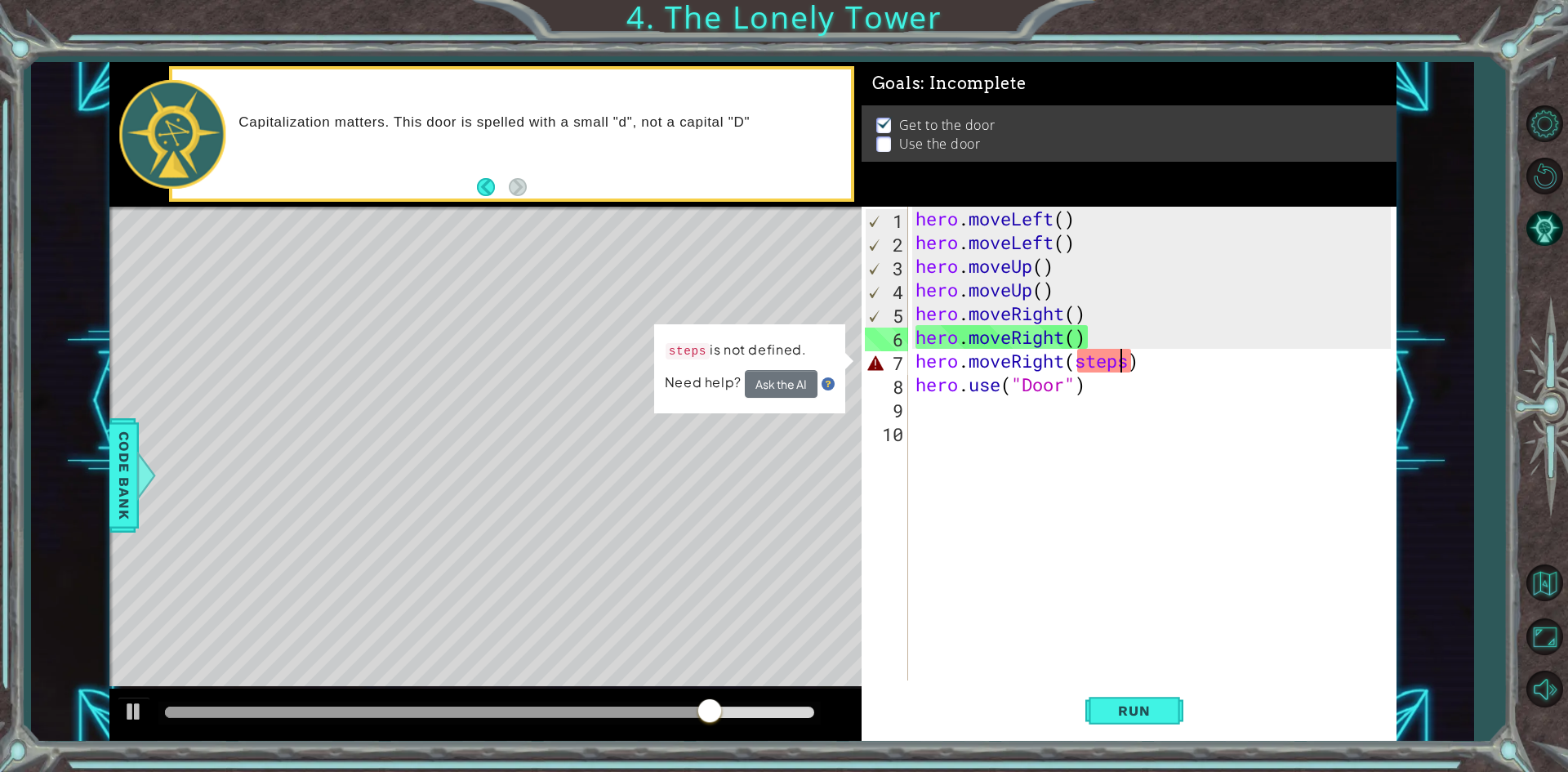
click at [1124, 355] on div "hero . moveLeft ( ) hero . moveLeft ( ) hero . moveUp ( ) hero . moveUp ( ) her…" at bounding box center [1155, 467] width 486 height 522
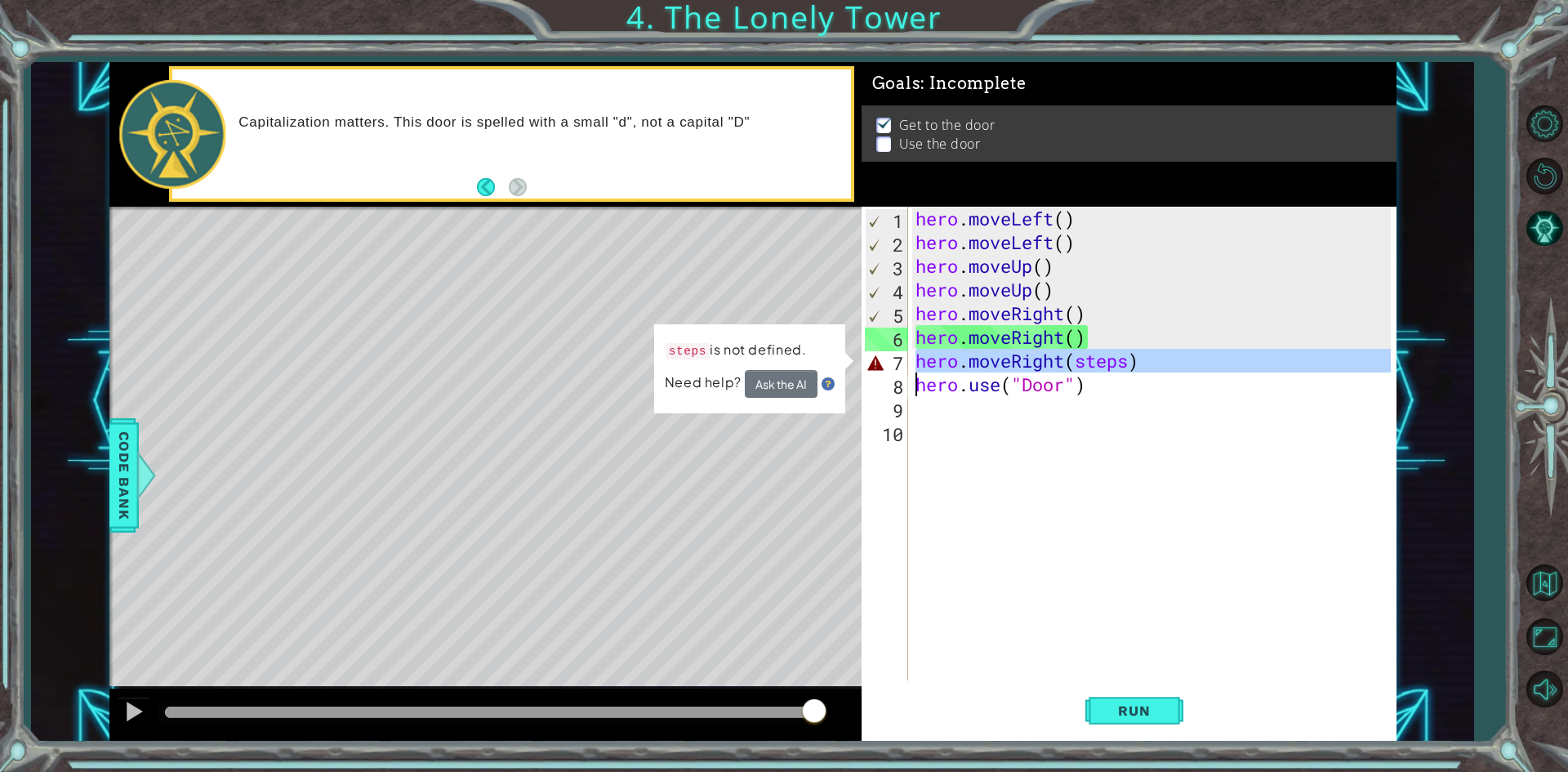
click at [1110, 355] on div "hero . moveLeft ( ) hero . moveLeft ( ) hero . moveUp ( ) hero . moveUp ( ) her…" at bounding box center [1151, 443] width 478 height 474
click at [1110, 355] on div "hero . moveLeft ( ) hero . moveLeft ( ) hero . moveUp ( ) hero . moveUp ( ) her…" at bounding box center [1155, 467] width 486 height 522
click at [1098, 355] on div "hero . moveLeft ( ) hero . moveLeft ( ) hero . moveUp ( ) hero . moveUp ( ) her…" at bounding box center [1151, 443] width 478 height 474
click at [1098, 355] on div "hero . moveLeft ( ) hero . moveLeft ( ) hero . moveUp ( ) hero . moveUp ( ) her…" at bounding box center [1155, 467] width 486 height 522
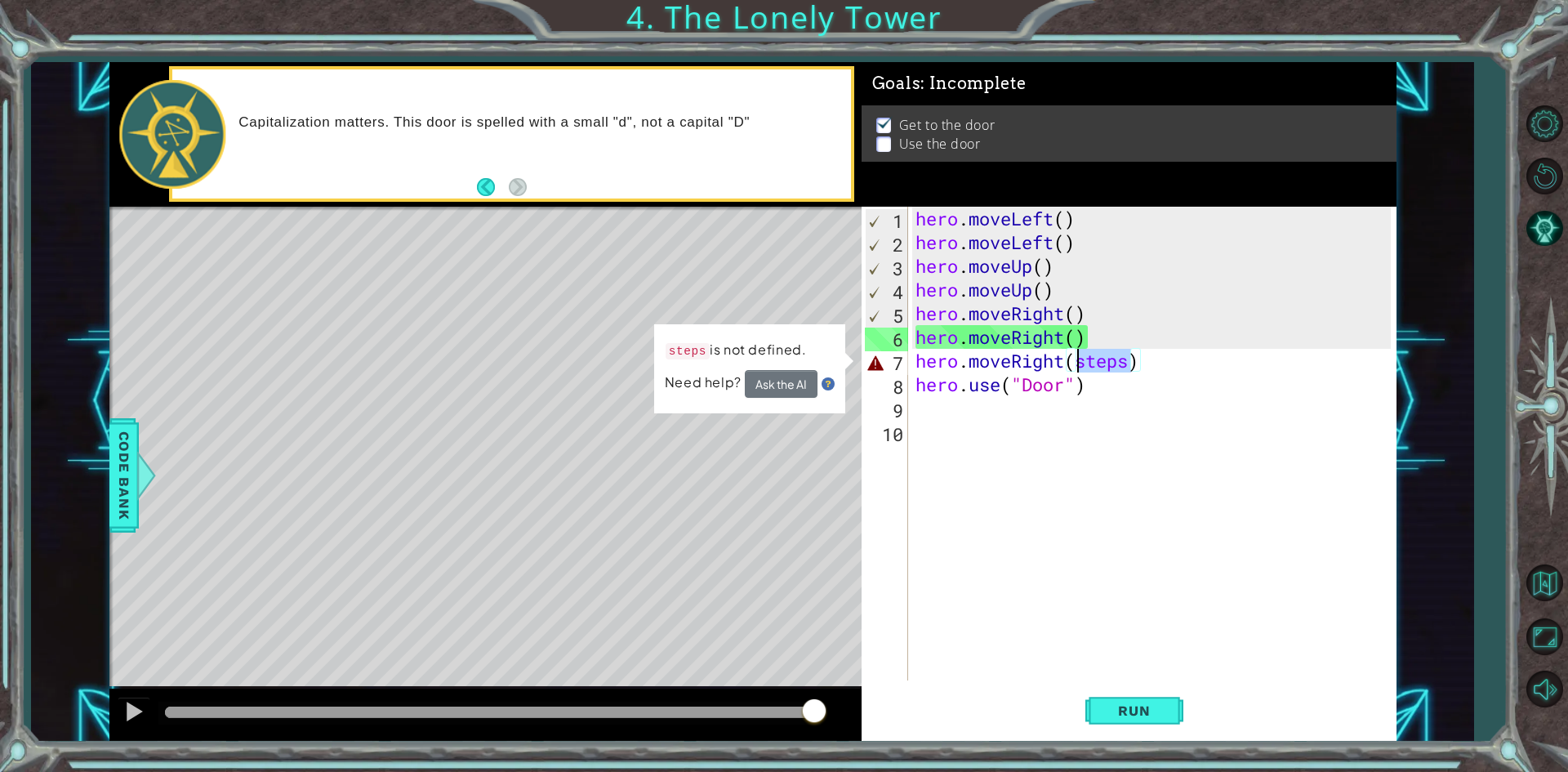
click at [1098, 355] on div "hero . moveLeft ( ) hero . moveLeft ( ) hero . moveUp ( ) hero . moveUp ( ) her…" at bounding box center [1155, 467] width 486 height 522
click at [1098, 355] on div "hero . moveLeft ( ) hero . moveLeft ( ) hero . moveUp ( ) hero . moveUp ( ) her…" at bounding box center [1151, 443] width 478 height 474
click at [1100, 355] on div "hero . moveLeft ( ) hero . moveLeft ( ) hero . moveUp ( ) hero . moveUp ( ) her…" at bounding box center [1155, 467] width 486 height 522
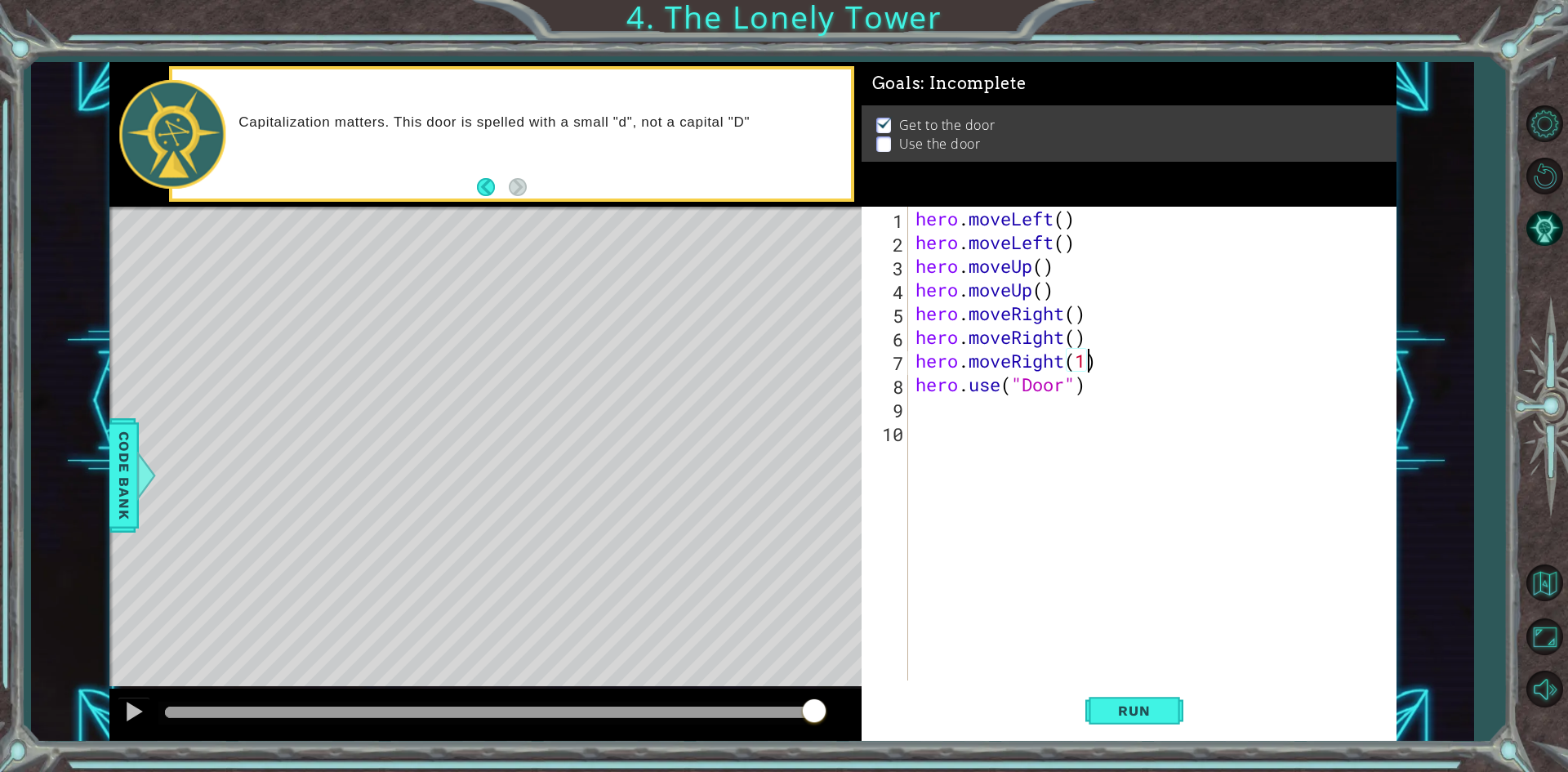
scroll to position [0, 7]
click at [1183, 713] on div "Run" at bounding box center [1133, 711] width 535 height 53
click at [1163, 707] on span "Run" at bounding box center [1133, 711] width 65 height 16
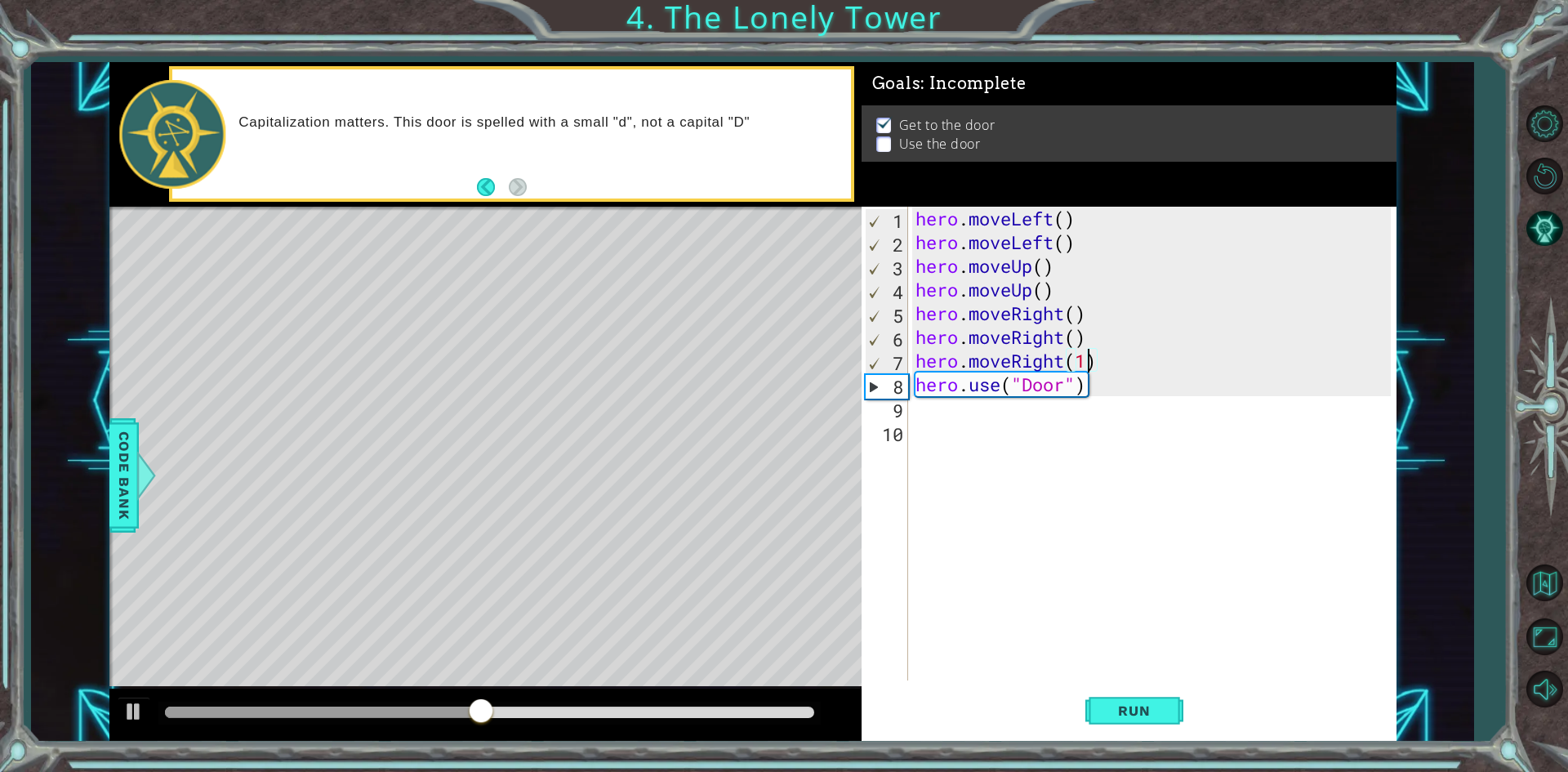
click at [1082, 364] on div "hero . moveLeft ( ) hero . moveLeft ( ) hero . moveUp ( ) hero . moveUp ( ) her…" at bounding box center [1155, 467] width 486 height 522
click at [1129, 723] on button "Run" at bounding box center [1134, 711] width 98 height 53
click at [1089, 355] on div "hero . moveLeft ( ) hero . moveLeft ( ) hero . moveUp ( ) hero . moveUp ( ) her…" at bounding box center [1155, 467] width 486 height 522
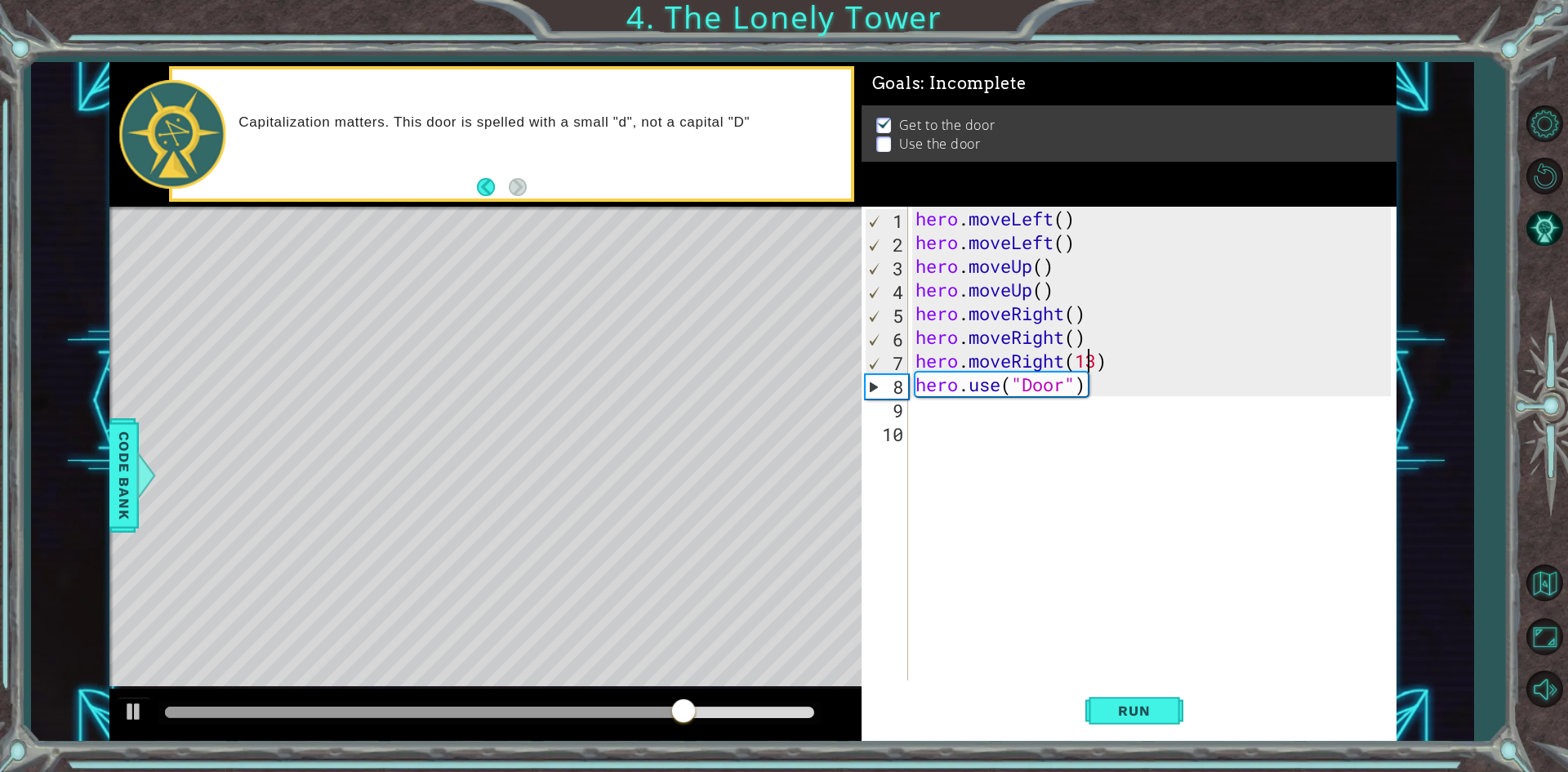
click at [1089, 355] on div "hero . moveLeft ( ) hero . moveLeft ( ) hero . moveUp ( ) hero . moveUp ( ) her…" at bounding box center [1155, 467] width 486 height 522
click at [481, 186] on button "Back" at bounding box center [492, 188] width 32 height 18
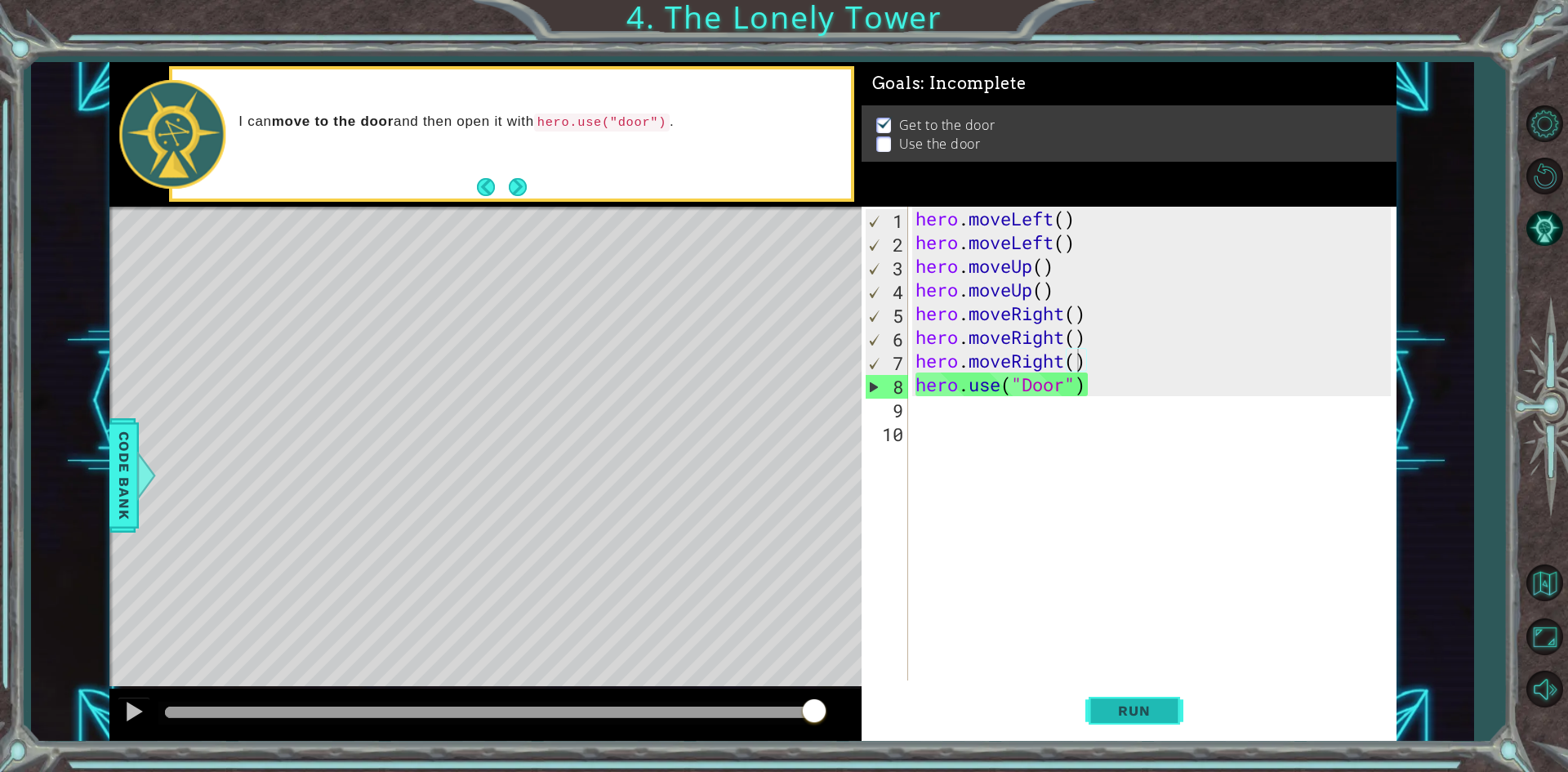
click at [1154, 709] on span "Run" at bounding box center [1133, 711] width 65 height 16
click at [1059, 359] on div "hero . moveLeft ( ) hero . moveLeft ( ) hero . moveUp ( ) hero . moveUp ( ) her…" at bounding box center [1155, 467] width 486 height 522
click at [1061, 359] on div "hero . moveLeft ( ) hero . moveLeft ( ) hero . moveUp ( ) hero . moveUp ( ) her…" at bounding box center [1155, 467] width 486 height 522
click at [1067, 357] on div "hero . moveLeft ( ) hero . moveLeft ( ) hero . moveUp ( ) hero . moveUp ( ) her…" at bounding box center [1155, 467] width 486 height 522
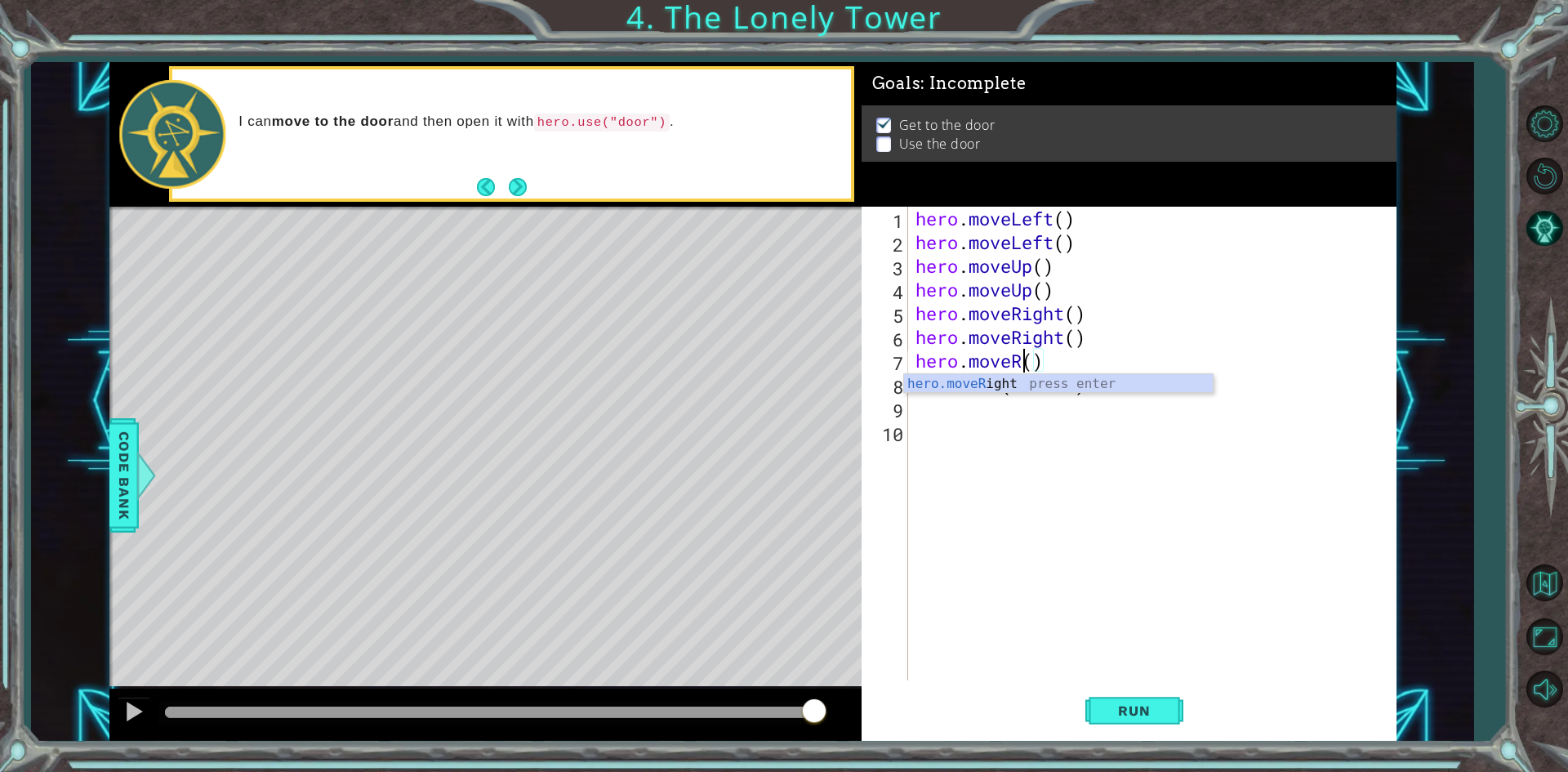
scroll to position [0, 5]
click at [1152, 709] on span "Run" at bounding box center [1133, 711] width 65 height 16
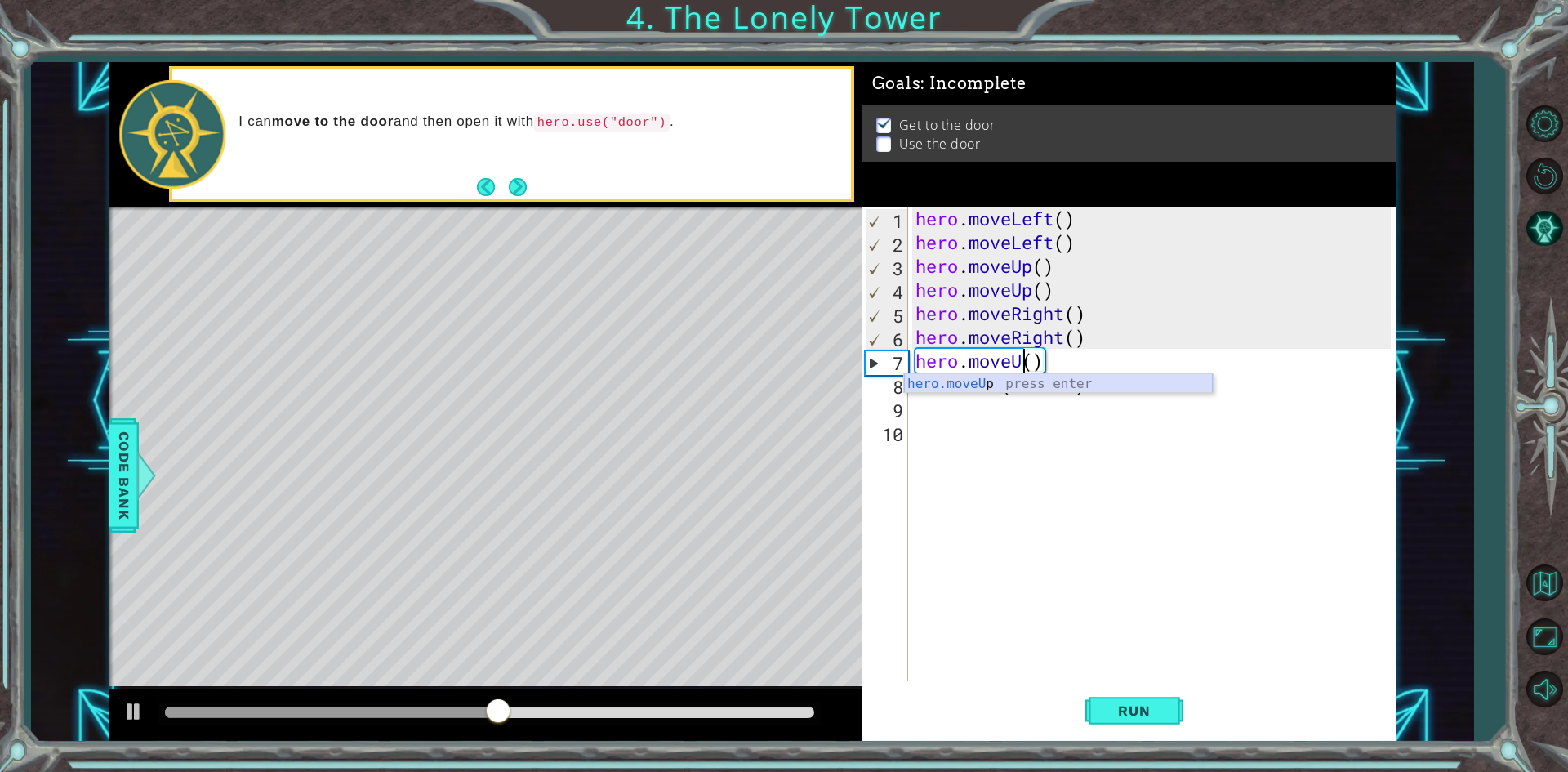
click at [1044, 388] on div "hero.moveU p press enter" at bounding box center [1059, 403] width 309 height 59
type textarea "hero.moveUp"
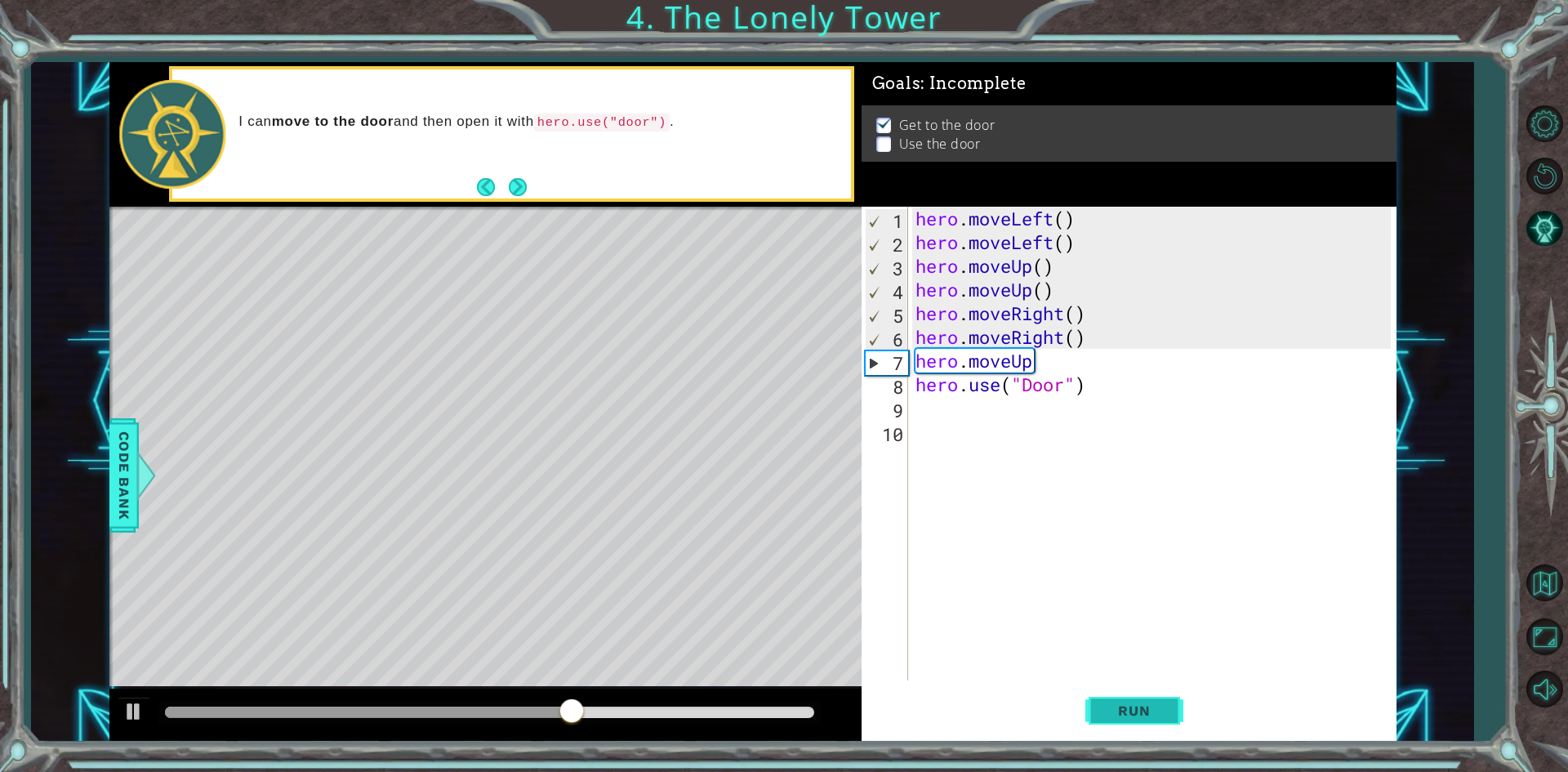
click at [1159, 696] on button "Run" at bounding box center [1134, 711] width 98 height 53
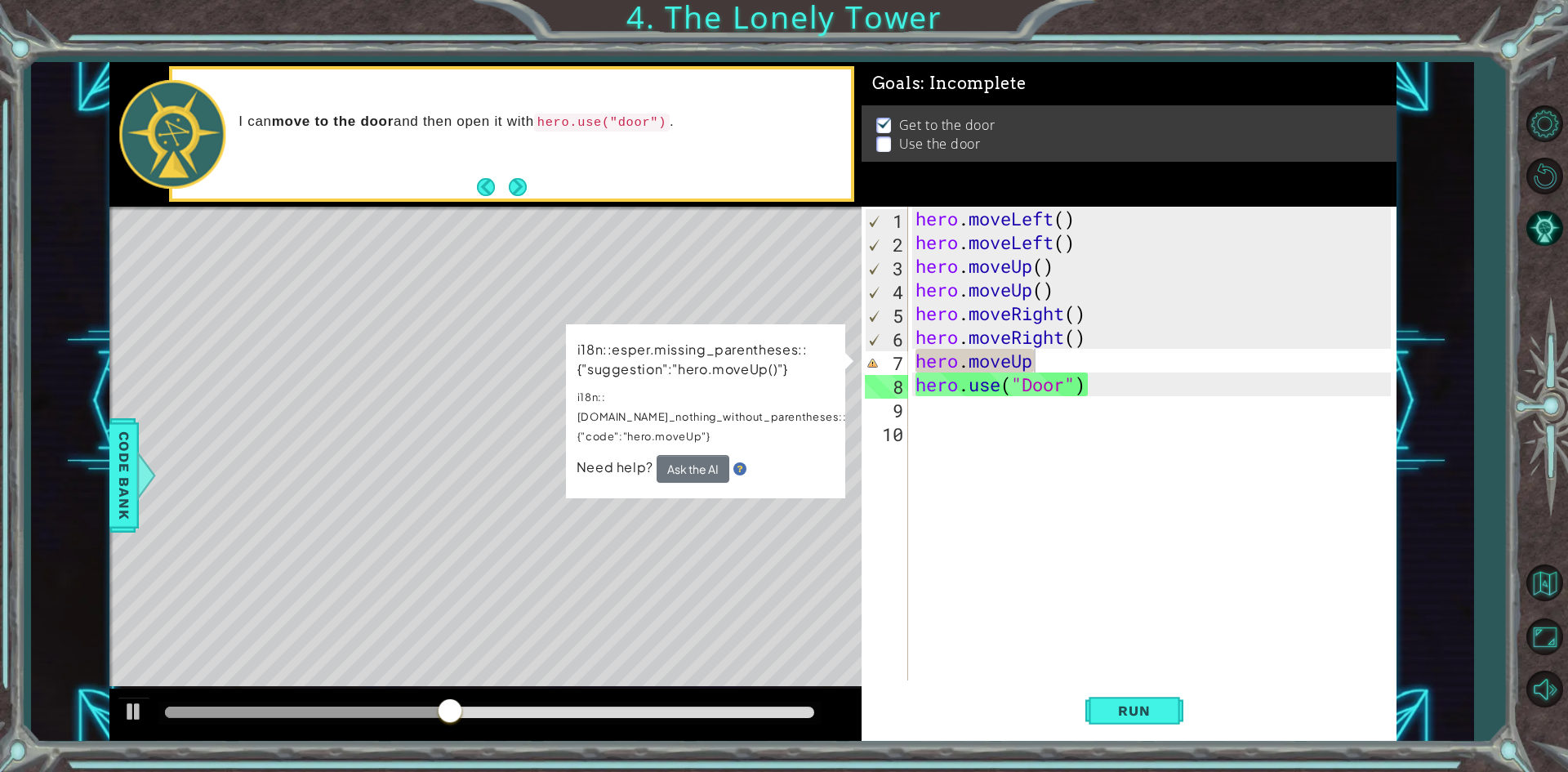
click at [737, 463] on img at bounding box center [740, 469] width 13 height 13
click at [933, 550] on div "hero . moveLeft ( ) hero . moveLeft ( ) hero . moveUp ( ) hero . moveUp ( ) her…" at bounding box center [1155, 467] width 486 height 522
drag, startPoint x: 946, startPoint y: 571, endPoint x: 959, endPoint y: 603, distance: 34.5
click at [949, 574] on div "hero . moveLeft ( ) hero . moveLeft ( ) hero . moveUp ( ) hero . moveUp ( ) her…" at bounding box center [1155, 467] width 486 height 522
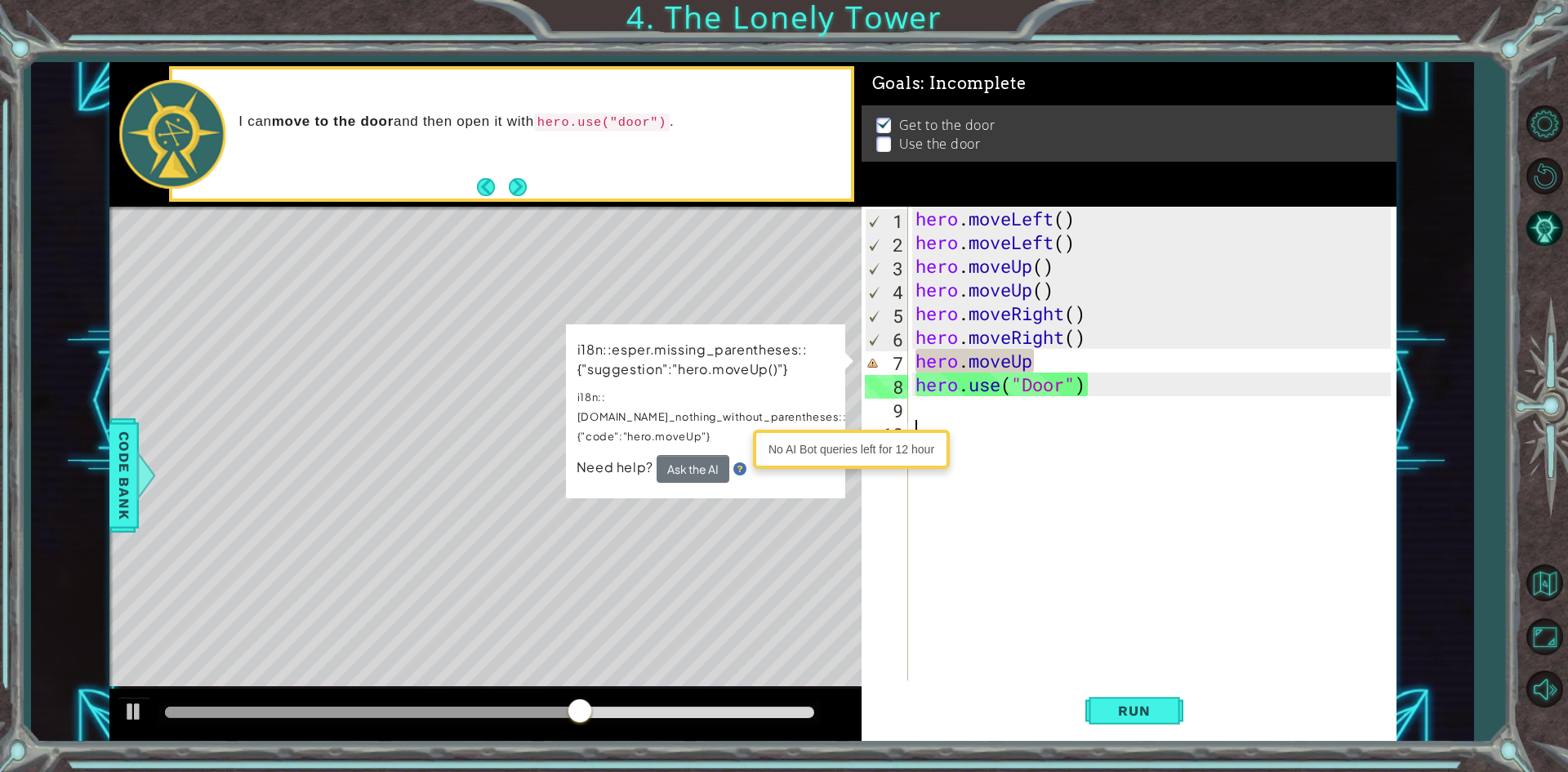
click at [1049, 522] on div "hero . moveLeft ( ) hero . moveLeft ( ) hero . moveUp ( ) hero . moveUp ( ) her…" at bounding box center [1155, 467] width 486 height 522
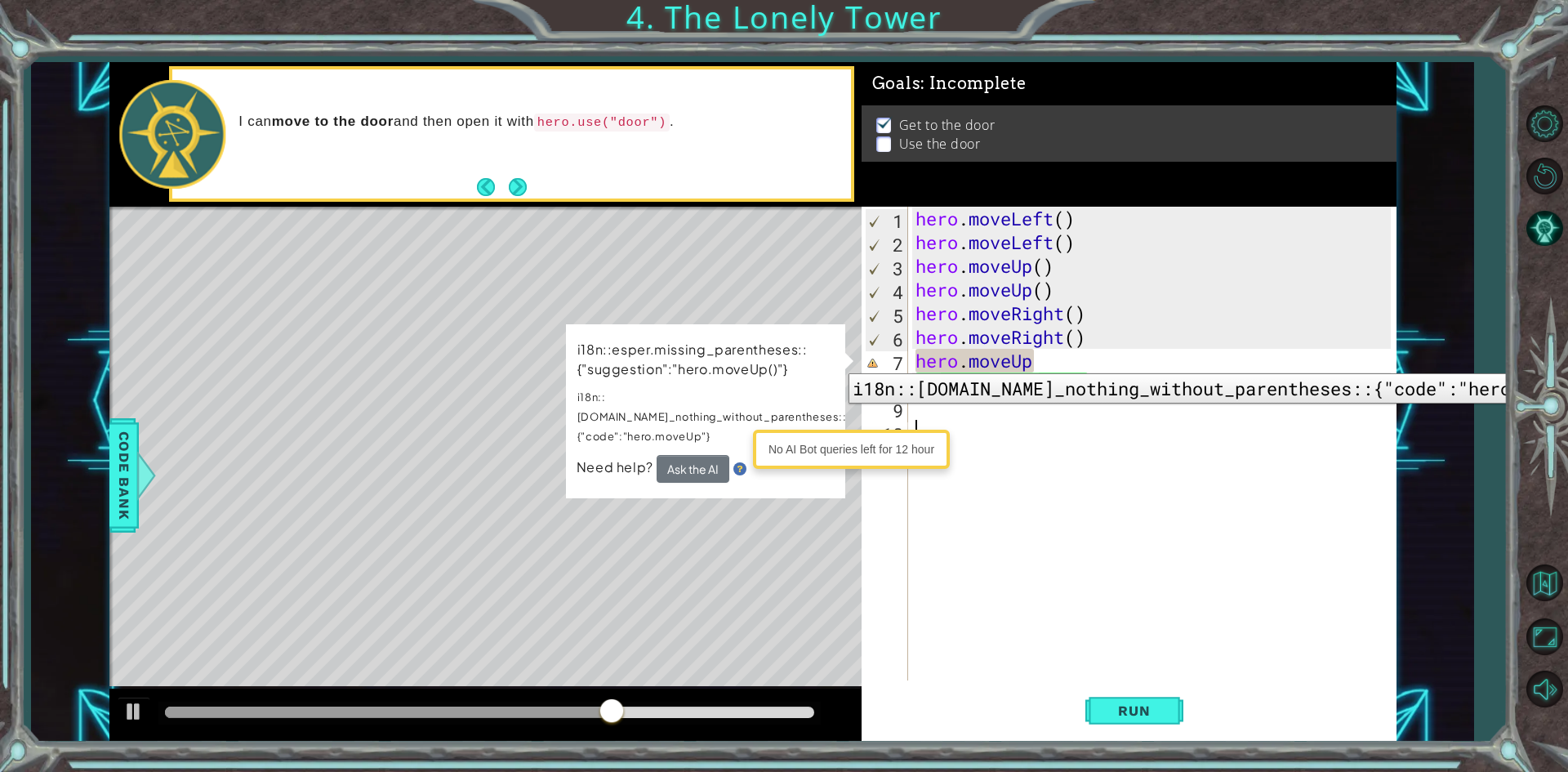
click at [873, 361] on div "7" at bounding box center [886, 363] width 43 height 24
type textarea "hero.moveUp"
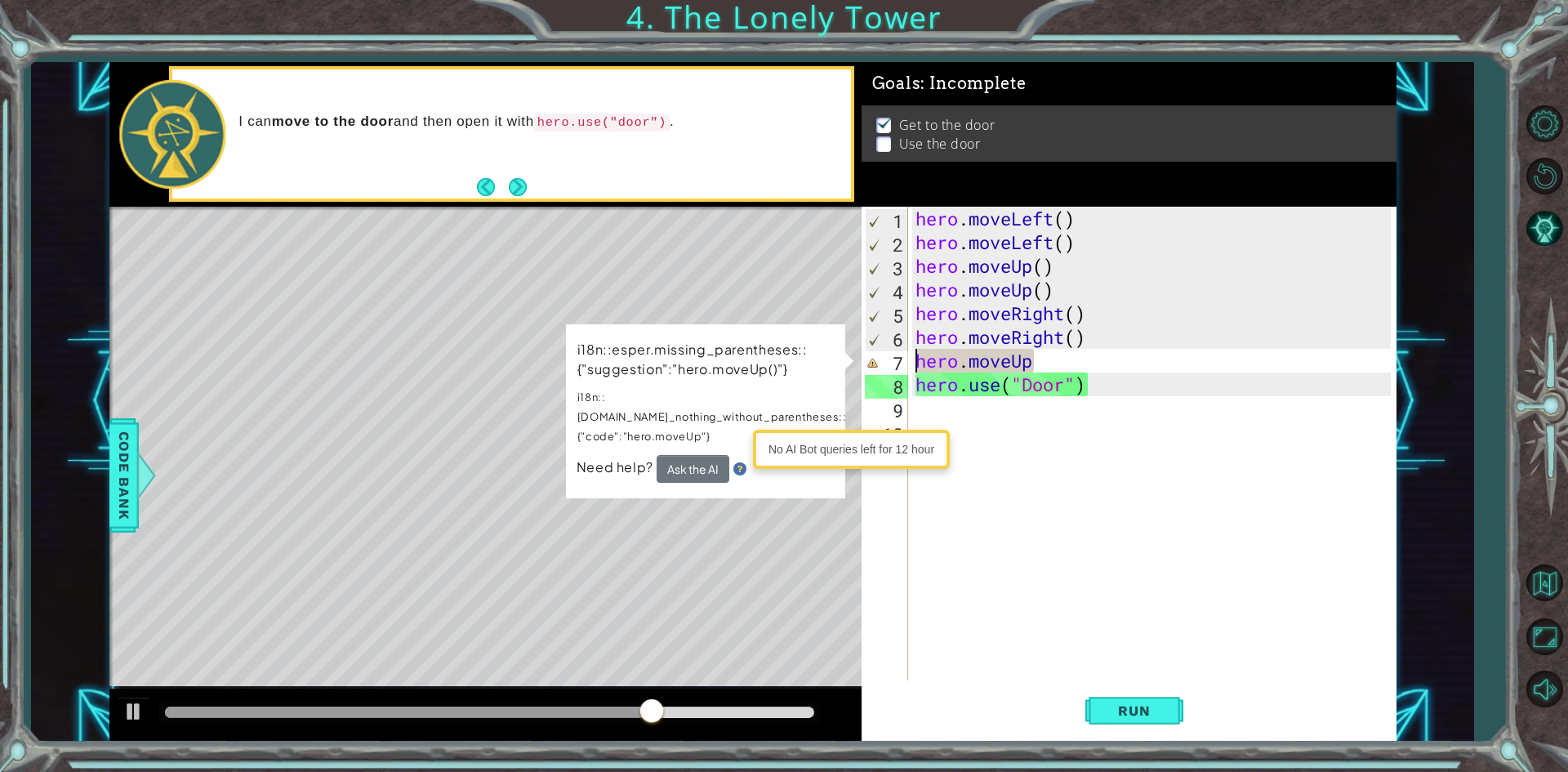
click at [901, 418] on div "9" at bounding box center [886, 411] width 43 height 24
click at [1027, 360] on div "hero . moveLeft ( ) hero . moveLeft ( ) hero . moveUp ( ) hero . moveUp ( ) her…" at bounding box center [1155, 467] width 486 height 522
click at [1054, 360] on div "hero . moveLeft ( ) hero . moveLeft ( ) hero . moveUp ( ) hero . moveUp ( ) her…" at bounding box center [1155, 467] width 486 height 522
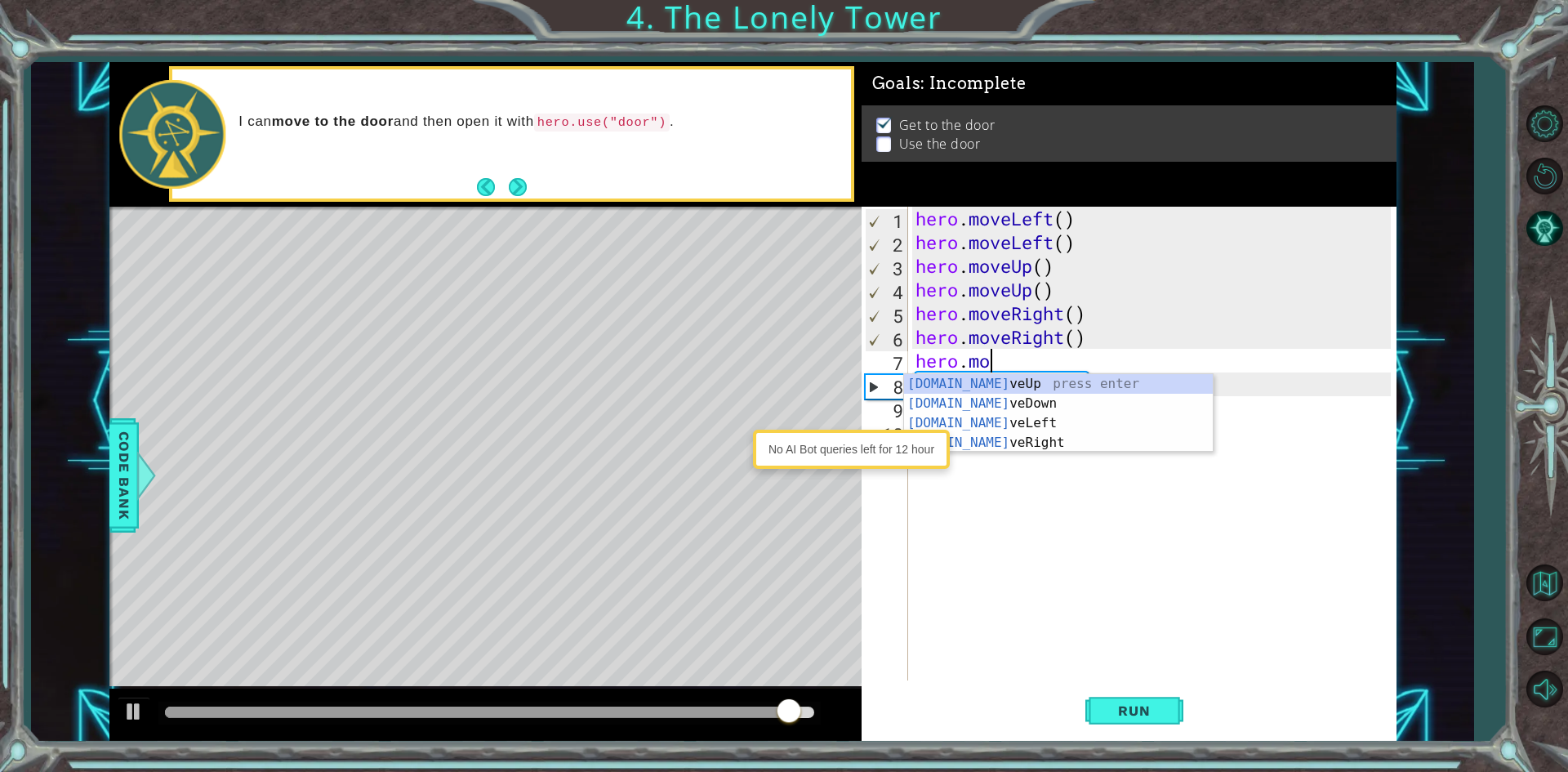
type textarea "hero.m"
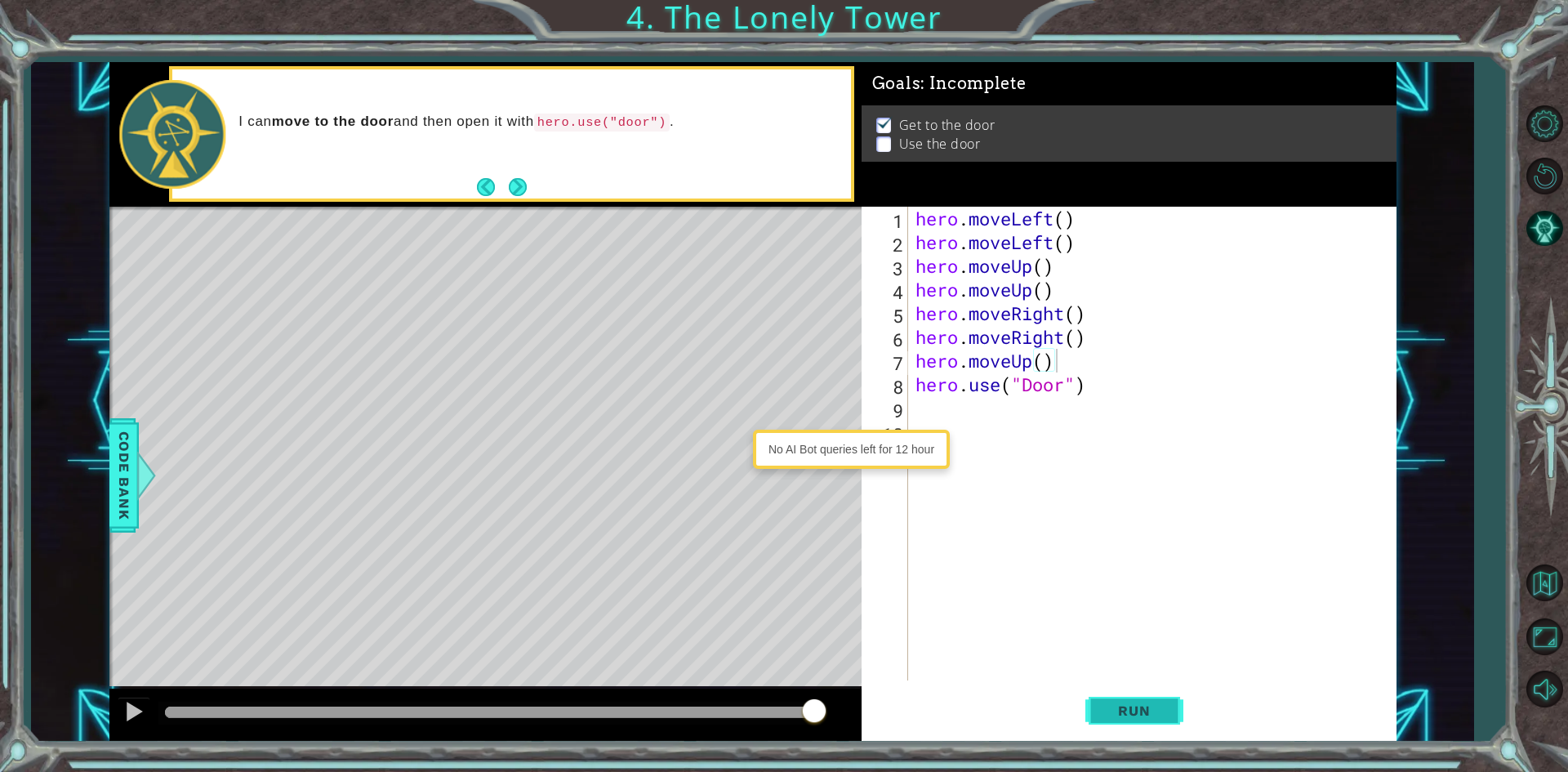
click at [1149, 708] on span "Run" at bounding box center [1133, 711] width 65 height 16
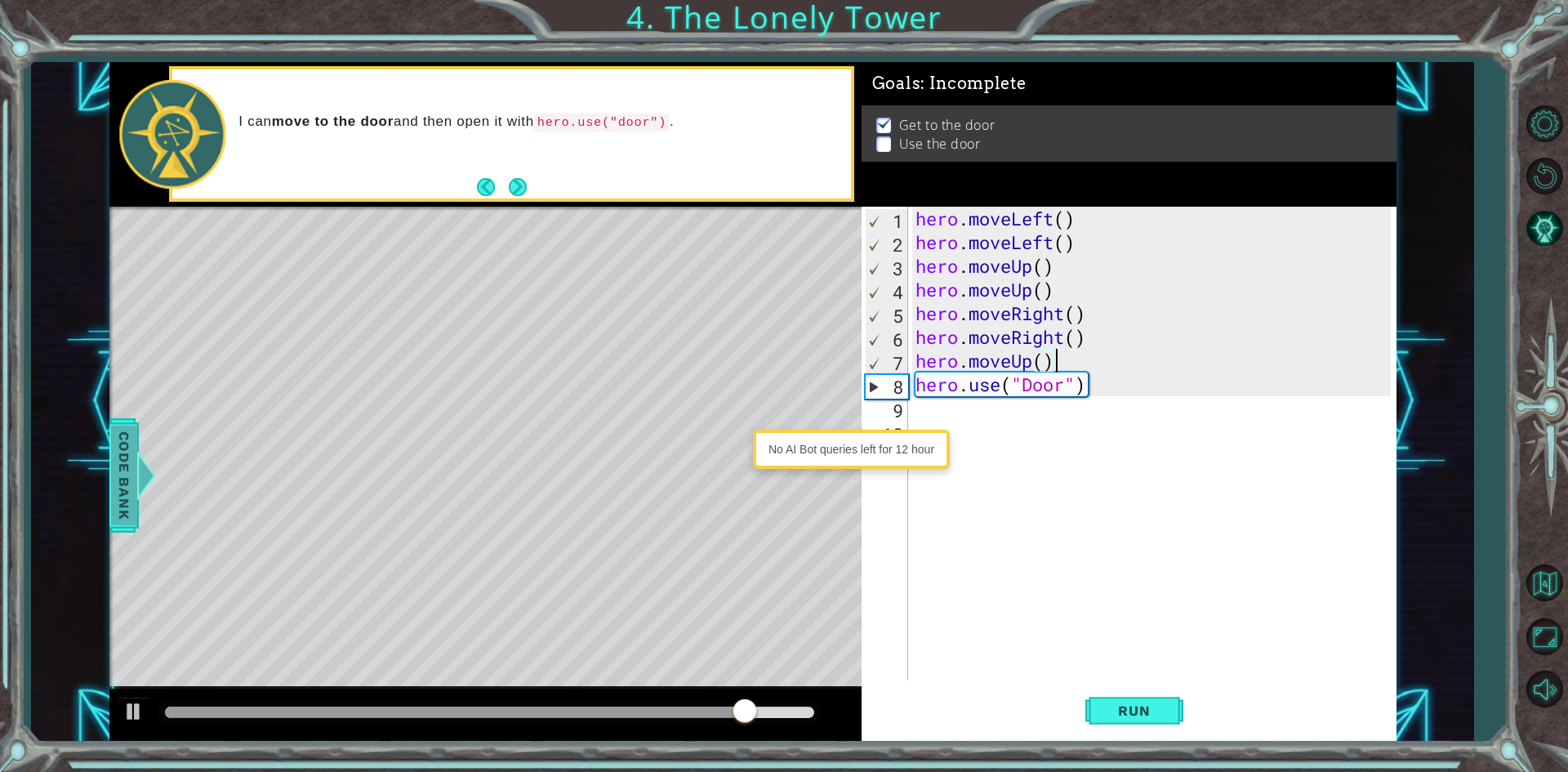
click at [132, 466] on span "Code Bank" at bounding box center [120, 475] width 26 height 100
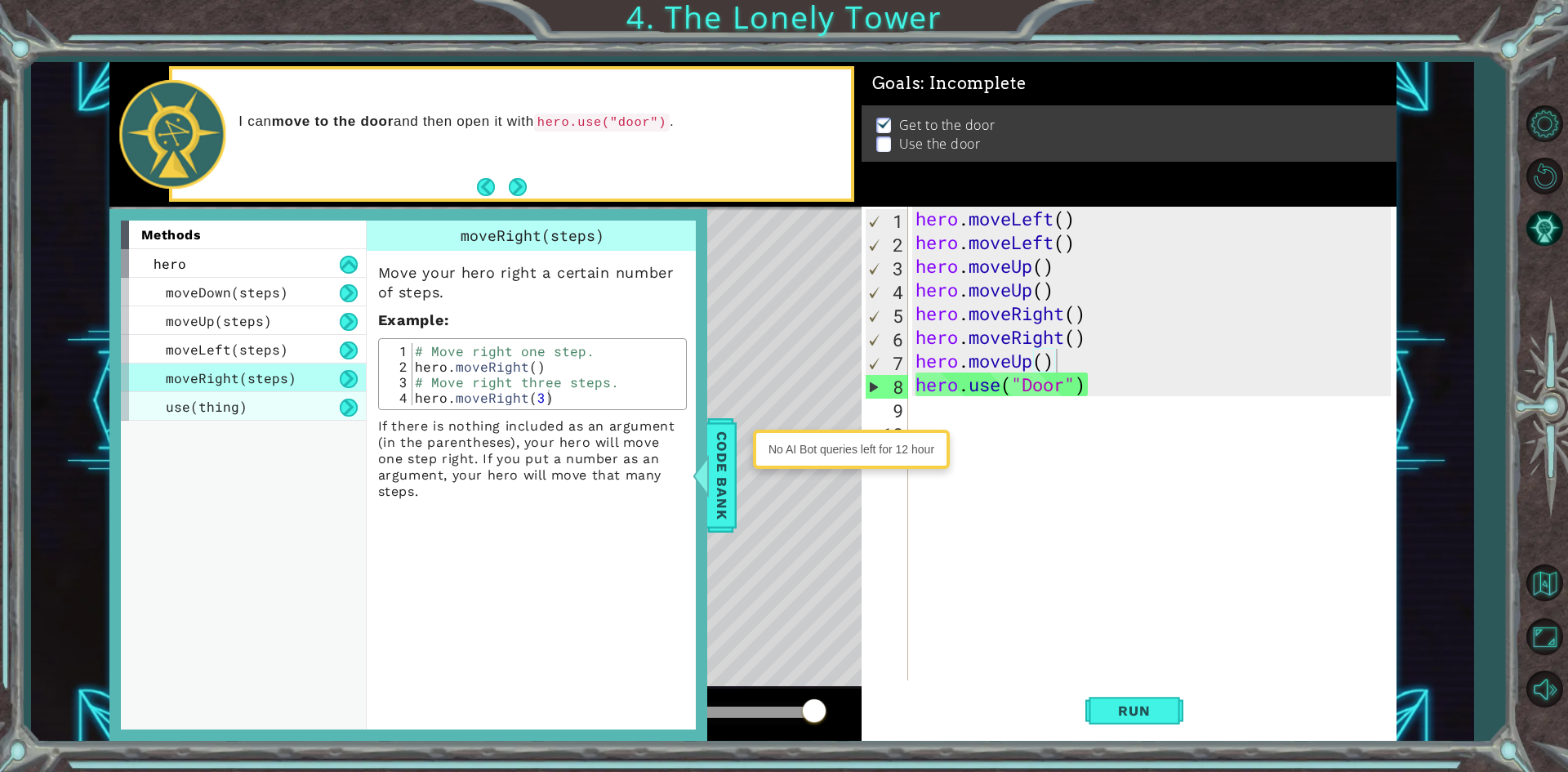
click at [203, 397] on div "use(thing)" at bounding box center [243, 406] width 245 height 29
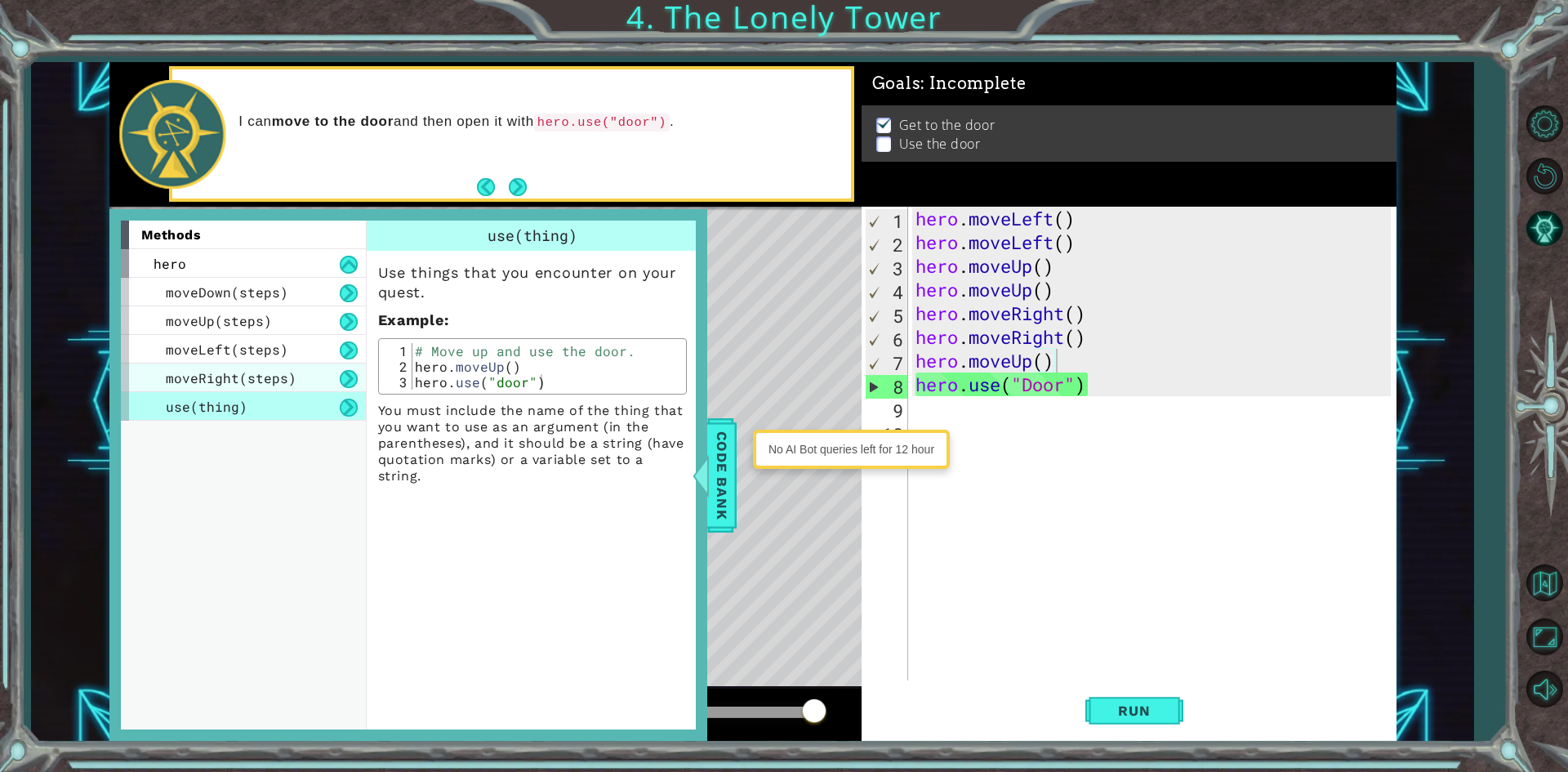
click at [201, 369] on span "moveRight(steps)" at bounding box center [230, 377] width 131 height 17
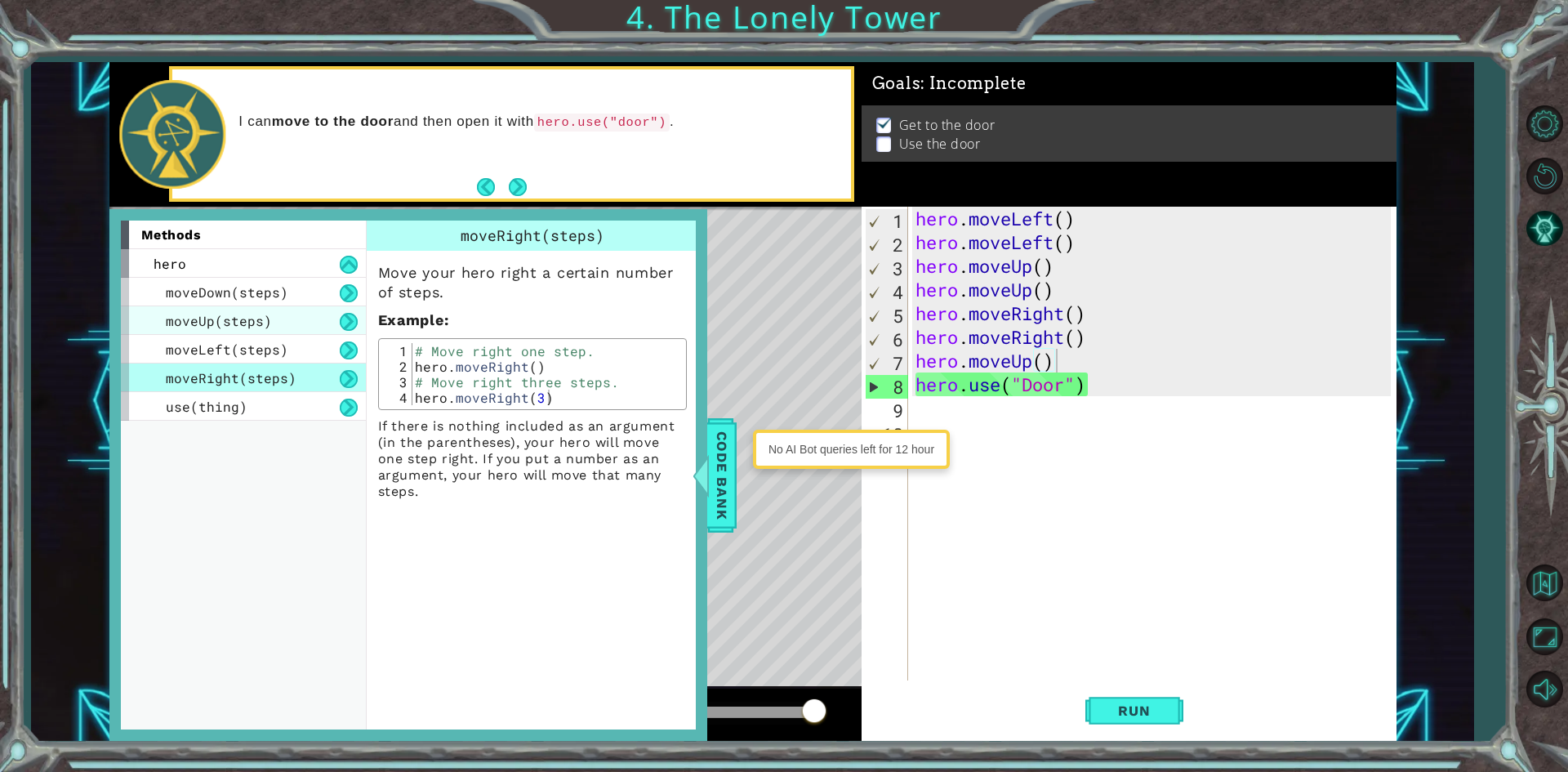
click at [201, 326] on span "moveUp(steps)" at bounding box center [218, 320] width 107 height 17
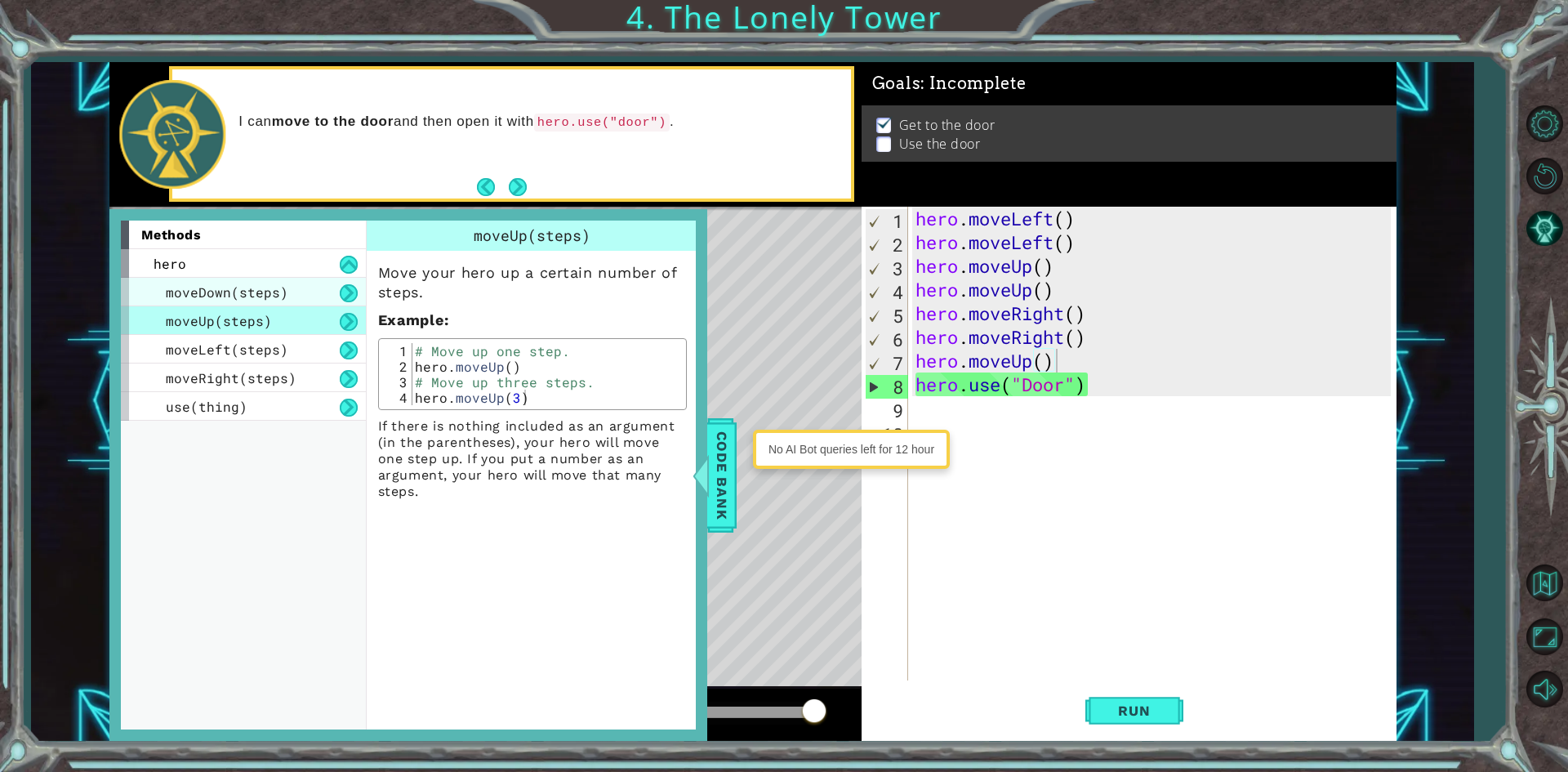
click at [216, 300] on span "moveDown(steps)" at bounding box center [226, 291] width 123 height 17
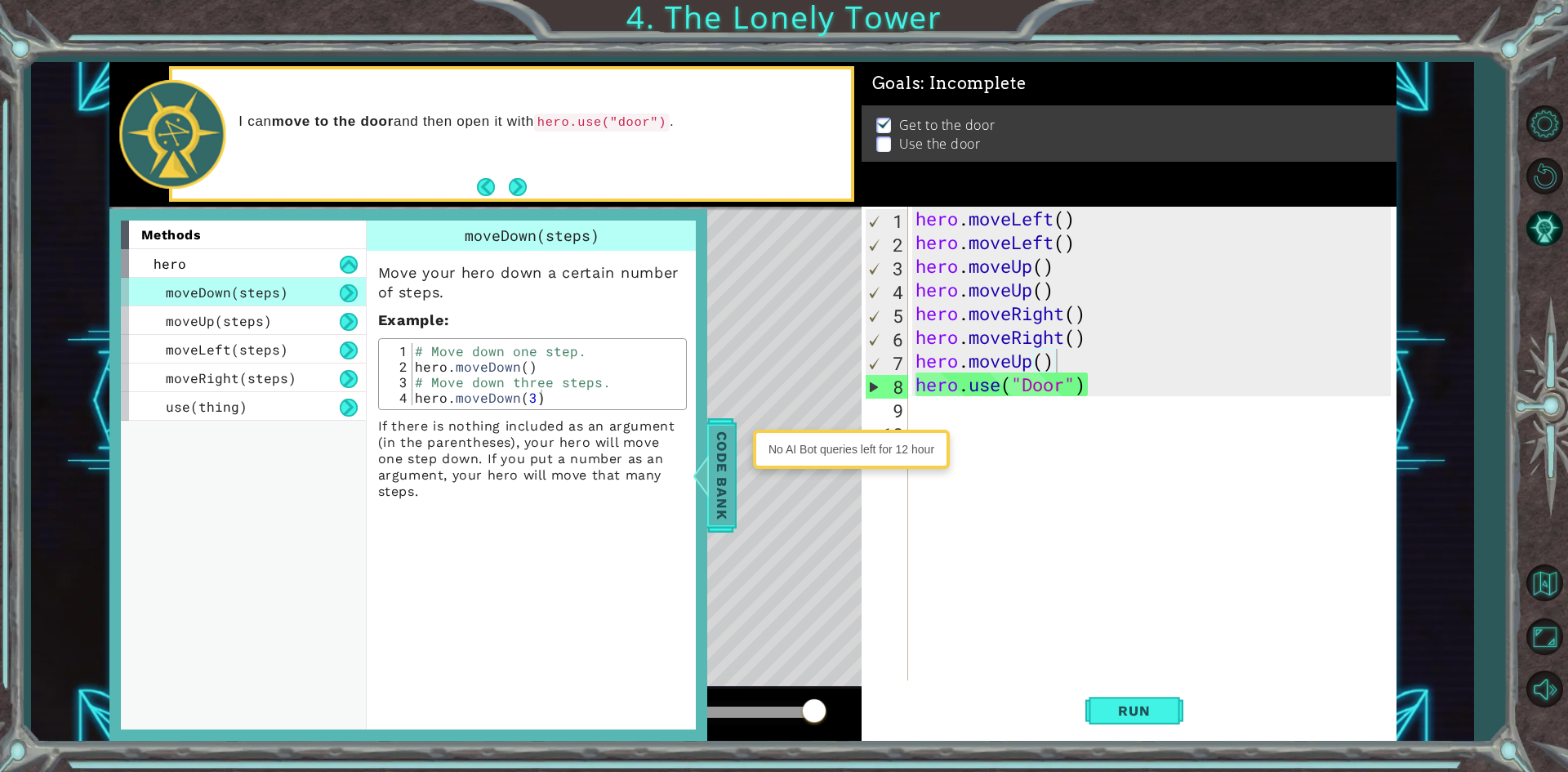
click at [721, 494] on span "Code Bank" at bounding box center [707, 475] width 26 height 100
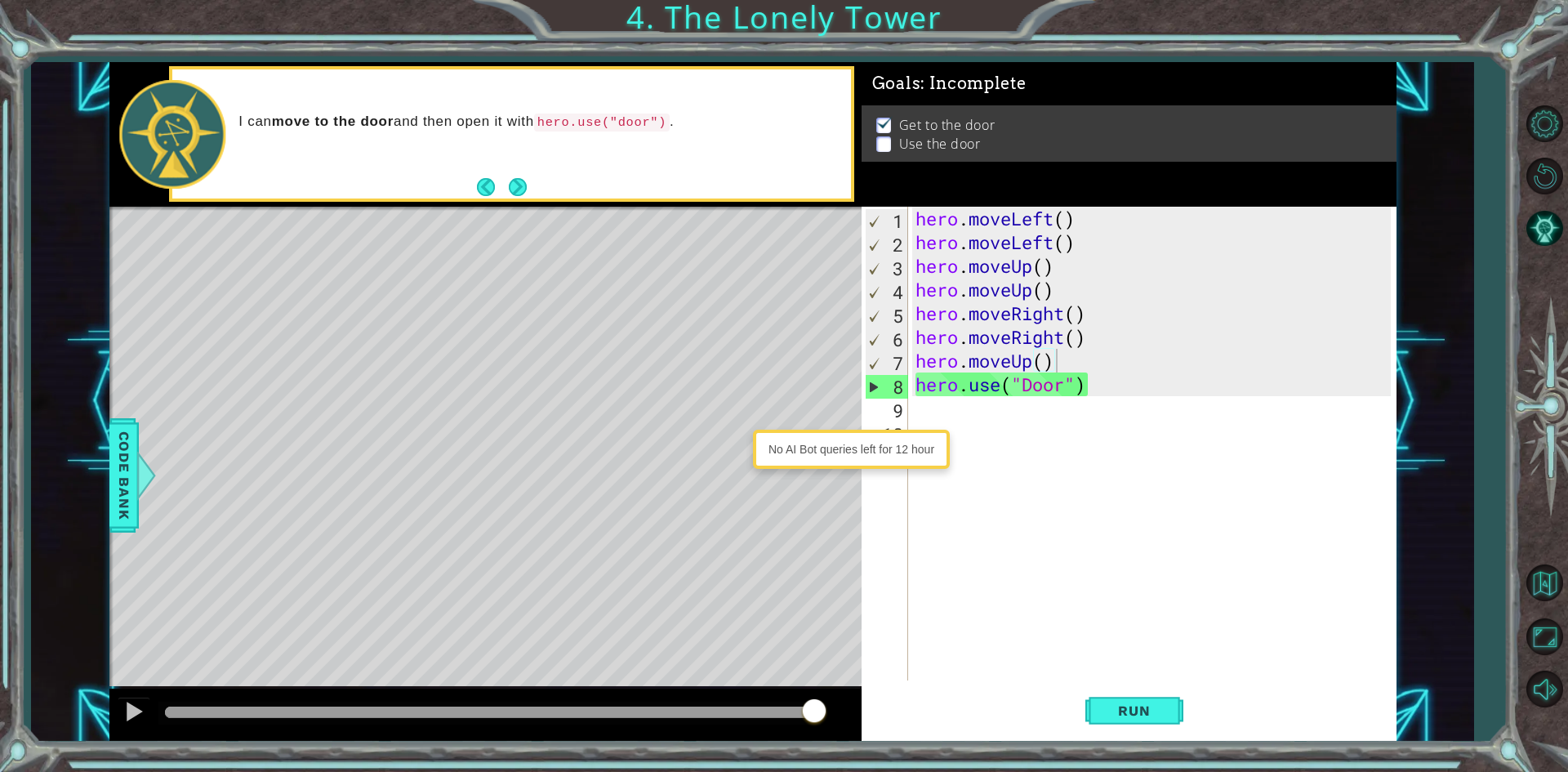
click at [1024, 355] on div "hero . moveLeft ( ) hero . moveLeft ( ) hero . moveUp ( ) hero . moveUp ( ) her…" at bounding box center [1155, 467] width 486 height 522
click at [1025, 355] on div "hero . moveLeft ( ) hero . moveLeft ( ) hero . moveUp ( ) hero . moveUp ( ) her…" at bounding box center [1155, 467] width 486 height 522
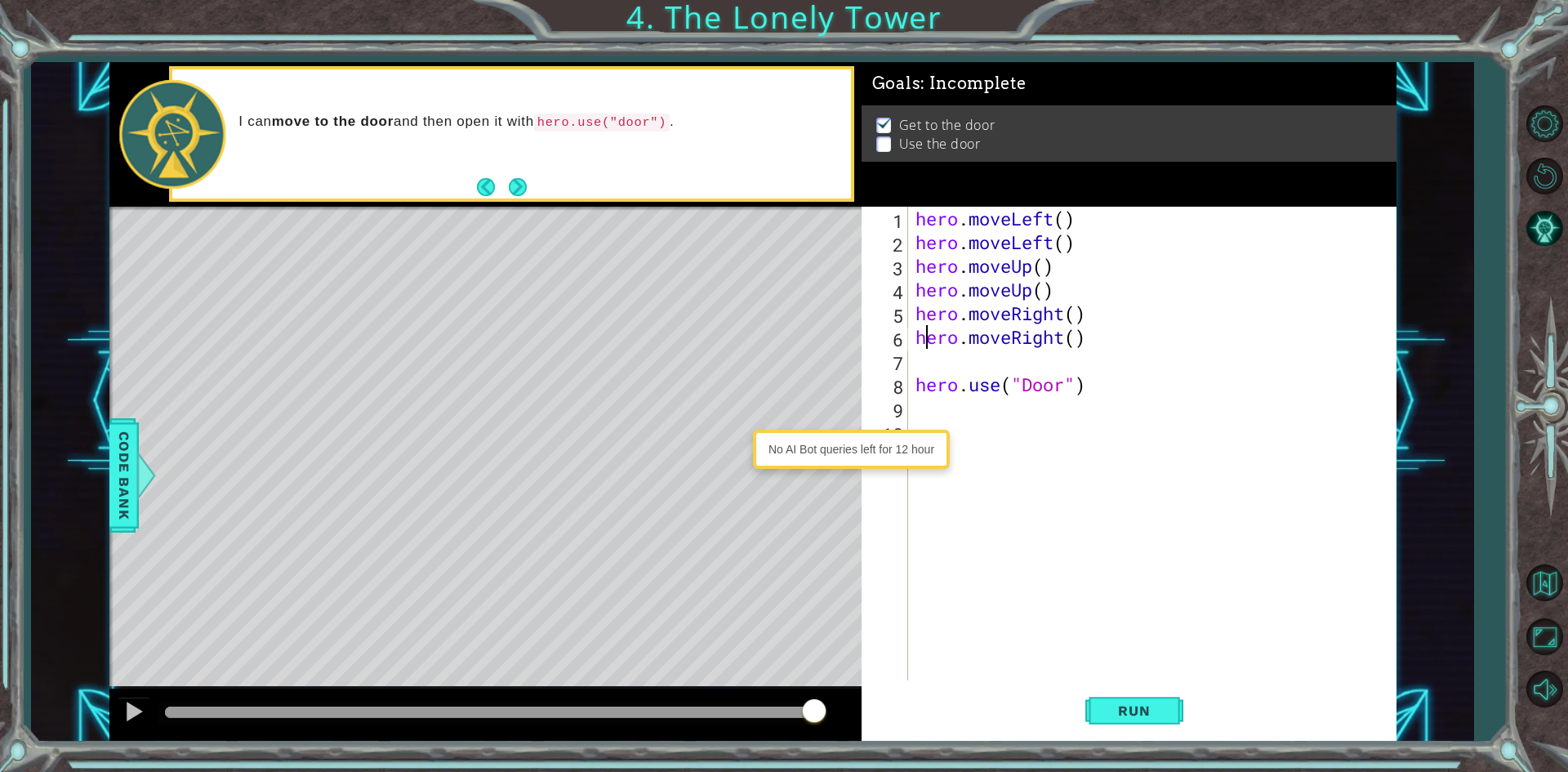
click at [929, 348] on div "hero . moveLeft ( ) hero . moveLeft ( ) hero . moveUp ( ) hero . moveUp ( ) her…" at bounding box center [1155, 467] width 486 height 522
type textarea "hero.moveRight()"
click at [930, 368] on div "hero . moveLeft ( ) hero . moveLeft ( ) hero . moveUp ( ) hero . moveUp ( ) her…" at bounding box center [1155, 467] width 486 height 522
type textarea "m"
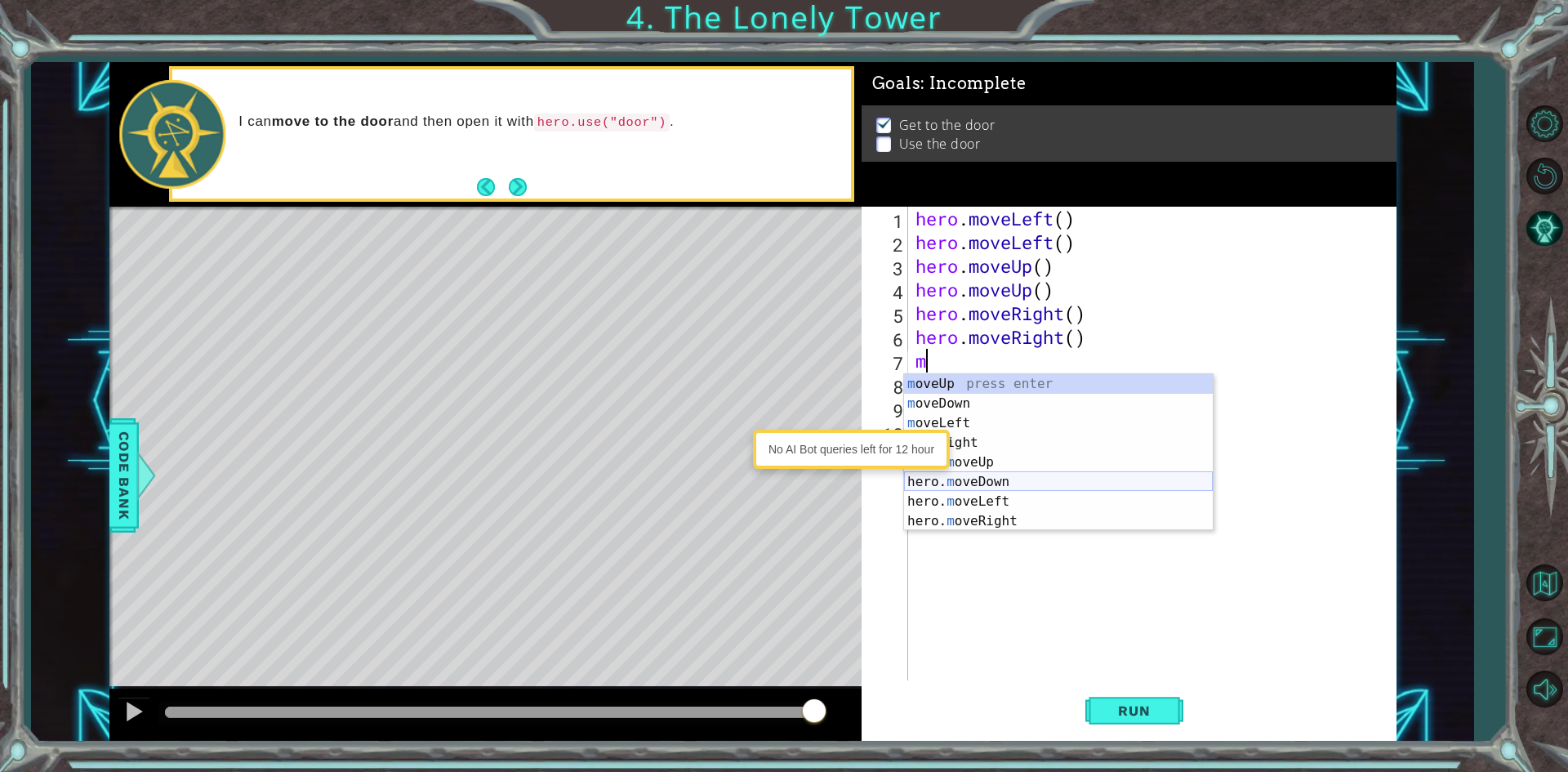
click at [1013, 482] on div "m oveUp press enter m oveDown press enter m oveLeft press enter m oveRight pres…" at bounding box center [1059, 472] width 309 height 196
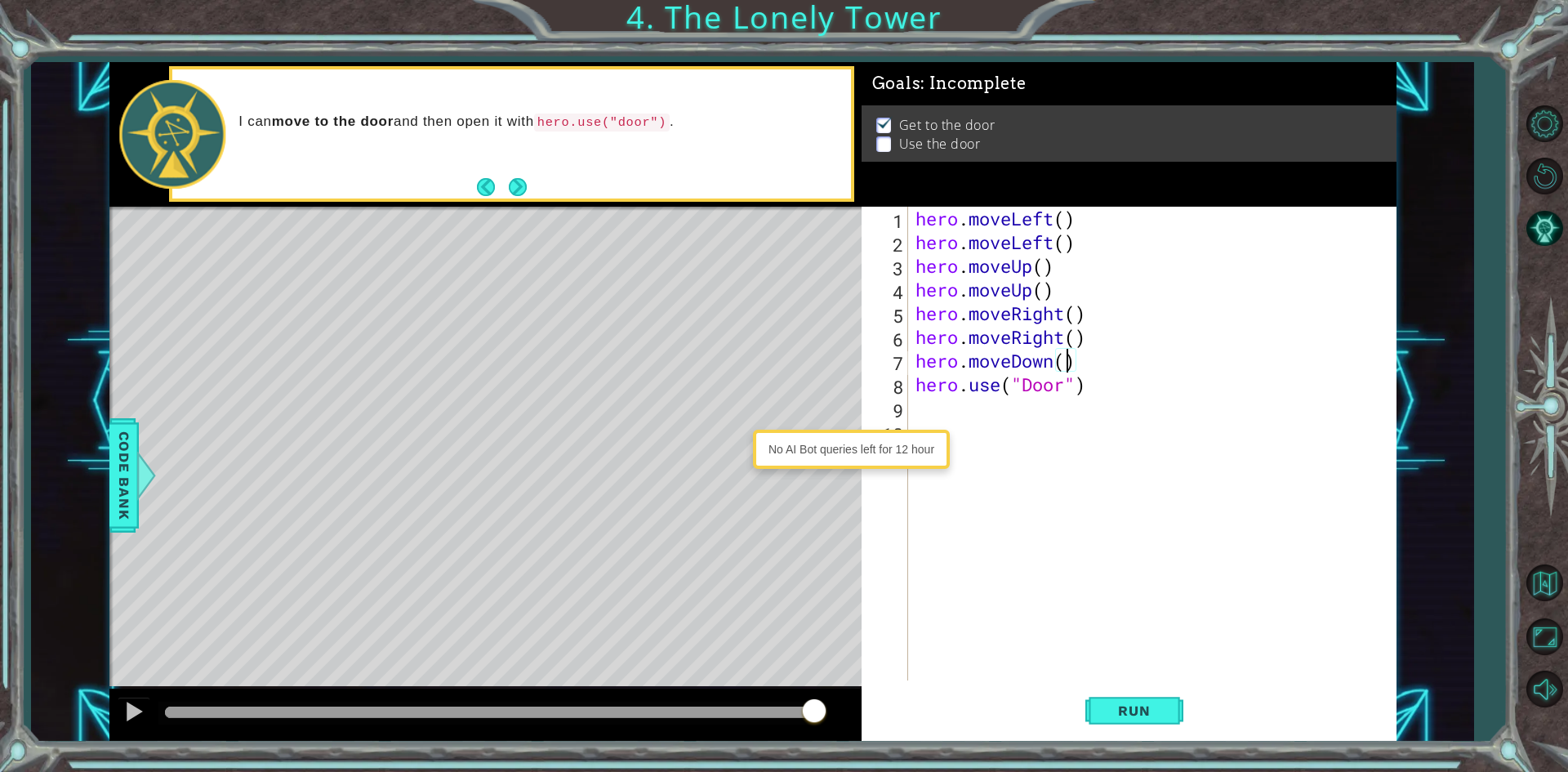
click at [1064, 365] on div "hero . moveLeft ( ) hero . moveLeft ( ) hero . moveUp ( ) hero . moveUp ( ) her…" at bounding box center [1155, 467] width 486 height 522
click at [1182, 700] on button "Run" at bounding box center [1134, 711] width 98 height 53
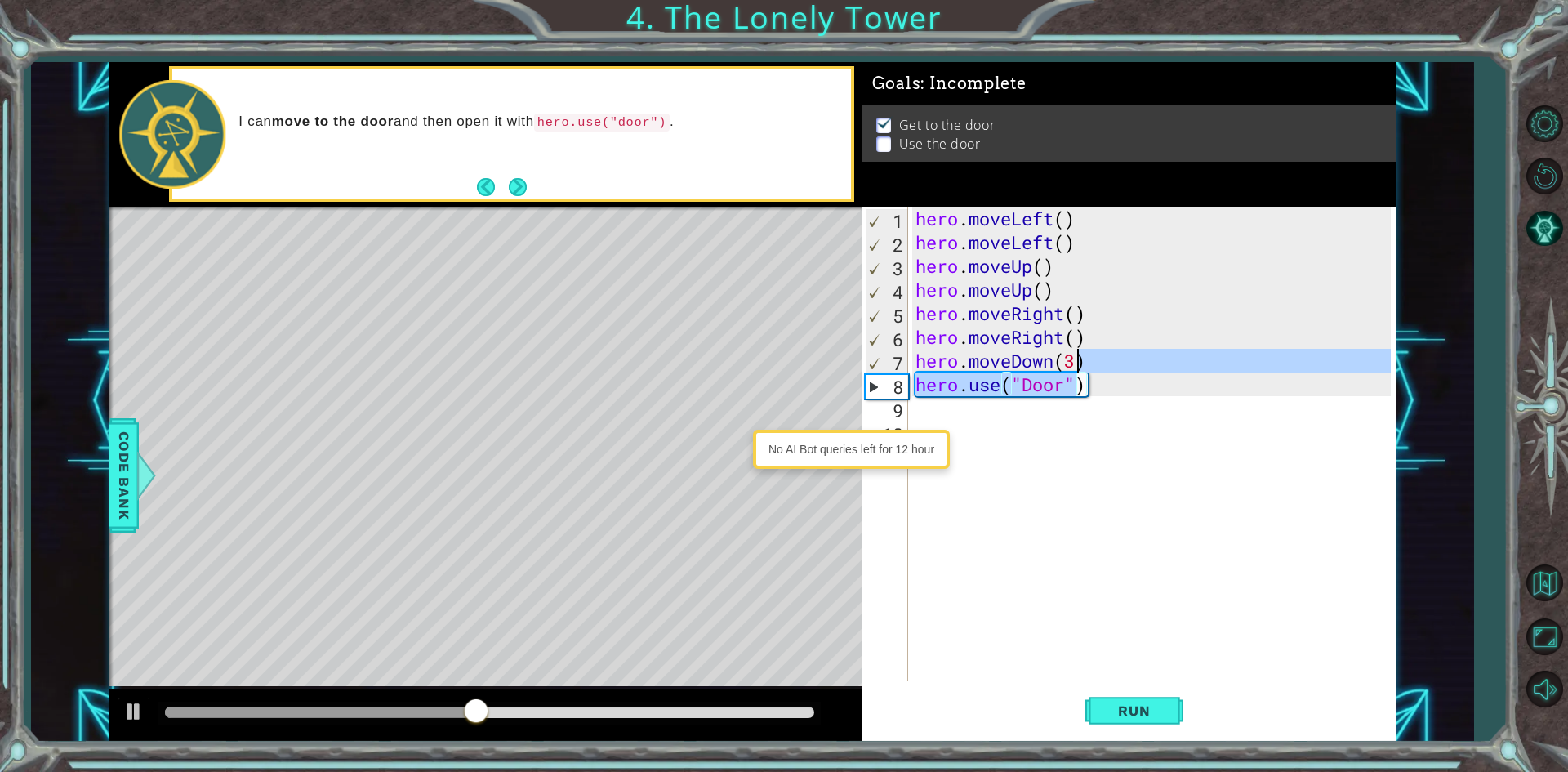
click at [1074, 372] on div "hero . moveLeft ( ) hero . moveLeft ( ) hero . moveUp ( ) hero . moveUp ( ) her…" at bounding box center [1155, 467] width 486 height 522
click at [1072, 357] on div "hero . moveLeft ( ) hero . moveLeft ( ) hero . moveUp ( ) hero . moveUp ( ) her…" at bounding box center [1155, 467] width 486 height 522
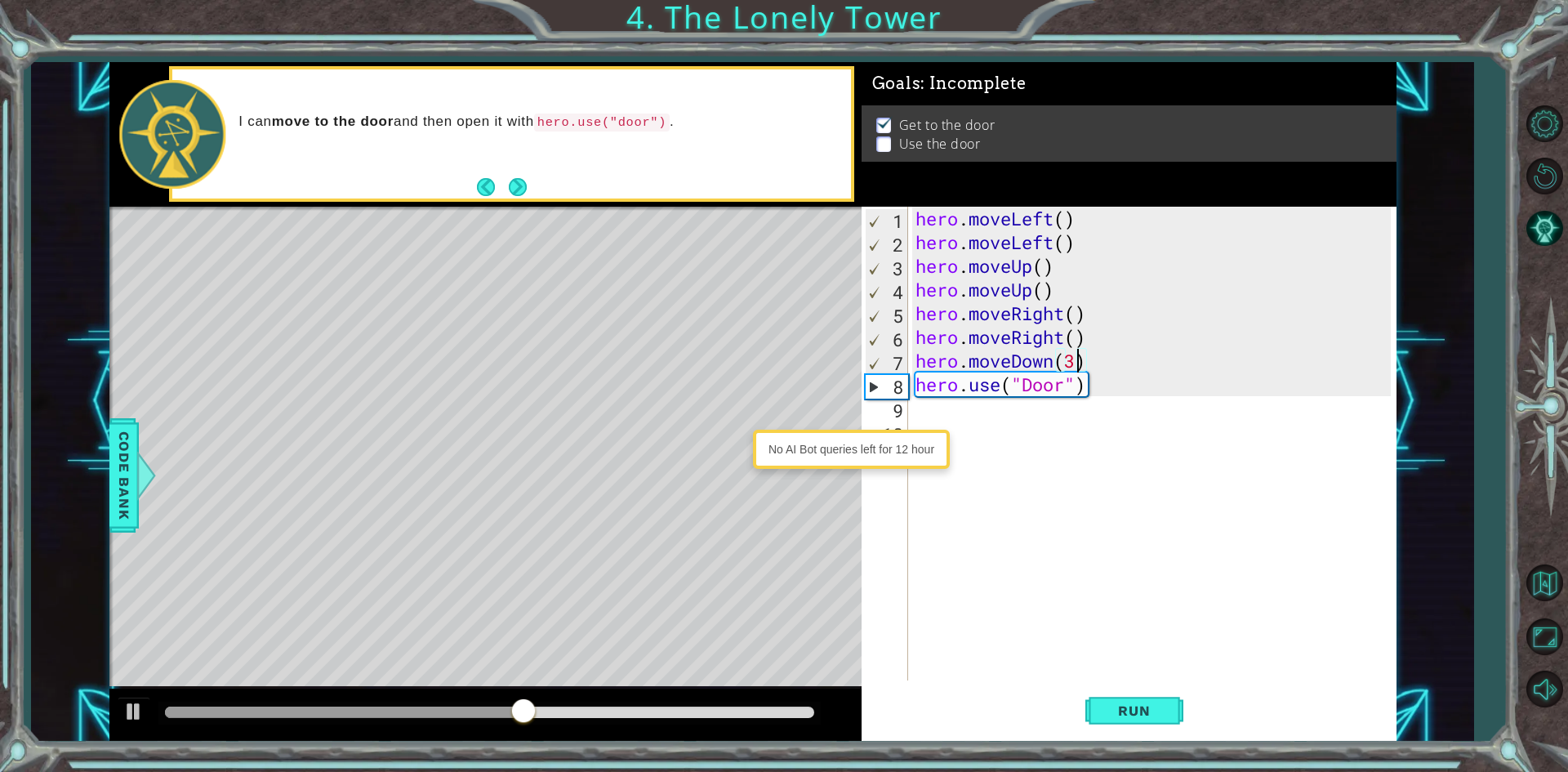
click at [1075, 357] on div "hero . moveLeft ( ) hero . moveLeft ( ) hero . moveUp ( ) hero . moveUp ( ) her…" at bounding box center [1155, 467] width 486 height 522
click at [1076, 357] on div "hero . moveLeft ( ) hero . moveLeft ( ) hero . moveUp ( ) hero . moveUp ( ) her…" at bounding box center [1155, 467] width 486 height 522
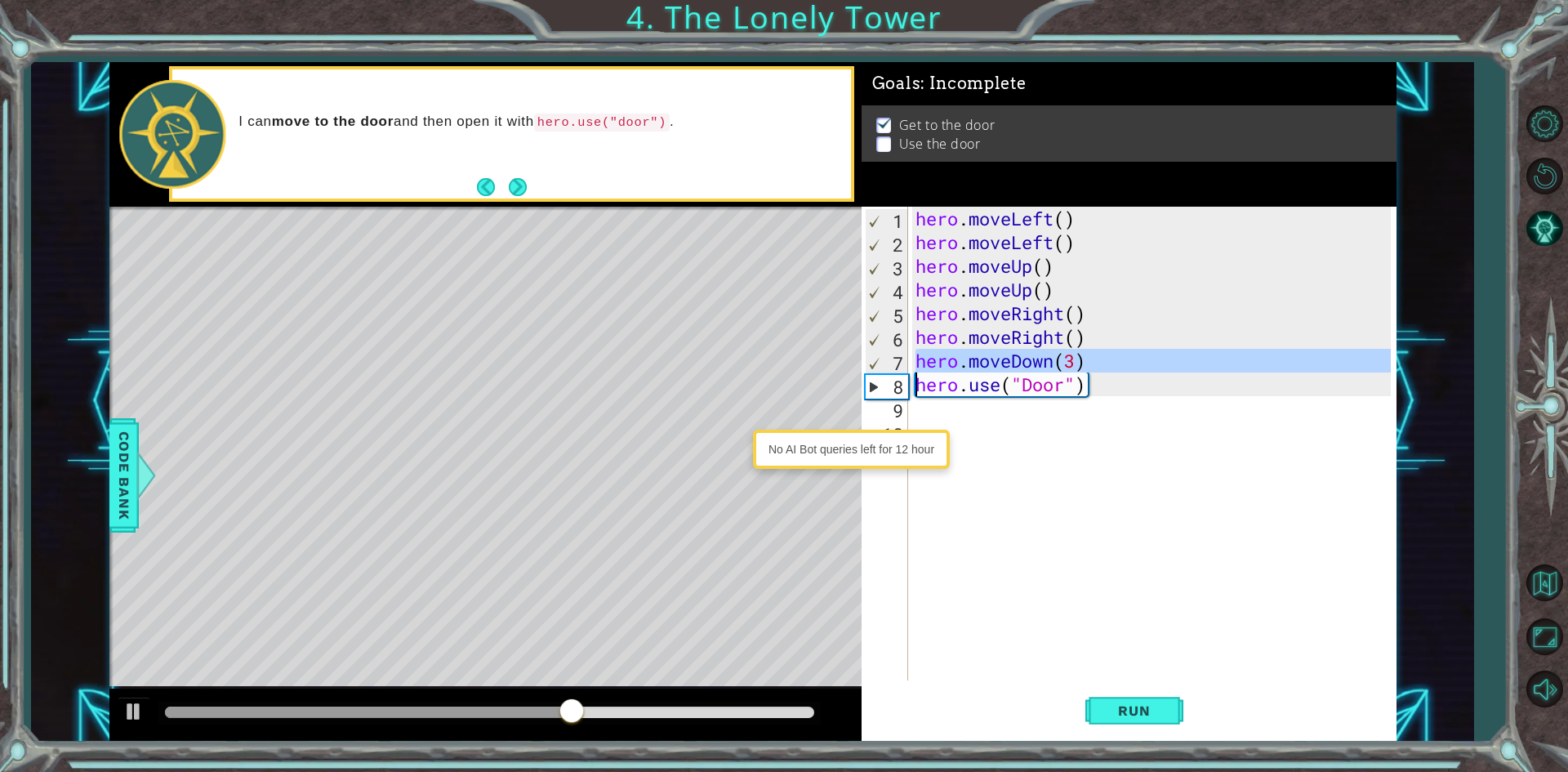
click at [1077, 357] on div "hero . moveLeft ( ) hero . moveLeft ( ) hero . moveUp ( ) hero . moveUp ( ) her…" at bounding box center [1151, 443] width 478 height 474
type textarea "hero.moveDown(3)"
drag, startPoint x: 1089, startPoint y: 364, endPoint x: 884, endPoint y: 352, distance: 205.4
click at [884, 352] on div "hero.moveDown(3) 1 2 3 4 5 6 7 8 9 10 hero . moveLeft ( ) hero . moveLeft ( ) h…" at bounding box center [1125, 443] width 529 height 474
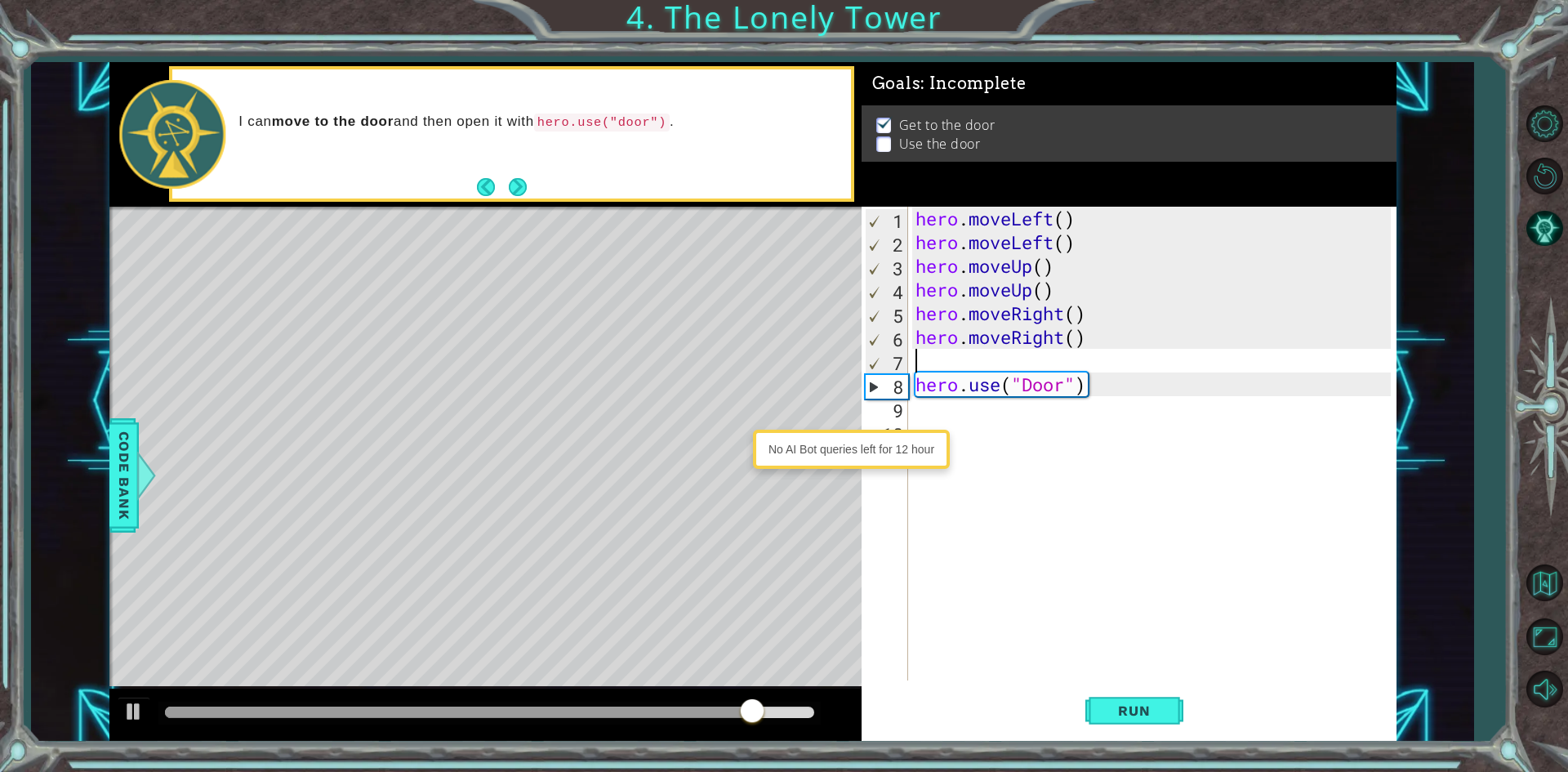
click at [1030, 386] on div "hero . moveLeft ( ) hero . moveLeft ( ) hero . moveUp ( ) hero . moveUp ( ) her…" at bounding box center [1155, 467] width 486 height 522
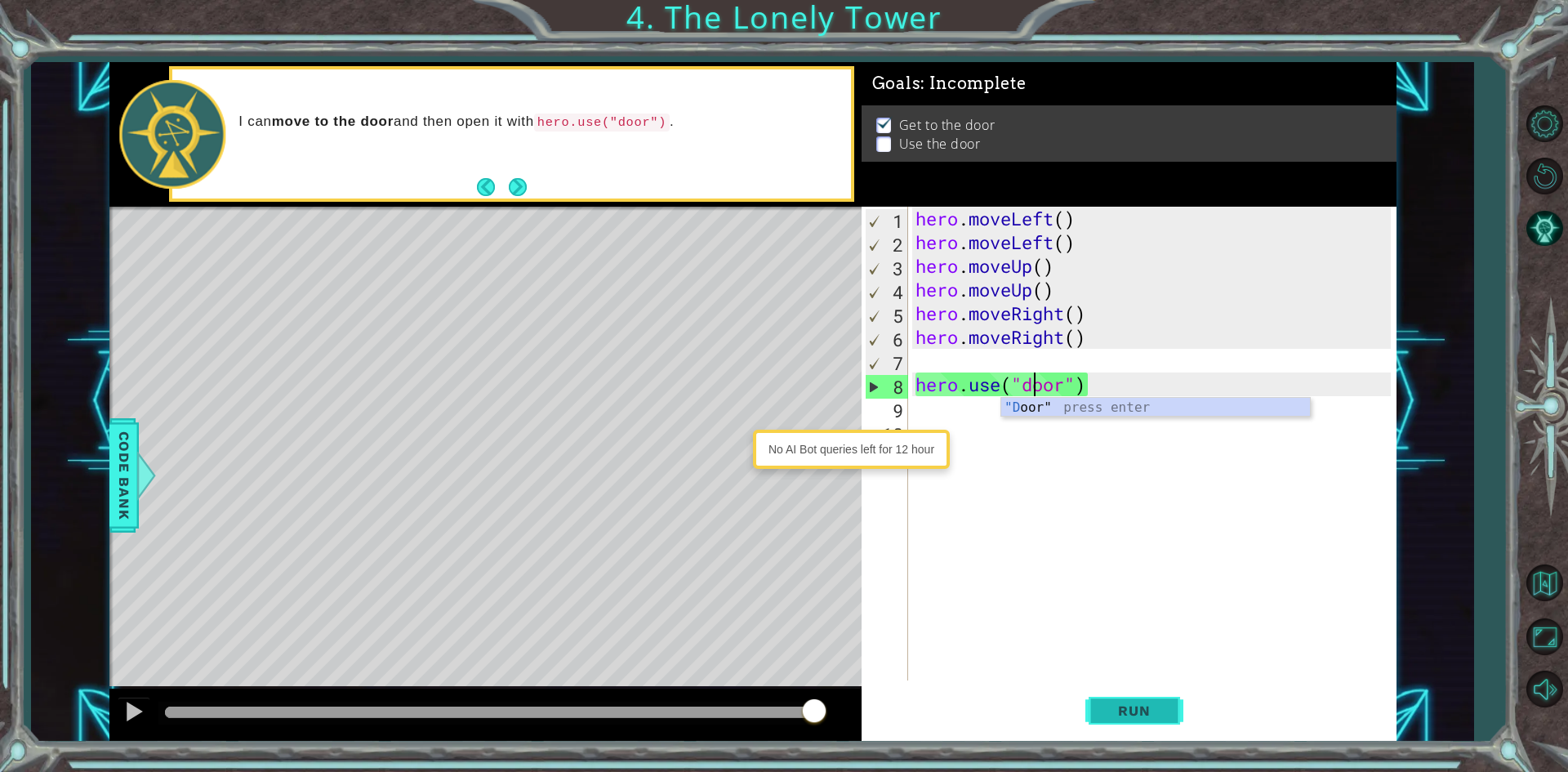
type textarea "hero.use("door")"
click at [1127, 702] on button "Run" at bounding box center [1134, 711] width 98 height 53
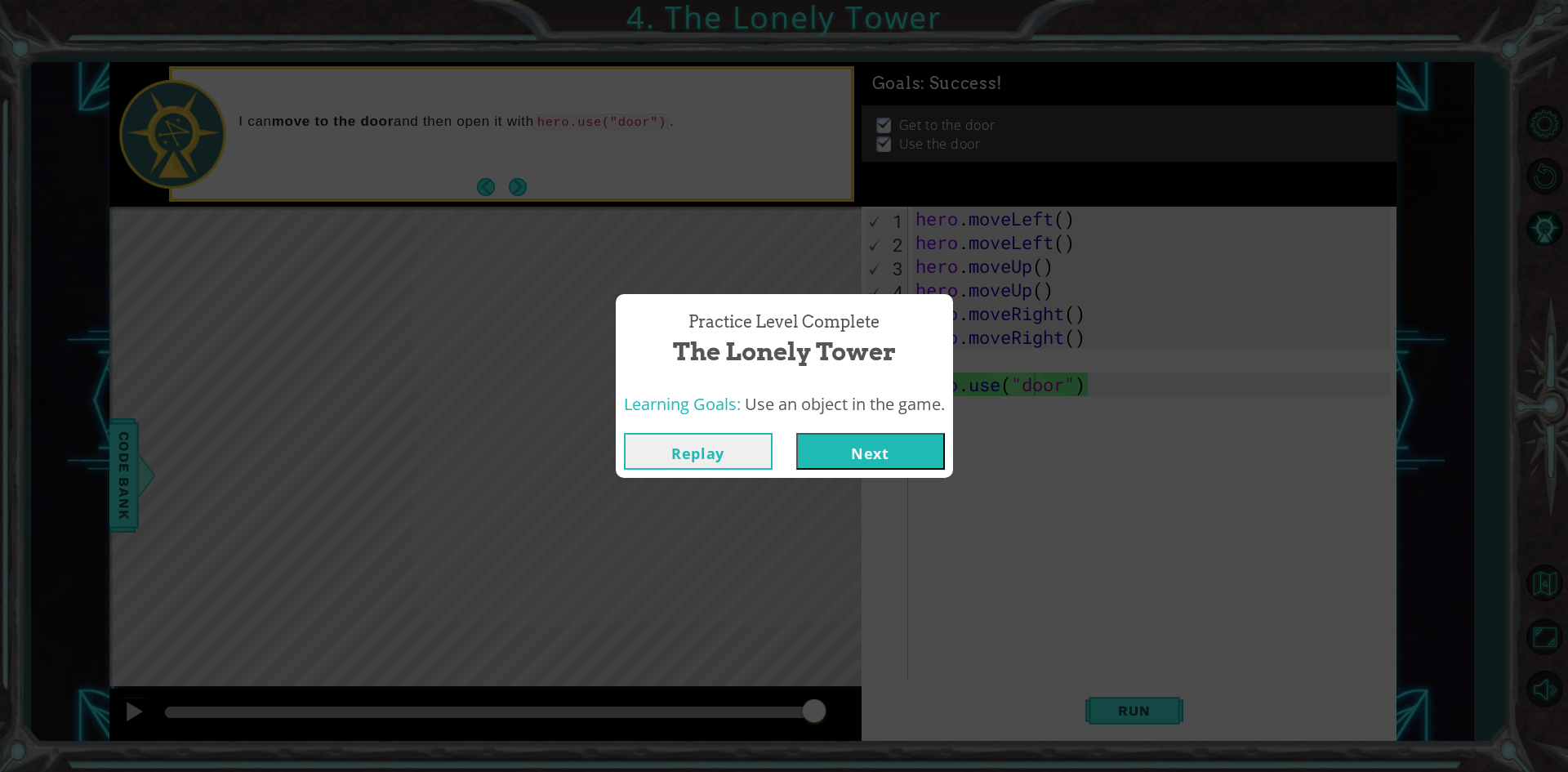
click at [873, 452] on button "Next" at bounding box center [870, 451] width 149 height 37
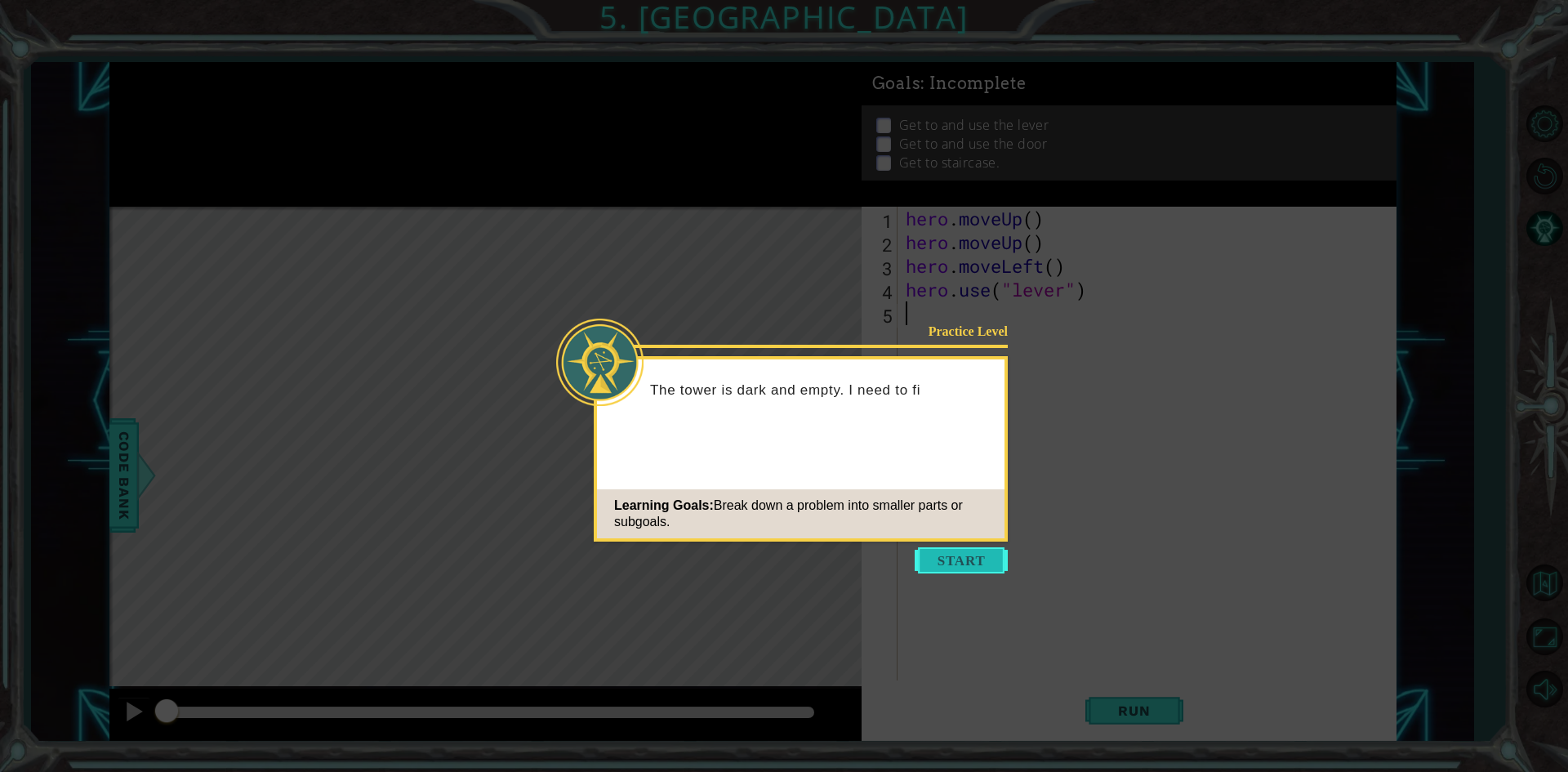
click at [978, 554] on button "Start" at bounding box center [961, 561] width 93 height 26
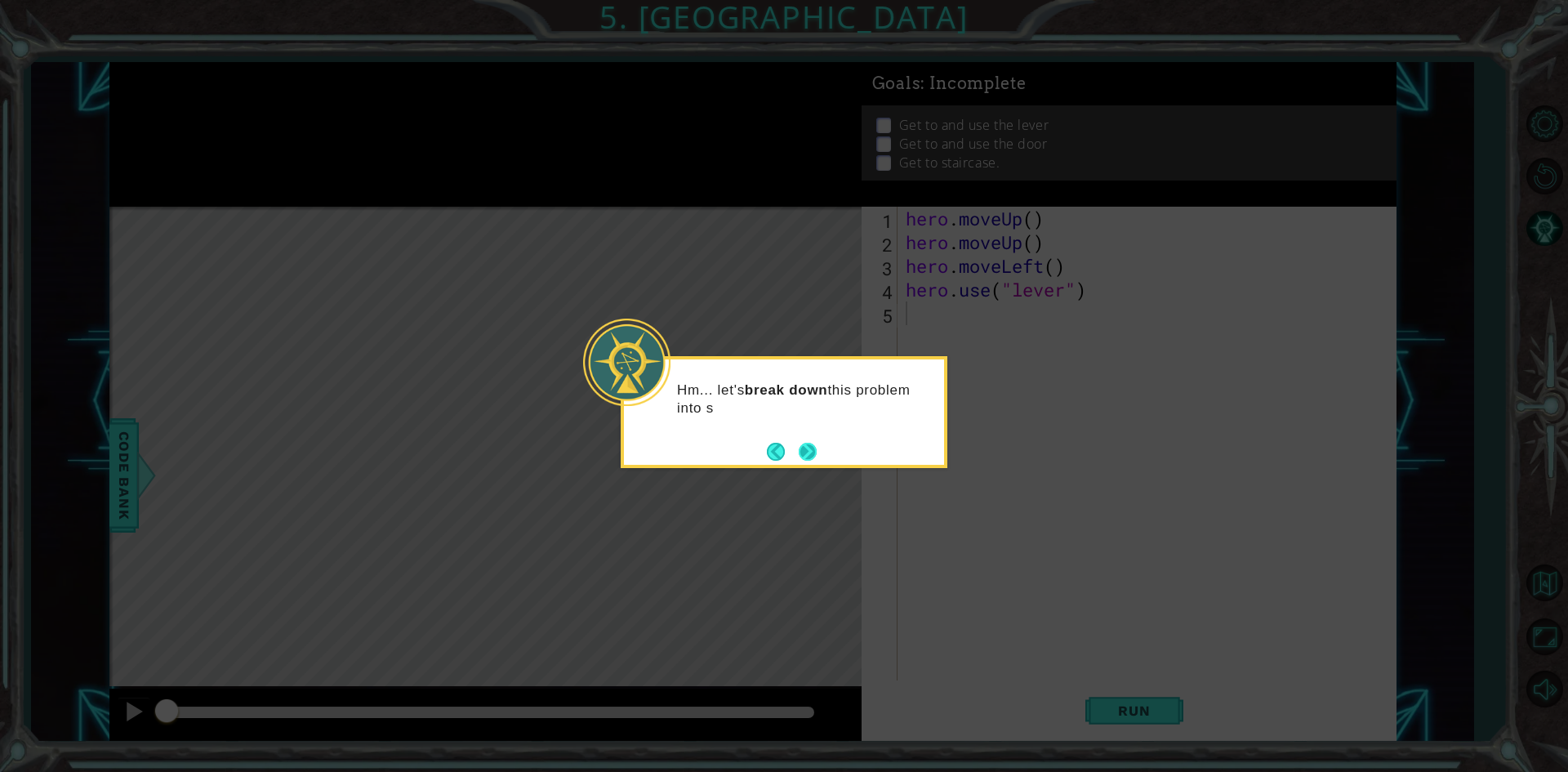
click at [808, 450] on button "Next" at bounding box center [807, 452] width 18 height 18
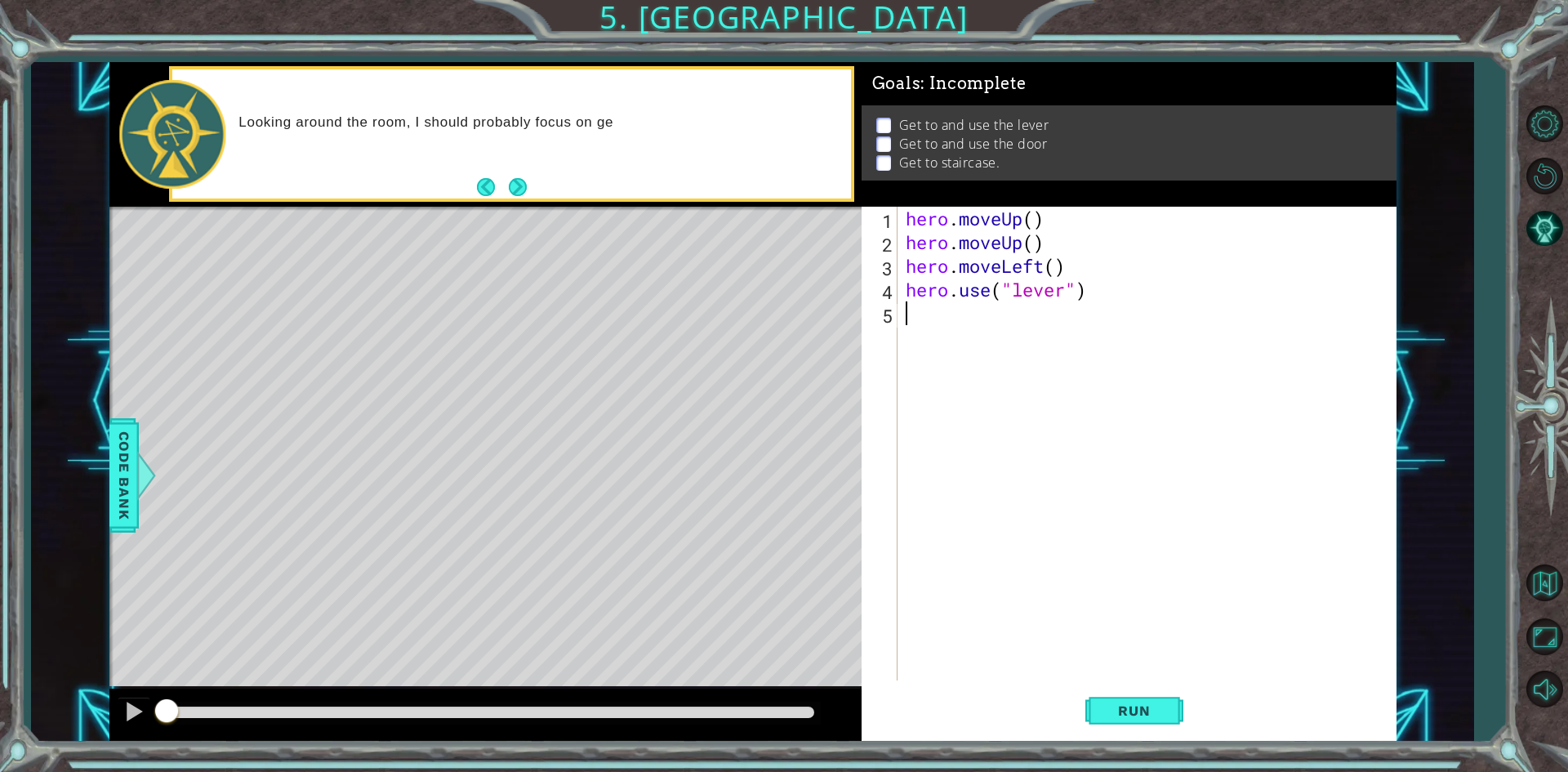
click at [507, 193] on button "Back" at bounding box center [492, 188] width 32 height 18
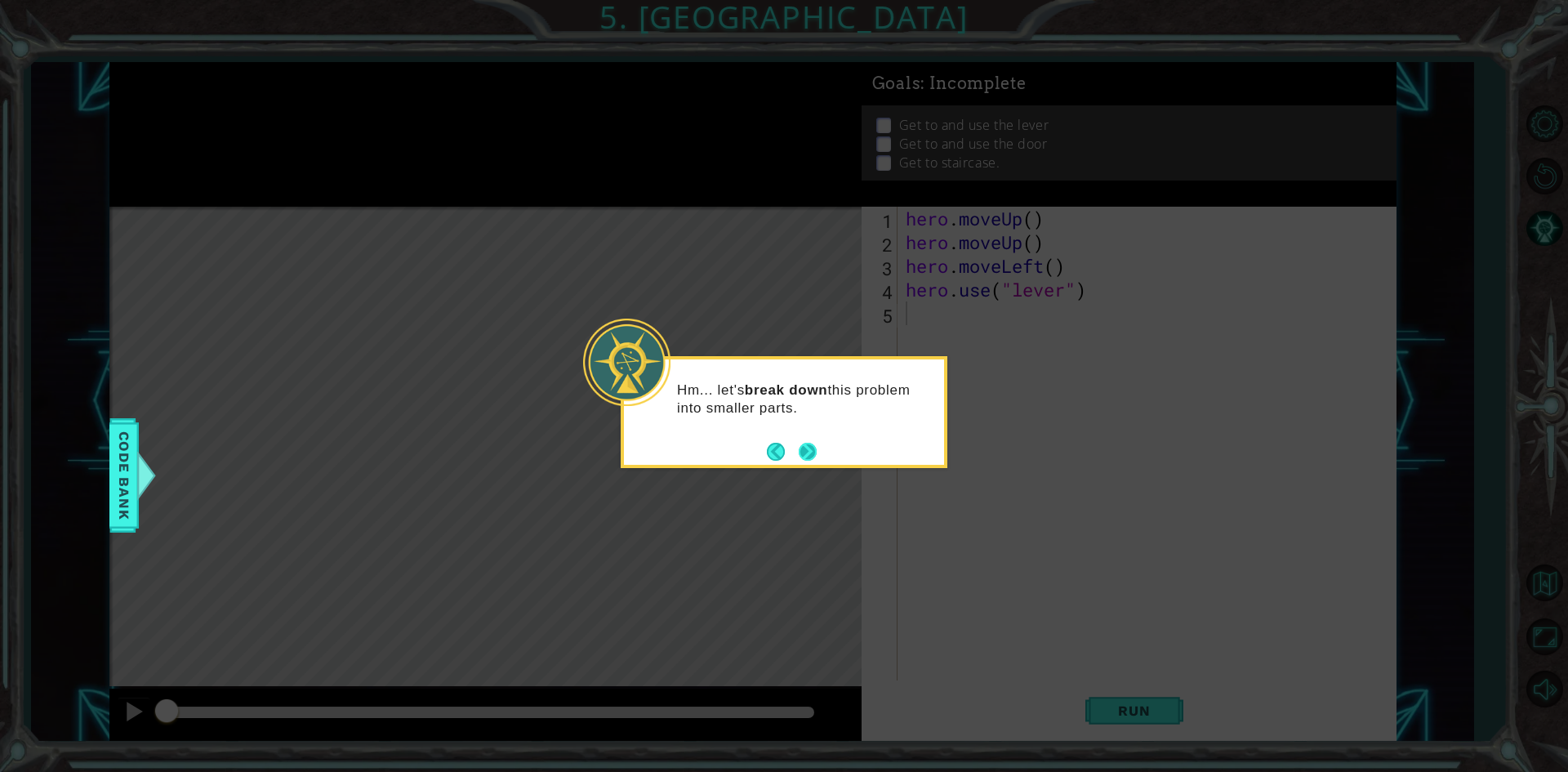
click at [805, 444] on button "Next" at bounding box center [807, 452] width 18 height 18
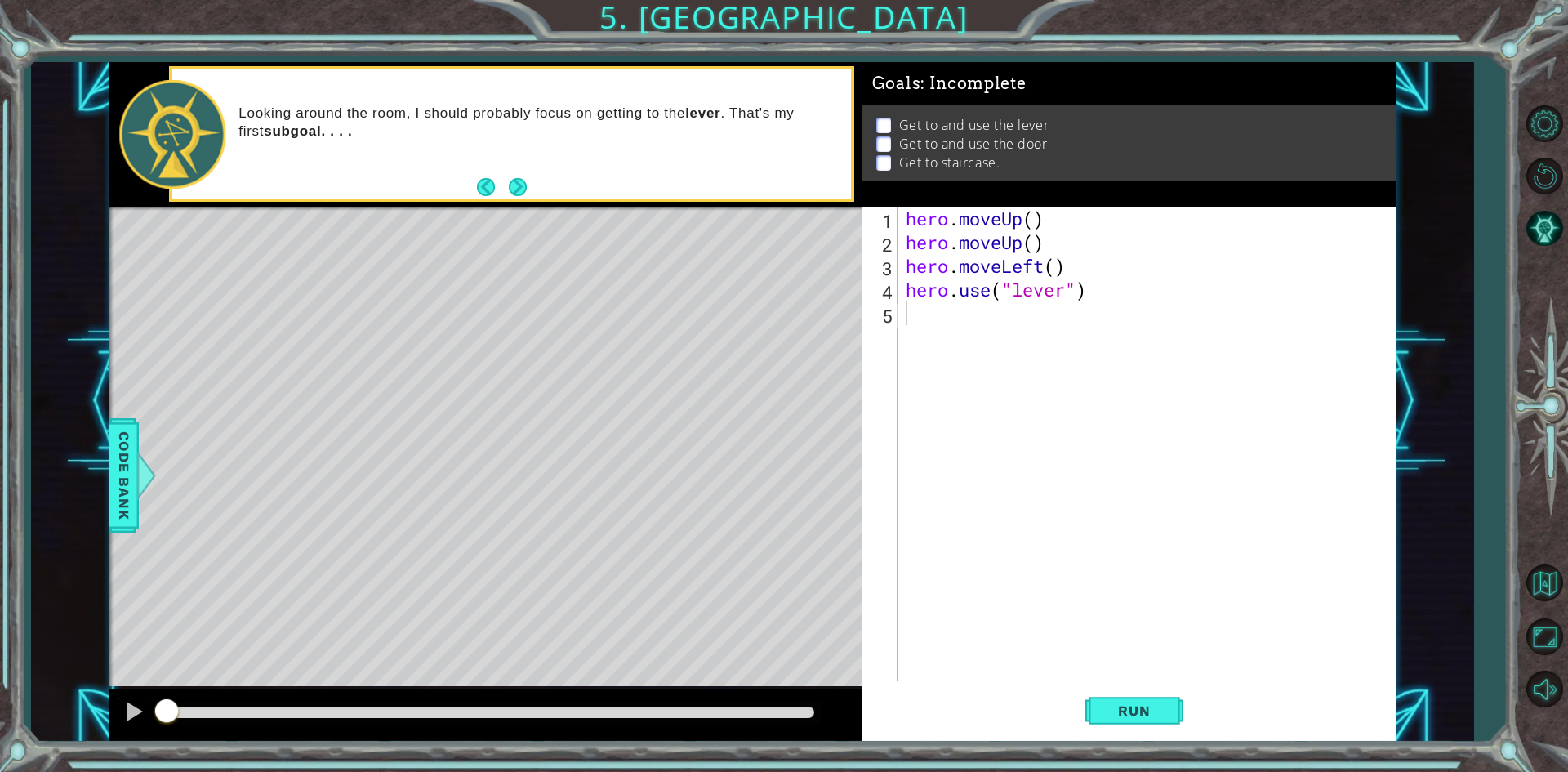
click at [511, 181] on button "Next" at bounding box center [517, 188] width 19 height 19
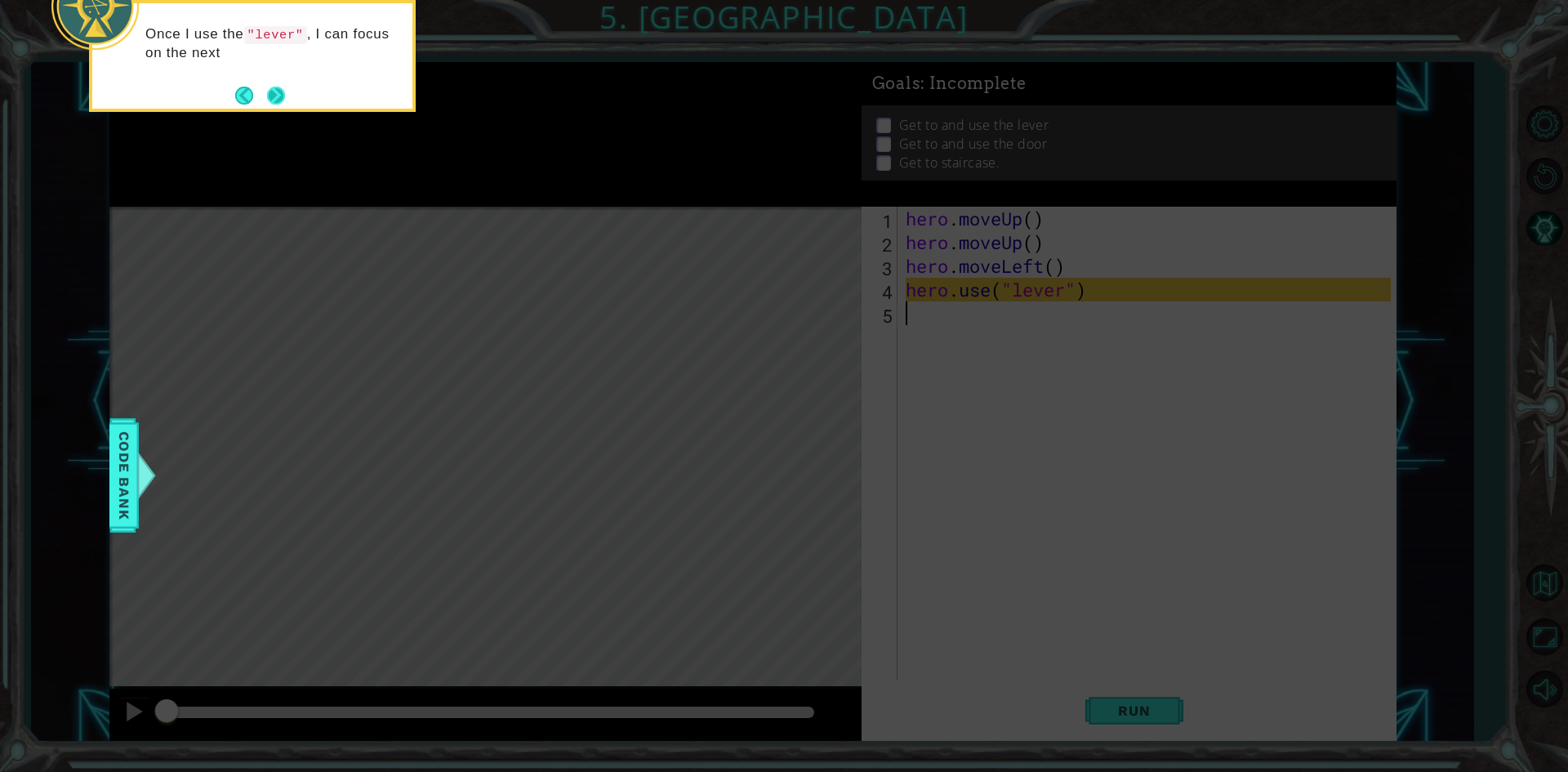
click at [279, 102] on button "Next" at bounding box center [276, 95] width 19 height 19
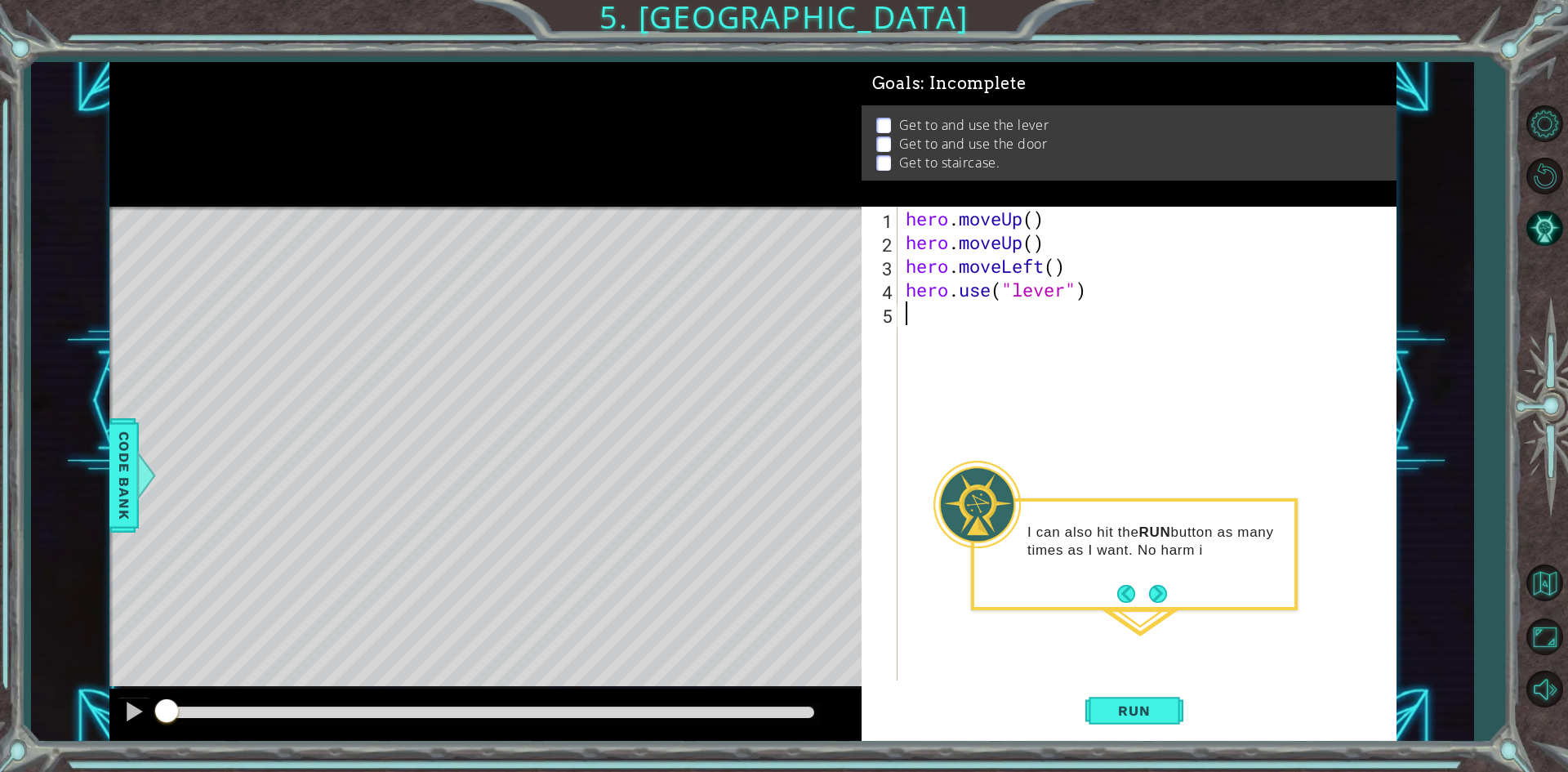
drag, startPoint x: 1137, startPoint y: 599, endPoint x: 1146, endPoint y: 599, distance: 9.0
click at [1144, 599] on button "Back" at bounding box center [1133, 594] width 32 height 18
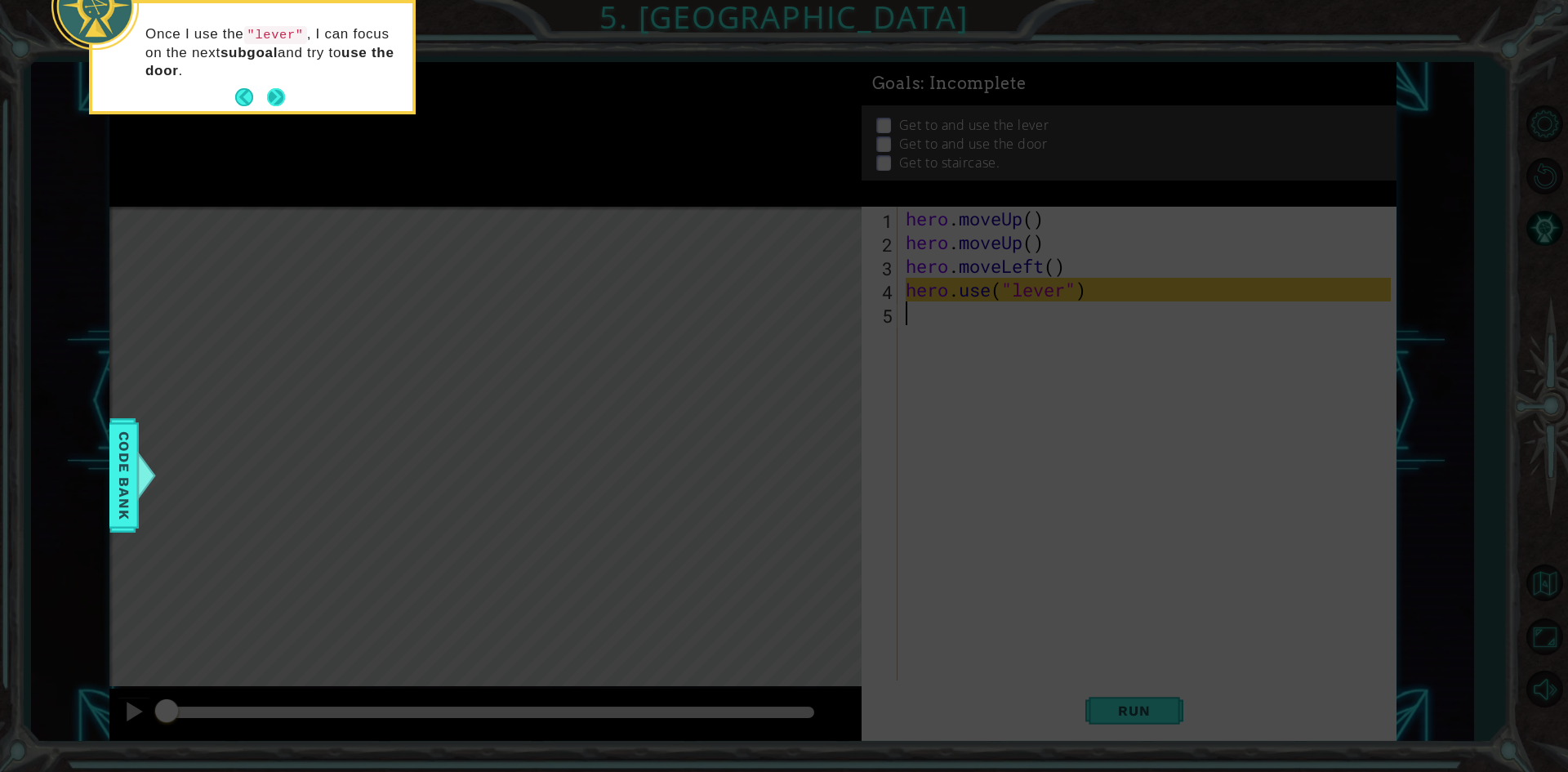
click at [271, 99] on button "Next" at bounding box center [276, 97] width 19 height 19
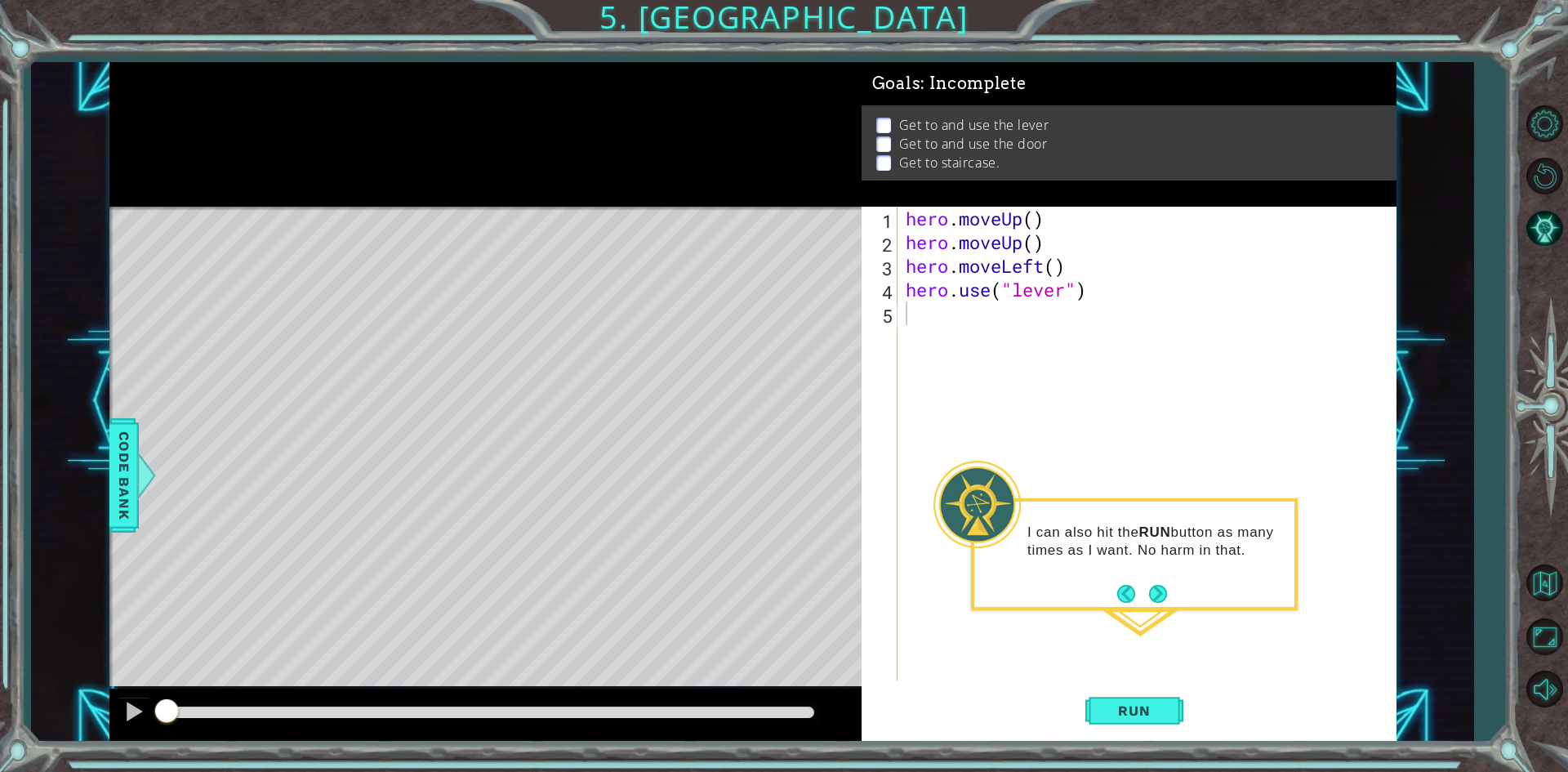
click at [1172, 583] on div "I can also hit the RUN button as many times as I want. No harm in that." at bounding box center [1133, 546] width 320 height 89
drag, startPoint x: 1172, startPoint y: 583, endPoint x: 1153, endPoint y: 595, distance: 22.5
click at [1167, 584] on div "I can also hit the RUN button as many times as I want. No harm in that." at bounding box center [1133, 550] width 320 height 83
click at [1152, 597] on button "Next" at bounding box center [1158, 594] width 18 height 18
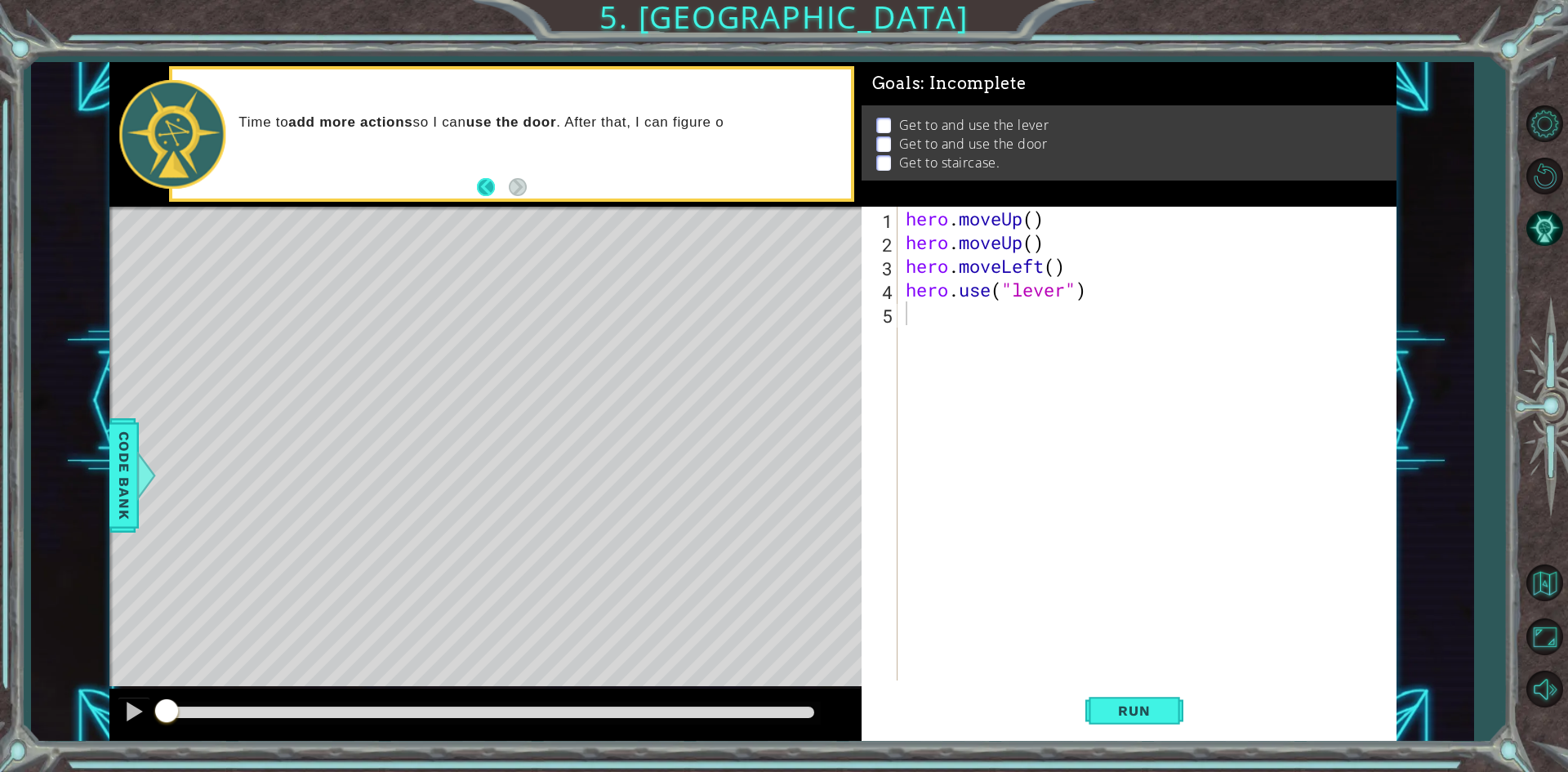
click at [482, 187] on button "Back" at bounding box center [492, 188] width 32 height 18
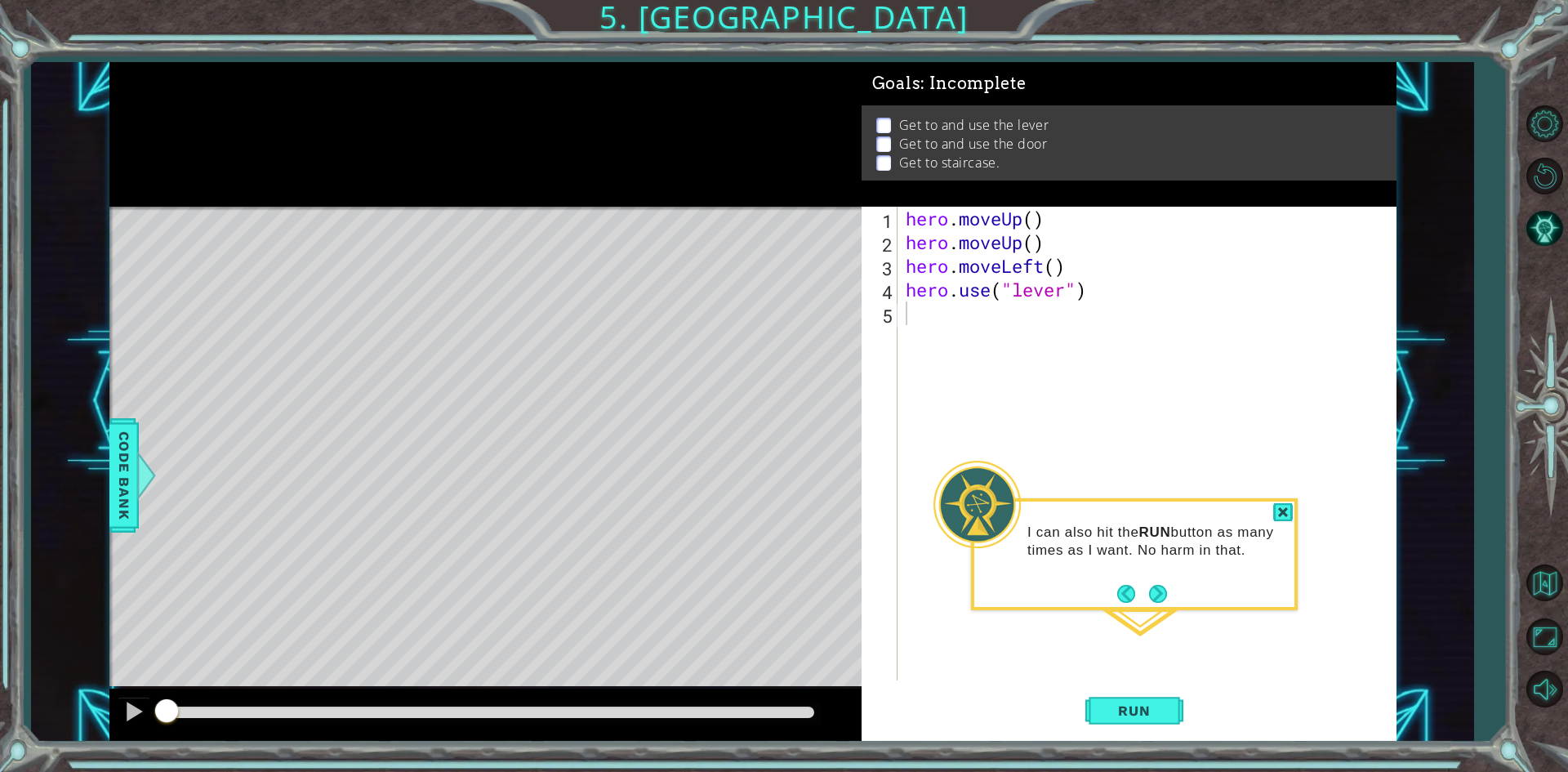
drag, startPoint x: 1279, startPoint y: 509, endPoint x: 1244, endPoint y: 565, distance: 66.0
click at [1276, 514] on div at bounding box center [1283, 513] width 20 height 19
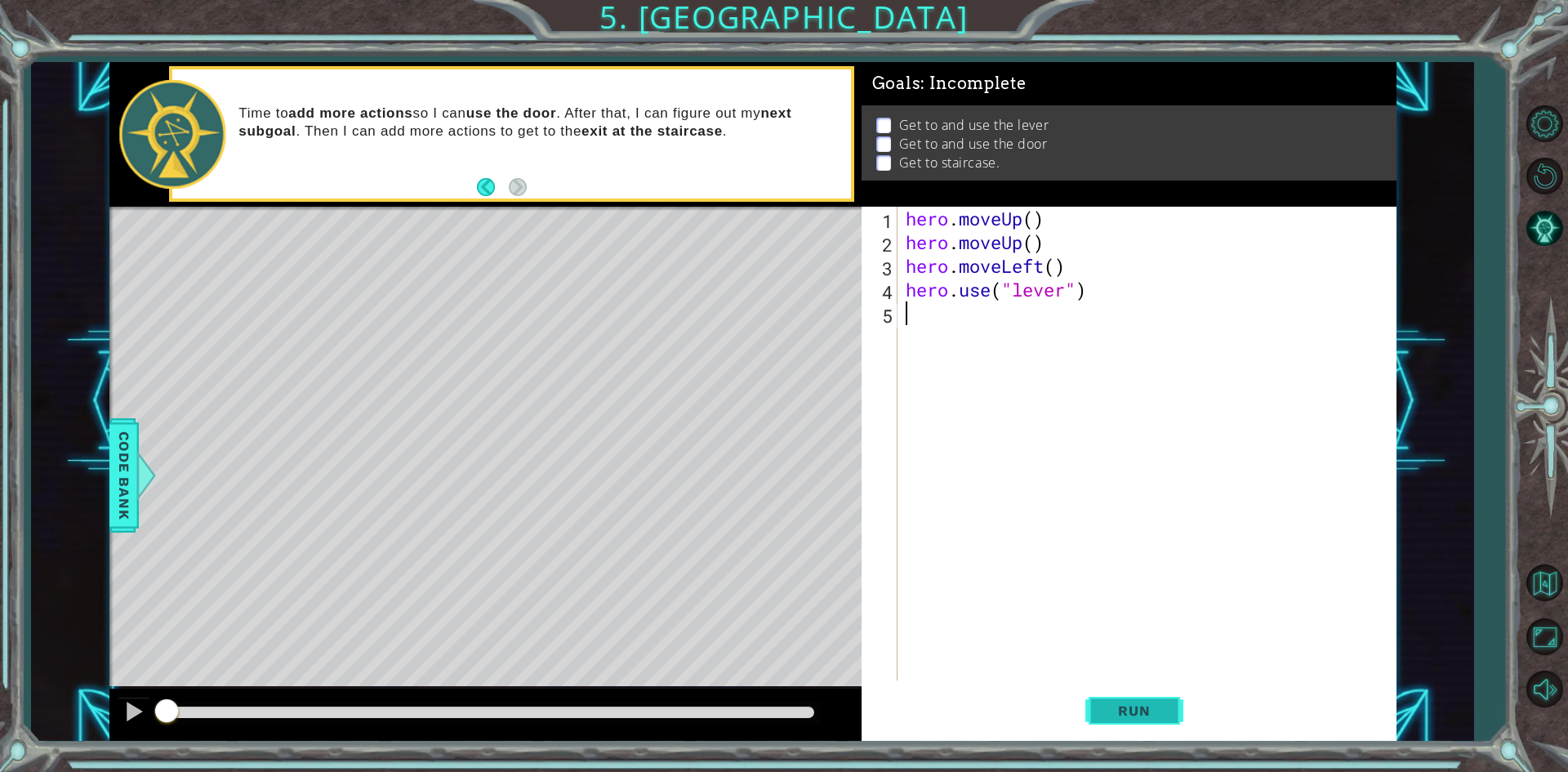
click at [1167, 703] on button "Run" at bounding box center [1134, 711] width 98 height 53
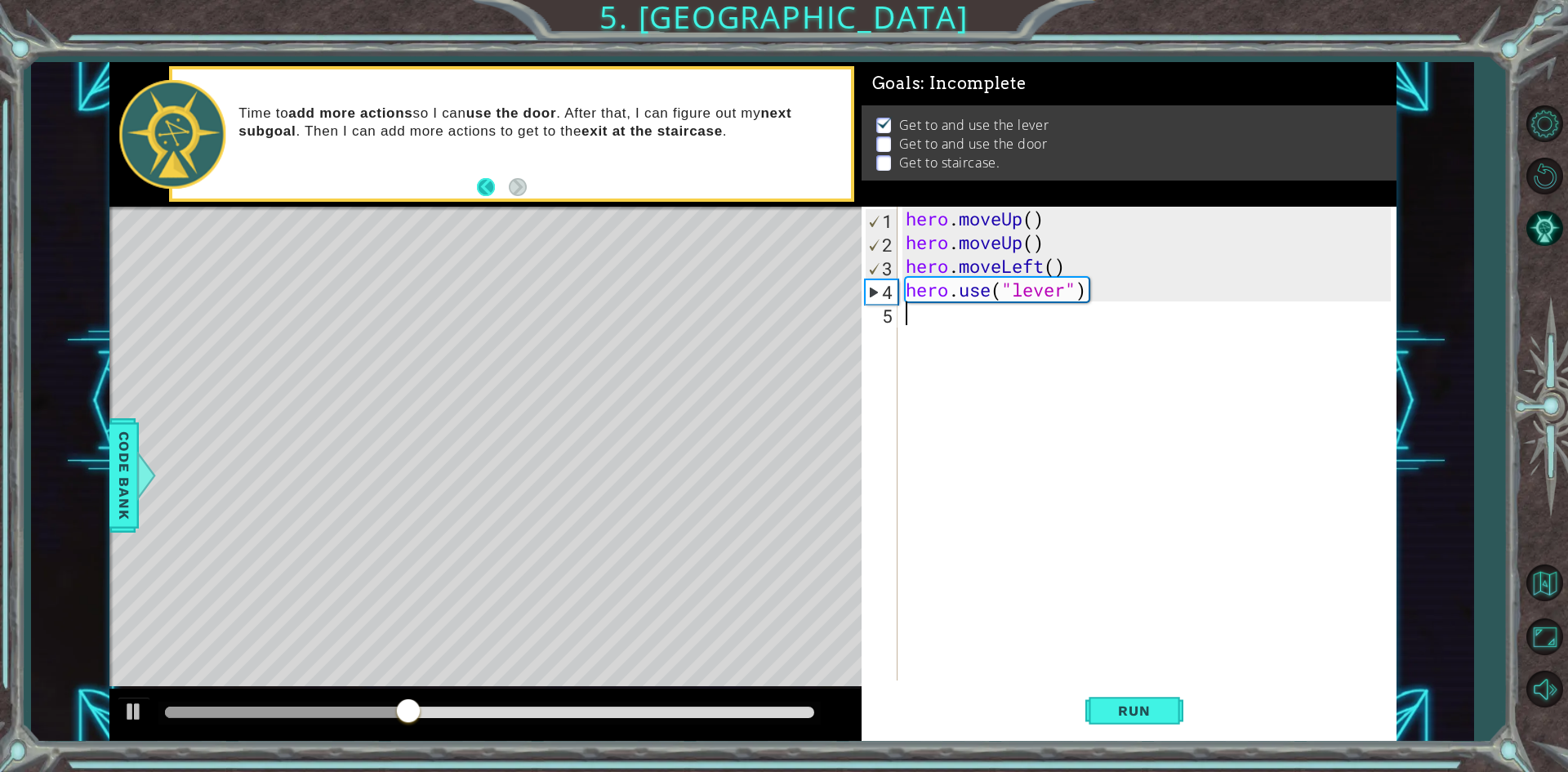
click at [486, 195] on button "Back" at bounding box center [492, 188] width 32 height 18
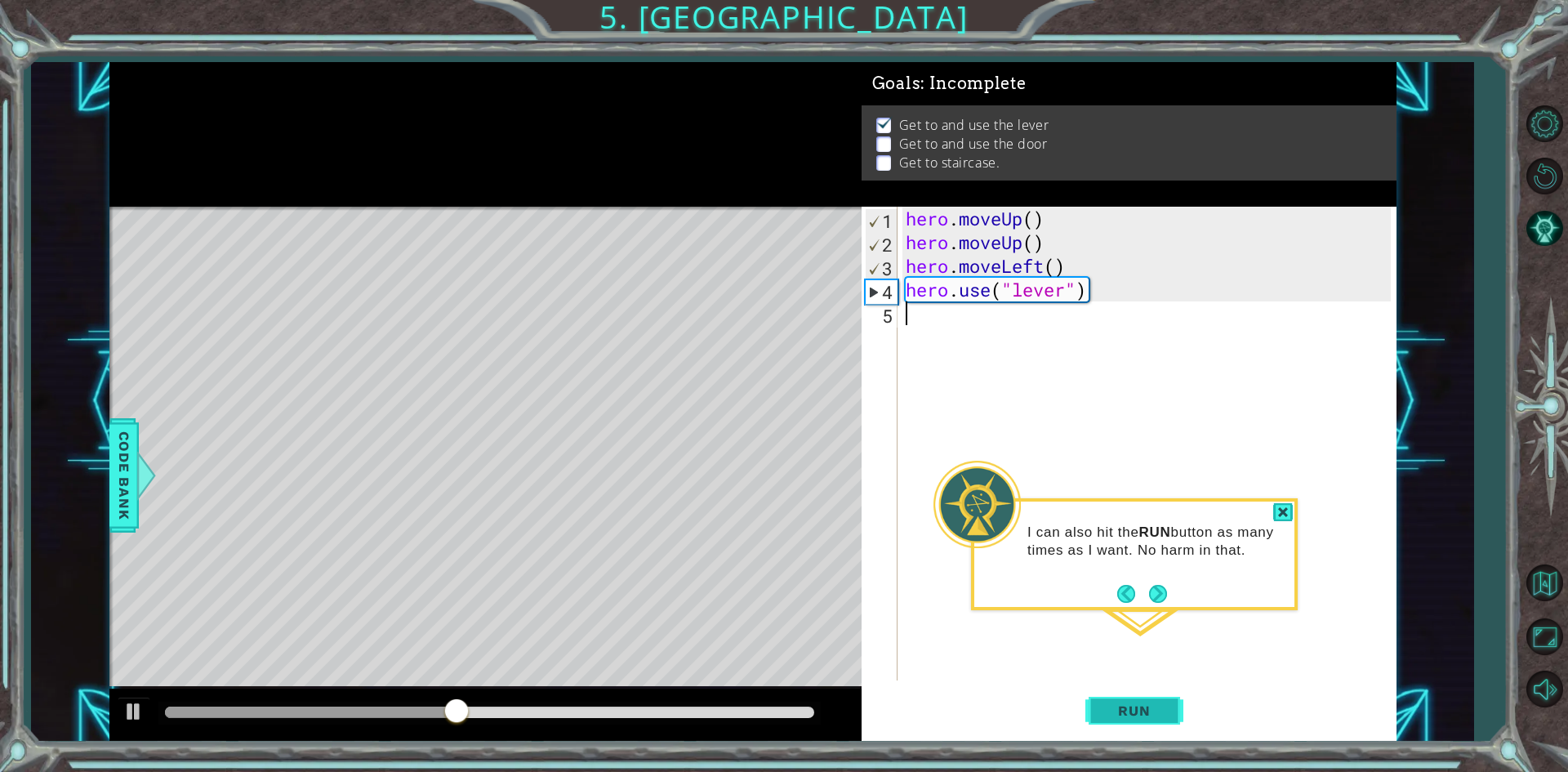
click at [1149, 705] on span "Run" at bounding box center [1133, 711] width 65 height 16
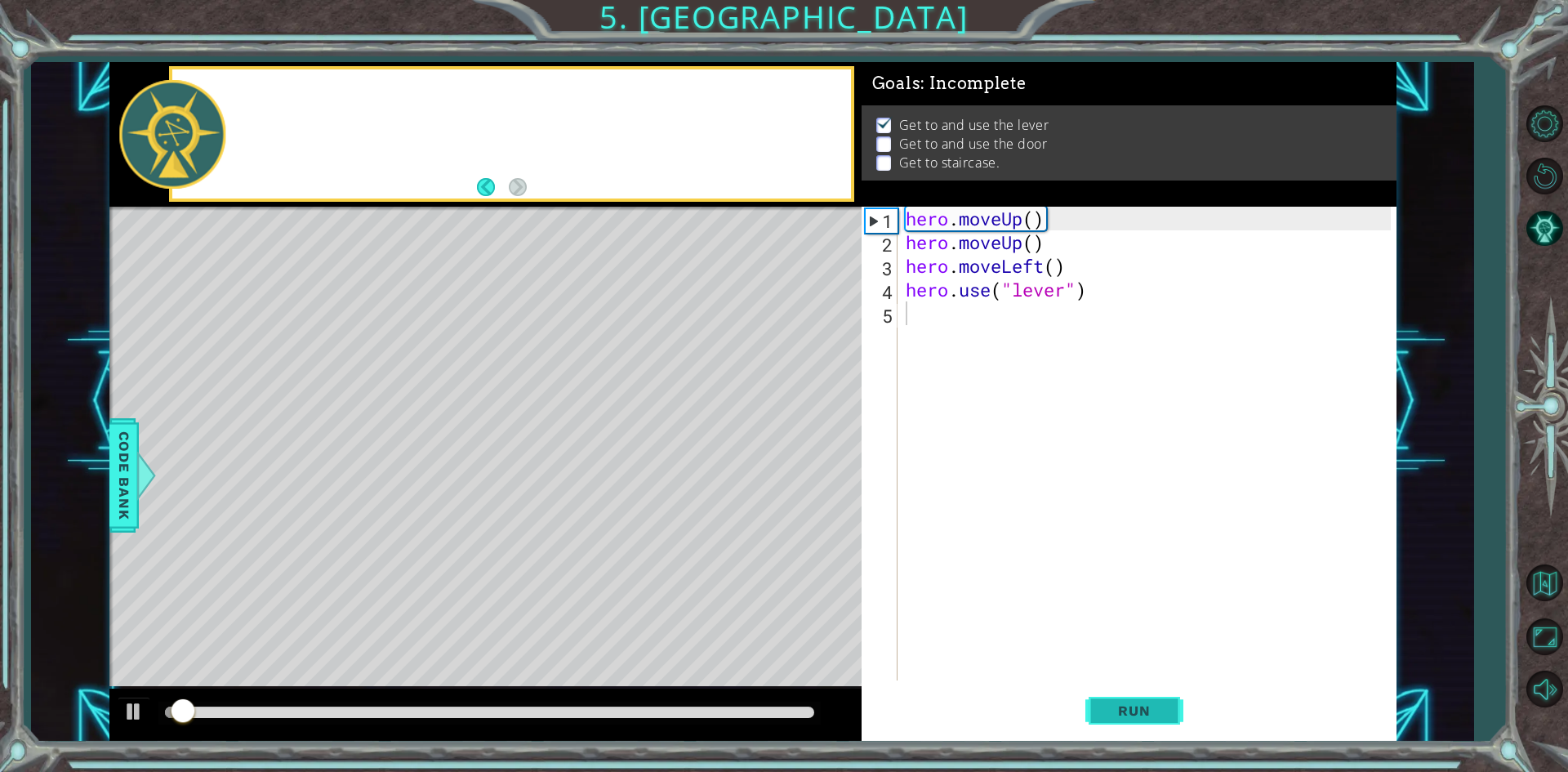
click at [1148, 693] on button "Run" at bounding box center [1134, 711] width 98 height 53
click at [1147, 687] on button "Run" at bounding box center [1134, 711] width 98 height 53
click at [1147, 686] on button "Run" at bounding box center [1134, 711] width 98 height 53
click at [1145, 680] on div "1 2 3 4 5 hero . moveUp ( ) hero . moveUp ( ) hero . moveLeft ( ) hero . use ( …" at bounding box center [1128, 474] width 535 height 535
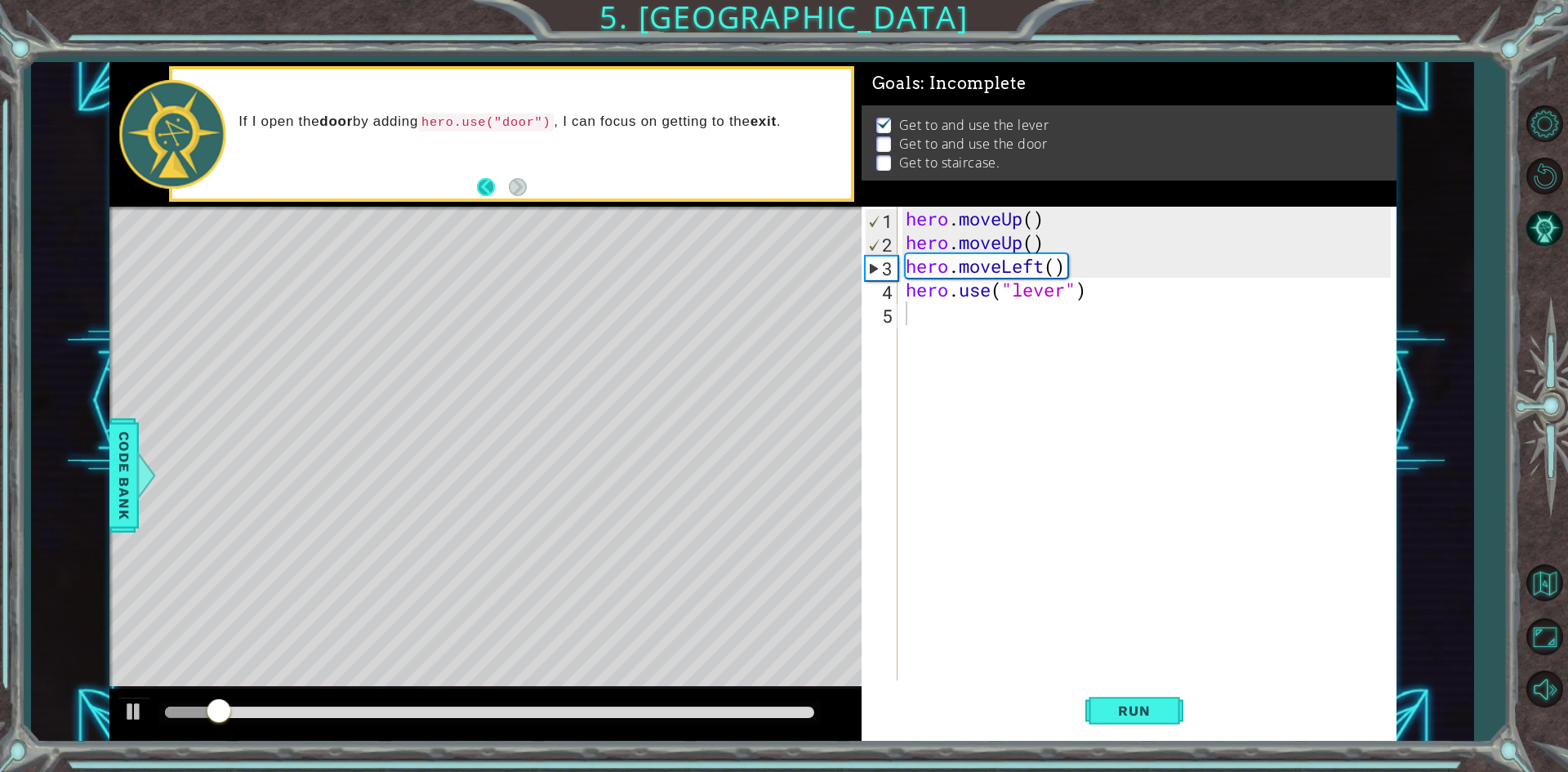
click at [490, 187] on button "Back" at bounding box center [492, 188] width 32 height 18
click at [491, 180] on button "Back" at bounding box center [492, 188] width 32 height 18
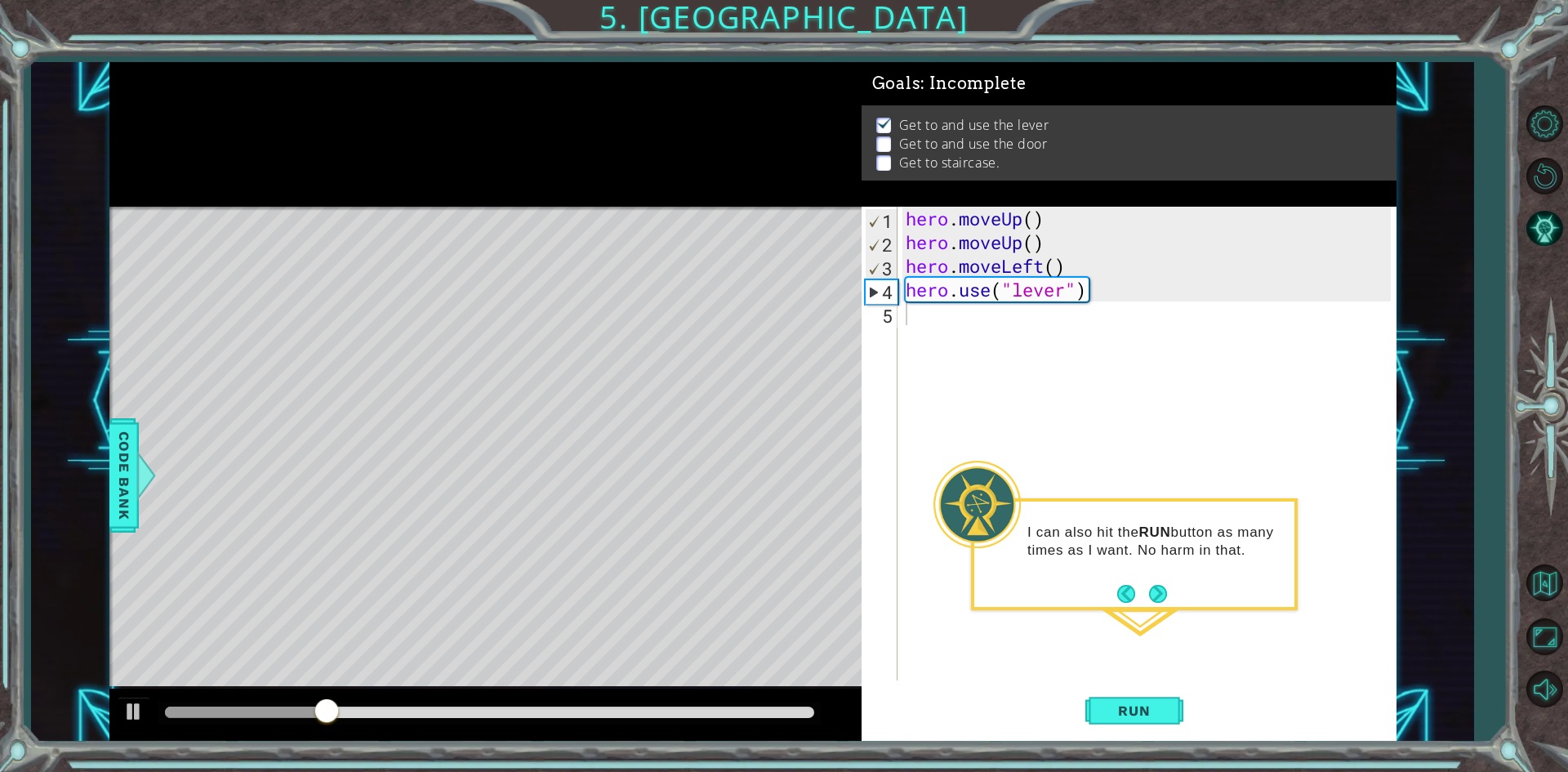
click at [1129, 583] on footer at bounding box center [1142, 593] width 50 height 25
click at [1129, 589] on button "Back" at bounding box center [1133, 594] width 32 height 18
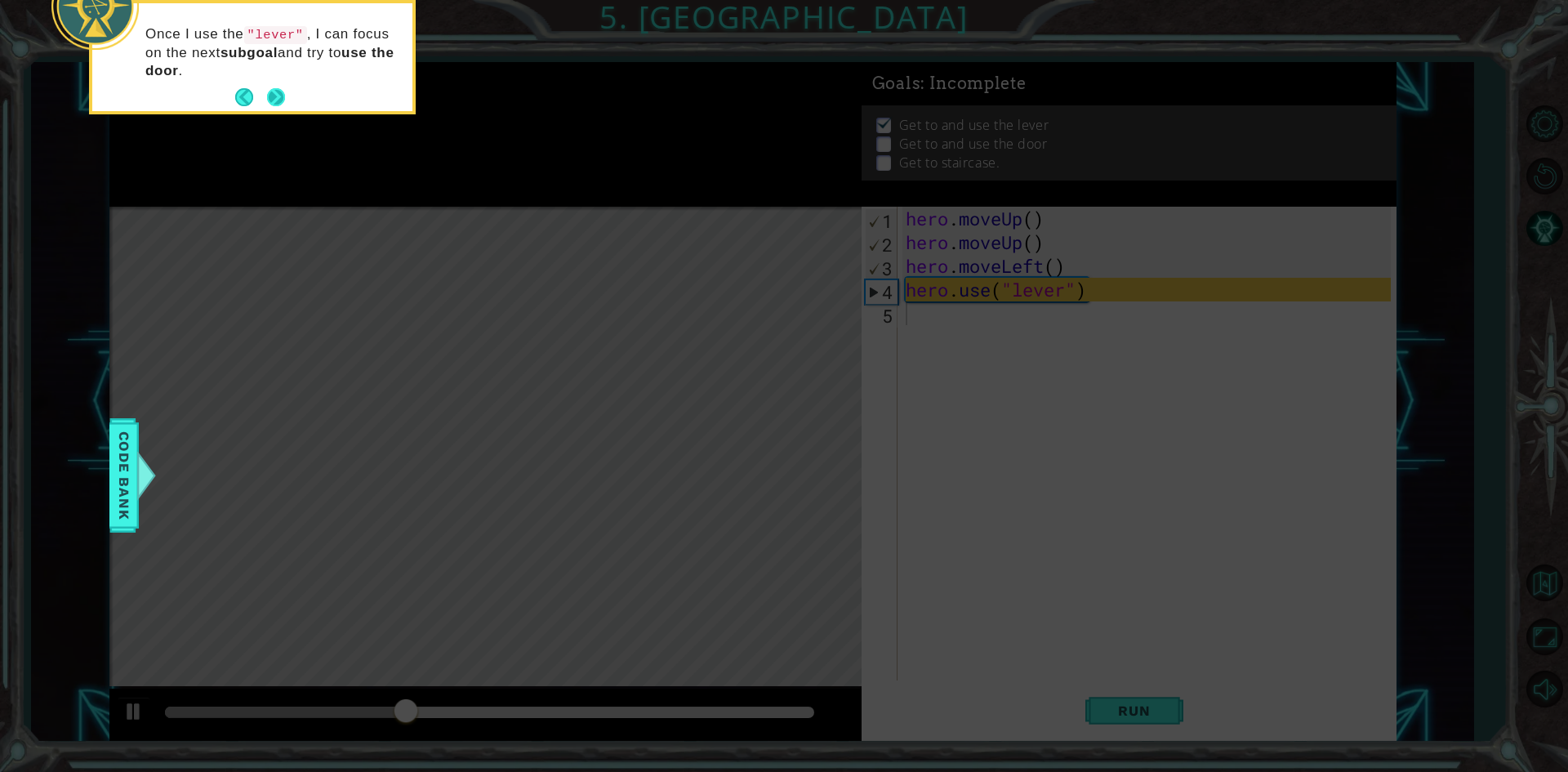
click at [277, 95] on button "Next" at bounding box center [276, 97] width 18 height 18
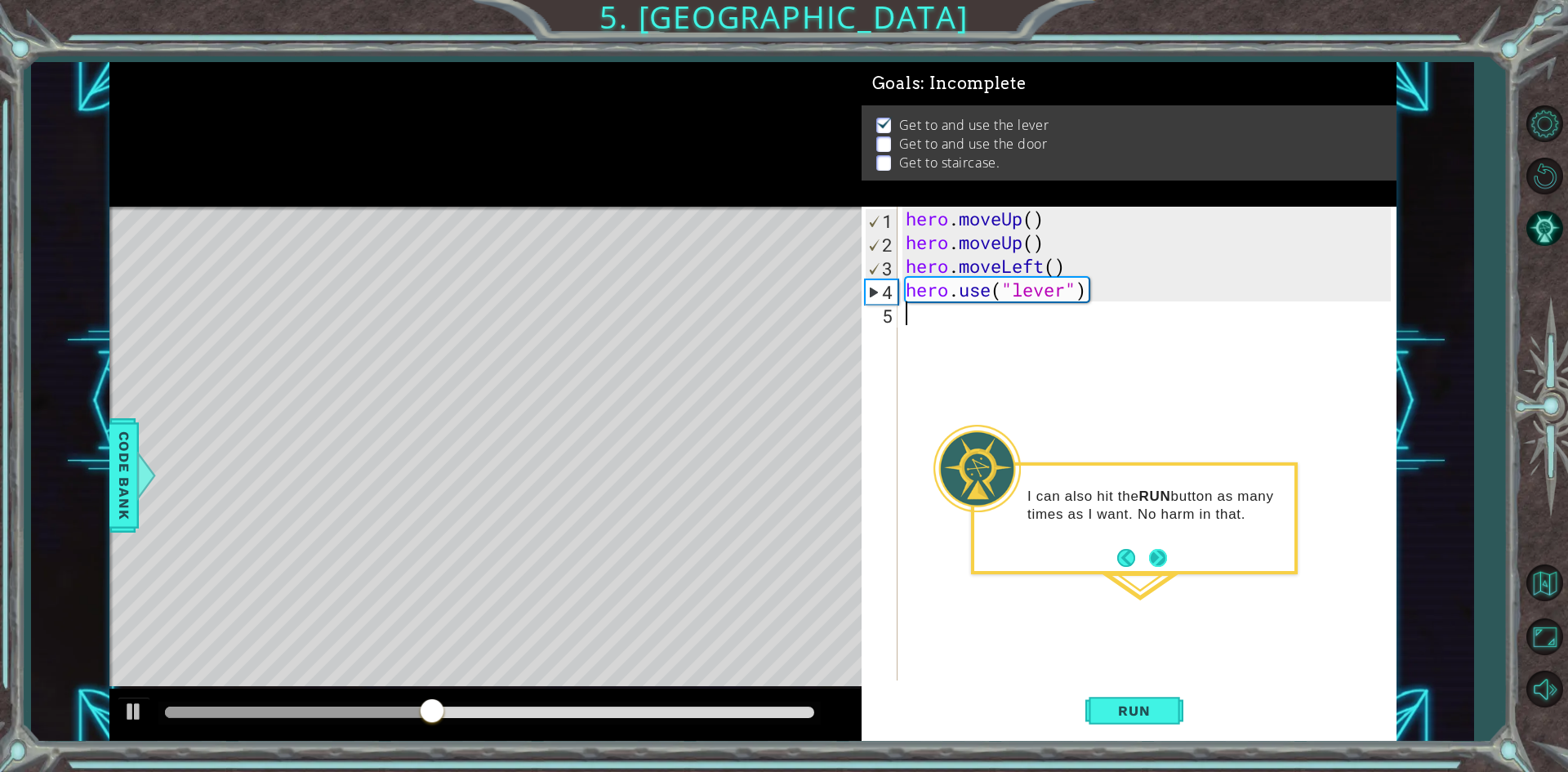
click at [1167, 554] on button "Next" at bounding box center [1158, 559] width 18 height 18
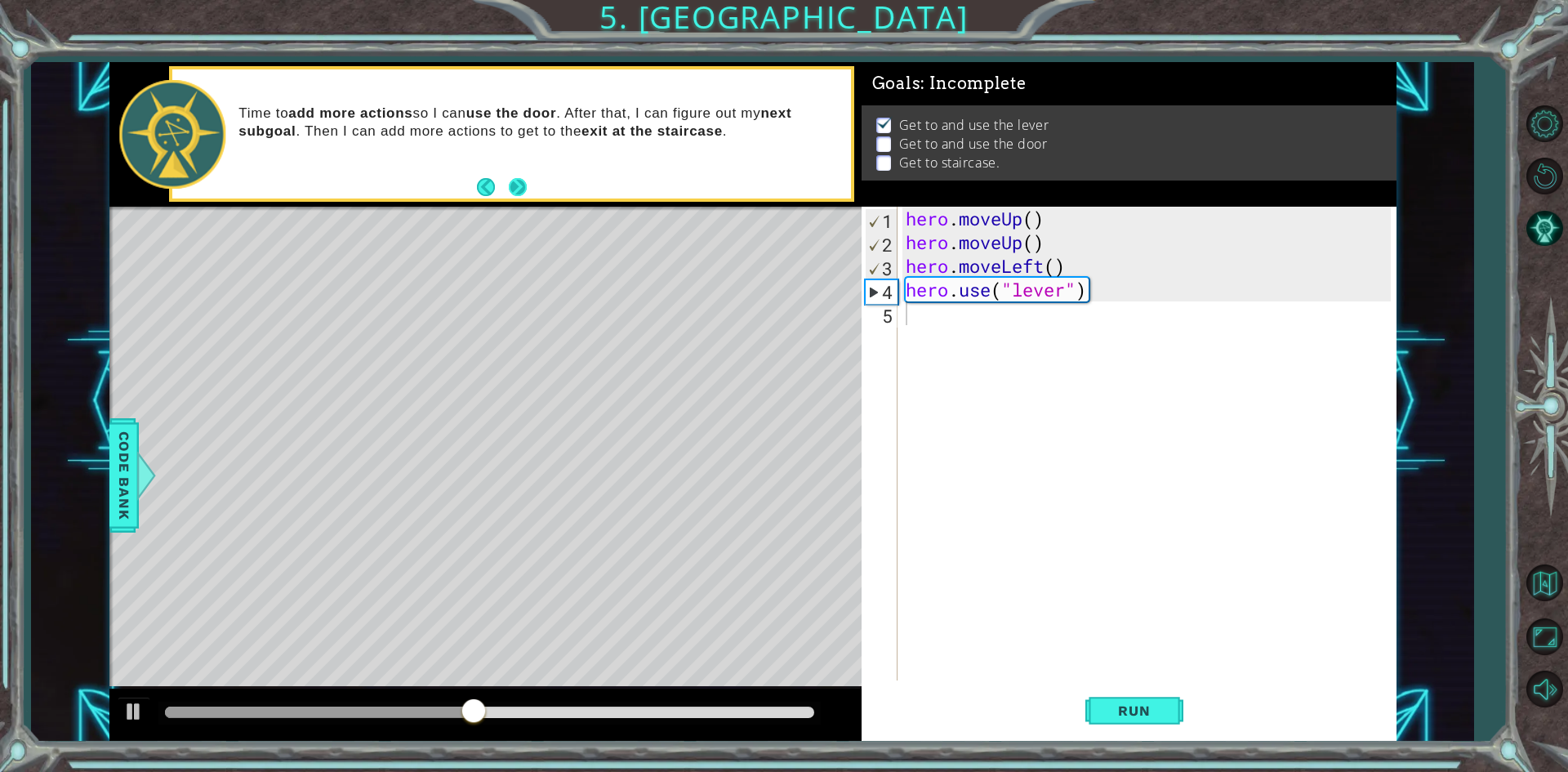
click at [508, 188] on button "Next" at bounding box center [517, 188] width 18 height 18
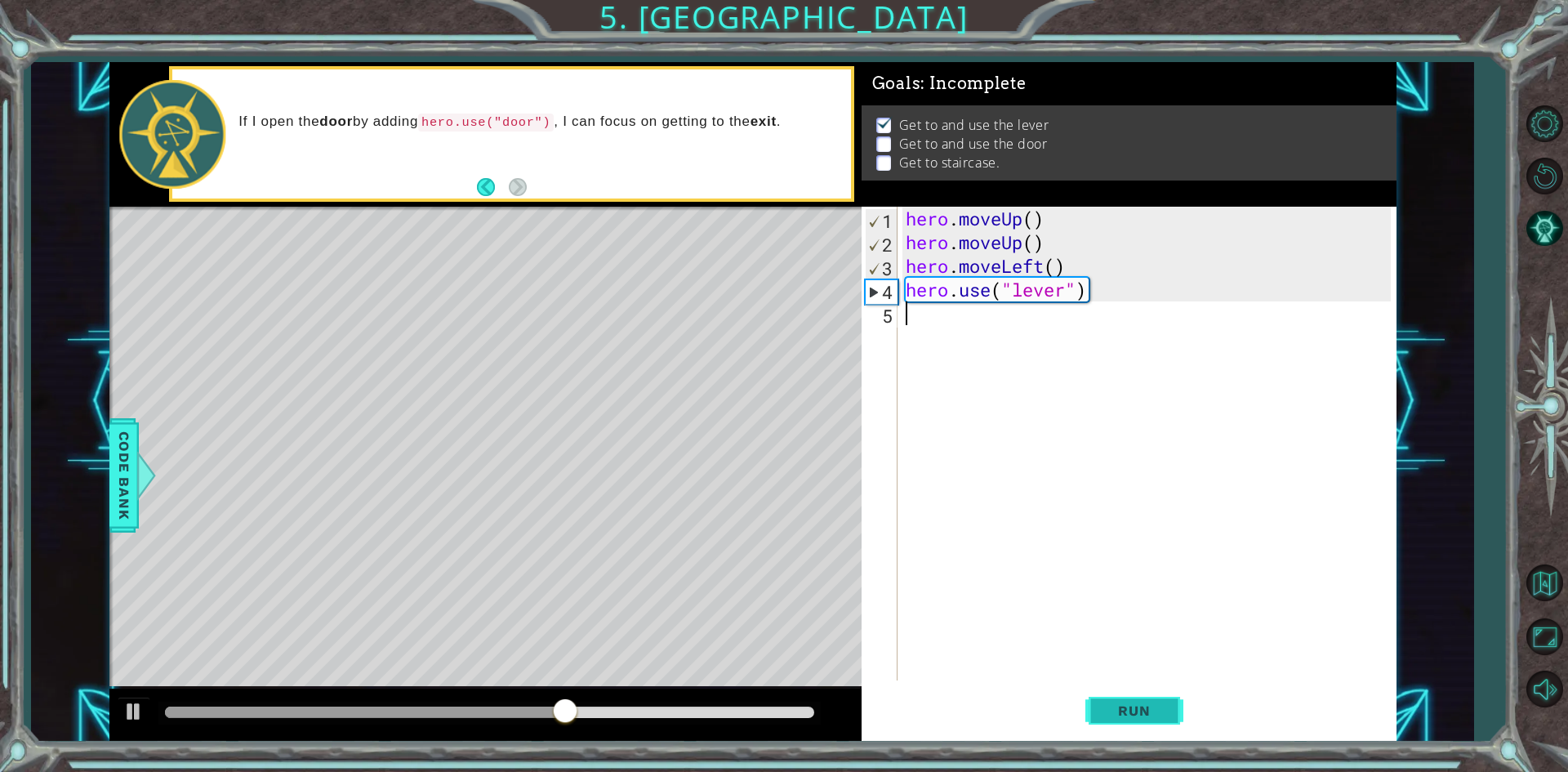
click at [1119, 702] on button "Run" at bounding box center [1134, 711] width 98 height 53
